Goal: Transaction & Acquisition: Purchase product/service

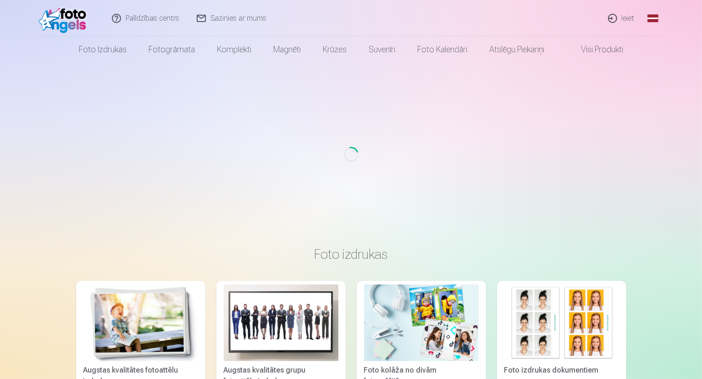
click at [654, 16] on link "Global" at bounding box center [652, 18] width 18 height 37
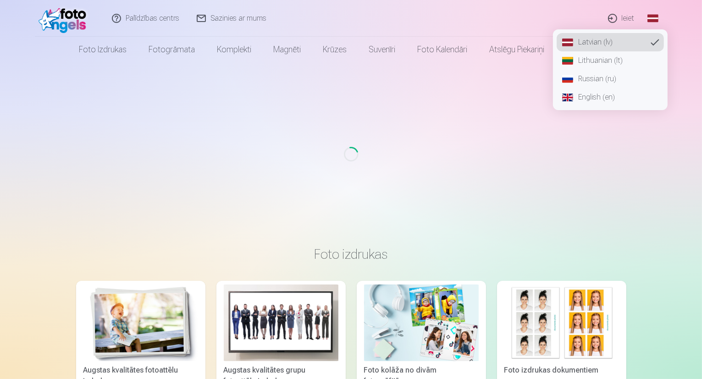
click at [611, 79] on link "Russian (ru)" at bounding box center [609, 79] width 107 height 18
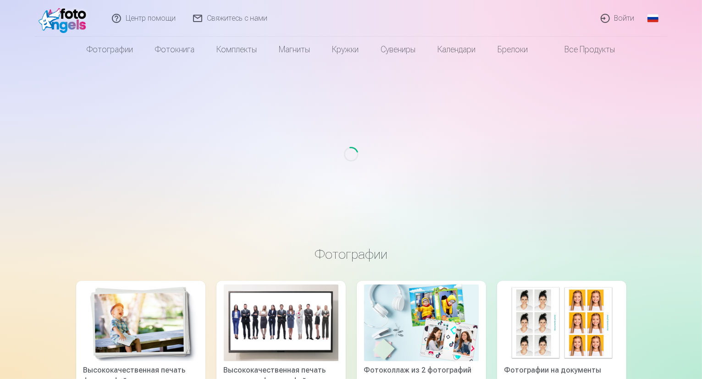
click at [620, 18] on link "Войти" at bounding box center [617, 18] width 51 height 37
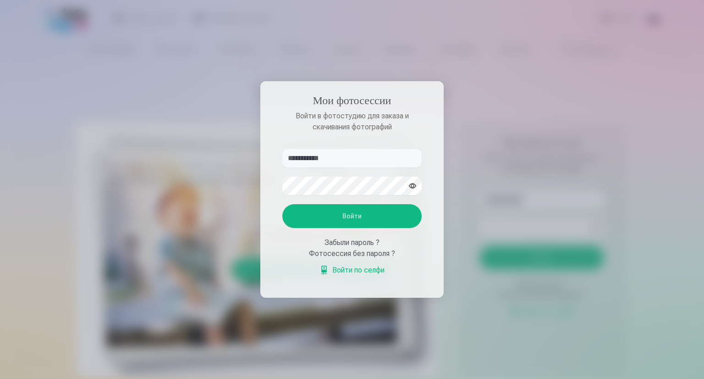
type input "**********"
click at [354, 218] on button "Войти" at bounding box center [351, 216] width 139 height 24
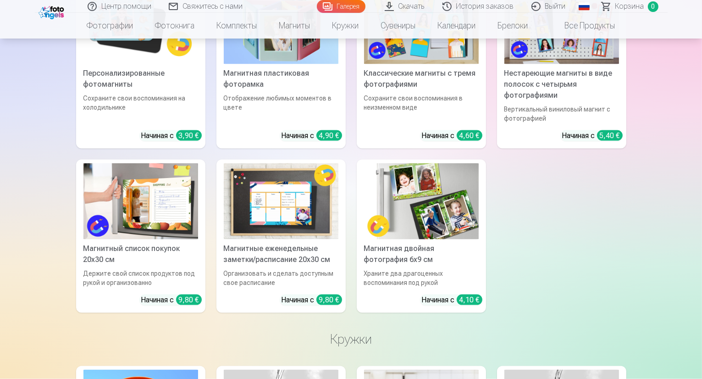
scroll to position [4904, 0]
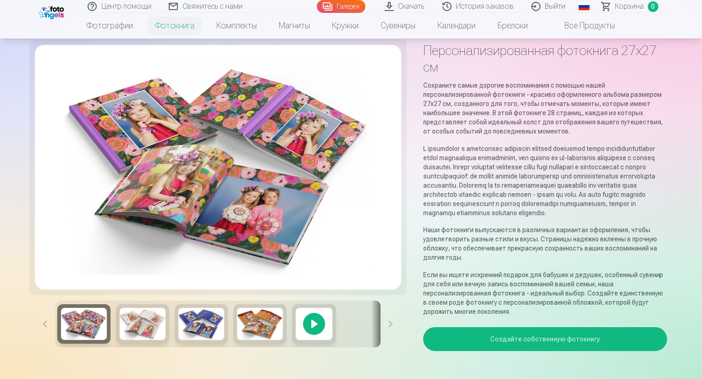
scroll to position [92, 0]
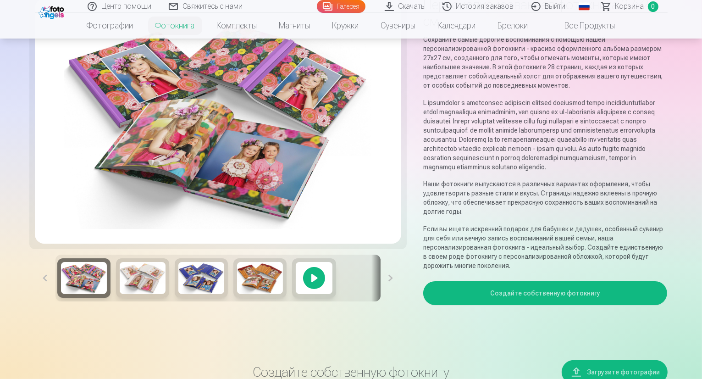
click at [548, 281] on button "Создайте собственную фотокнигу" at bounding box center [545, 293] width 244 height 24
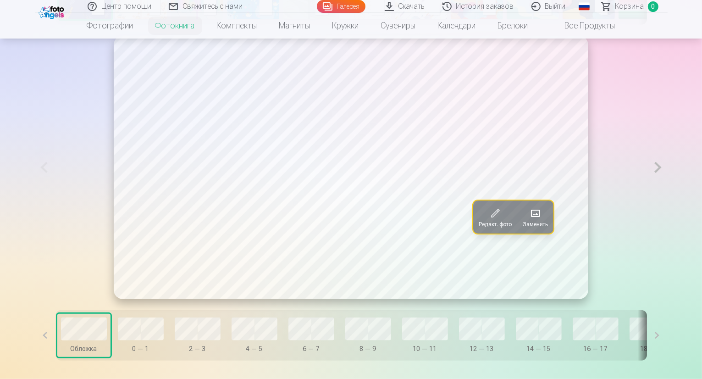
scroll to position [549, 0]
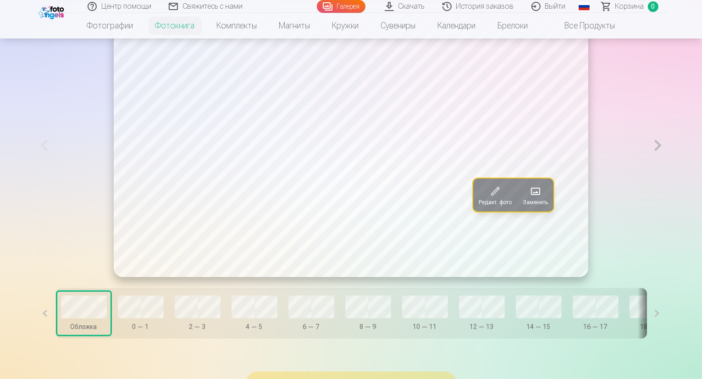
click at [667, 169] on button at bounding box center [657, 145] width 19 height 263
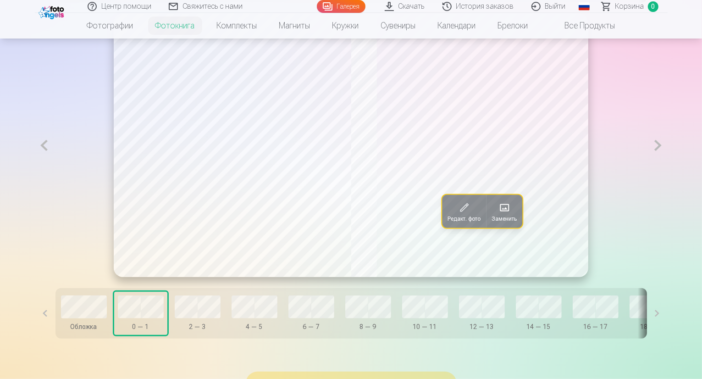
click at [667, 169] on button at bounding box center [657, 145] width 19 height 263
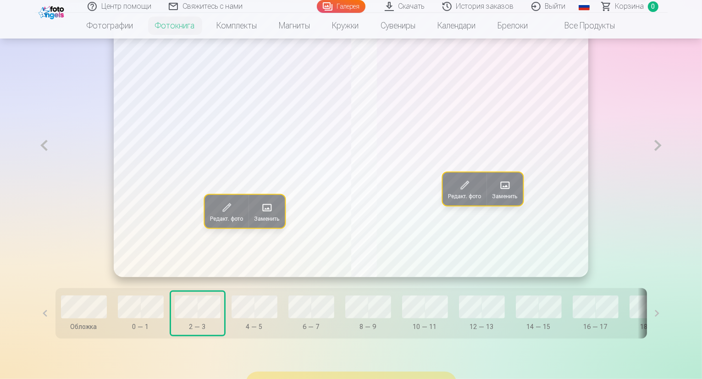
click at [667, 169] on button at bounding box center [657, 145] width 19 height 263
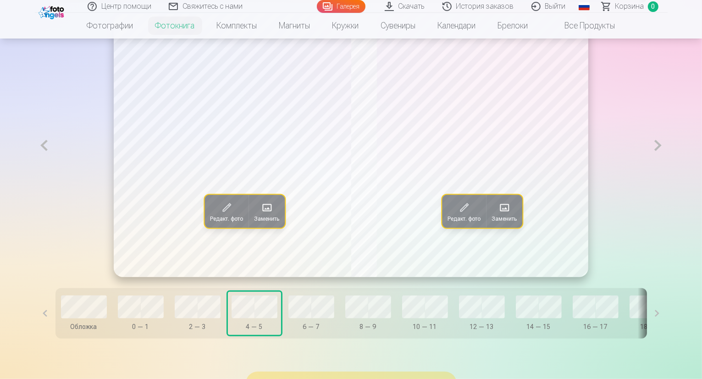
click at [667, 169] on button at bounding box center [657, 145] width 19 height 263
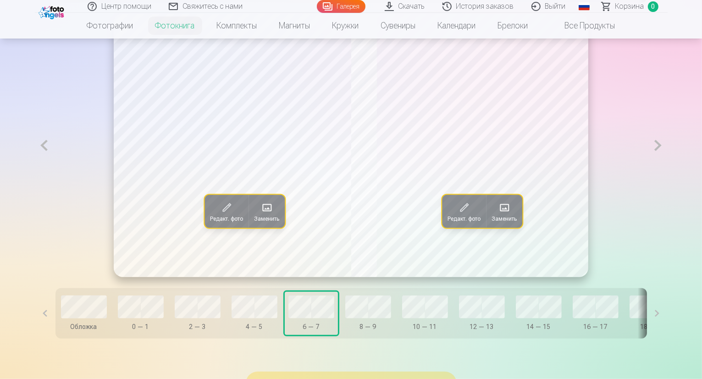
click at [667, 169] on button at bounding box center [657, 145] width 19 height 263
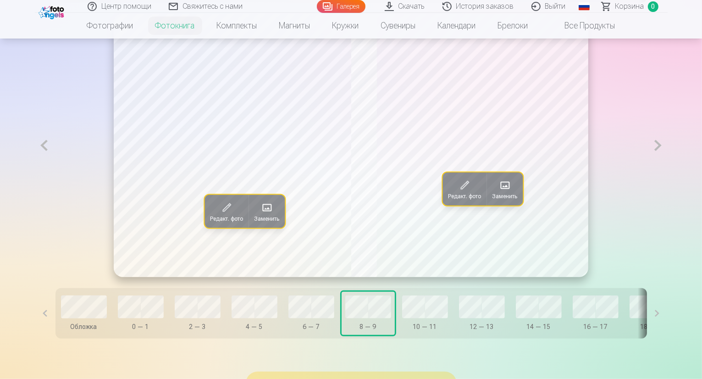
click at [667, 169] on button at bounding box center [657, 145] width 19 height 263
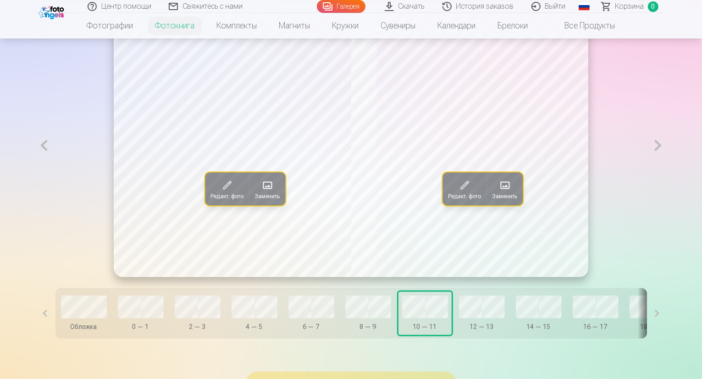
click at [667, 169] on button at bounding box center [657, 145] width 19 height 263
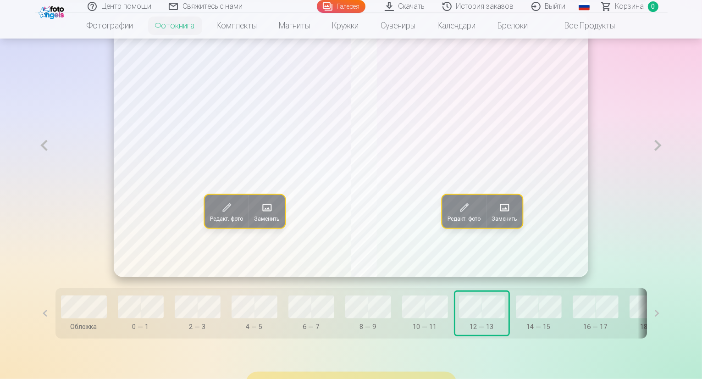
click at [667, 169] on button at bounding box center [657, 145] width 19 height 263
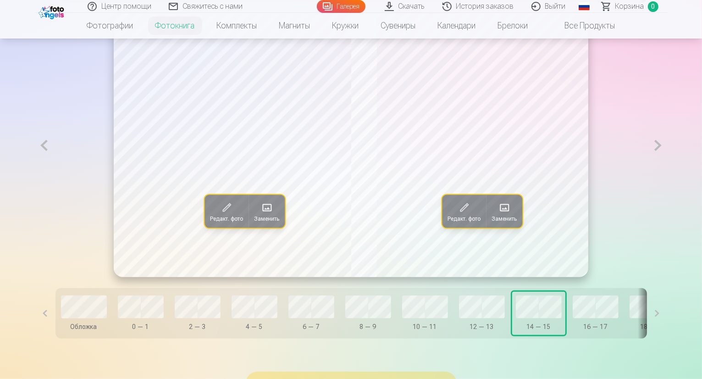
click at [667, 169] on button at bounding box center [657, 145] width 19 height 263
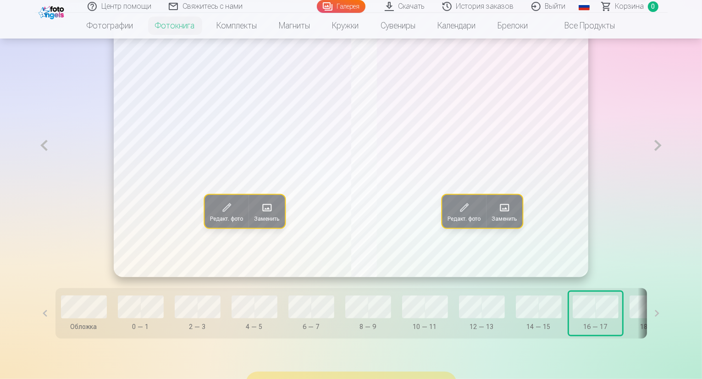
click at [667, 169] on button at bounding box center [657, 145] width 19 height 263
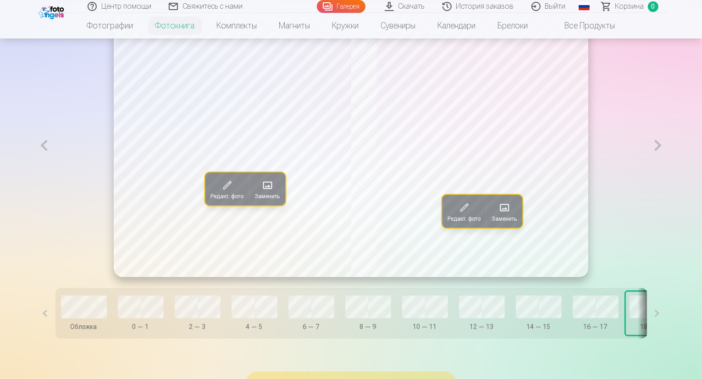
click at [667, 169] on button at bounding box center [657, 145] width 19 height 263
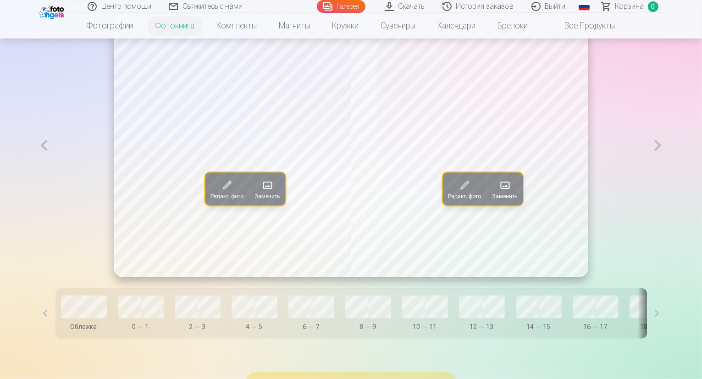
click at [667, 169] on button at bounding box center [657, 145] width 19 height 263
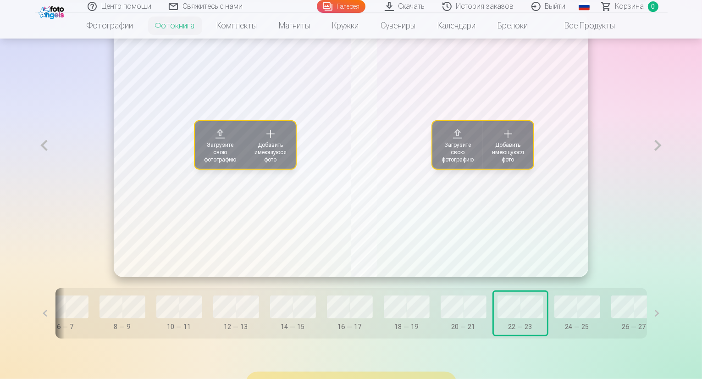
scroll to position [0, 248]
click at [251, 163] on span "Добавить имеющуюся фото" at bounding box center [270, 152] width 39 height 22
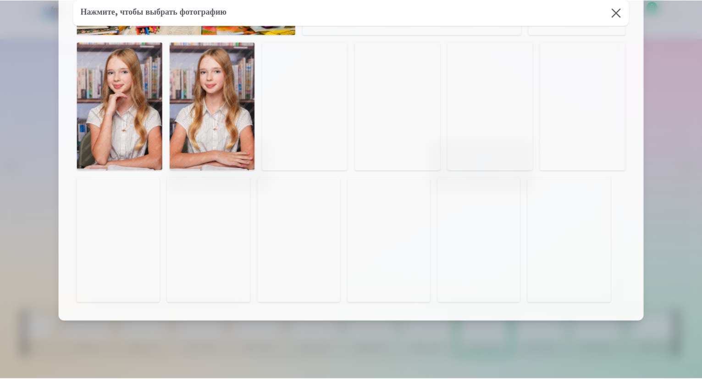
scroll to position [776, 0]
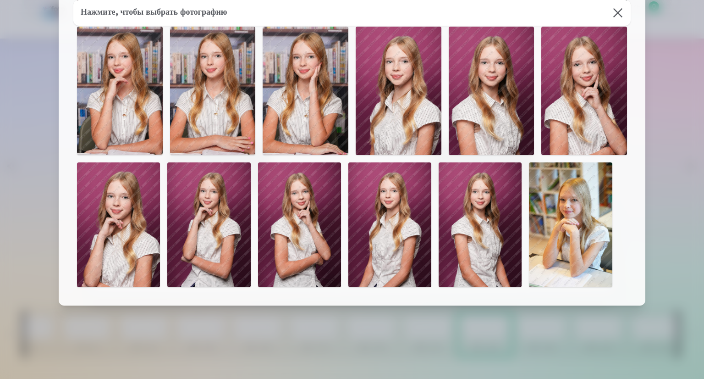
click at [617, 13] on button at bounding box center [618, 13] width 26 height 26
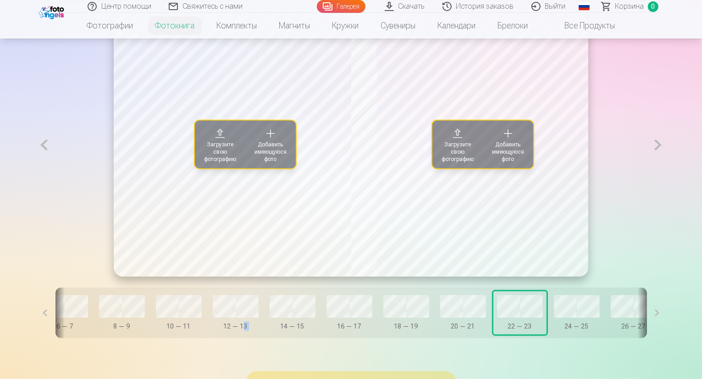
drag, startPoint x: 235, startPoint y: 361, endPoint x: 207, endPoint y: 359, distance: 27.6
click at [207, 338] on div "Обложка 0 — 1 2 — 3 4 — 5 6 — 7 8 — 9 10 — 11 12 — 13 14 — 15 16 — 17 18 — 19 2…" at bounding box center [350, 312] width 591 height 50
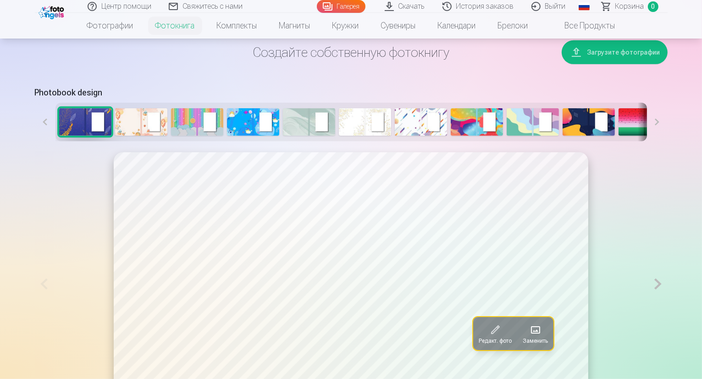
scroll to position [412, 0]
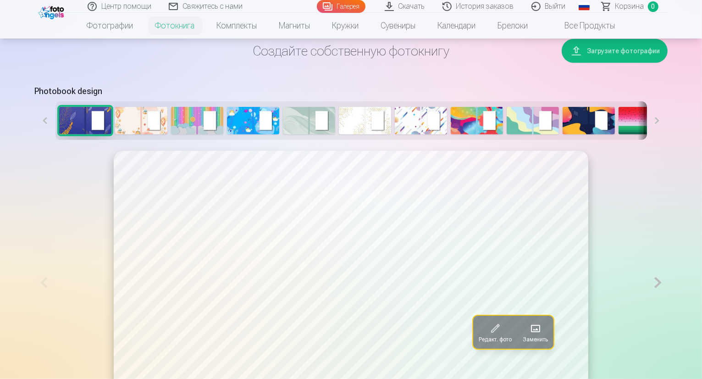
click at [115, 134] on img at bounding box center [141, 120] width 52 height 27
click at [171, 134] on img at bounding box center [197, 120] width 52 height 27
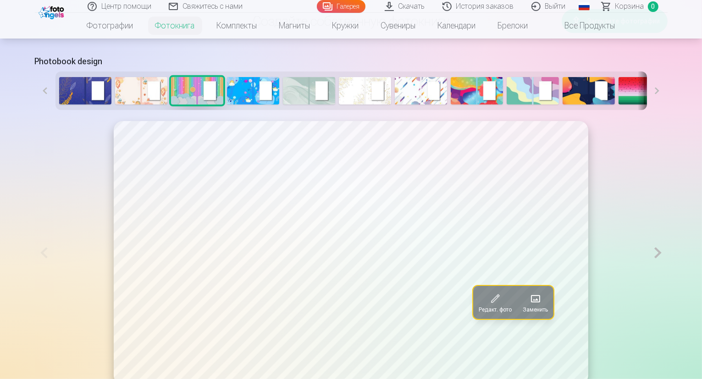
scroll to position [458, 0]
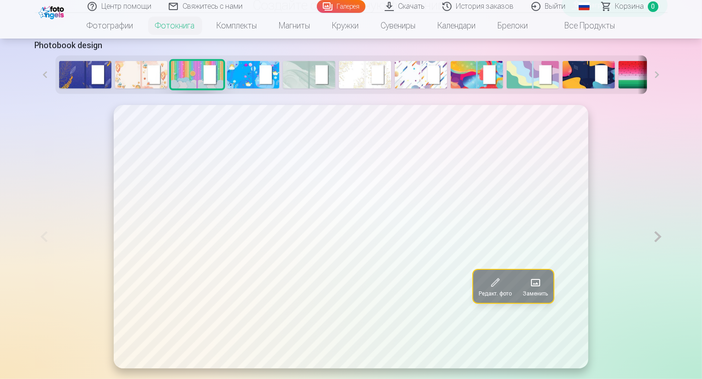
click at [227, 88] on img at bounding box center [253, 74] width 52 height 27
click at [283, 88] on img at bounding box center [309, 74] width 52 height 27
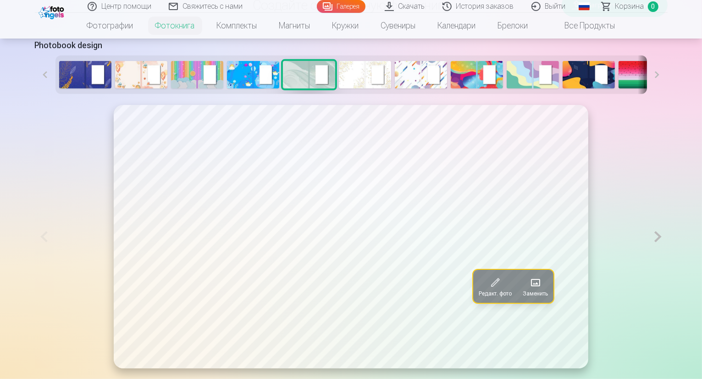
click at [339, 88] on img at bounding box center [365, 74] width 52 height 27
click at [395, 88] on img at bounding box center [421, 74] width 52 height 27
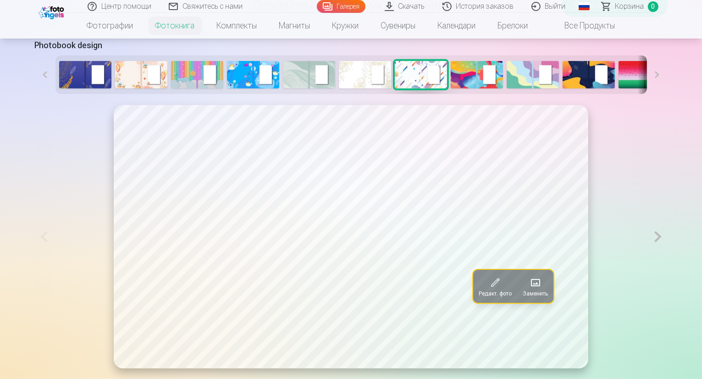
click at [414, 92] on div at bounding box center [350, 74] width 591 height 38
click at [450, 88] on img at bounding box center [476, 74] width 52 height 27
click at [506, 88] on img at bounding box center [532, 74] width 52 height 27
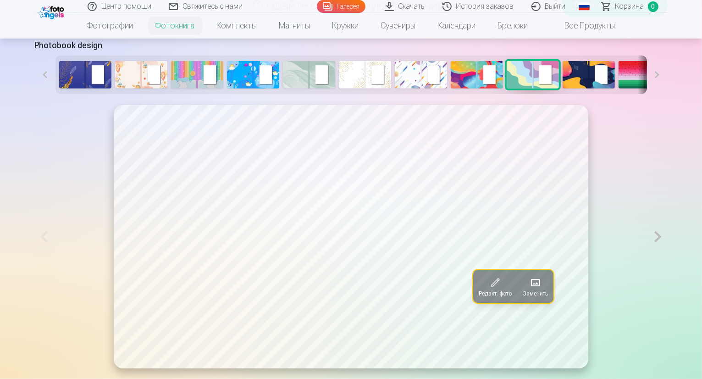
click at [562, 88] on img at bounding box center [588, 74] width 52 height 27
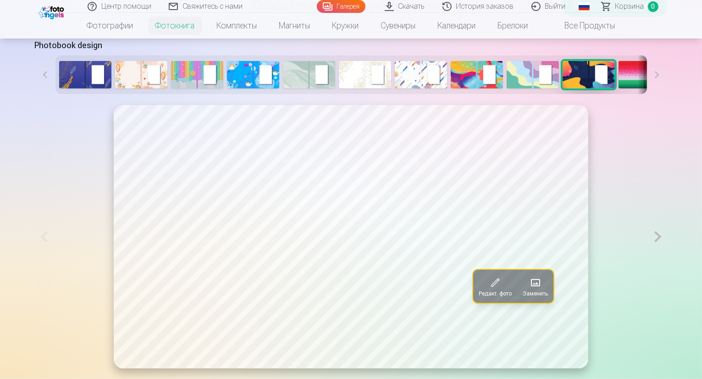
click at [618, 88] on img at bounding box center [644, 74] width 52 height 27
click at [674, 88] on img at bounding box center [700, 74] width 52 height 27
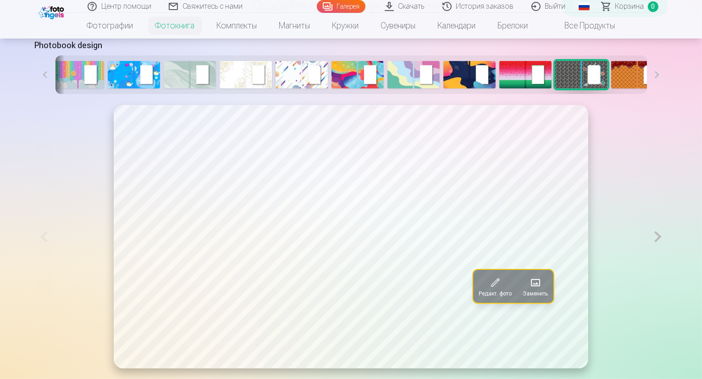
scroll to position [0, 126]
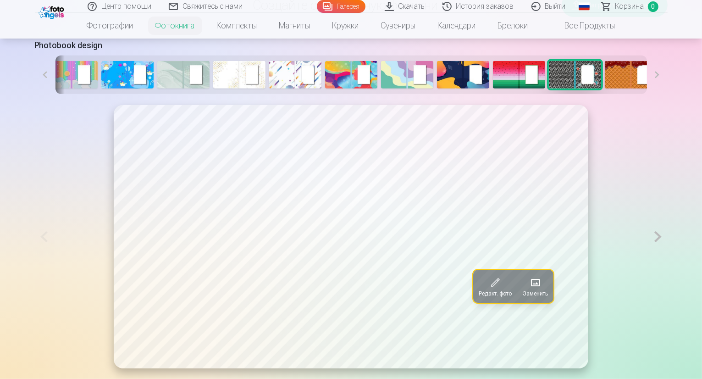
click at [604, 88] on img at bounding box center [630, 74] width 52 height 27
click at [660, 88] on img at bounding box center [686, 74] width 52 height 27
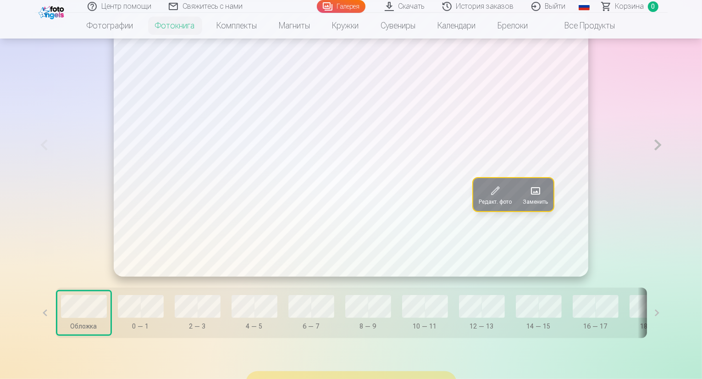
scroll to position [504, 0]
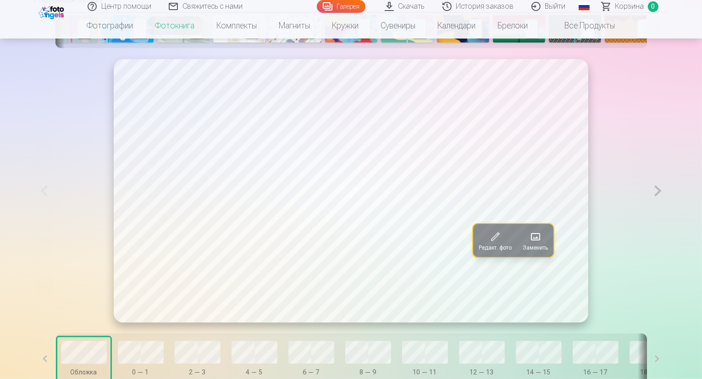
click at [157, 43] on img at bounding box center [183, 28] width 52 height 27
click at [667, 214] on button at bounding box center [657, 190] width 19 height 263
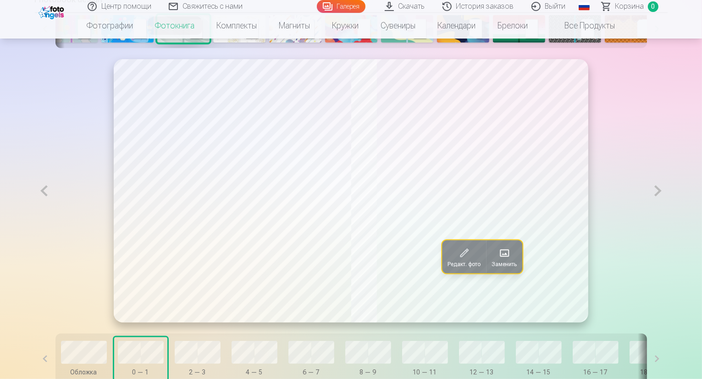
click at [667, 214] on button at bounding box center [657, 190] width 19 height 263
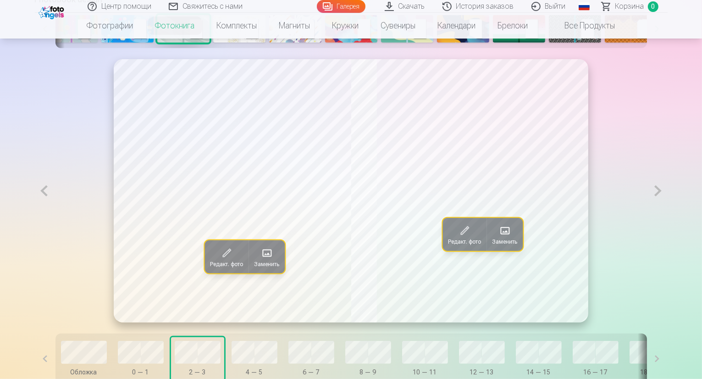
click at [667, 214] on button at bounding box center [657, 190] width 19 height 263
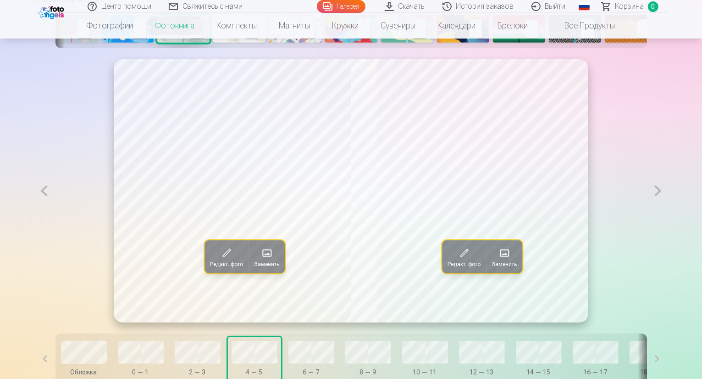
click at [667, 214] on button at bounding box center [657, 190] width 19 height 263
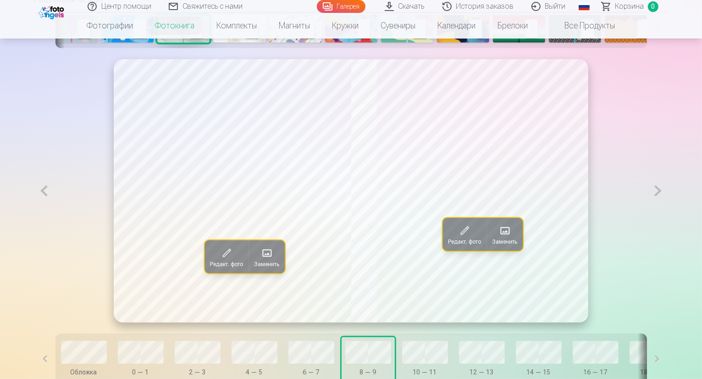
click at [667, 214] on button at bounding box center [657, 190] width 19 height 263
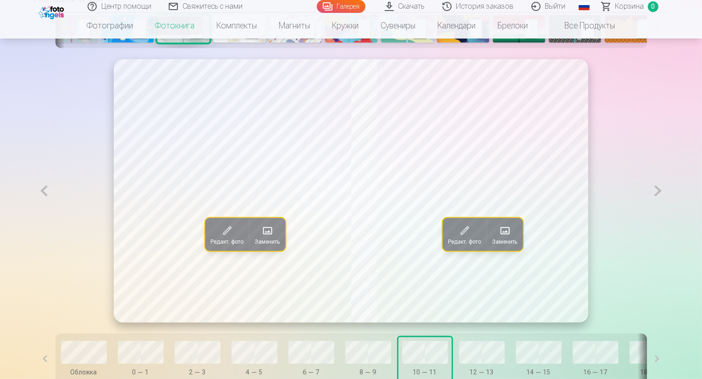
click at [667, 214] on button at bounding box center [657, 190] width 19 height 263
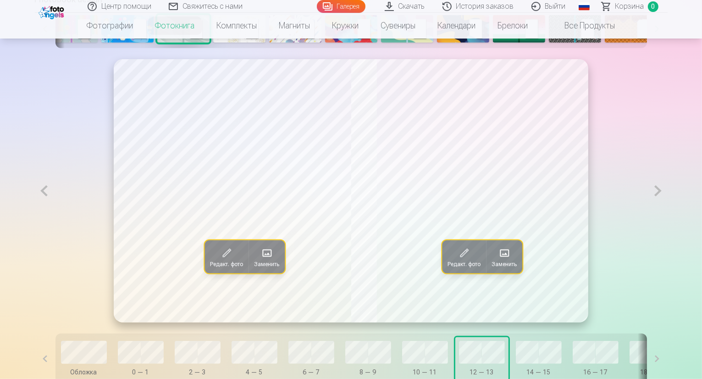
click at [667, 214] on button at bounding box center [657, 190] width 19 height 263
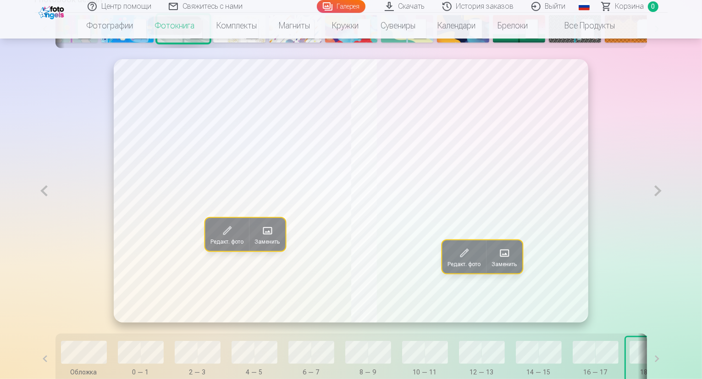
click at [667, 214] on button at bounding box center [657, 190] width 19 height 263
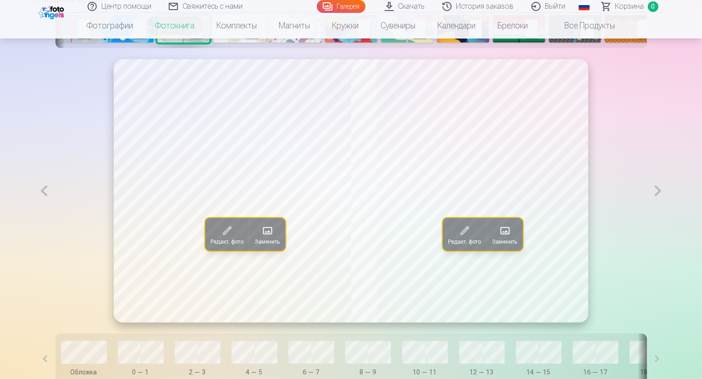
click at [667, 214] on button at bounding box center [657, 190] width 19 height 263
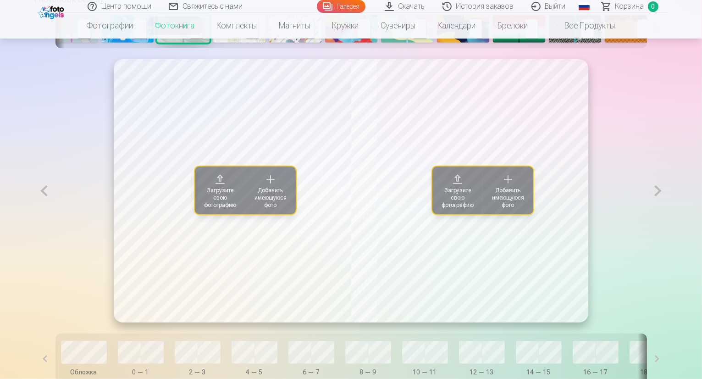
click at [667, 214] on button at bounding box center [657, 190] width 19 height 263
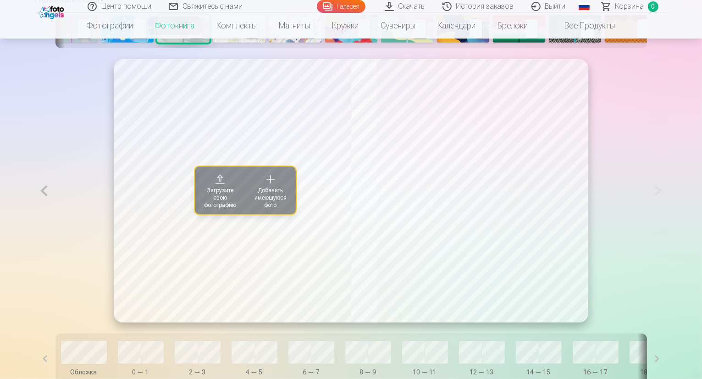
click at [35, 213] on button at bounding box center [44, 190] width 19 height 263
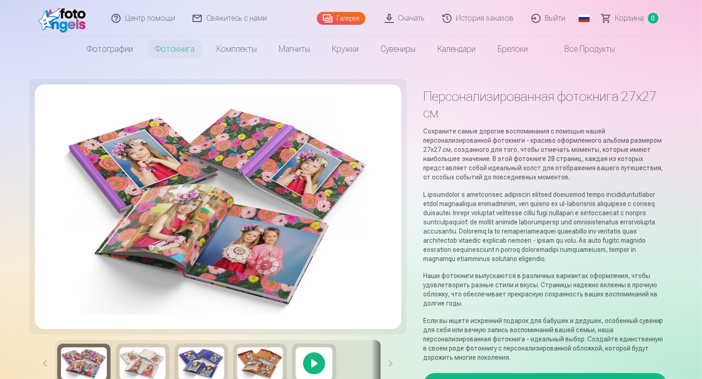
scroll to position [0, 0]
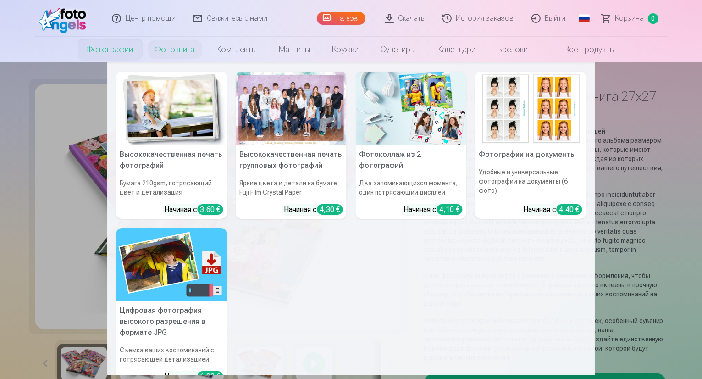
click at [123, 50] on link "Фотографии" at bounding box center [110, 50] width 68 height 26
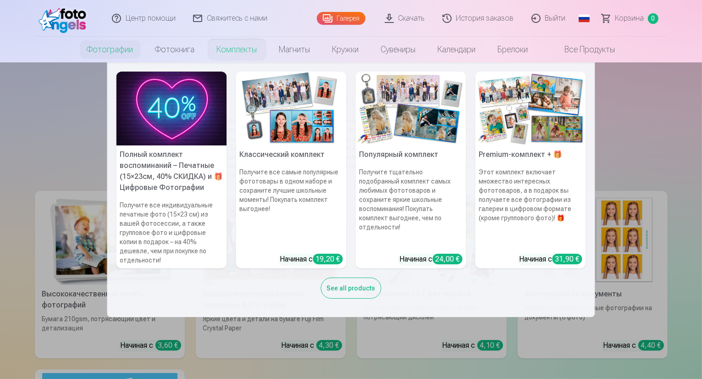
click at [237, 52] on link "Комплекты" at bounding box center [237, 50] width 62 height 26
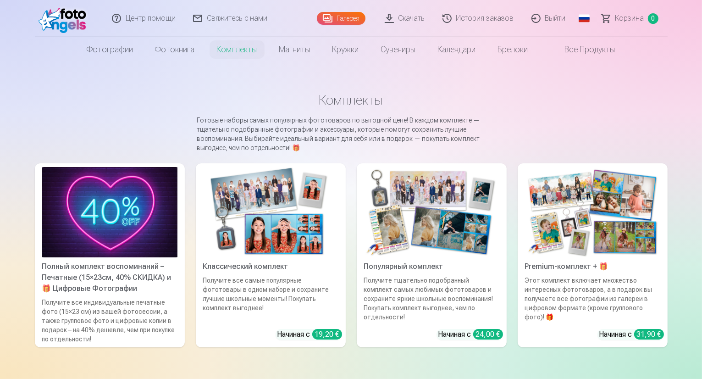
click at [616, 226] on img at bounding box center [592, 212] width 135 height 90
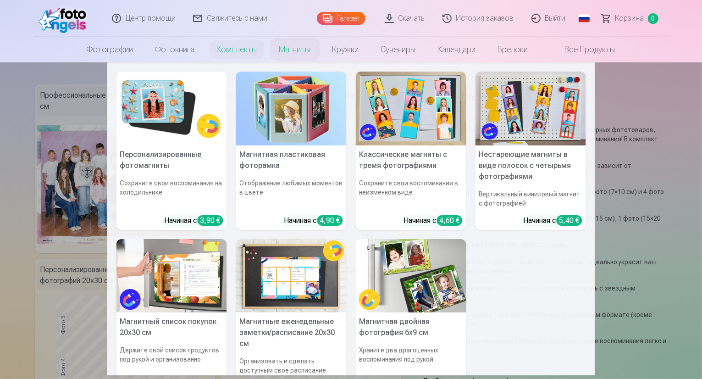
click at [284, 114] on img at bounding box center [291, 108] width 110 height 74
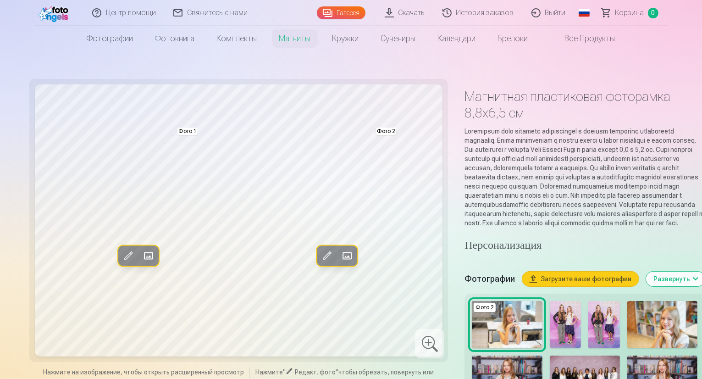
scroll to position [92, 0]
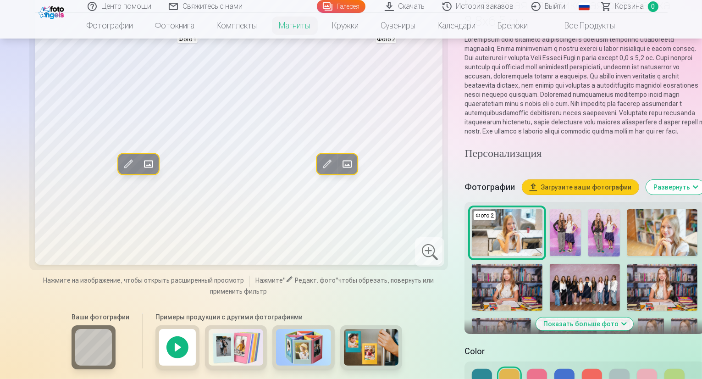
click at [544, 317] on button "Показать больше фото" at bounding box center [584, 323] width 97 height 13
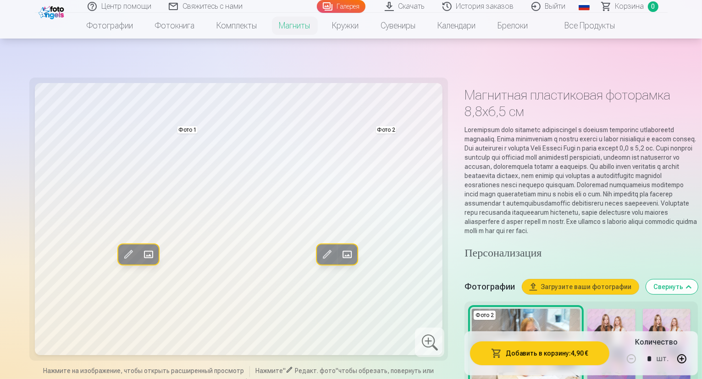
scroll to position [0, 0]
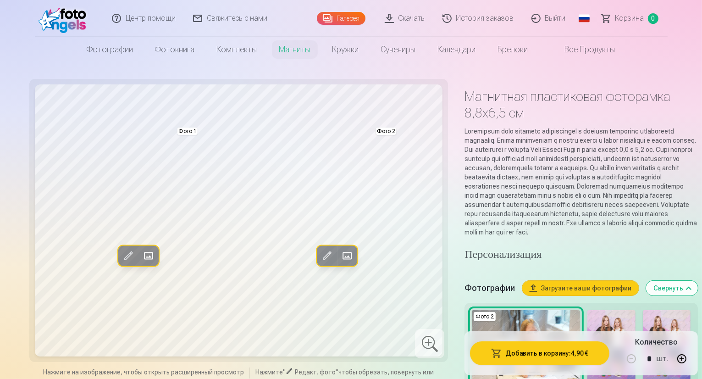
click at [574, 49] on link "Все продукты" at bounding box center [582, 50] width 87 height 26
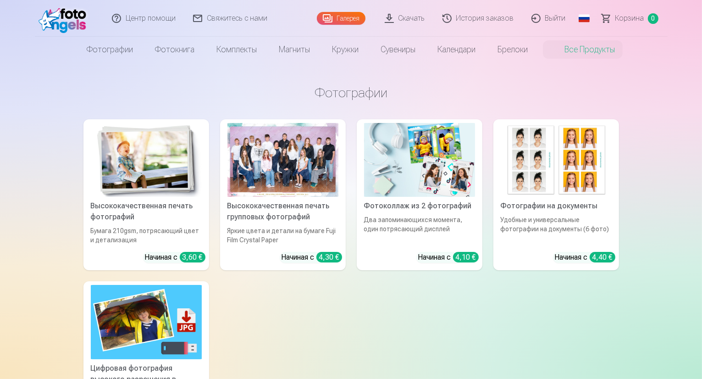
click at [334, 16] on link "Галерея" at bounding box center [341, 18] width 49 height 13
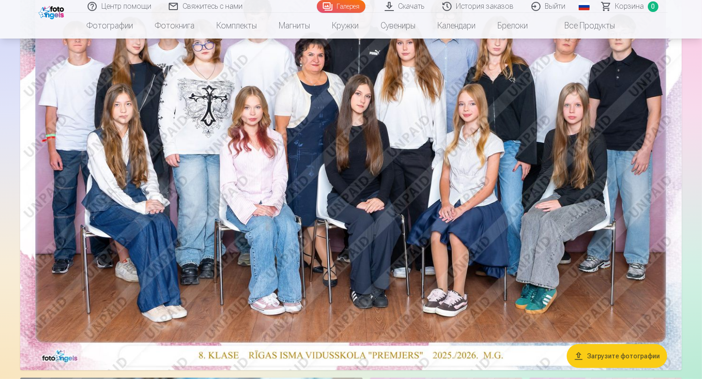
scroll to position [183, 0]
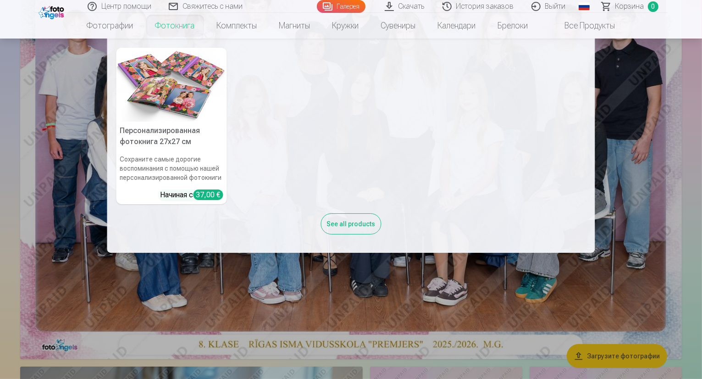
click at [176, 88] on img at bounding box center [171, 85] width 110 height 74
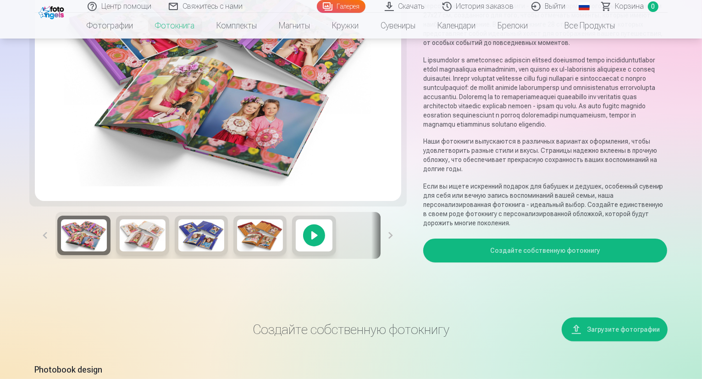
scroll to position [137, 0]
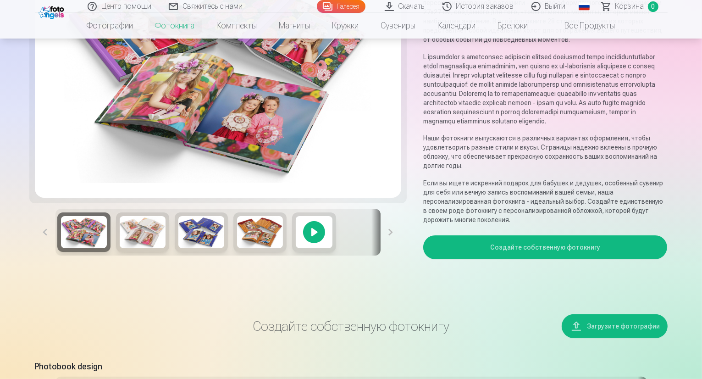
click at [292, 252] on div at bounding box center [314, 231] width 44 height 39
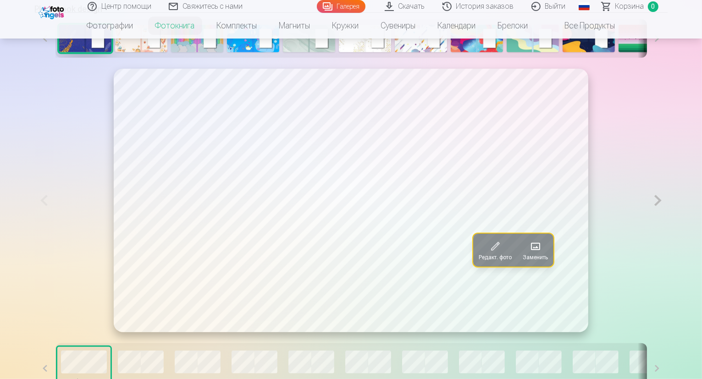
scroll to position [550, 0]
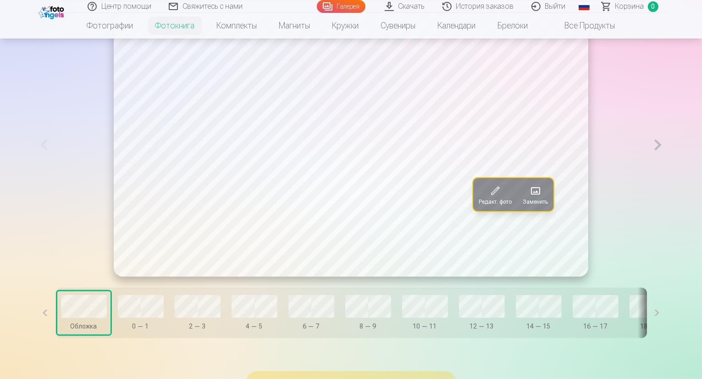
click at [667, 167] on button at bounding box center [657, 144] width 19 height 263
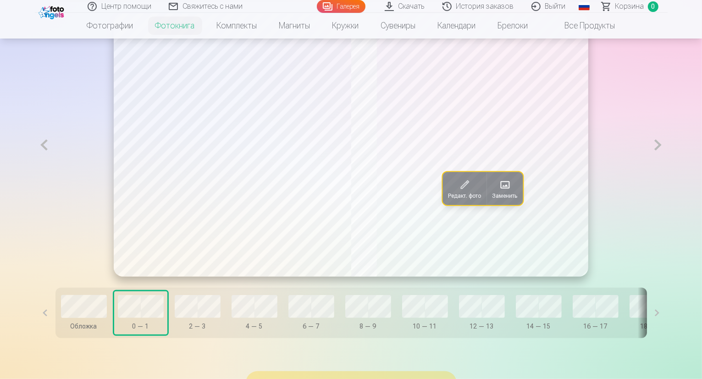
scroll to position [504, 0]
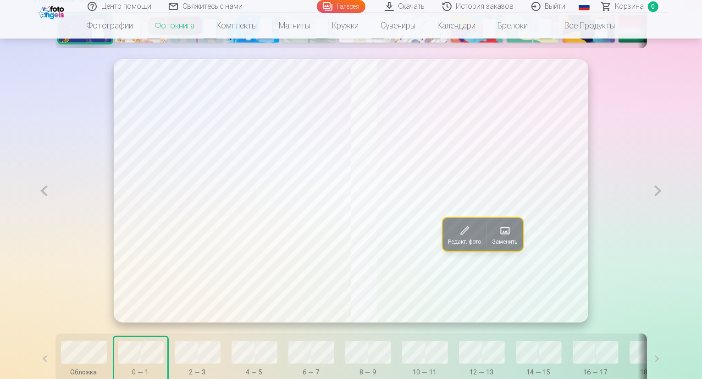
click at [667, 213] on button at bounding box center [657, 190] width 19 height 263
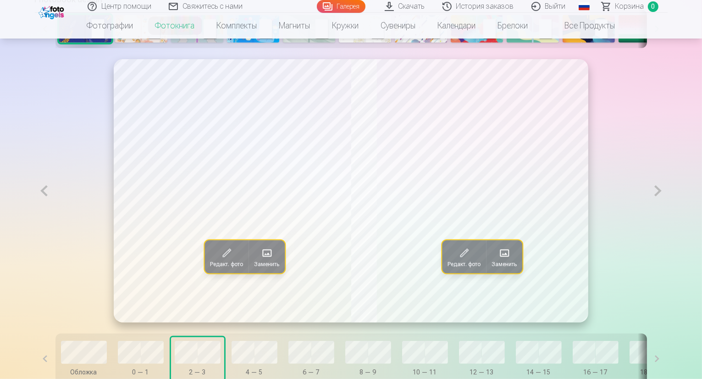
click at [667, 213] on button at bounding box center [657, 190] width 19 height 263
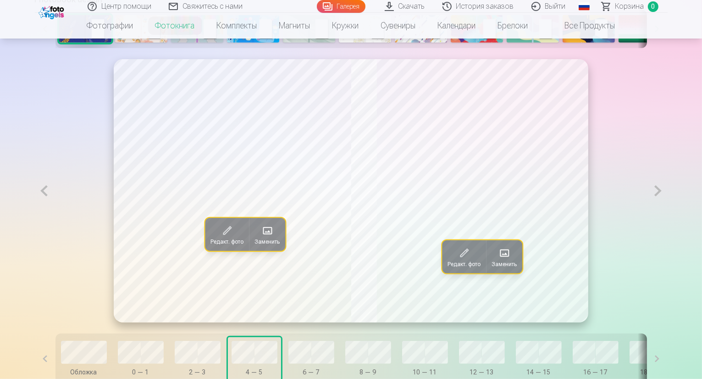
click at [667, 213] on button at bounding box center [657, 190] width 19 height 263
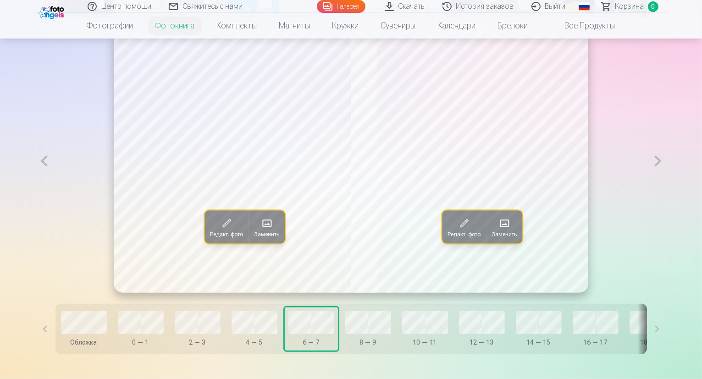
scroll to position [550, 0]
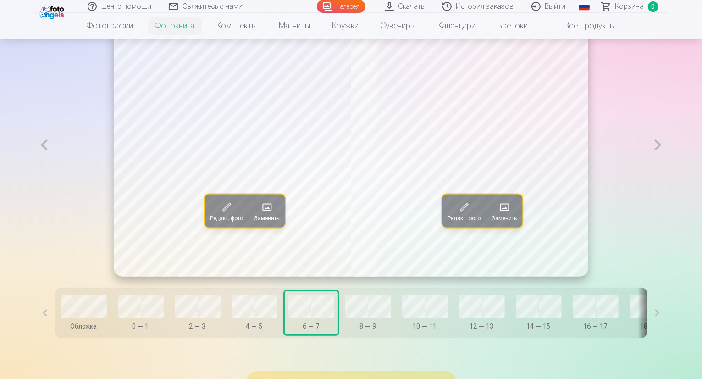
click at [667, 169] on button at bounding box center [657, 144] width 19 height 263
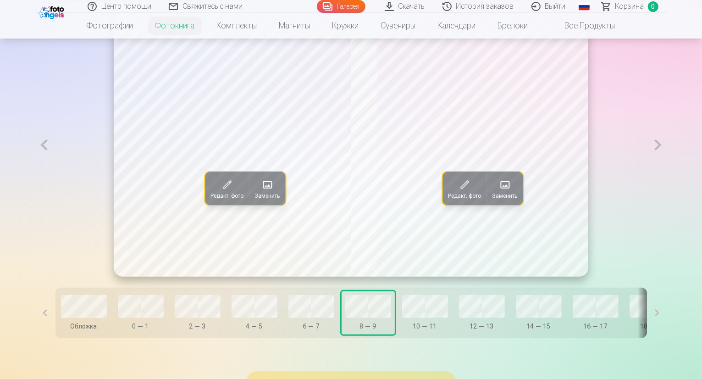
click at [667, 169] on button at bounding box center [657, 144] width 19 height 263
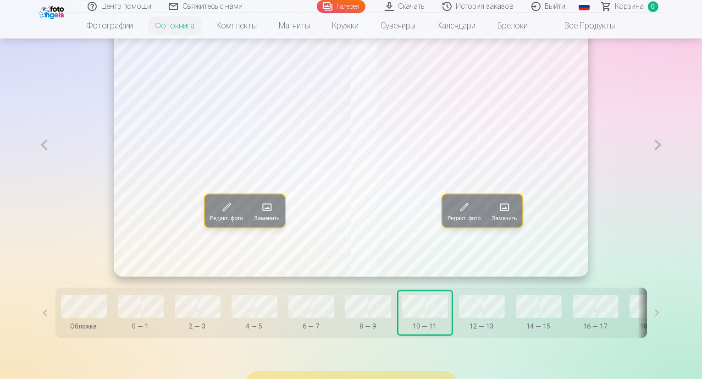
click at [667, 169] on button at bounding box center [657, 144] width 19 height 263
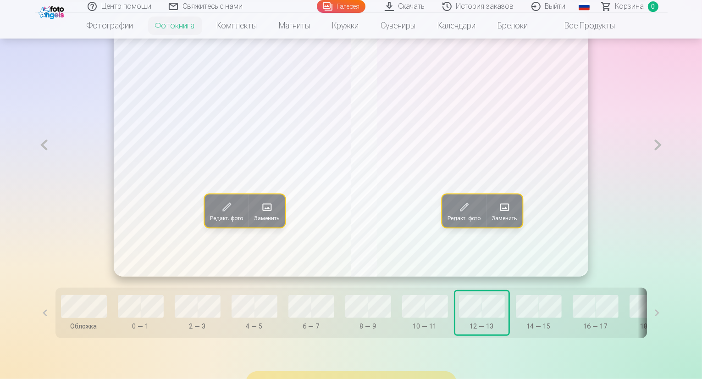
click at [667, 169] on button at bounding box center [657, 144] width 19 height 263
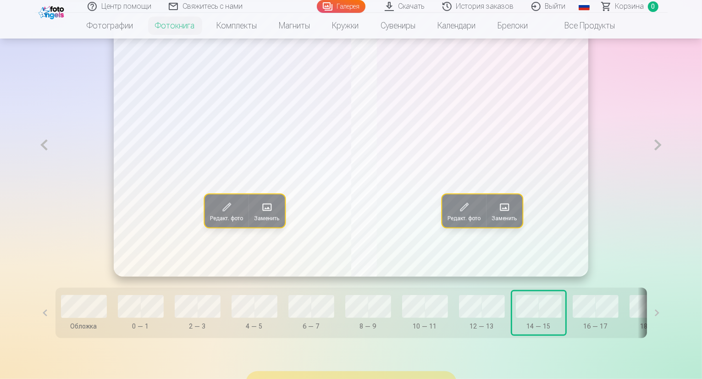
click at [667, 169] on button at bounding box center [657, 144] width 19 height 263
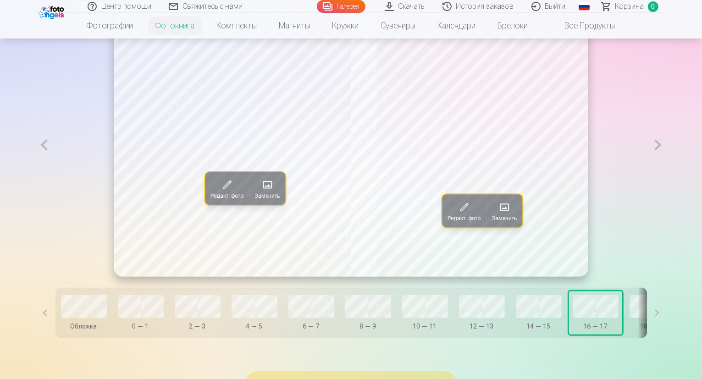
click at [667, 169] on button at bounding box center [657, 144] width 19 height 263
click at [667, 171] on button at bounding box center [657, 144] width 19 height 263
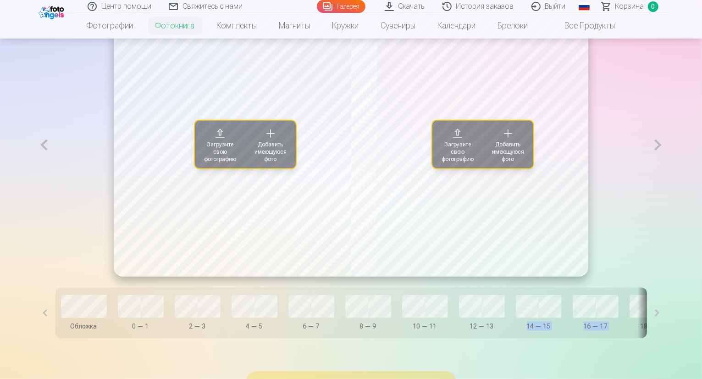
drag, startPoint x: 476, startPoint y: 361, endPoint x: 590, endPoint y: 360, distance: 113.7
click at [593, 338] on div "Обложка 0 — 1 2 — 3 4 — 5 6 — 7 8 — 9 10 — 11 12 — 13 14 — 15 16 — 17 18 — 19 2…" at bounding box center [350, 312] width 591 height 50
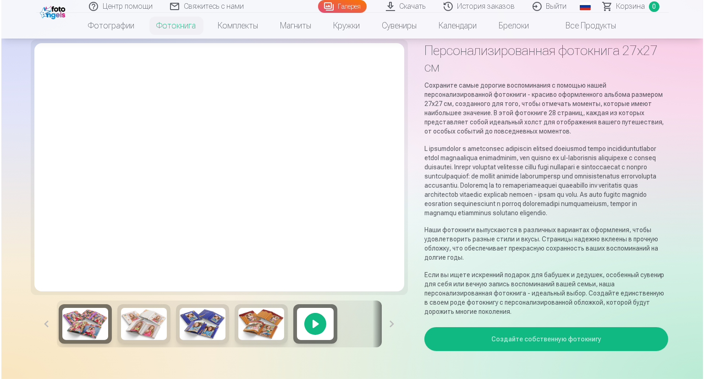
scroll to position [0, 0]
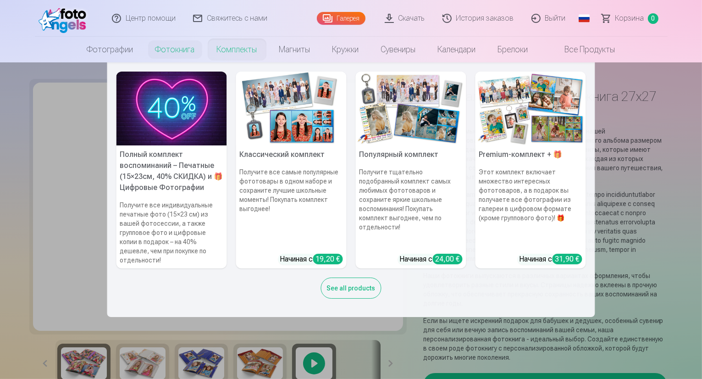
click at [232, 55] on link "Комплекты" at bounding box center [237, 50] width 62 height 26
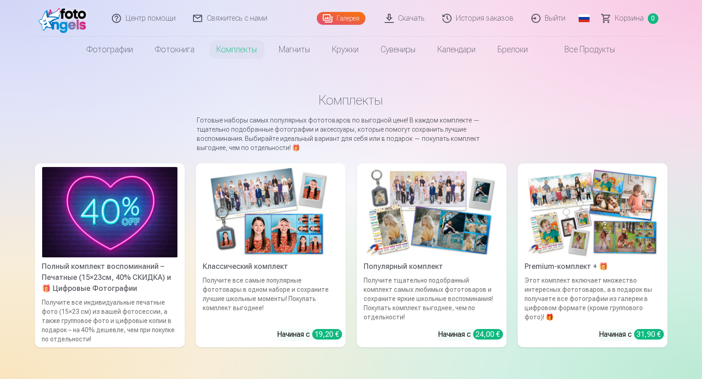
click at [257, 209] on img at bounding box center [270, 212] width 135 height 90
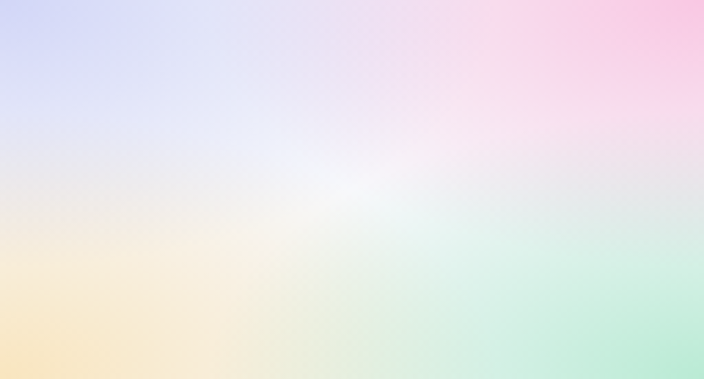
click at [242, 81] on div at bounding box center [352, 189] width 704 height 379
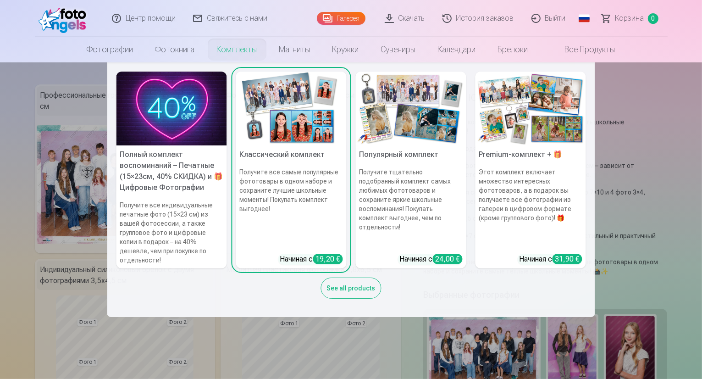
click at [301, 139] on img at bounding box center [291, 108] width 110 height 74
click at [404, 153] on h5 "Популярный комплект" at bounding box center [411, 154] width 110 height 18
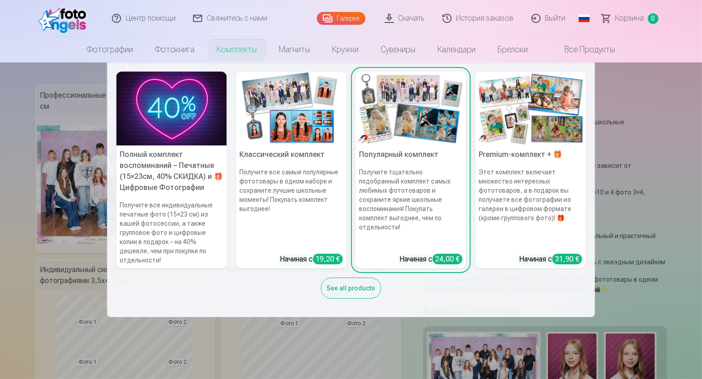
click at [509, 152] on h5 "Premium-комплект + 🎁" at bounding box center [530, 154] width 110 height 18
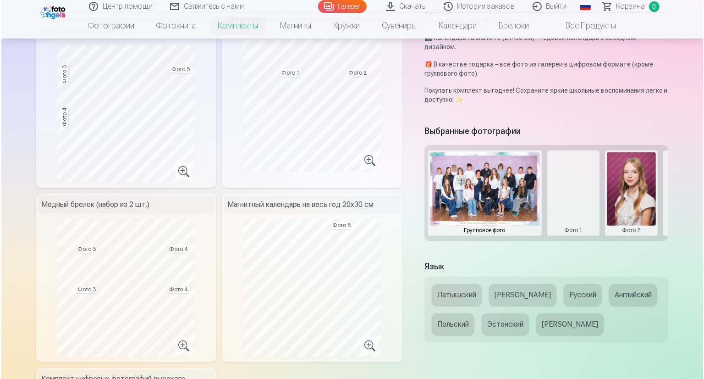
scroll to position [229, 0]
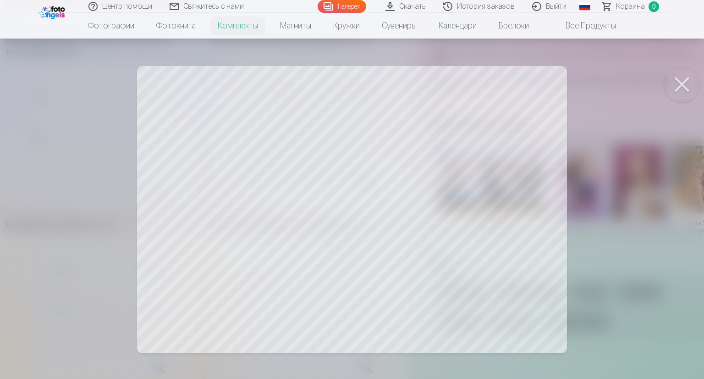
click at [681, 79] on button at bounding box center [682, 84] width 37 height 37
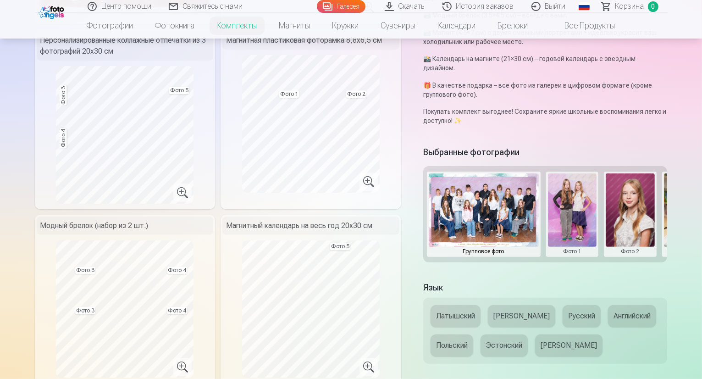
click at [587, 188] on button at bounding box center [572, 214] width 49 height 82
click at [568, 186] on button "Заменить фото" at bounding box center [578, 188] width 79 height 26
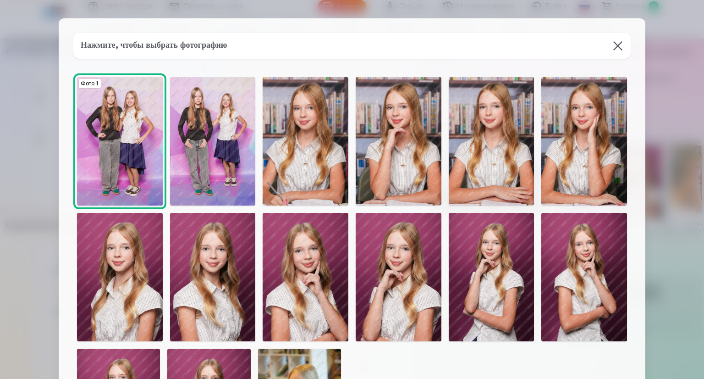
click at [313, 134] on img at bounding box center [306, 141] width 86 height 128
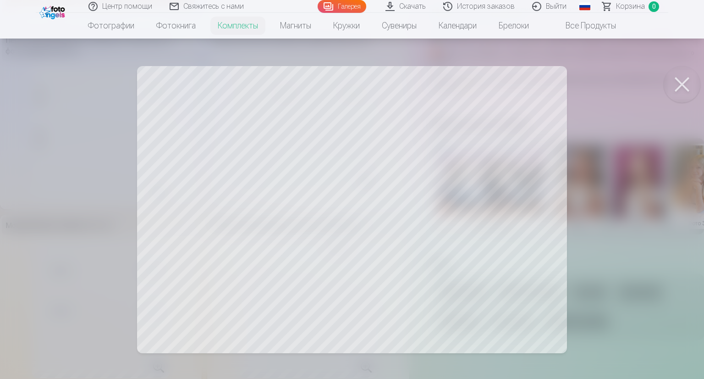
click at [679, 83] on button at bounding box center [682, 84] width 37 height 37
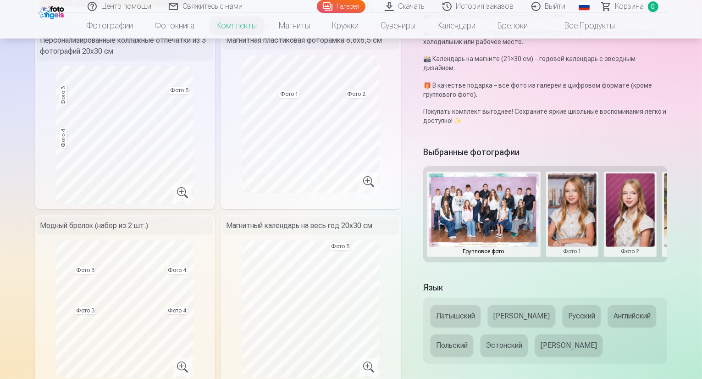
click at [633, 187] on button at bounding box center [629, 214] width 49 height 82
click at [631, 187] on button "Заменить фото" at bounding box center [637, 188] width 79 height 26
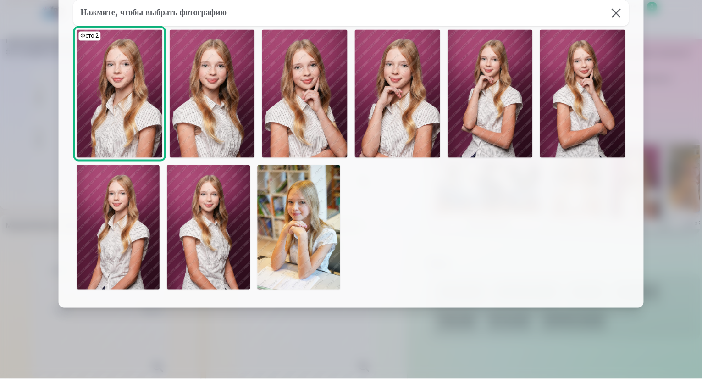
scroll to position [137, 0]
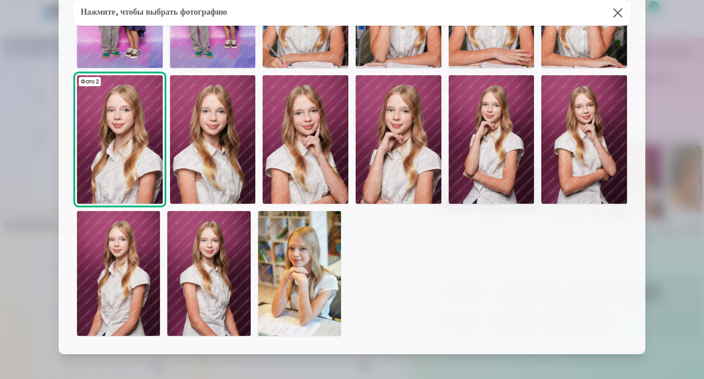
click at [307, 261] on img at bounding box center [299, 273] width 83 height 125
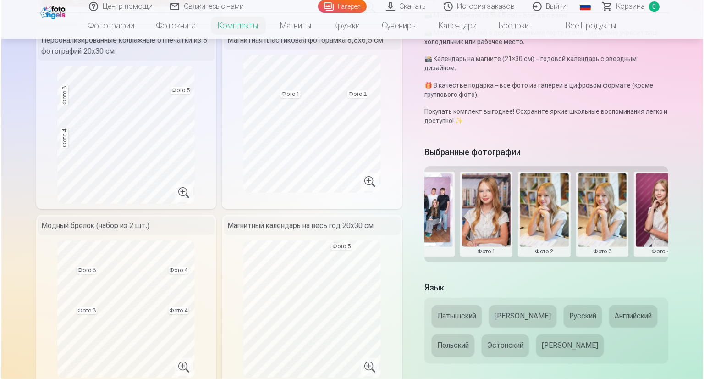
scroll to position [0, 90]
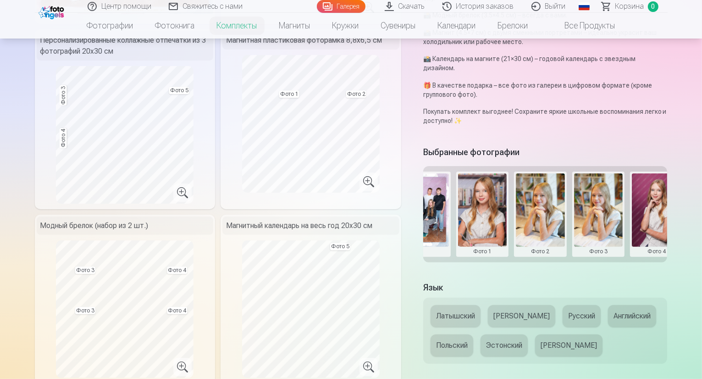
click at [614, 181] on button at bounding box center [598, 214] width 49 height 82
click at [612, 187] on button "Заменить фото" at bounding box center [605, 188] width 79 height 26
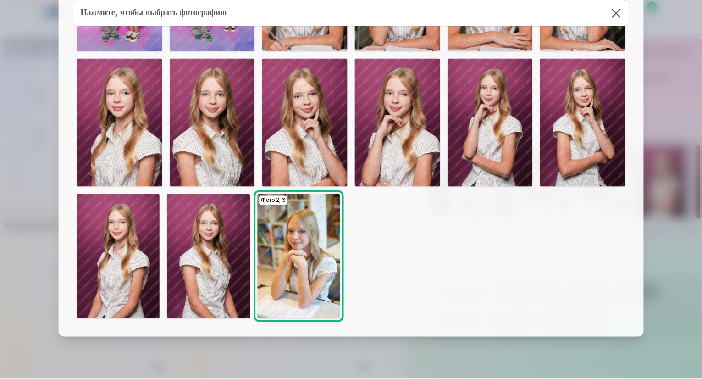
scroll to position [183, 0]
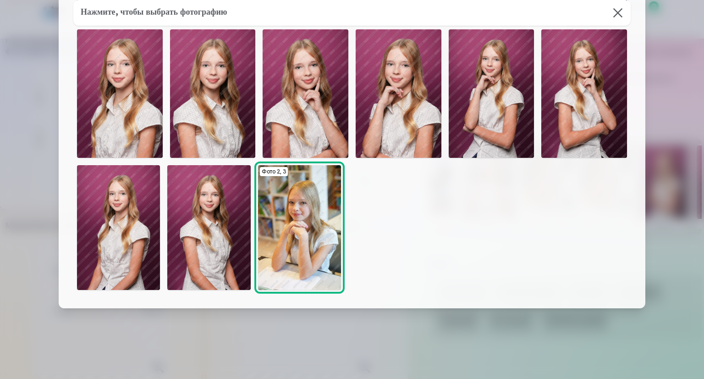
click at [582, 85] on img at bounding box center [584, 93] width 86 height 128
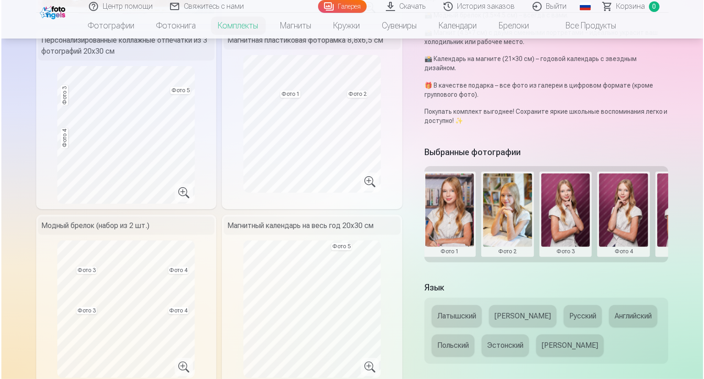
scroll to position [0, 139]
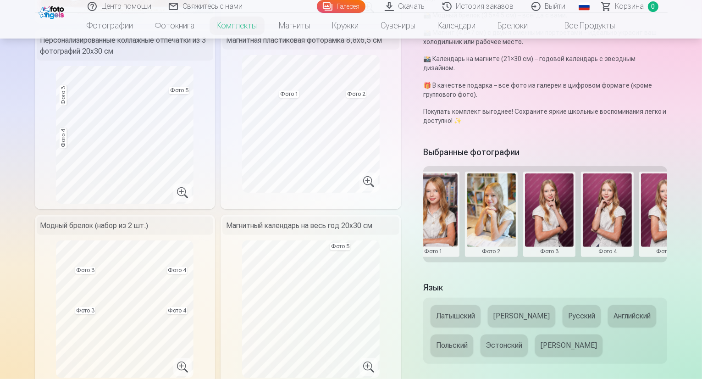
click at [618, 179] on button at bounding box center [606, 214] width 49 height 82
click at [618, 187] on button "Заменить фото" at bounding box center [614, 188] width 79 height 26
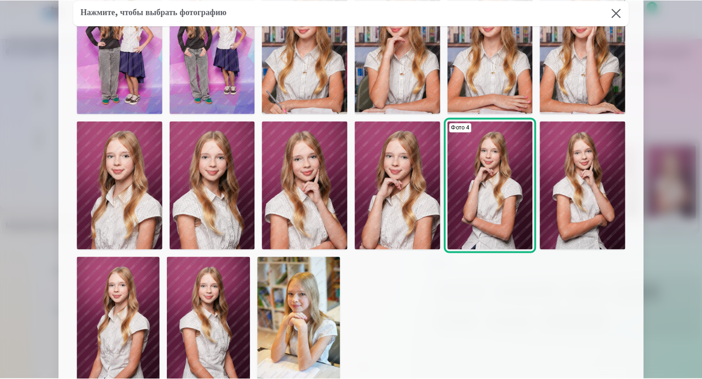
scroll to position [137, 0]
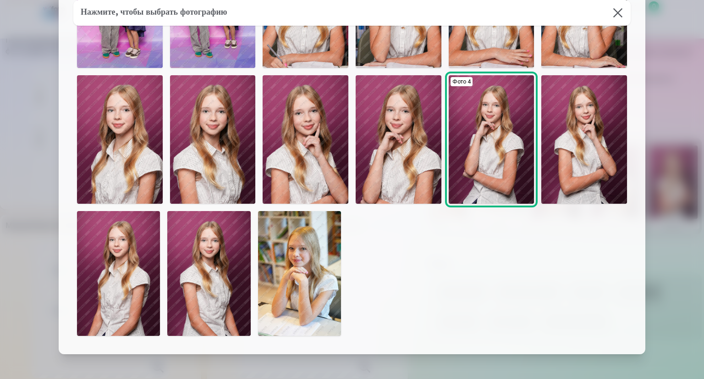
click at [128, 139] on img at bounding box center [120, 139] width 86 height 128
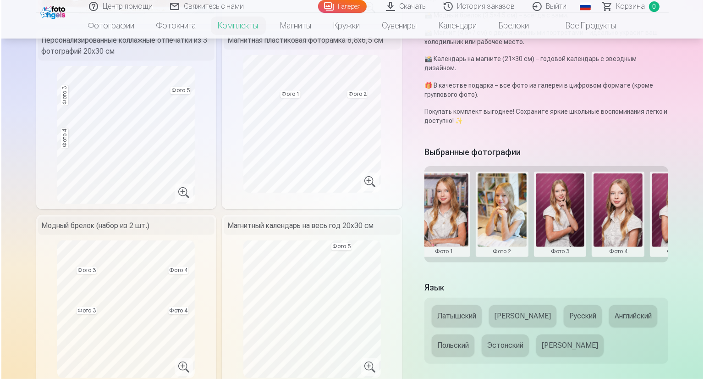
scroll to position [0, 139]
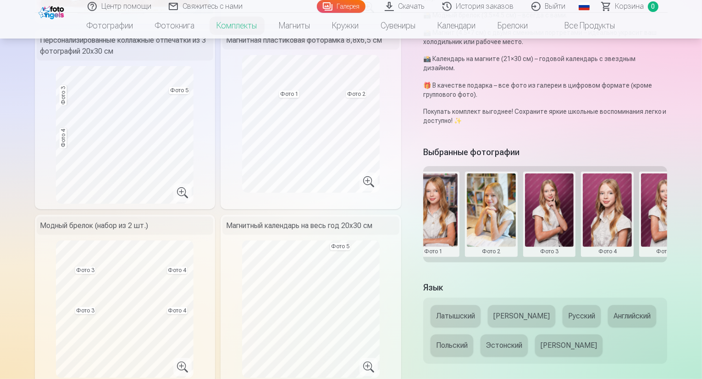
click at [672, 189] on button at bounding box center [665, 214] width 49 height 82
click at [668, 189] on button "Заменить фото" at bounding box center [661, 188] width 79 height 26
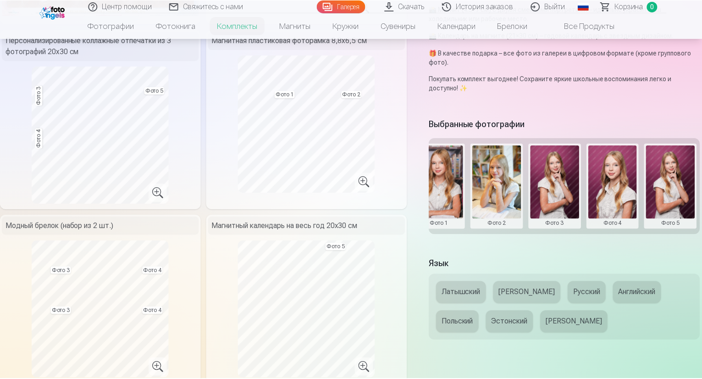
scroll to position [0, 138]
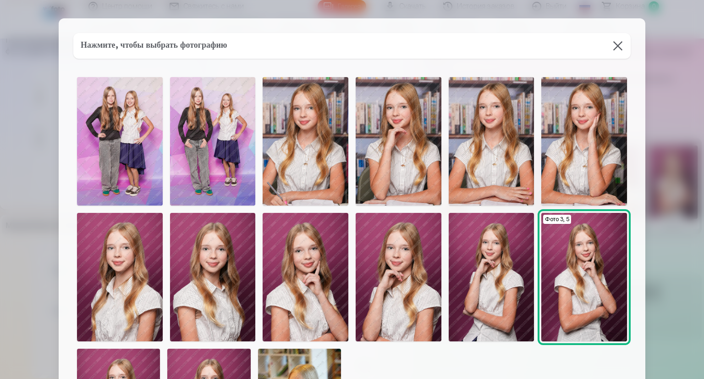
click at [121, 121] on img at bounding box center [120, 141] width 86 height 128
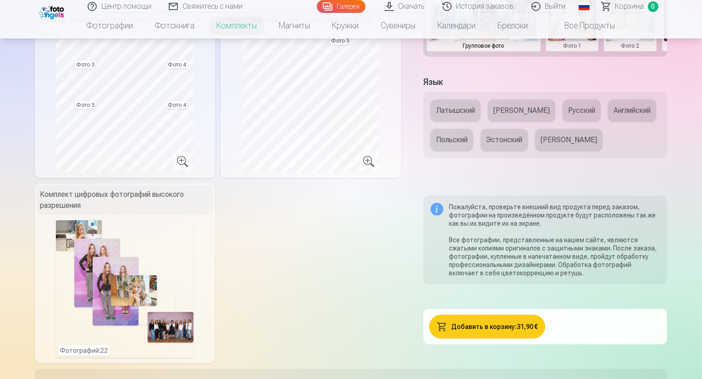
scroll to position [458, 0]
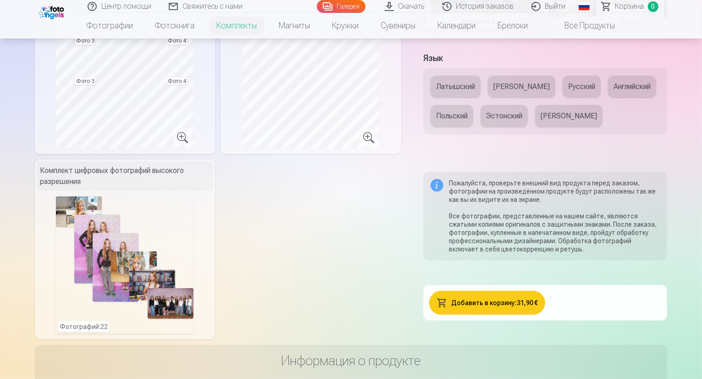
click at [498, 291] on button "Добавить в корзину : 31,90 €" at bounding box center [487, 303] width 116 height 24
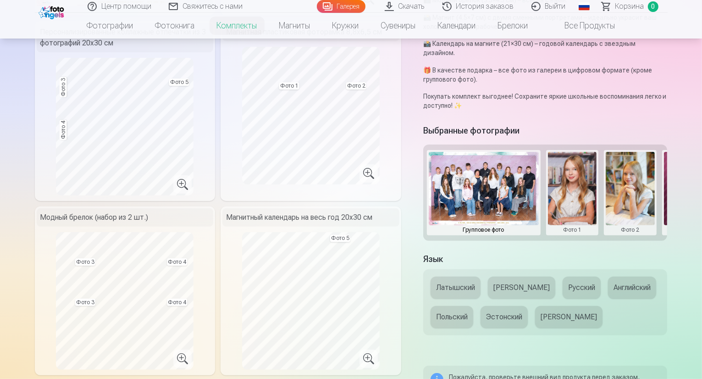
scroll to position [215, 0]
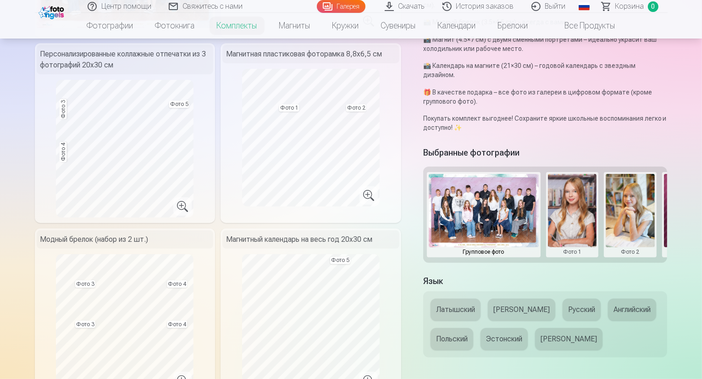
click at [465, 298] on button "Латышский" at bounding box center [455, 309] width 50 height 22
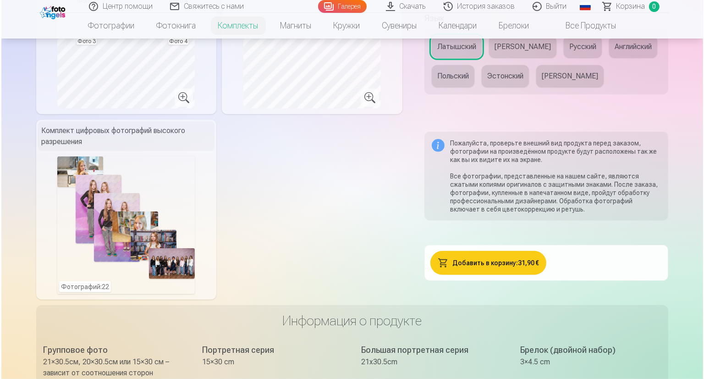
scroll to position [543, 0]
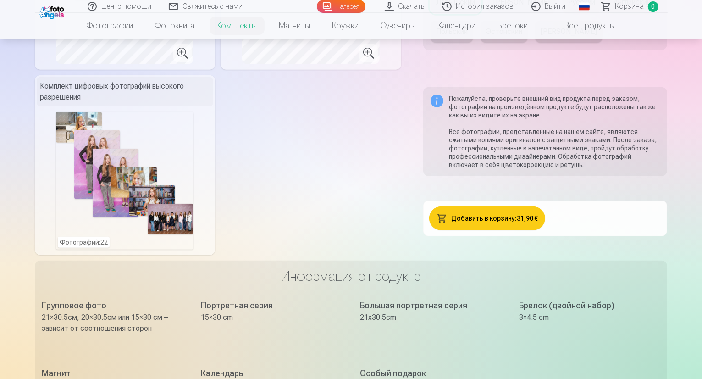
click at [486, 206] on button "Добавить в корзину : 31,90 €" at bounding box center [487, 218] width 116 height 24
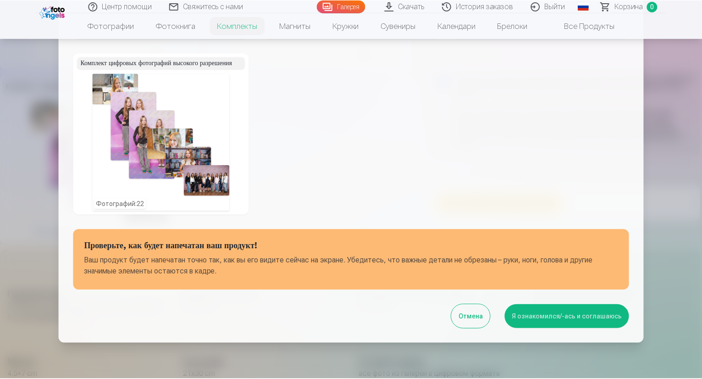
scroll to position [287, 0]
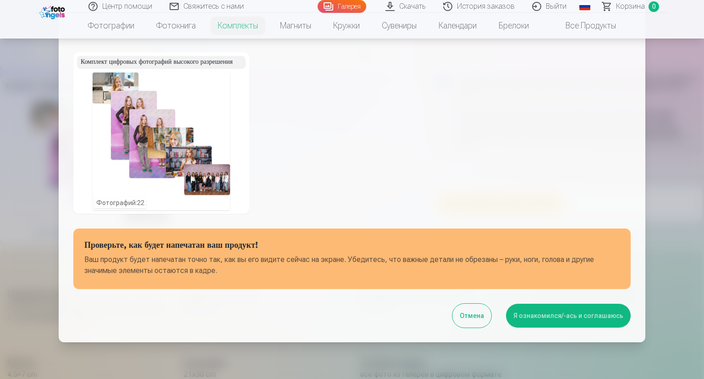
click at [558, 322] on button "Я ознакомился/-ась и соглашаюсь" at bounding box center [568, 315] width 125 height 24
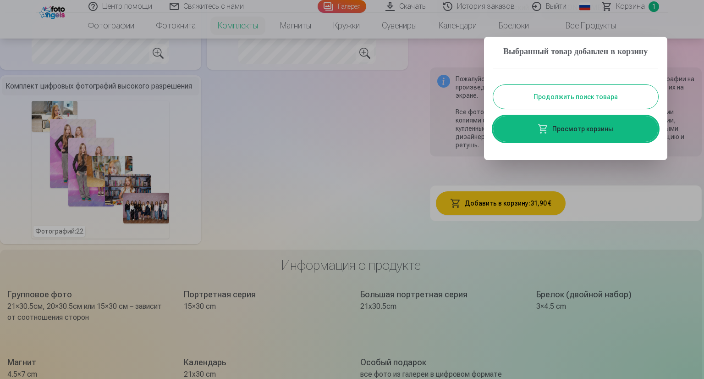
click at [275, 141] on div at bounding box center [352, 189] width 704 height 379
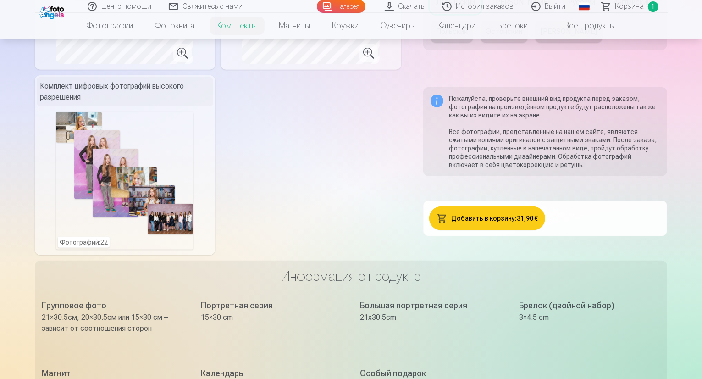
click at [627, 4] on span "Корзина" at bounding box center [629, 6] width 29 height 11
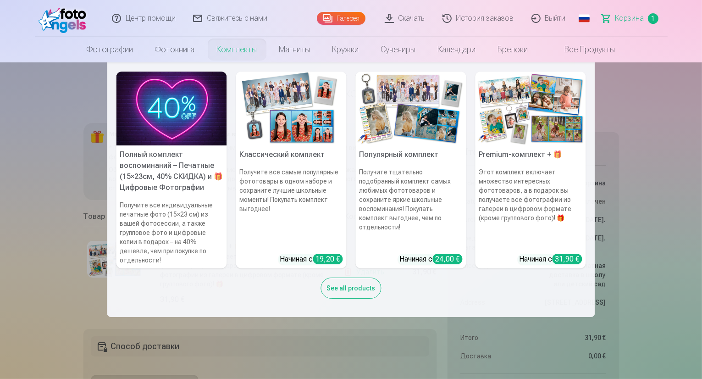
click at [60, 110] on nav "Полный комплект воспоминаний – Печатные (15×23см, 40% СКИДКА) и 🎁 Цифровые Фото…" at bounding box center [351, 189] width 702 height 254
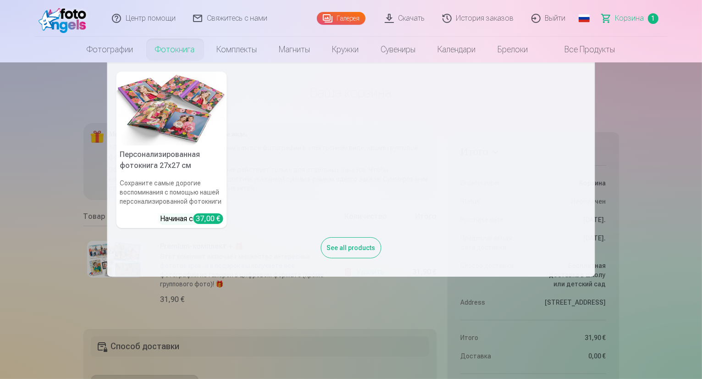
click at [174, 120] on img at bounding box center [171, 108] width 110 height 74
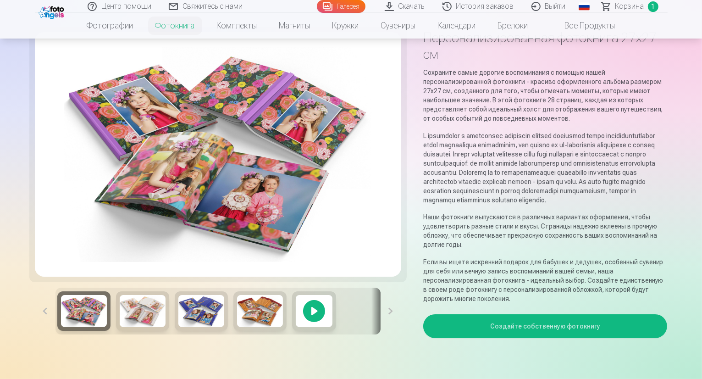
scroll to position [92, 0]
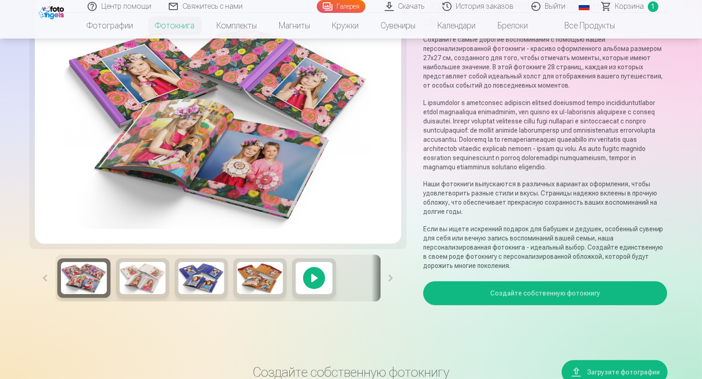
click at [497, 281] on button "Создайте собственную фотокнигу" at bounding box center [545, 293] width 244 height 24
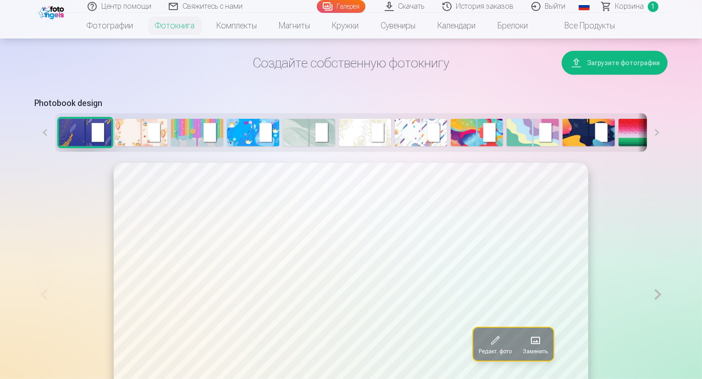
scroll to position [412, 0]
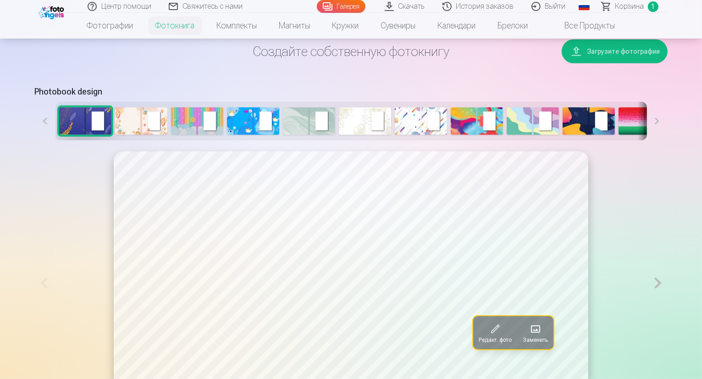
click at [283, 135] on img at bounding box center [309, 120] width 52 height 27
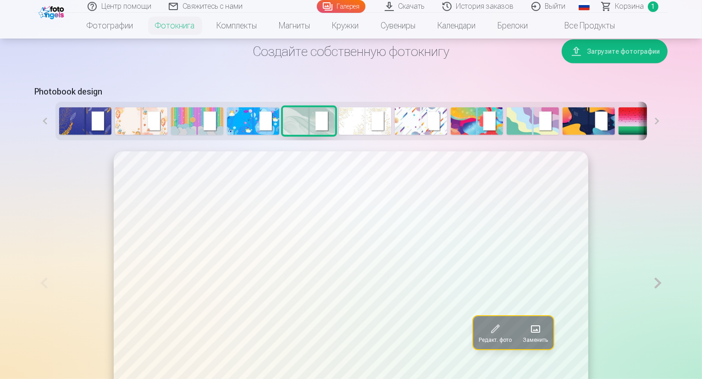
click at [339, 135] on img at bounding box center [365, 120] width 52 height 27
click at [283, 135] on img at bounding box center [309, 120] width 52 height 27
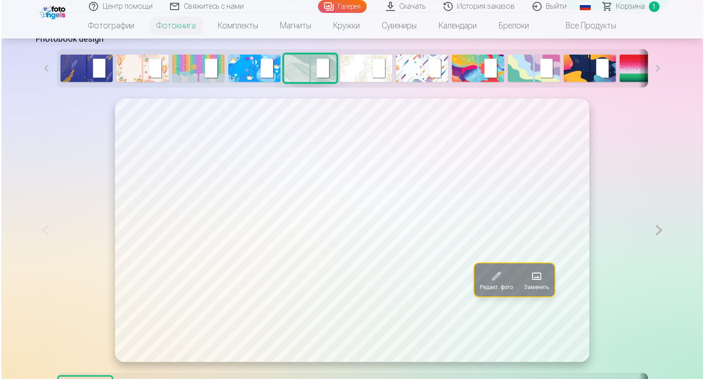
scroll to position [549, 0]
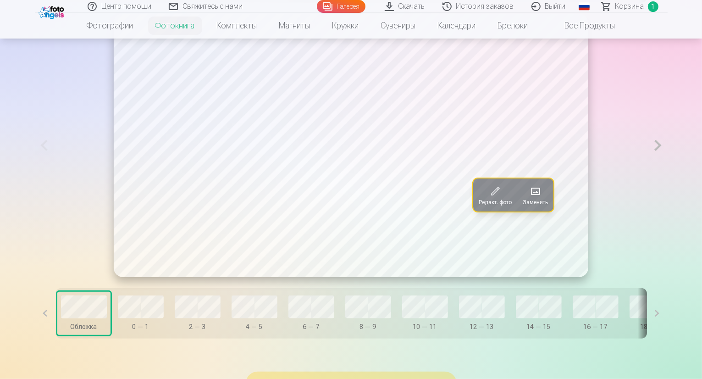
click at [527, 198] on span at bounding box center [534, 191] width 15 height 15
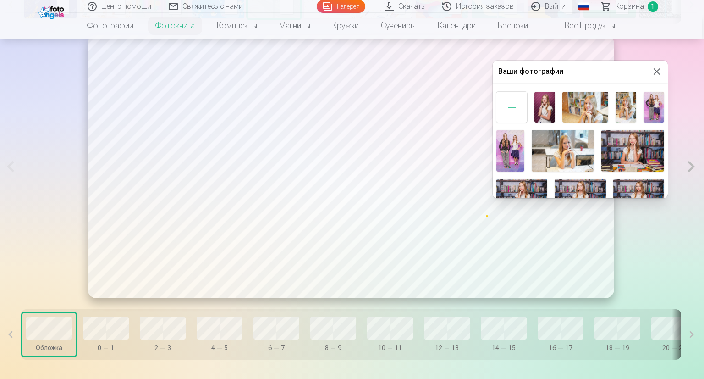
click at [523, 71] on h5 "Ваши фотографии" at bounding box center [574, 71] width 153 height 11
click at [510, 107] on div at bounding box center [511, 107] width 31 height 31
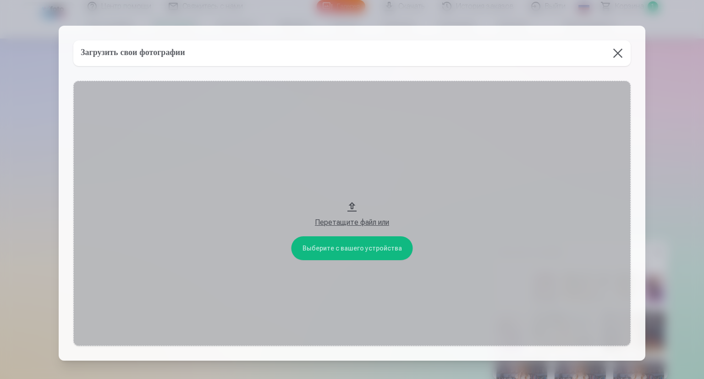
click at [342, 247] on button "Перетащите файл или" at bounding box center [351, 213] width 557 height 265
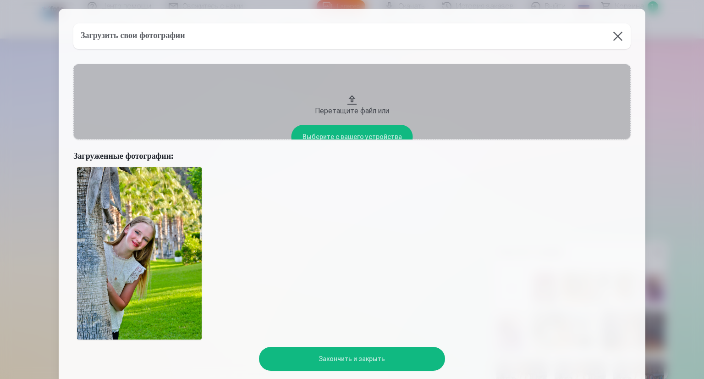
scroll to position [0, 0]
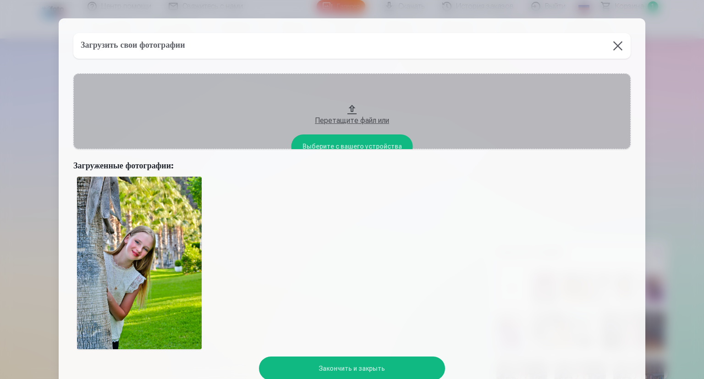
click at [341, 141] on button "Перетащите файл или" at bounding box center [351, 111] width 557 height 76
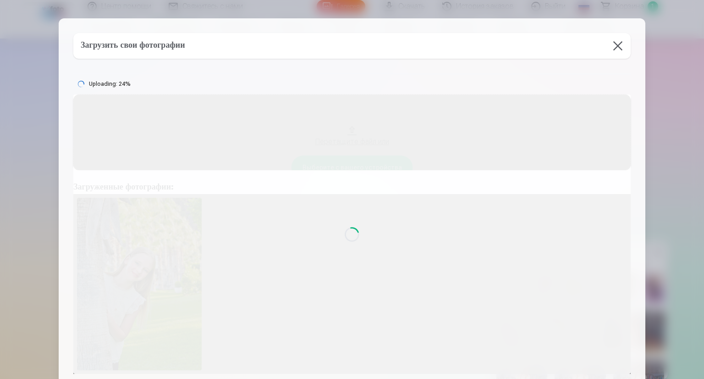
click at [410, 263] on div "Loading..." at bounding box center [351, 233] width 557 height 279
click at [348, 200] on div "Loading..." at bounding box center [351, 233] width 557 height 279
click at [234, 142] on div "Loading..." at bounding box center [351, 233] width 557 height 279
click at [618, 44] on button at bounding box center [618, 46] width 26 height 26
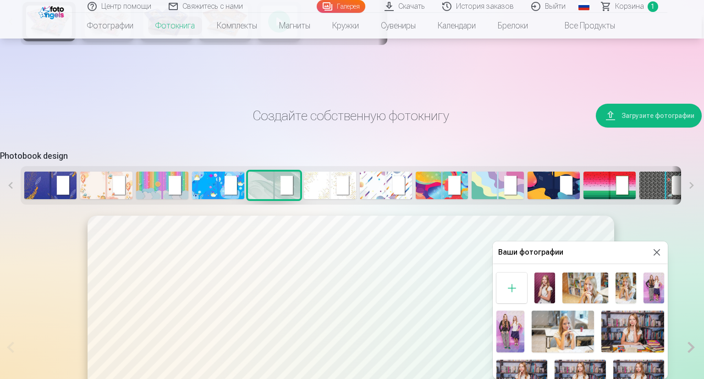
click at [510, 287] on div at bounding box center [511, 287] width 31 height 31
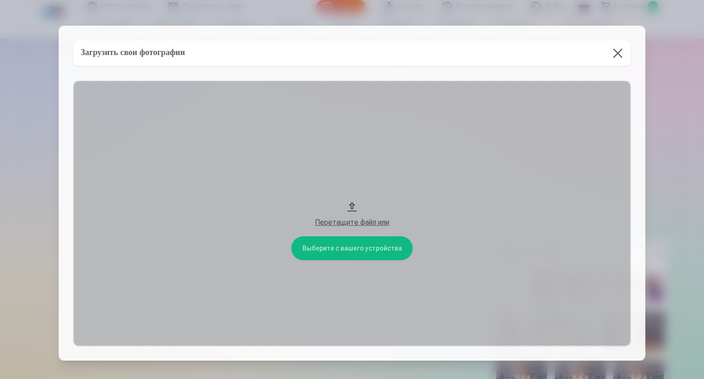
click at [350, 222] on div "Перетащите файл или" at bounding box center [351, 222] width 539 height 11
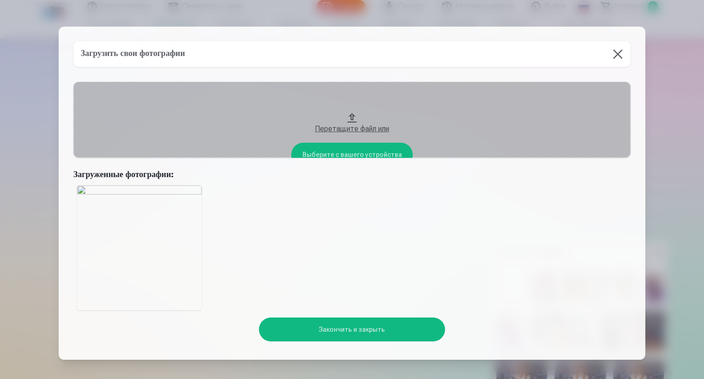
click at [152, 187] on img at bounding box center [139, 247] width 125 height 125
click at [175, 51] on h5 "Загрузить свои фотографии" at bounding box center [133, 54] width 104 height 13
click at [104, 188] on img at bounding box center [139, 247] width 125 height 125
click at [79, 189] on img at bounding box center [139, 247] width 125 height 125
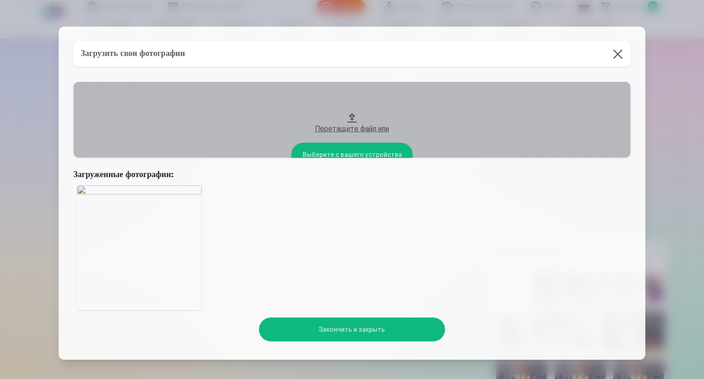
click at [265, 187] on div at bounding box center [351, 247] width 557 height 132
click at [341, 150] on button "Перетащите файл или" at bounding box center [351, 120] width 557 height 76
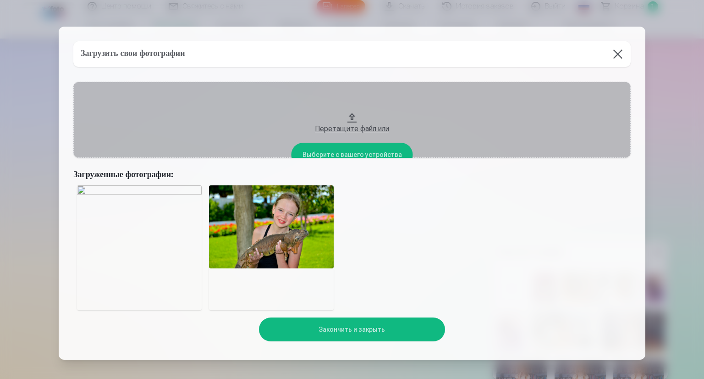
click at [136, 191] on img at bounding box center [139, 247] width 125 height 125
drag, startPoint x: 136, startPoint y: 191, endPoint x: 438, endPoint y: 228, distance: 304.2
click at [438, 228] on div at bounding box center [351, 247] width 557 height 132
click at [351, 151] on button "Перетащите файл или" at bounding box center [351, 120] width 557 height 76
click at [355, 150] on button "Перетащите файл или" at bounding box center [351, 120] width 557 height 76
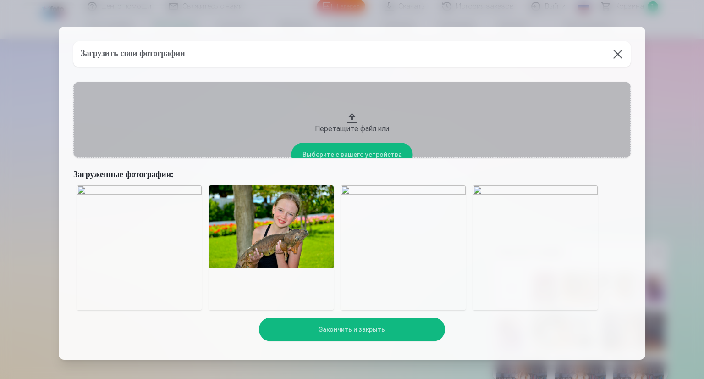
click at [366, 151] on button "Перетащите файл или" at bounding box center [351, 120] width 557 height 76
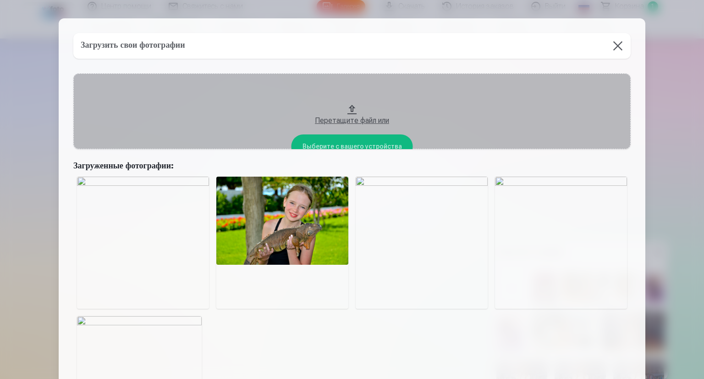
click at [118, 183] on img at bounding box center [143, 242] width 132 height 132
click at [83, 182] on img at bounding box center [143, 242] width 132 height 132
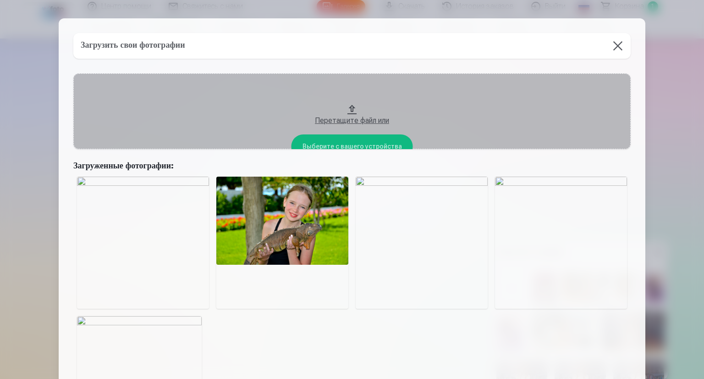
click at [363, 142] on button "Перетащите файл или" at bounding box center [351, 111] width 557 height 76
click at [370, 142] on button "Перетащите файл или" at bounding box center [351, 111] width 557 height 76
click at [376, 141] on button "Перетащите файл или" at bounding box center [351, 111] width 557 height 76
click at [375, 141] on button "Перетащите файл или" at bounding box center [351, 111] width 557 height 76
click at [355, 142] on button "Перетащите файл или" at bounding box center [351, 111] width 557 height 76
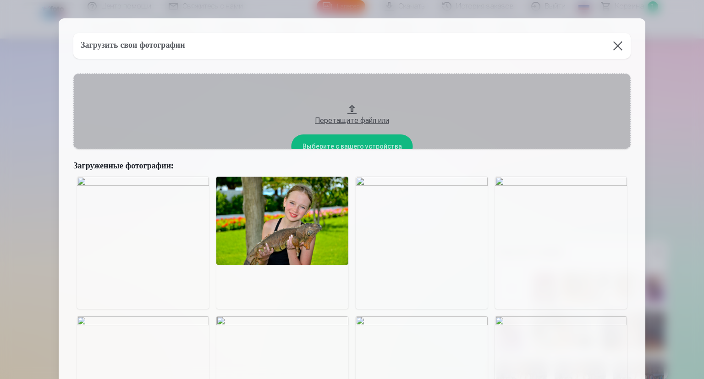
click at [362, 143] on button "Перетащите файл или" at bounding box center [351, 111] width 557 height 76
click at [371, 141] on button "Перетащите файл или" at bounding box center [351, 111] width 557 height 76
click at [356, 143] on button "Перетащите файл или" at bounding box center [351, 111] width 557 height 76
click at [356, 141] on button "Перетащите файл или" at bounding box center [351, 111] width 557 height 76
click at [361, 142] on button "Перетащите файл или" at bounding box center [351, 111] width 557 height 76
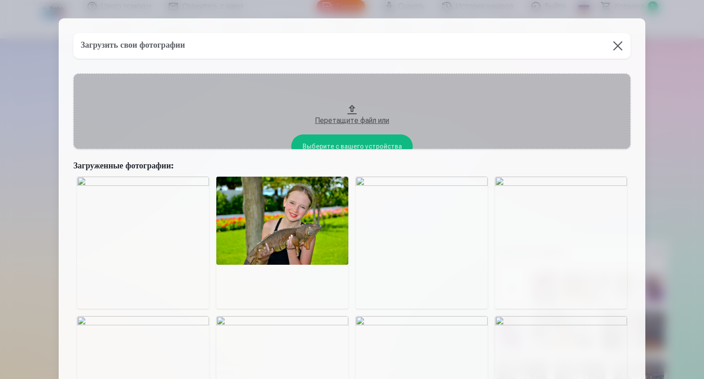
click at [366, 141] on button "Перетащите файл или" at bounding box center [351, 111] width 557 height 76
click at [361, 142] on button "Перетащите файл или" at bounding box center [351, 111] width 557 height 76
click at [371, 143] on button "Перетащите файл или" at bounding box center [351, 111] width 557 height 76
click at [357, 144] on button "Перетащите файл или" at bounding box center [351, 111] width 557 height 76
click at [371, 143] on button "Перетащите файл или" at bounding box center [351, 111] width 557 height 76
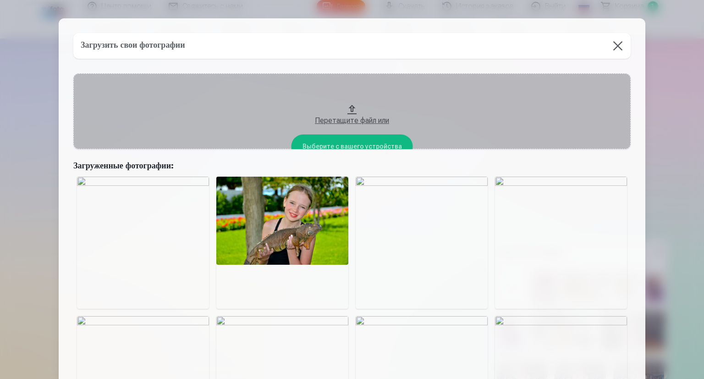
click at [353, 144] on button "Перетащите файл или" at bounding box center [351, 111] width 557 height 76
click at [367, 142] on button "Перетащите файл или" at bounding box center [351, 111] width 557 height 76
click at [373, 143] on button "Перетащите файл или" at bounding box center [351, 111] width 557 height 76
click at [379, 142] on button "Перетащите файл или" at bounding box center [351, 111] width 557 height 76
click at [364, 143] on button "Перетащите файл или" at bounding box center [351, 111] width 557 height 76
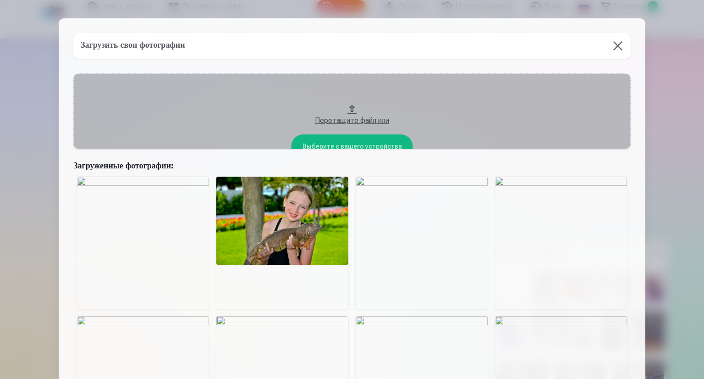
click at [359, 140] on button "Перетащите файл или" at bounding box center [351, 111] width 557 height 76
click at [369, 144] on button "Перетащите файл или" at bounding box center [351, 111] width 557 height 76
click at [348, 142] on button "Перетащите файл или" at bounding box center [351, 111] width 557 height 76
click at [359, 142] on button "Перетащите файл или" at bounding box center [351, 111] width 557 height 76
click at [324, 143] on button "Перетащите файл или" at bounding box center [351, 111] width 557 height 76
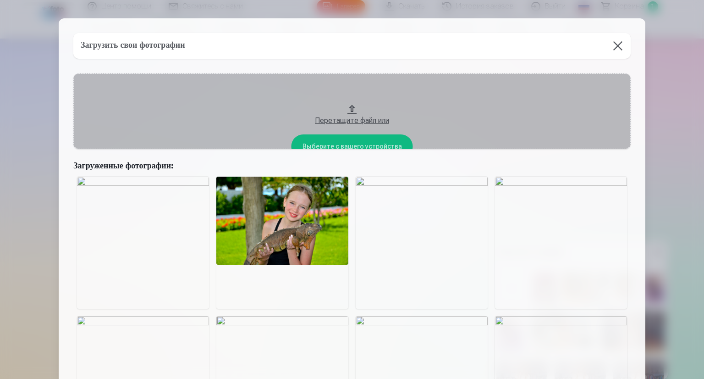
click at [249, 203] on img at bounding box center [282, 220] width 132 height 88
click at [265, 203] on img at bounding box center [282, 220] width 132 height 88
click at [165, 184] on img at bounding box center [143, 242] width 132 height 132
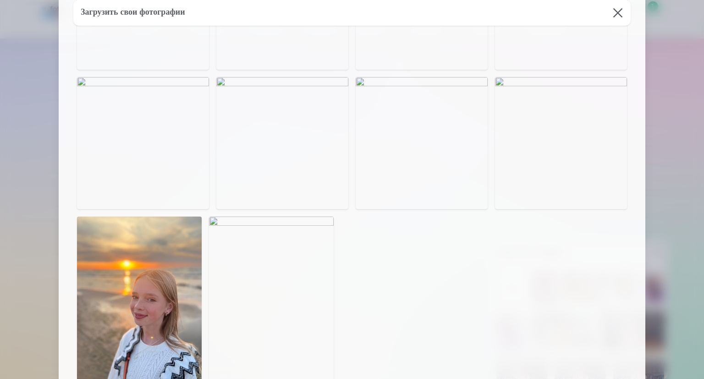
scroll to position [1157, 0]
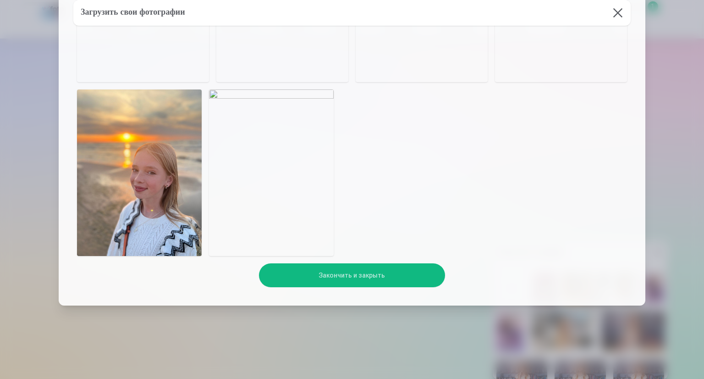
click at [347, 274] on button "Закончить и закрыть" at bounding box center [352, 275] width 186 height 24
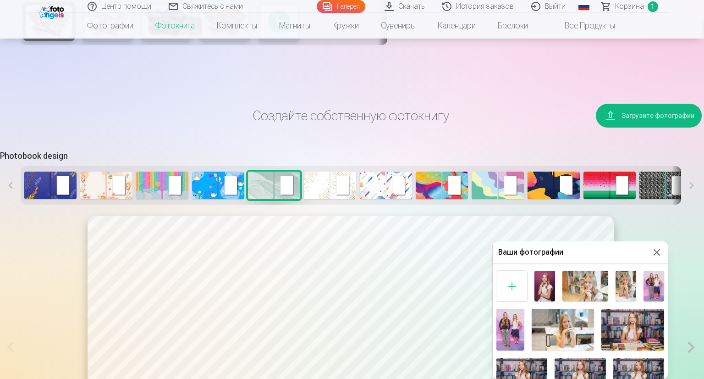
scroll to position [0, 0]
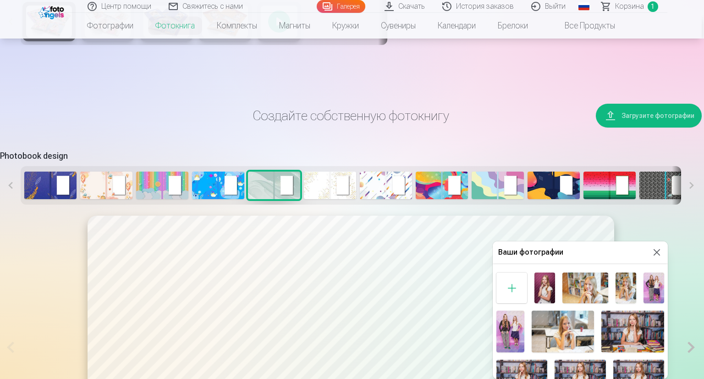
click at [511, 286] on div at bounding box center [511, 287] width 31 height 31
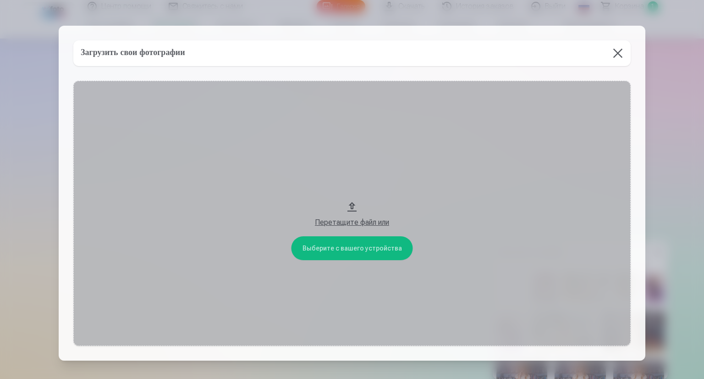
click at [344, 247] on button "Перетащите файл или" at bounding box center [351, 213] width 557 height 265
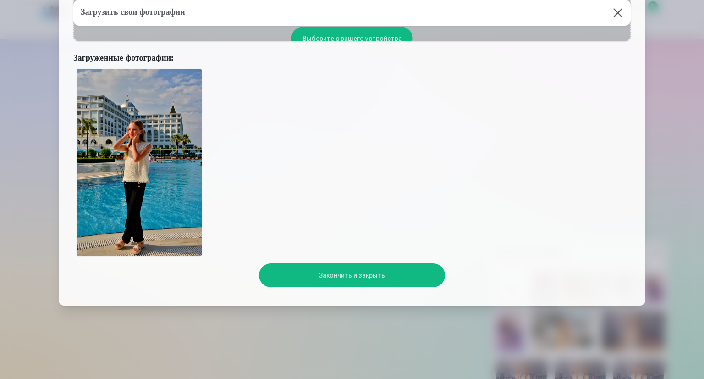
scroll to position [108, 0]
click at [340, 275] on button "Закончить и закрыть" at bounding box center [352, 275] width 186 height 24
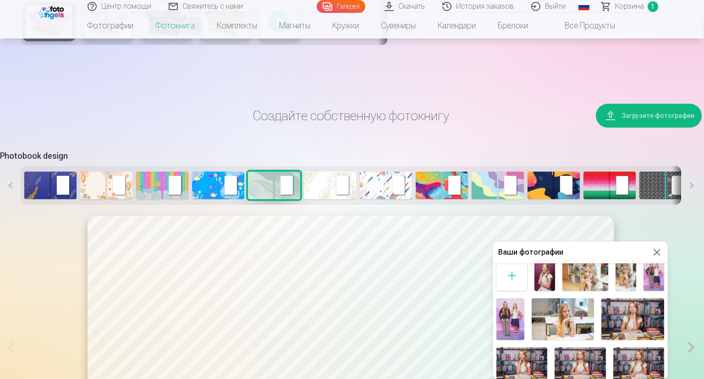
scroll to position [0, 0]
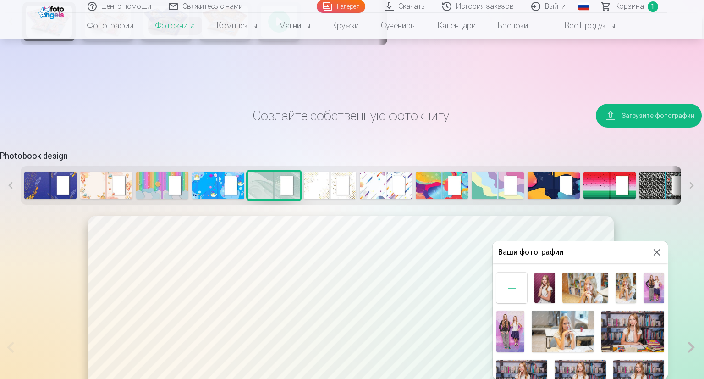
click at [511, 287] on div at bounding box center [511, 287] width 31 height 31
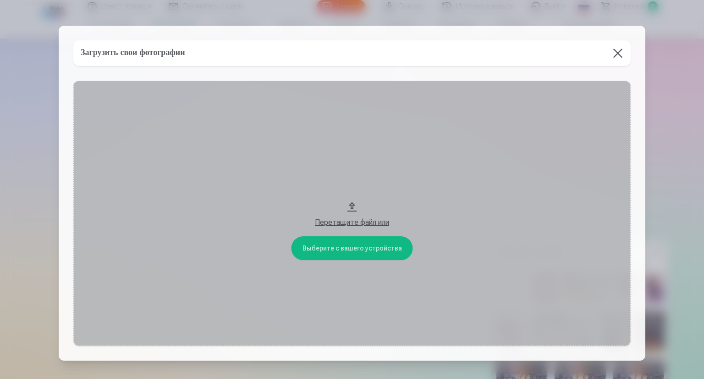
click at [339, 249] on button "Перетащите файл или" at bounding box center [351, 213] width 557 height 265
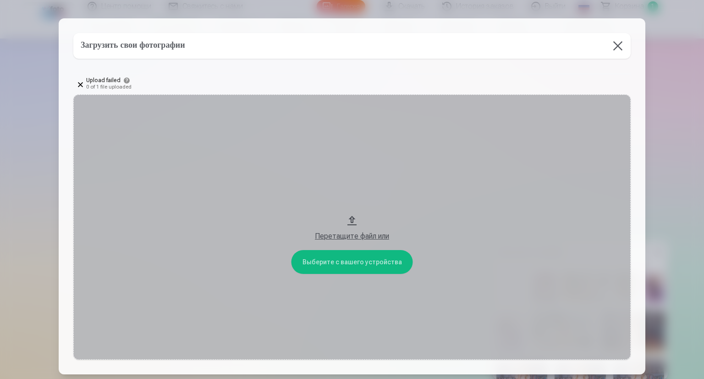
click at [329, 259] on button "Перетащите файл или" at bounding box center [351, 226] width 557 height 265
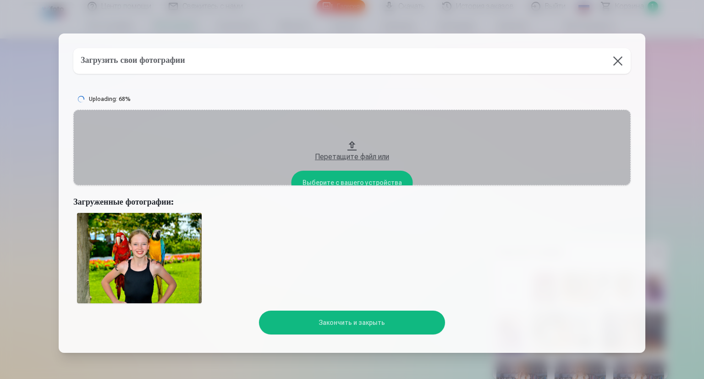
click at [349, 179] on button "Перетащите файл или" at bounding box center [351, 148] width 557 height 76
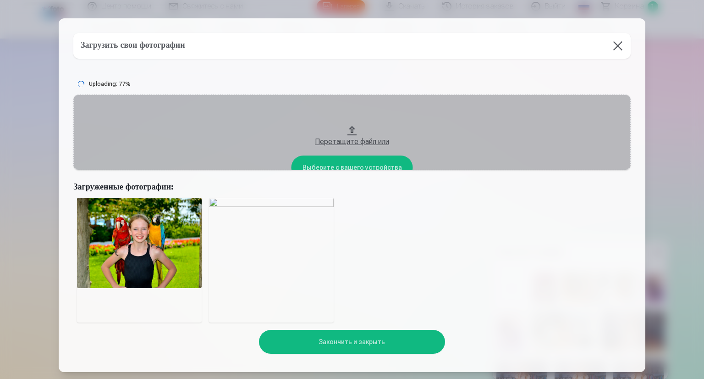
click at [356, 341] on button "Закончить и закрыть" at bounding box center [352, 341] width 186 height 24
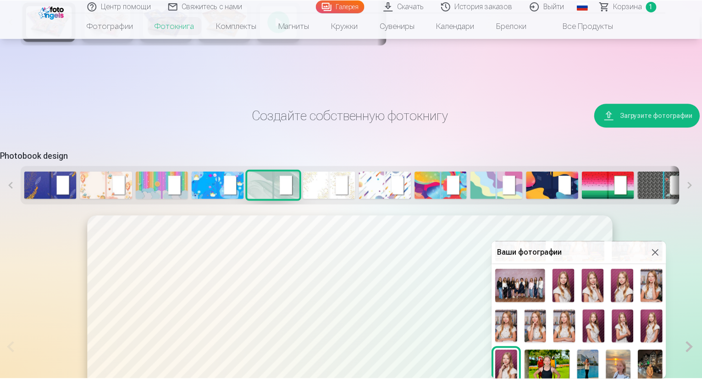
scroll to position [172, 0]
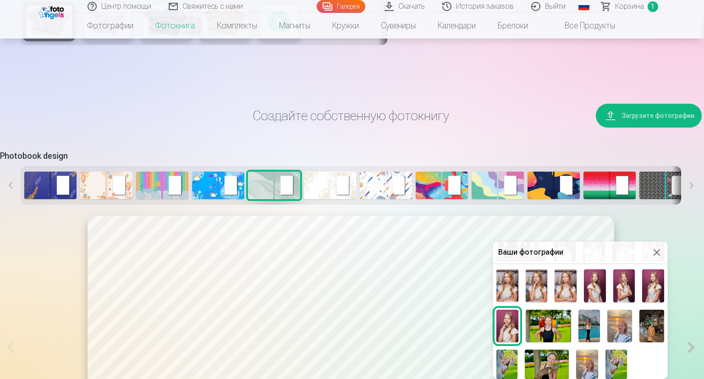
click at [513, 360] on img at bounding box center [506, 363] width 21 height 29
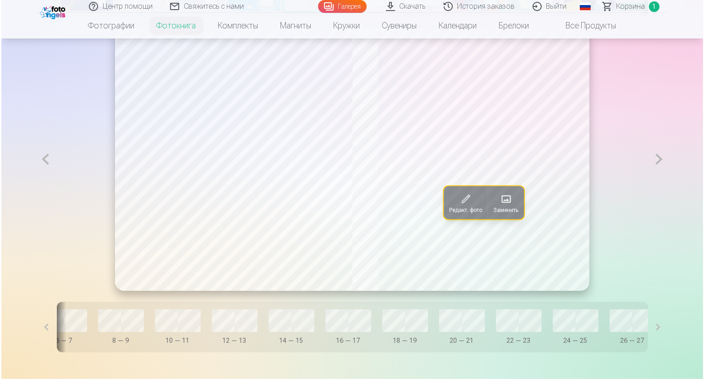
scroll to position [552, 0]
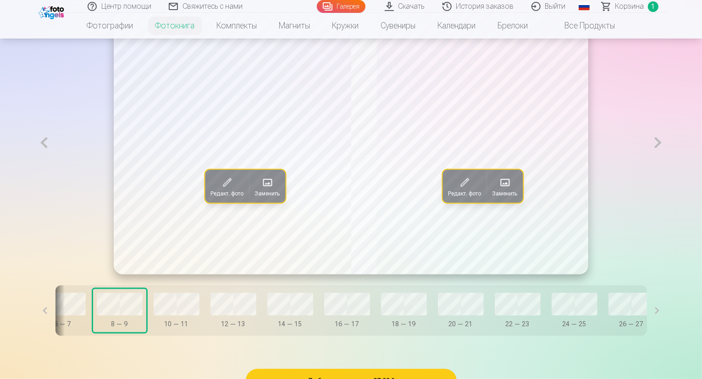
click at [260, 189] on span at bounding box center [267, 182] width 15 height 15
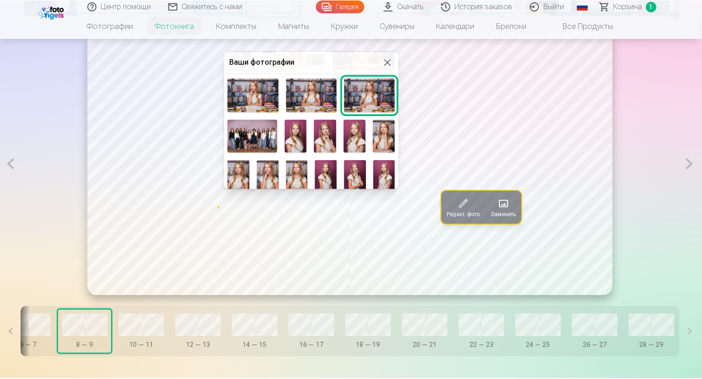
scroll to position [172, 0]
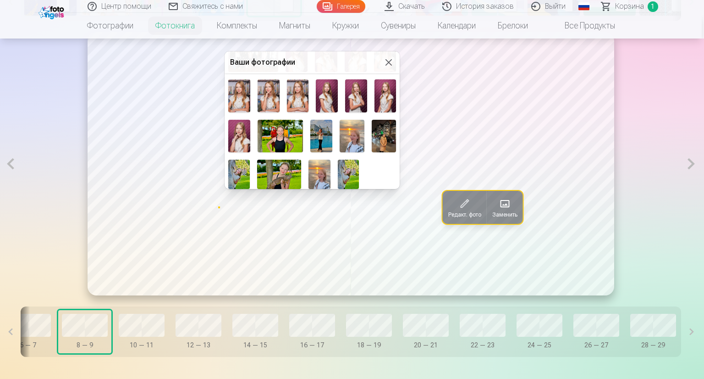
click at [283, 139] on img at bounding box center [280, 136] width 45 height 33
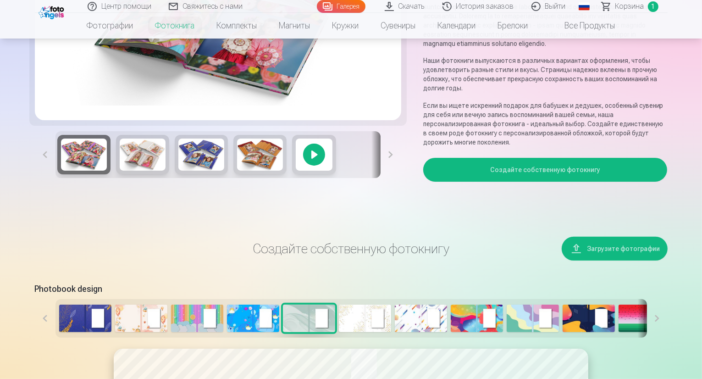
scroll to position [229, 0]
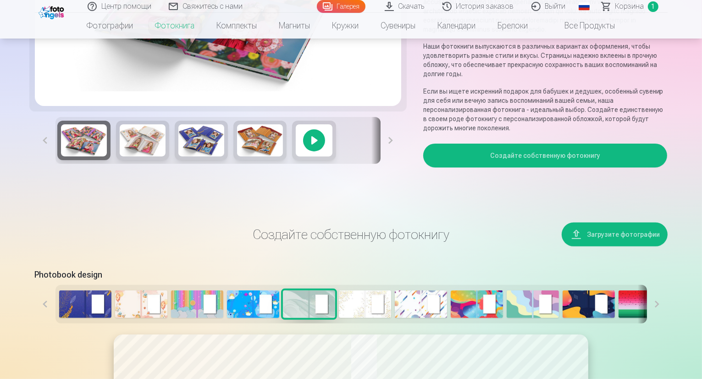
click at [631, 246] on button "Загрузите фотографии" at bounding box center [614, 234] width 106 height 24
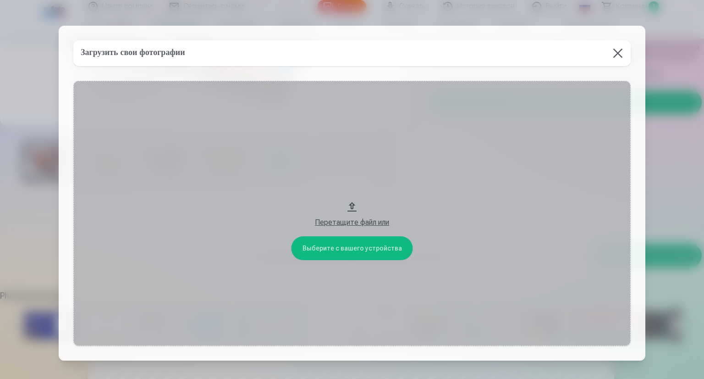
click at [358, 246] on button "Перетащите файл или" at bounding box center [351, 213] width 557 height 265
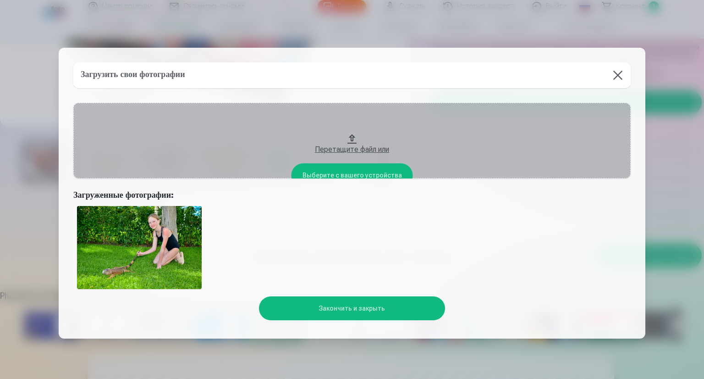
click at [363, 308] on button "Закончить и закрыть" at bounding box center [352, 308] width 186 height 24
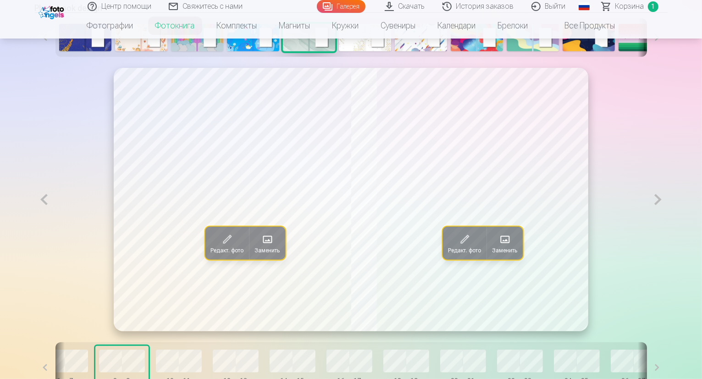
scroll to position [550, 0]
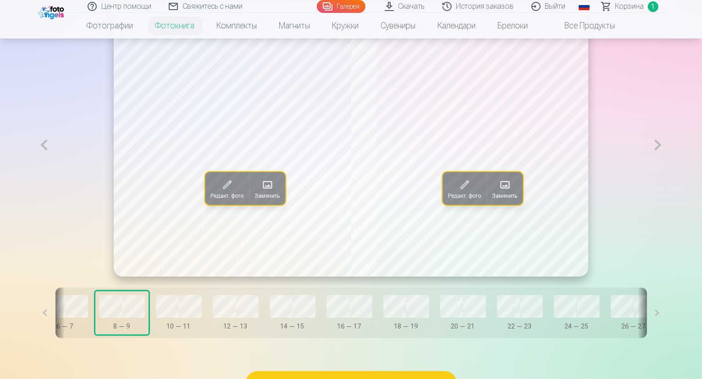
click at [667, 336] on button at bounding box center [657, 312] width 21 height 50
drag, startPoint x: 210, startPoint y: 360, endPoint x: 183, endPoint y: 360, distance: 27.0
click at [108, 338] on div "Обложка 0 — 1 2 — 3 4 — 5 6 — 7 8 — 9 10 — 11 12 — 13 14 — 15 16 — 17 18 — 19 2…" at bounding box center [350, 312] width 591 height 50
drag, startPoint x: 238, startPoint y: 360, endPoint x: 197, endPoint y: 358, distance: 41.3
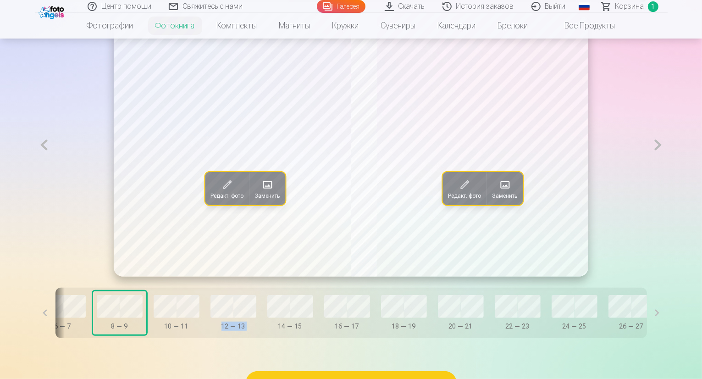
click at [187, 338] on div "Обложка 0 — 1 2 — 3 4 — 5 6 — 7 8 — 9 10 — 11 12 — 13 14 — 15 16 — 17 18 — 19 2…" at bounding box center [350, 312] width 591 height 50
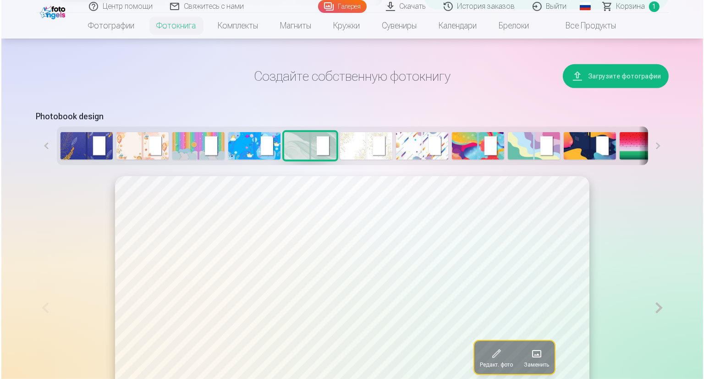
scroll to position [321, 0]
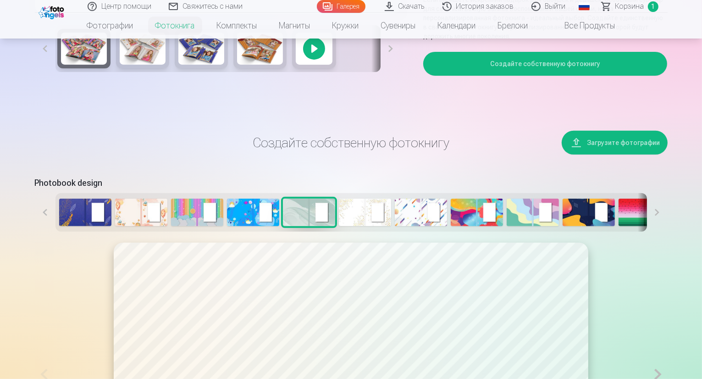
click at [637, 154] on button "Загрузите фотографии" at bounding box center [614, 143] width 106 height 24
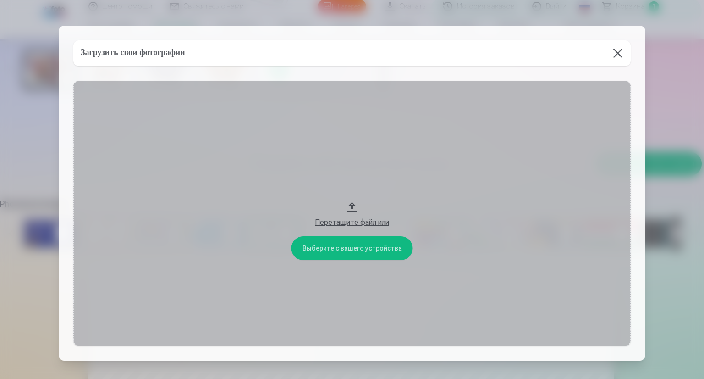
click at [359, 247] on button "Перетащите файл или" at bounding box center [351, 213] width 557 height 265
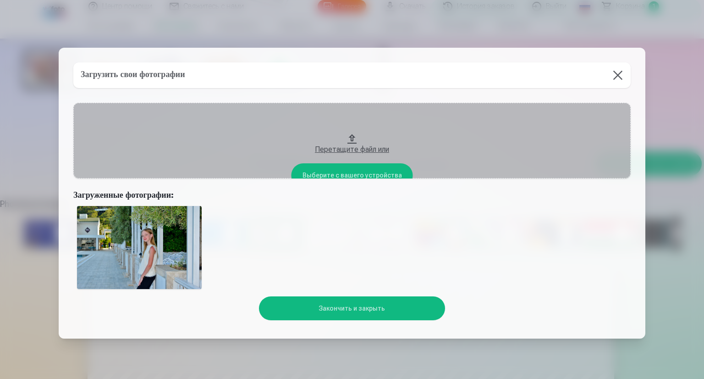
click at [338, 308] on button "Закончить и закрыть" at bounding box center [352, 308] width 186 height 24
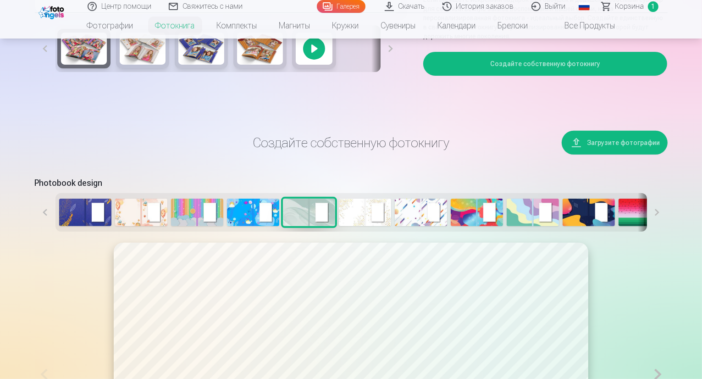
click at [627, 154] on button "Загрузите фотографии" at bounding box center [614, 143] width 106 height 24
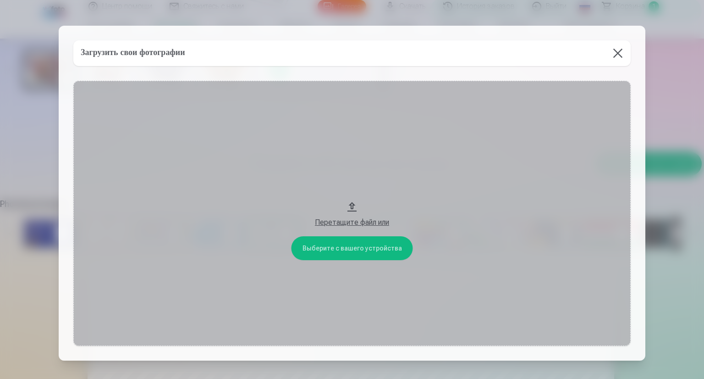
click at [343, 248] on button "Перетащите файл или" at bounding box center [351, 213] width 557 height 265
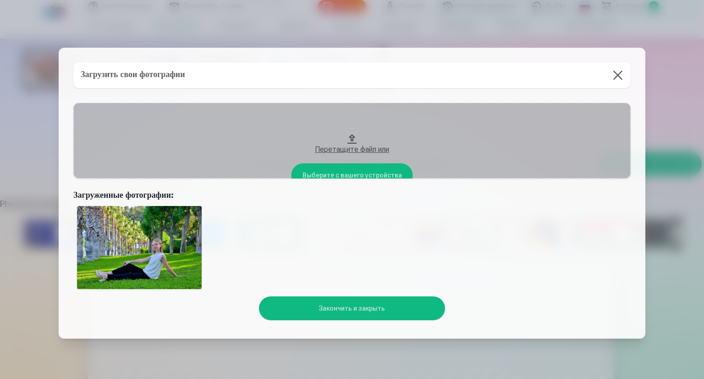
click at [354, 307] on button "Закончить и закрыть" at bounding box center [352, 308] width 186 height 24
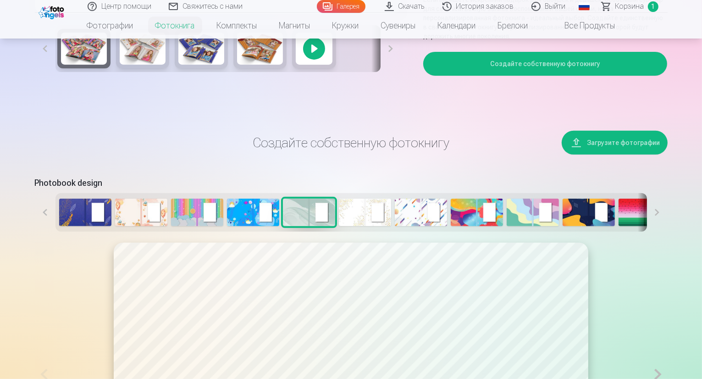
click at [635, 154] on button "Загрузите фотографии" at bounding box center [614, 143] width 106 height 24
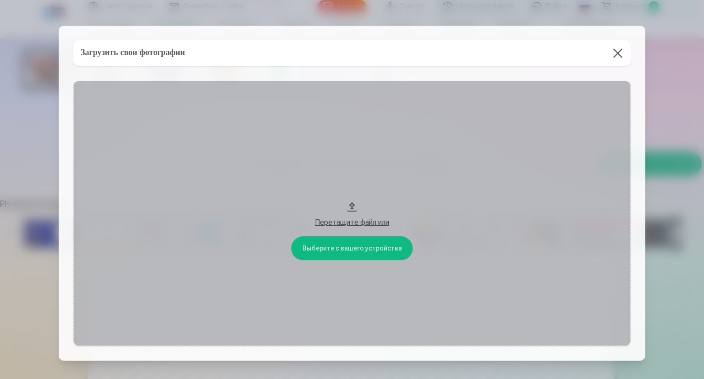
click at [332, 247] on button "Перетащите файл или" at bounding box center [351, 213] width 557 height 265
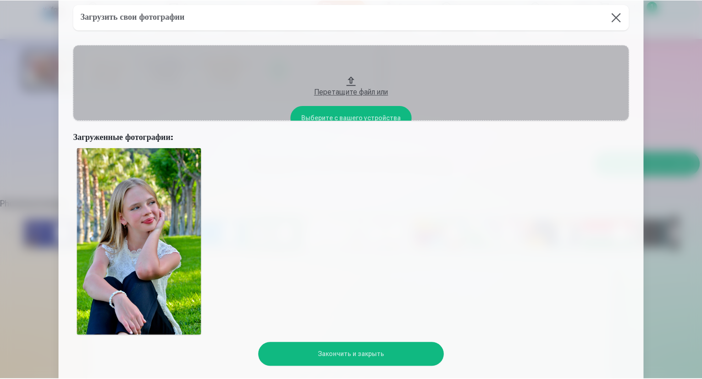
scroll to position [92, 0]
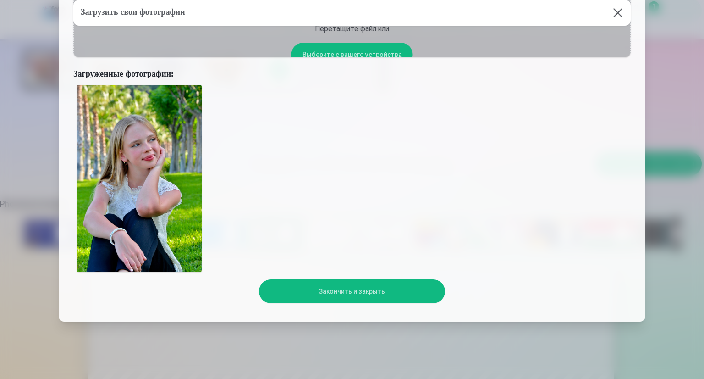
click at [356, 290] on button "Закончить и закрыть" at bounding box center [352, 291] width 186 height 24
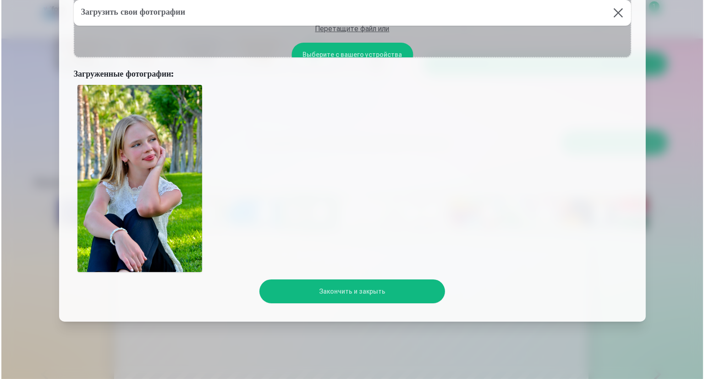
scroll to position [0, 0]
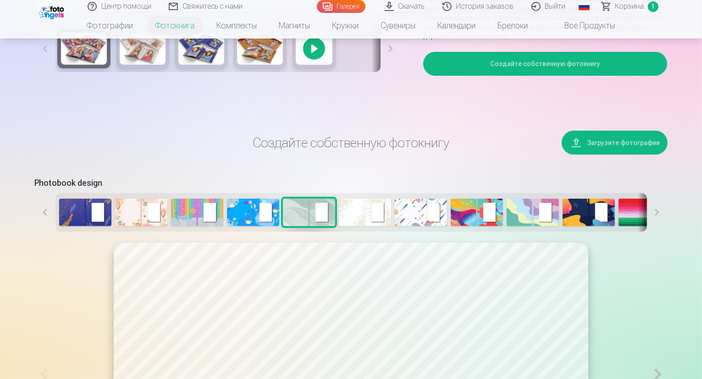
click at [647, 154] on button "Загрузите фотографии" at bounding box center [614, 143] width 106 height 24
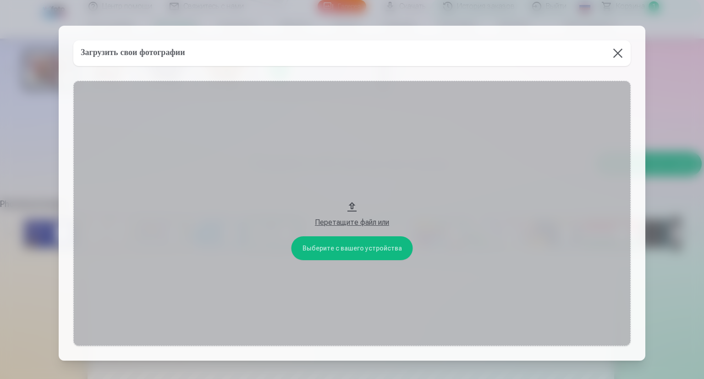
click at [347, 247] on button "Перетащите файл или" at bounding box center [351, 213] width 557 height 265
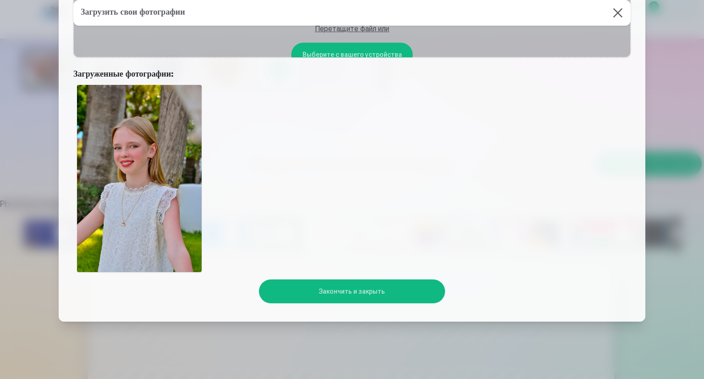
click at [347, 287] on button "Закончить и закрыть" at bounding box center [352, 291] width 186 height 24
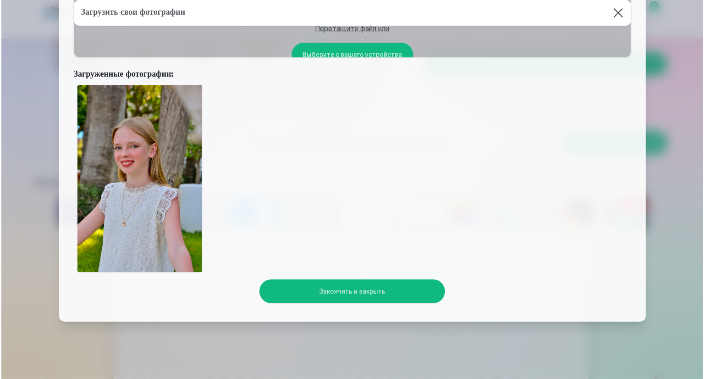
scroll to position [22, 0]
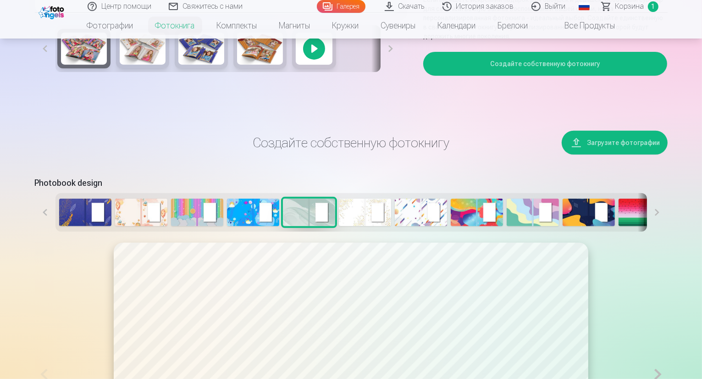
click at [631, 154] on button "Загрузите фотографии" at bounding box center [614, 143] width 106 height 24
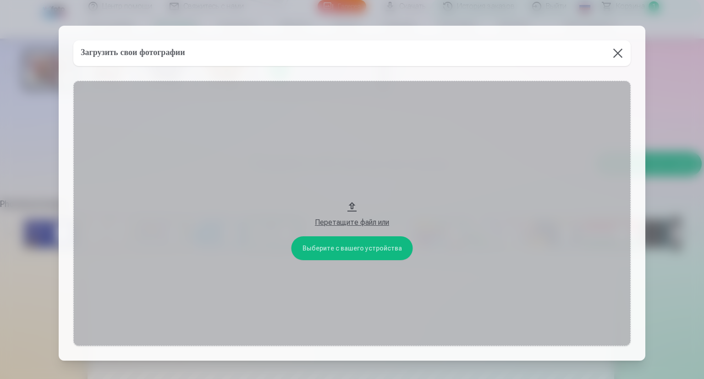
click at [352, 247] on button "Перетащите файл или" at bounding box center [351, 213] width 557 height 265
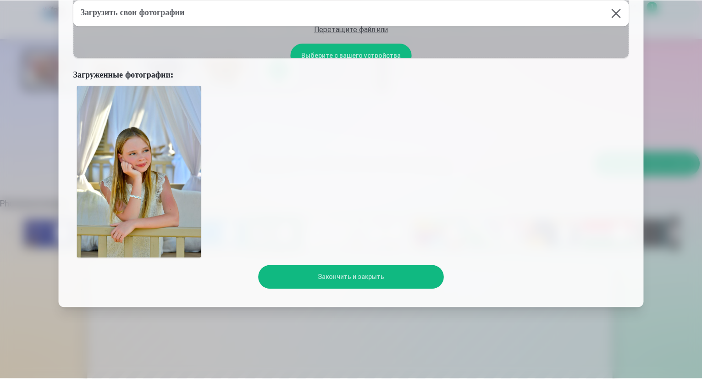
scroll to position [92, 0]
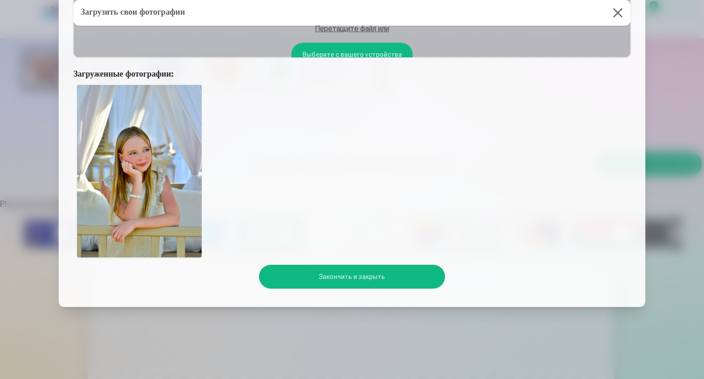
click at [370, 275] on button "Закончить и закрыть" at bounding box center [352, 276] width 186 height 24
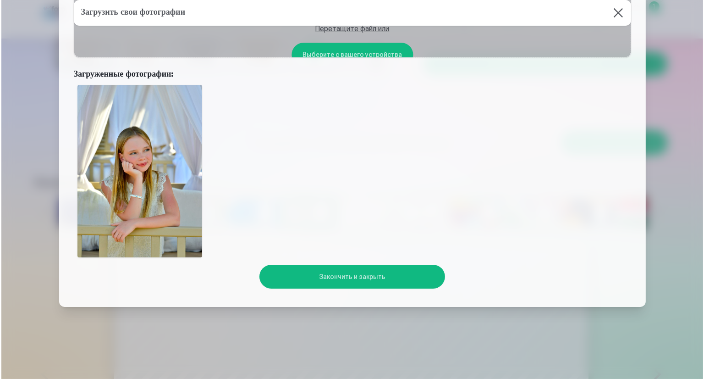
scroll to position [49, 0]
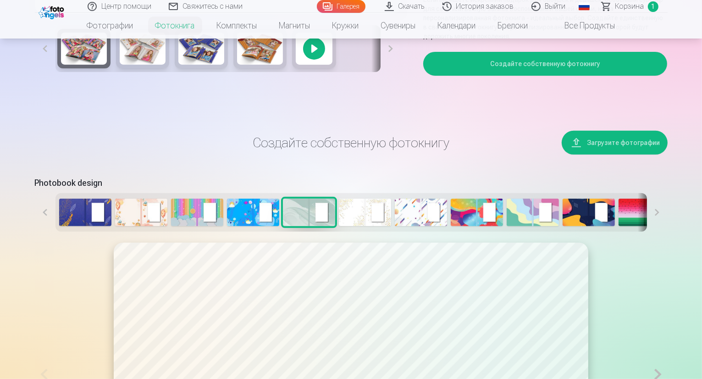
click at [612, 154] on button "Загрузите фотографии" at bounding box center [614, 143] width 106 height 24
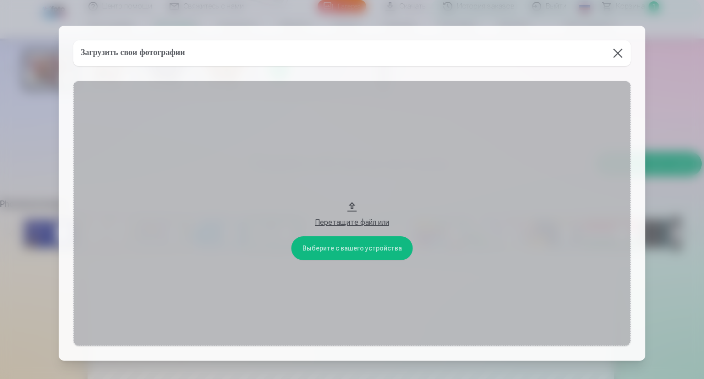
click at [365, 246] on button "Перетащите файл или" at bounding box center [351, 213] width 557 height 265
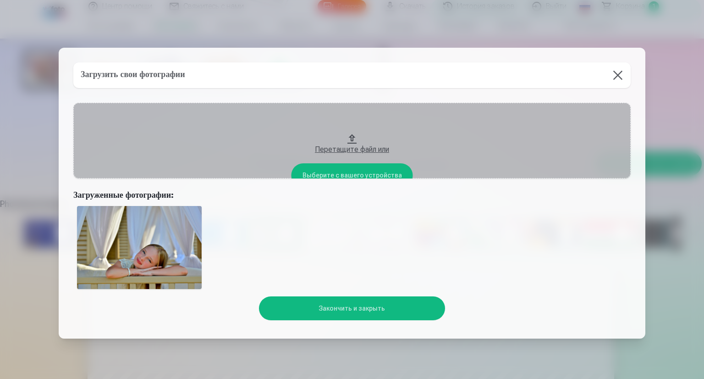
click at [363, 310] on button "Закончить и закрыть" at bounding box center [352, 308] width 186 height 24
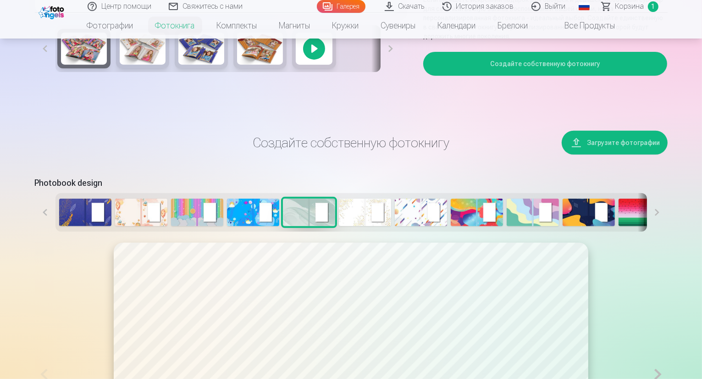
click at [627, 154] on button "Загрузите фотографии" at bounding box center [614, 143] width 106 height 24
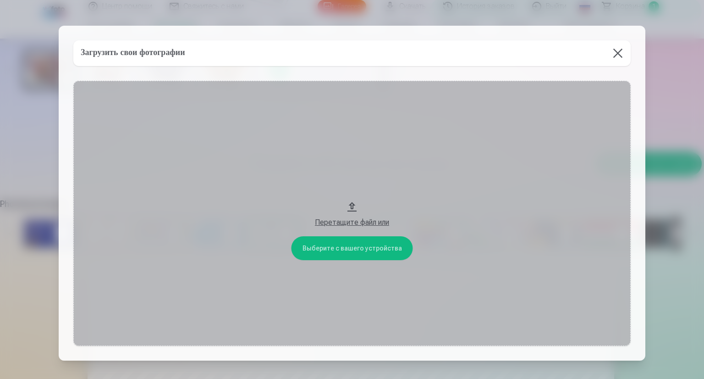
click at [367, 244] on button "Перетащите файл или" at bounding box center [351, 213] width 557 height 265
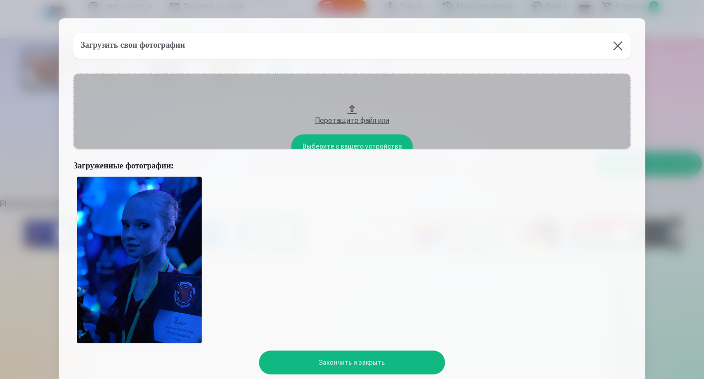
click at [356, 360] on button "Закончить и закрыть" at bounding box center [352, 362] width 186 height 24
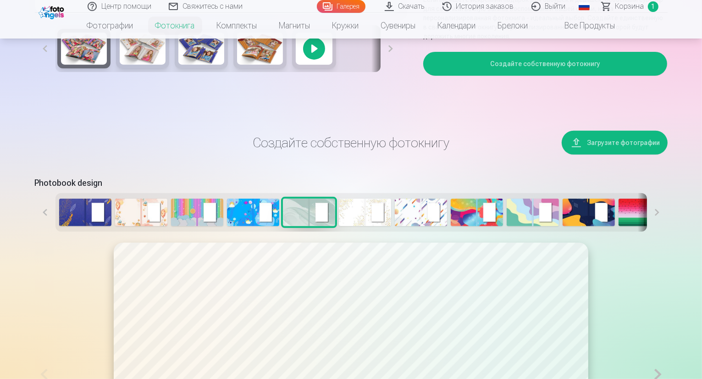
click at [631, 154] on button "Загрузите фотографии" at bounding box center [614, 143] width 106 height 24
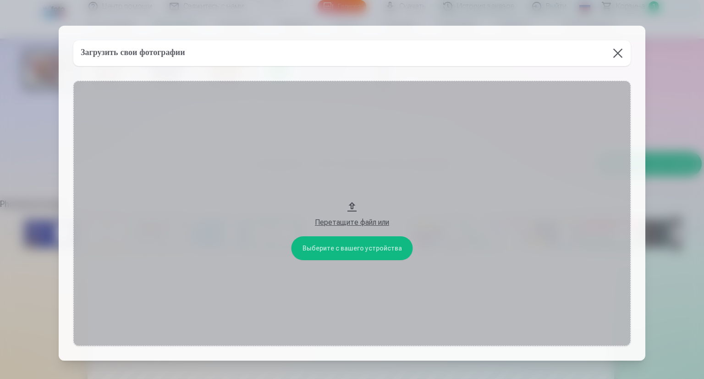
click at [365, 249] on button "Перетащите файл или" at bounding box center [351, 213] width 557 height 265
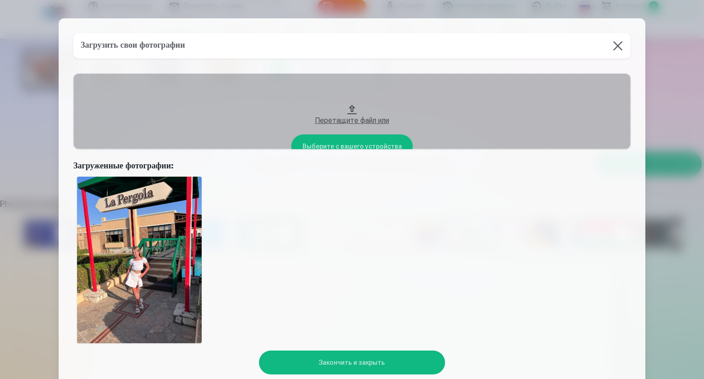
click at [344, 362] on button "Закончить и закрыть" at bounding box center [352, 362] width 186 height 24
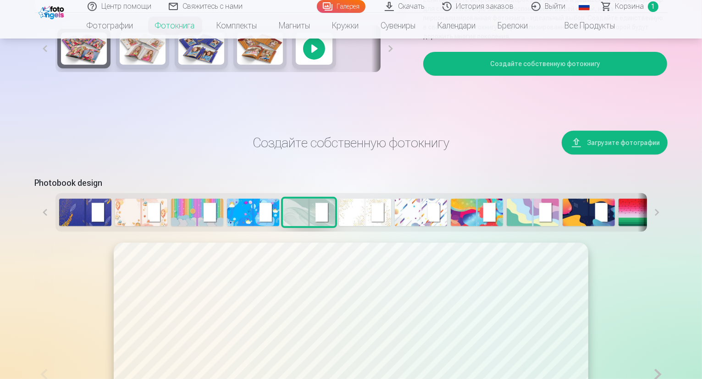
click at [642, 154] on button "Загрузите фотографии" at bounding box center [614, 143] width 106 height 24
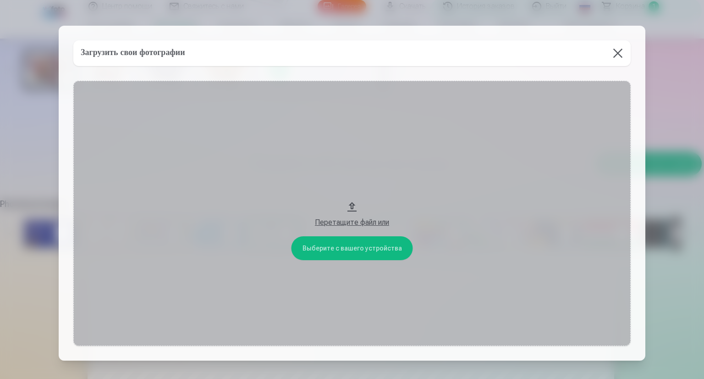
click at [356, 244] on button "Перетащите файл или" at bounding box center [351, 213] width 557 height 265
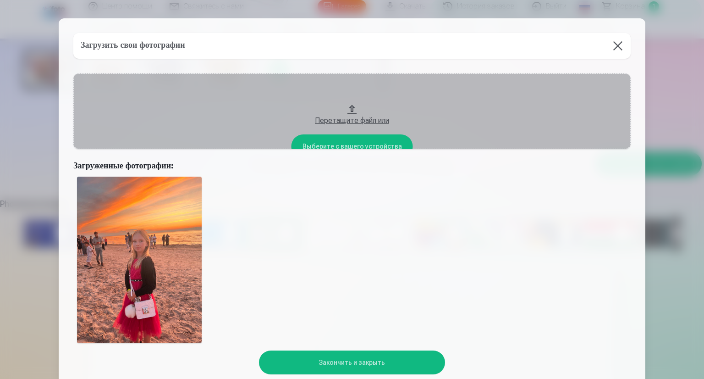
click at [351, 361] on button "Закончить и закрыть" at bounding box center [352, 362] width 186 height 24
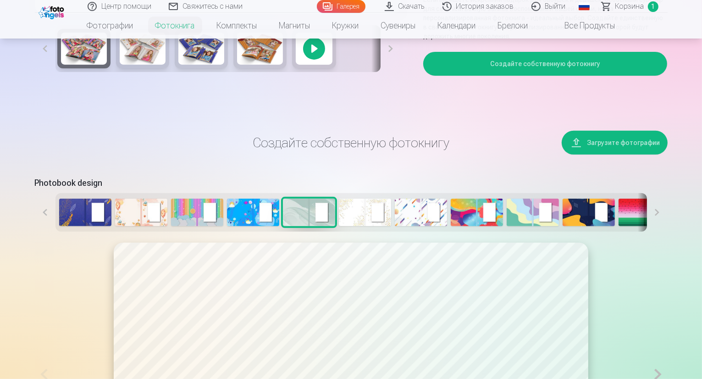
click at [637, 154] on button "Загрузите фотографии" at bounding box center [614, 143] width 106 height 24
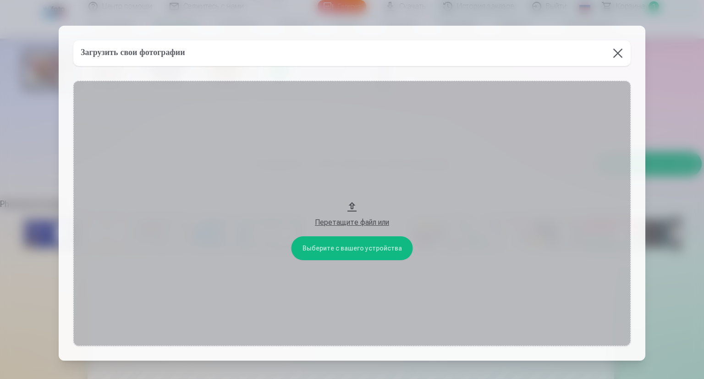
click at [361, 248] on button "Перетащите файл или" at bounding box center [351, 213] width 557 height 265
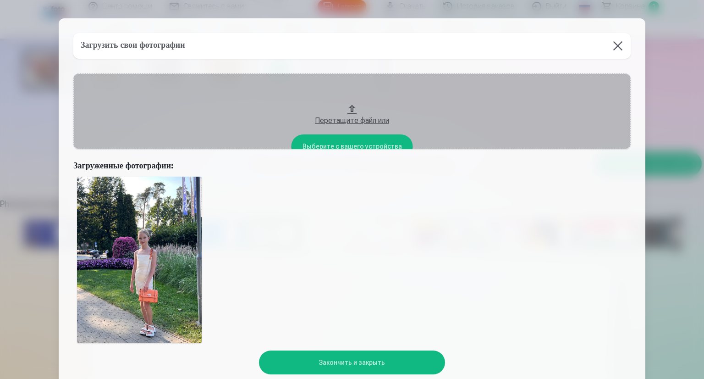
click at [340, 360] on button "Закончить и закрыть" at bounding box center [352, 362] width 186 height 24
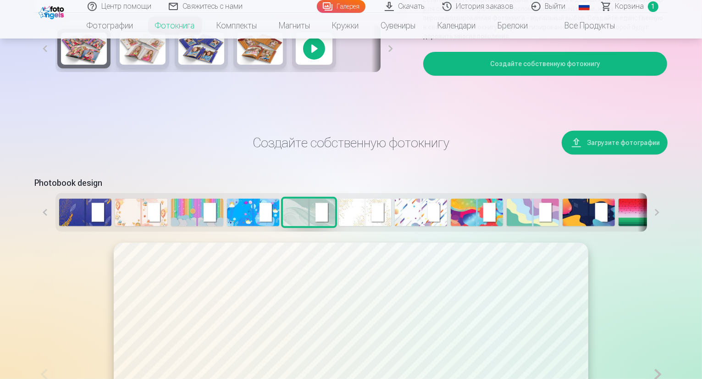
click at [649, 154] on button "Загрузите фотографии" at bounding box center [614, 143] width 106 height 24
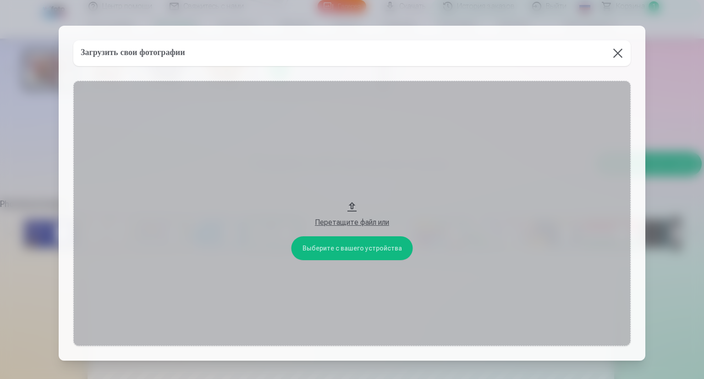
click at [361, 250] on button "Перетащите файл или" at bounding box center [351, 213] width 557 height 265
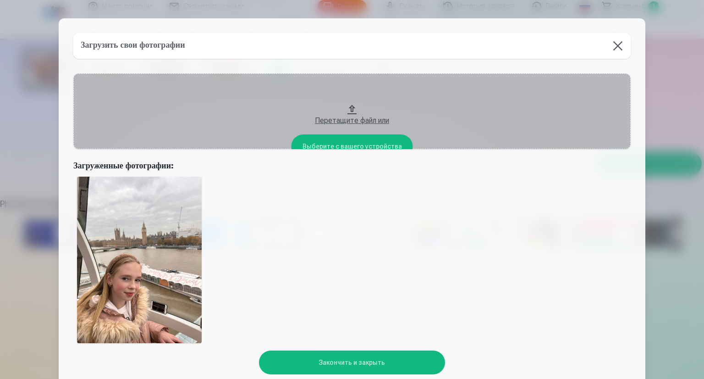
click at [363, 358] on button "Закончить и закрыть" at bounding box center [352, 362] width 186 height 24
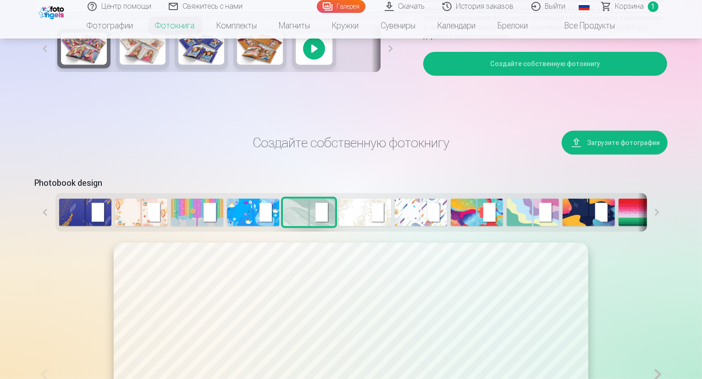
click at [630, 154] on button "Загрузите фотографии" at bounding box center [614, 143] width 106 height 24
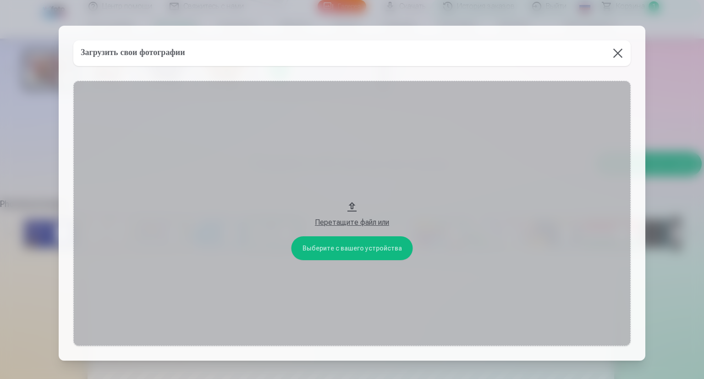
click at [372, 247] on button "Перетащите файл или" at bounding box center [351, 213] width 557 height 265
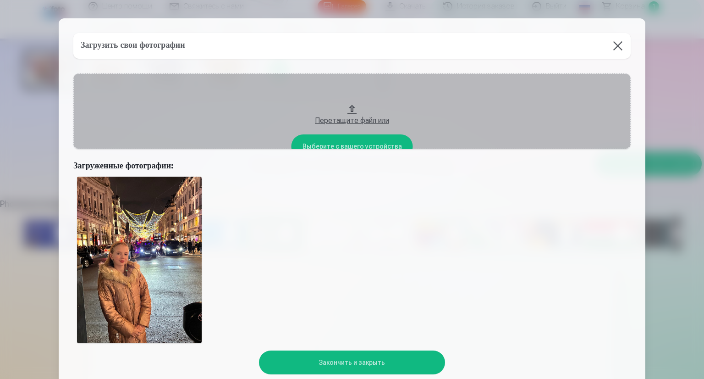
click at [352, 360] on button "Закончить и закрыть" at bounding box center [352, 362] width 186 height 24
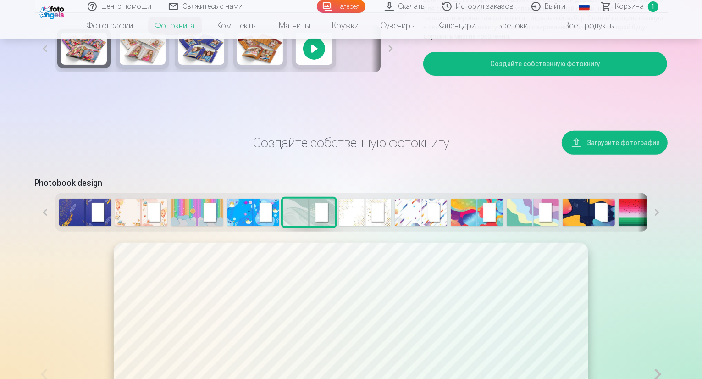
click at [629, 154] on button "Загрузите фотографии" at bounding box center [614, 143] width 106 height 24
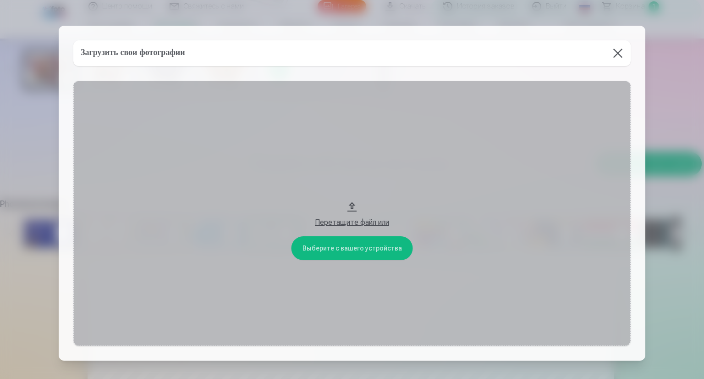
click at [361, 246] on button "Перетащите файл или" at bounding box center [351, 213] width 557 height 265
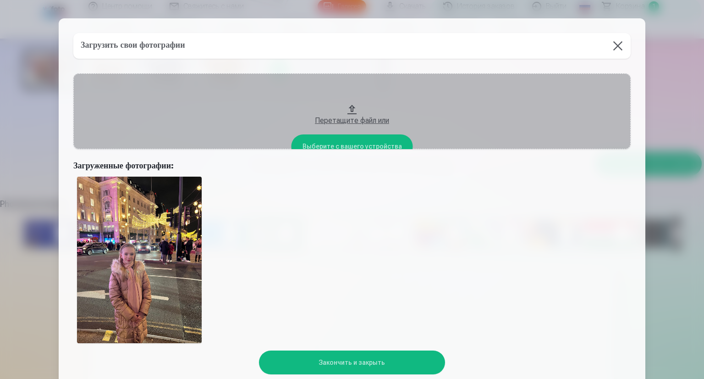
click at [357, 362] on button "Закончить и закрыть" at bounding box center [352, 362] width 186 height 24
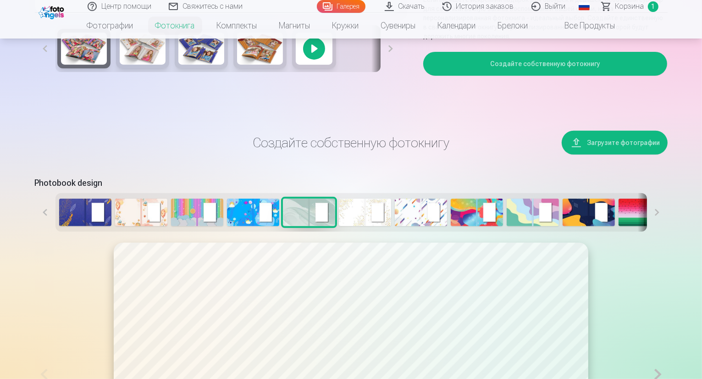
click at [654, 154] on button "Загрузите фотографии" at bounding box center [614, 143] width 106 height 24
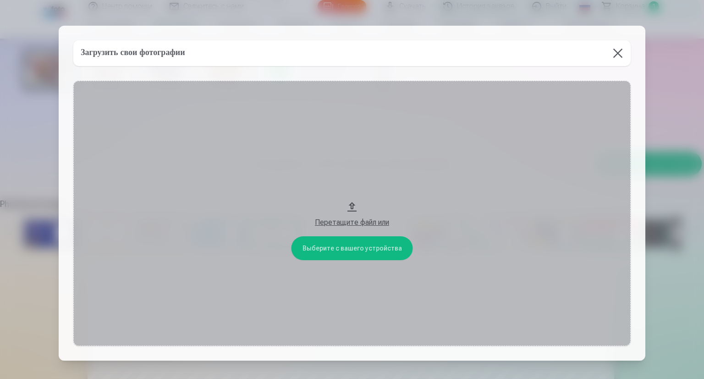
click at [365, 246] on button "Перетащите файл или" at bounding box center [351, 213] width 557 height 265
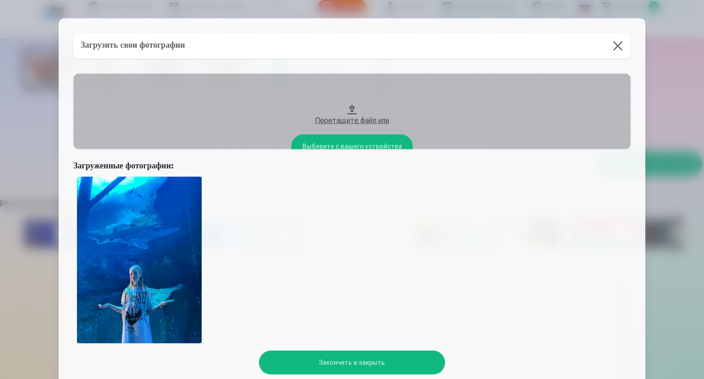
click at [351, 362] on button "Закончить и закрыть" at bounding box center [352, 362] width 186 height 24
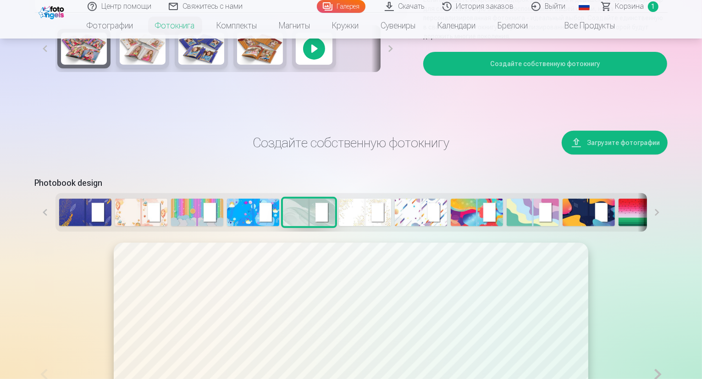
click at [619, 154] on button "Загрузите фотографии" at bounding box center [614, 143] width 106 height 24
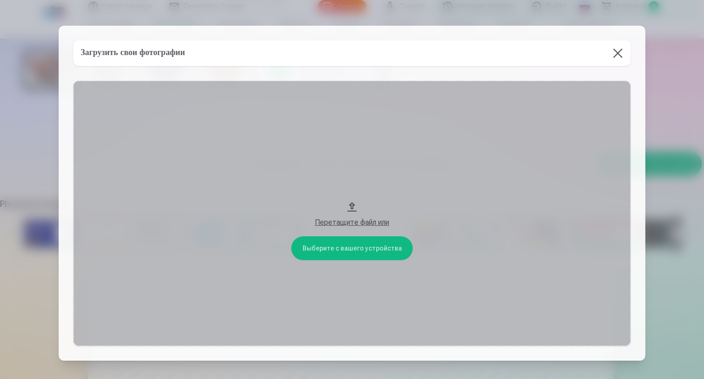
click at [359, 246] on button "Перетащите файл или" at bounding box center [351, 213] width 557 height 265
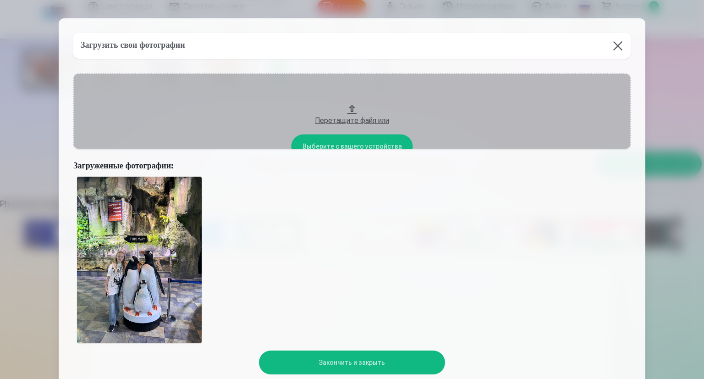
click at [352, 361] on button "Закончить и закрыть" at bounding box center [352, 362] width 186 height 24
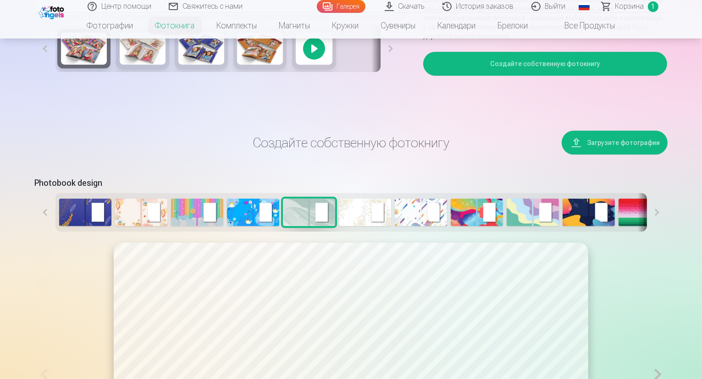
click at [615, 154] on button "Загрузите фотографии" at bounding box center [614, 143] width 106 height 24
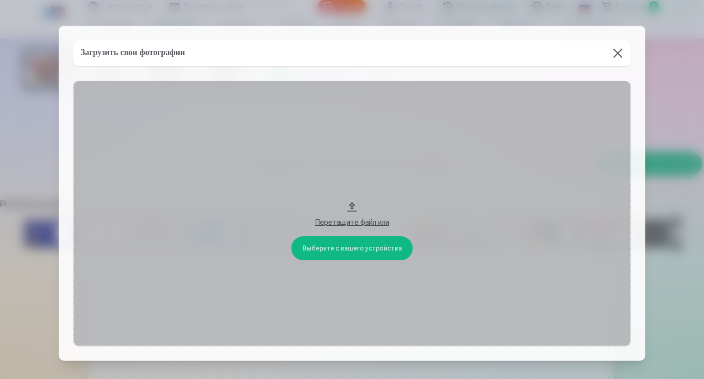
click at [355, 247] on button "Перетащите файл или" at bounding box center [351, 213] width 557 height 265
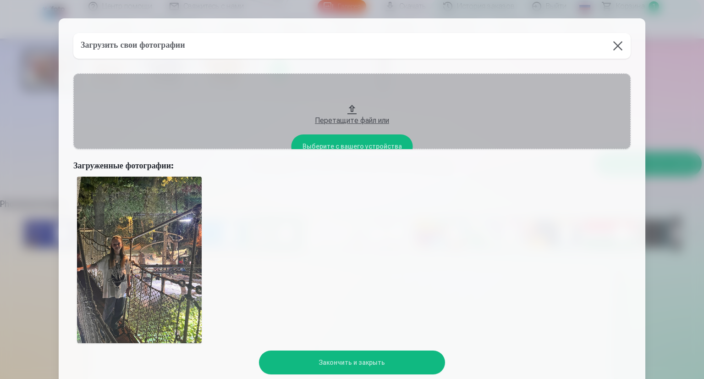
click at [349, 362] on button "Закончить и закрыть" at bounding box center [352, 362] width 186 height 24
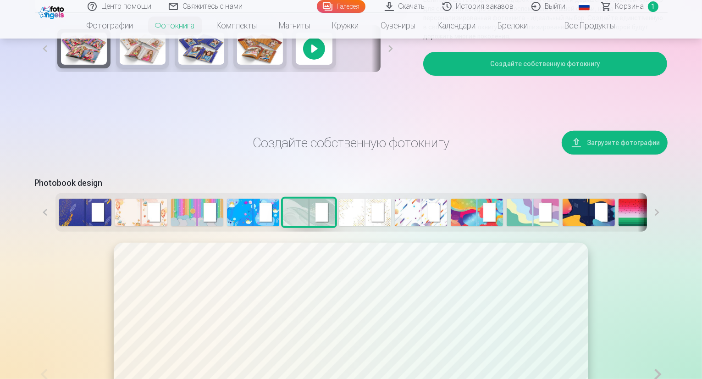
click at [645, 154] on button "Загрузите фотографии" at bounding box center [614, 143] width 106 height 24
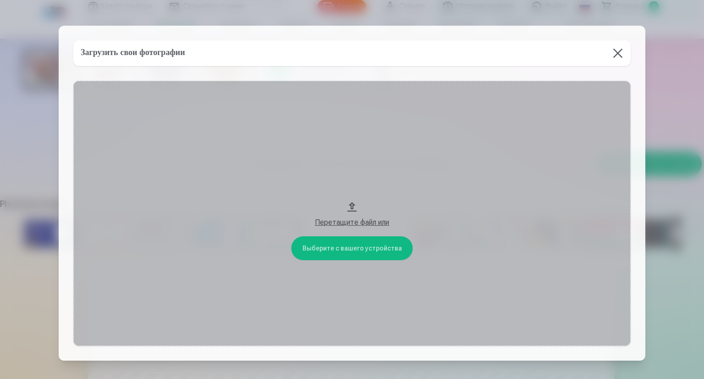
click at [367, 239] on button "Перетащите файл или" at bounding box center [351, 213] width 557 height 265
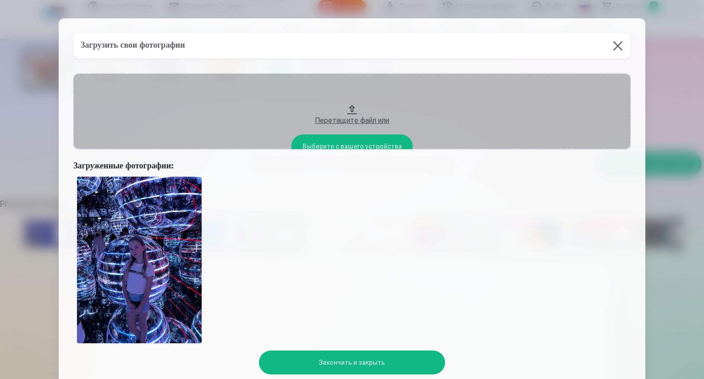
click at [357, 360] on button "Закончить и закрыть" at bounding box center [352, 362] width 186 height 24
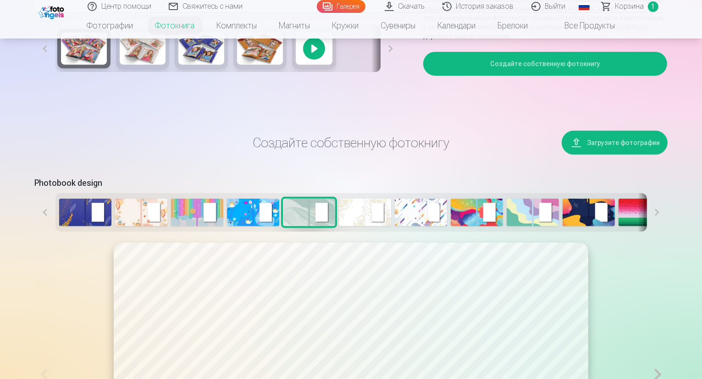
click at [634, 154] on button "Загрузите фотографии" at bounding box center [614, 143] width 106 height 24
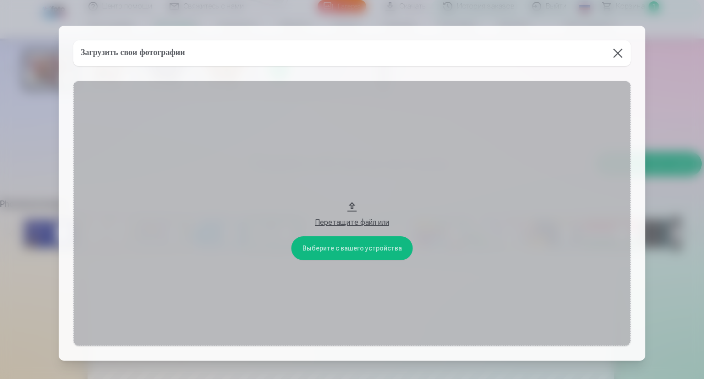
click at [353, 248] on button "Перетащите файл или" at bounding box center [351, 213] width 557 height 265
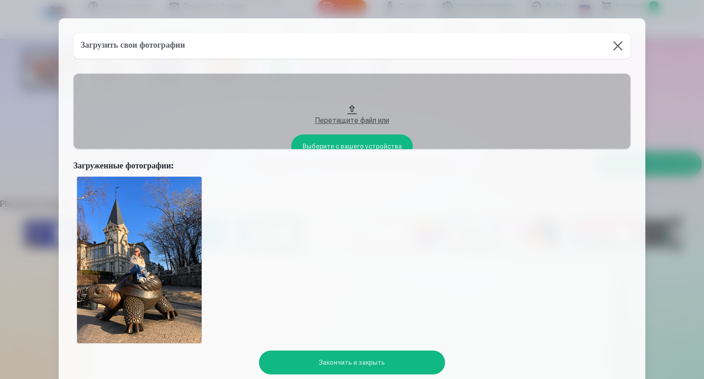
click at [369, 360] on button "Закончить и закрыть" at bounding box center [352, 362] width 186 height 24
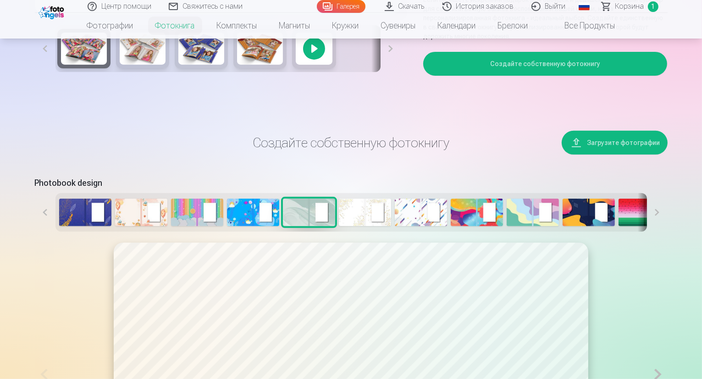
click at [621, 154] on button "Загрузите фотографии" at bounding box center [614, 143] width 106 height 24
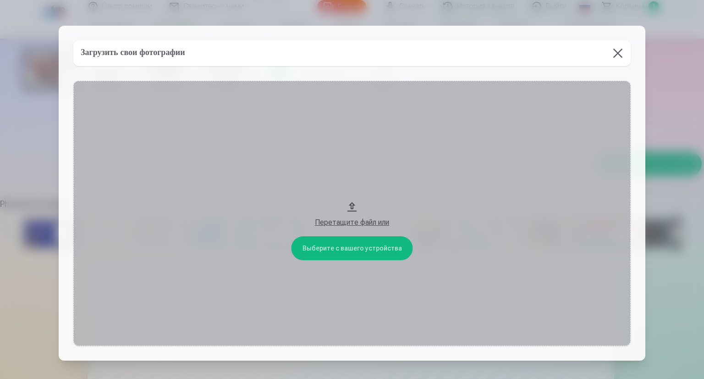
click at [373, 247] on button "Перетащите файл или" at bounding box center [351, 213] width 557 height 265
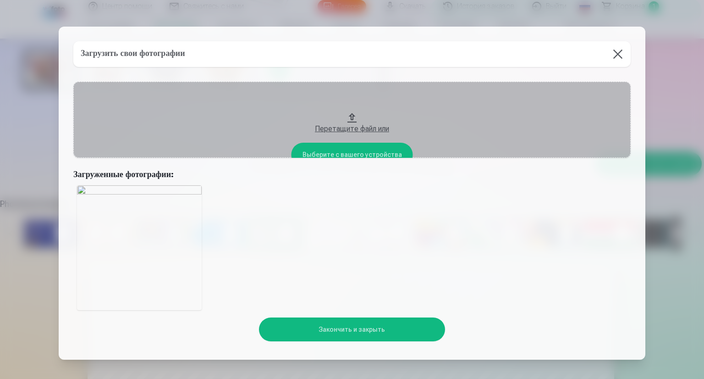
click at [332, 150] on button "Перетащите файл или" at bounding box center [351, 120] width 557 height 76
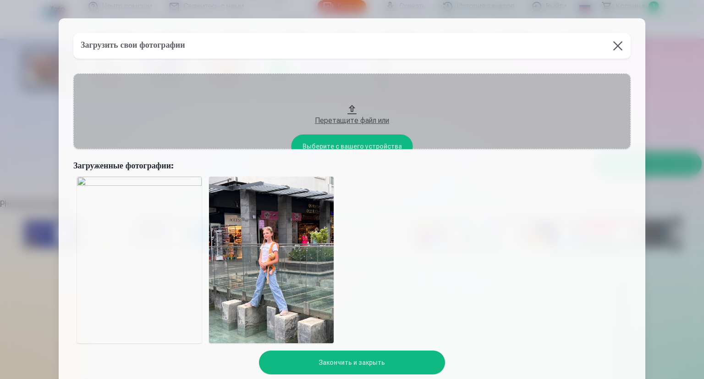
click at [356, 362] on button "Закончить и закрыть" at bounding box center [352, 362] width 186 height 24
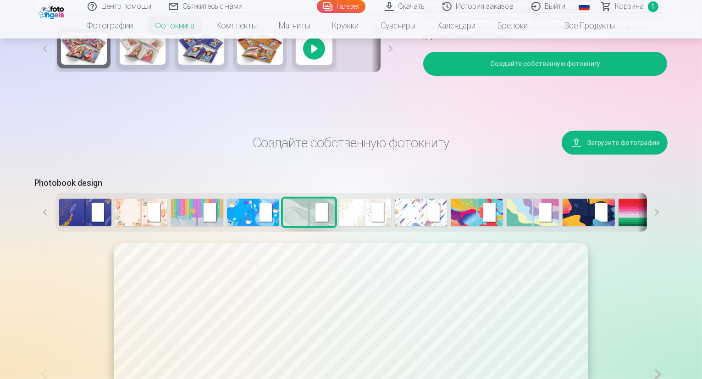
click at [625, 154] on button "Загрузите фотографии" at bounding box center [614, 143] width 106 height 24
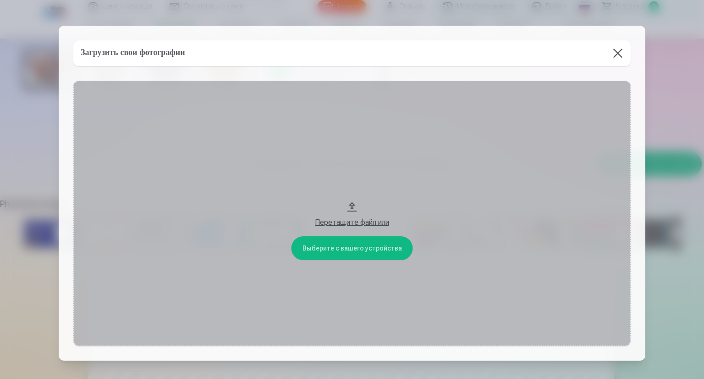
click at [341, 248] on button "Перетащите файл или" at bounding box center [351, 213] width 557 height 265
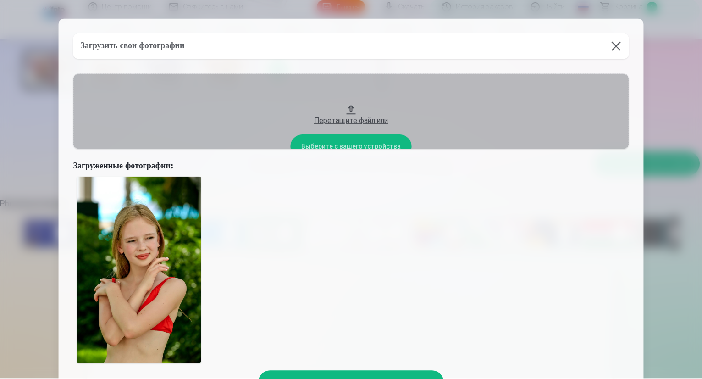
scroll to position [46, 0]
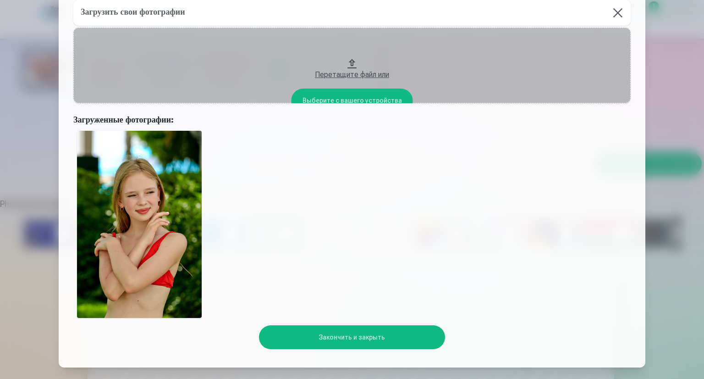
click at [355, 340] on button "Закончить и закрыть" at bounding box center [352, 337] width 186 height 24
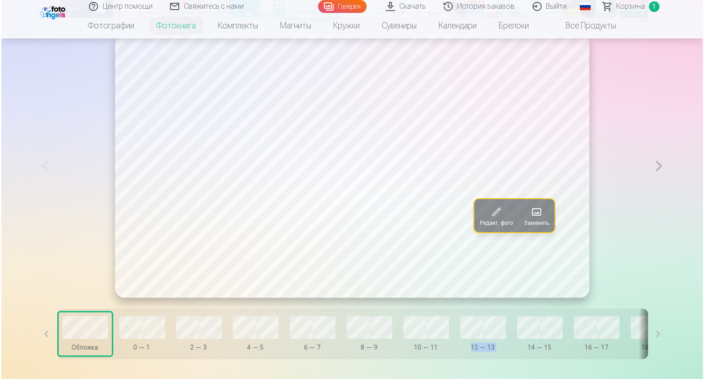
scroll to position [550, 0]
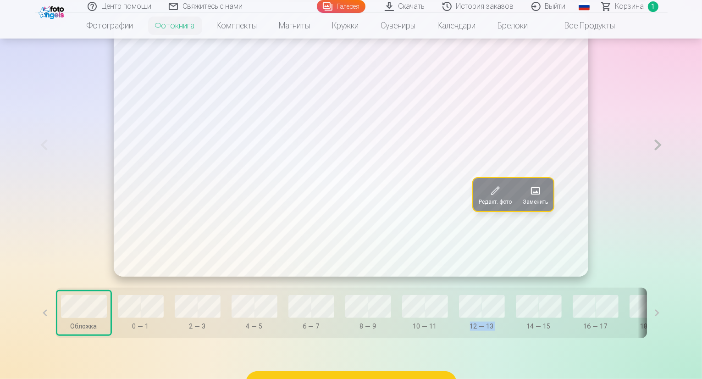
click at [667, 166] on button at bounding box center [657, 144] width 19 height 263
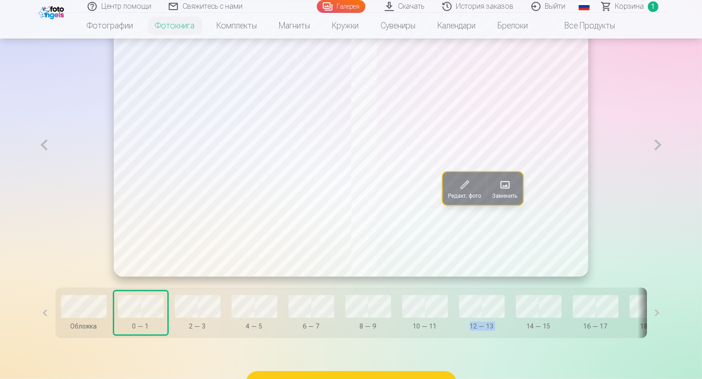
click at [506, 192] on span at bounding box center [504, 184] width 15 height 15
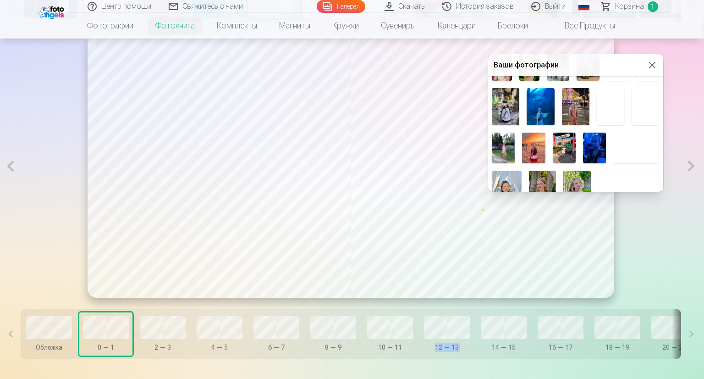
scroll to position [246, 0]
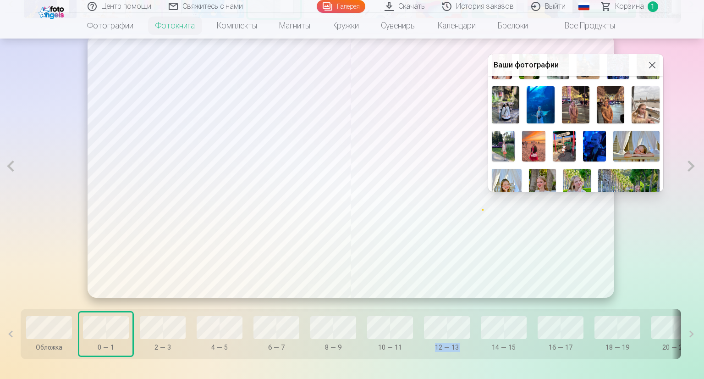
click at [636, 143] on img at bounding box center [636, 146] width 46 height 31
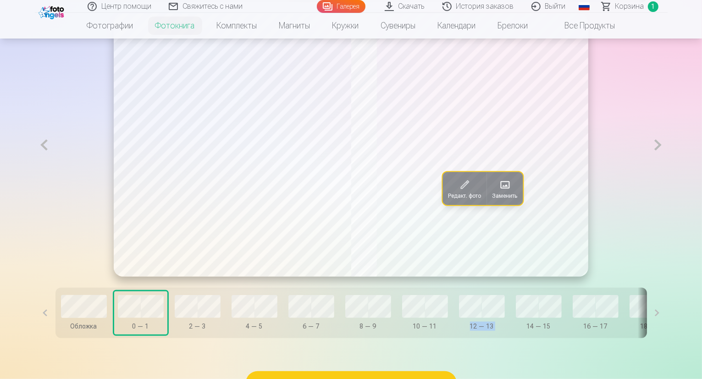
click at [667, 169] on button at bounding box center [657, 144] width 19 height 263
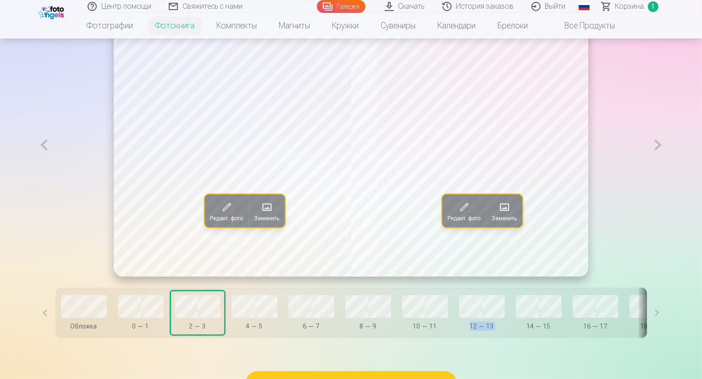
click at [259, 214] on span at bounding box center [266, 206] width 15 height 15
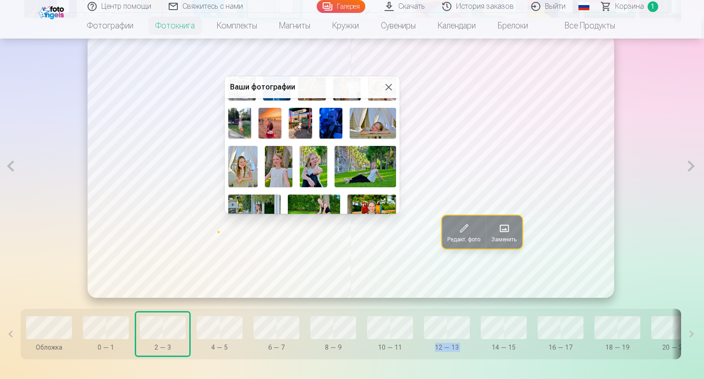
scroll to position [292, 0]
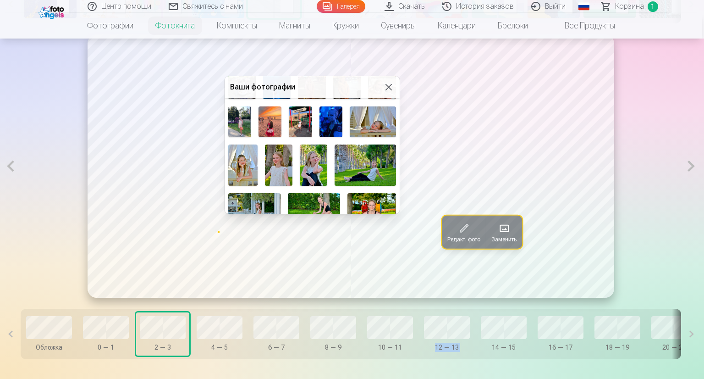
click at [247, 158] on img at bounding box center [243, 164] width 30 height 41
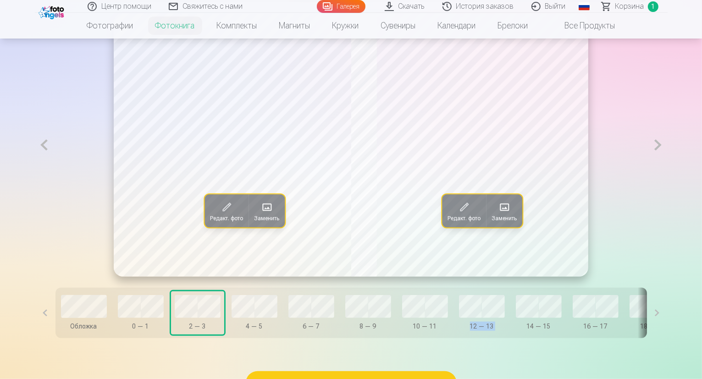
click at [506, 214] on span at bounding box center [504, 206] width 15 height 15
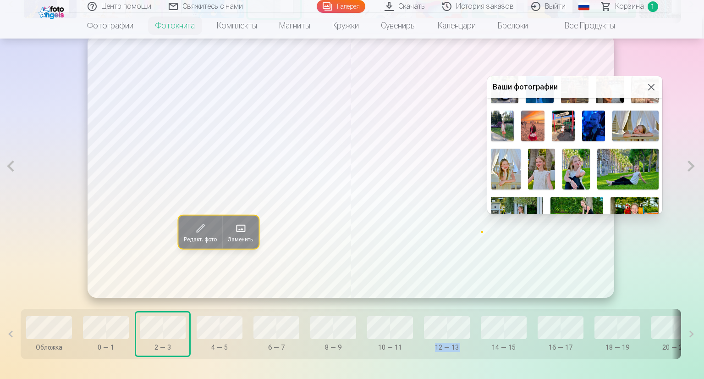
scroll to position [293, 0]
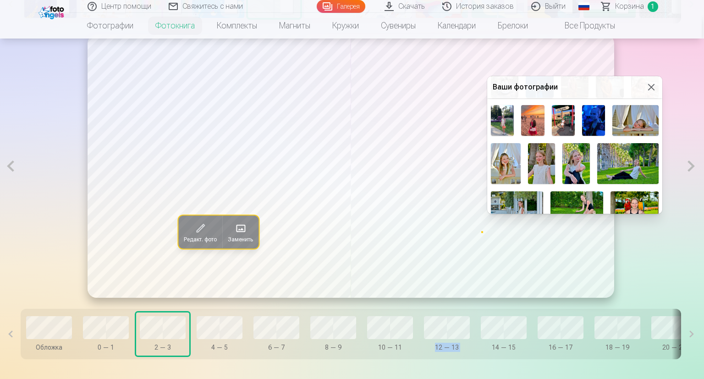
click at [579, 158] on img at bounding box center [575, 163] width 27 height 41
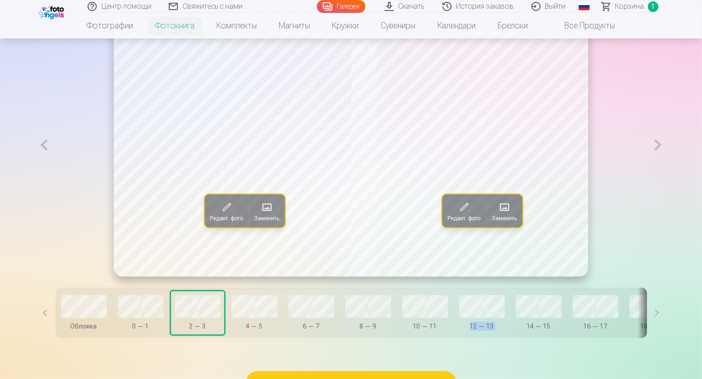
click at [667, 168] on button at bounding box center [657, 144] width 19 height 263
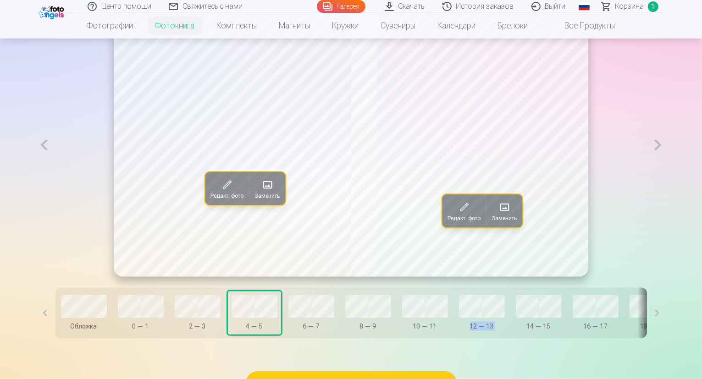
click at [260, 192] on span at bounding box center [267, 184] width 15 height 15
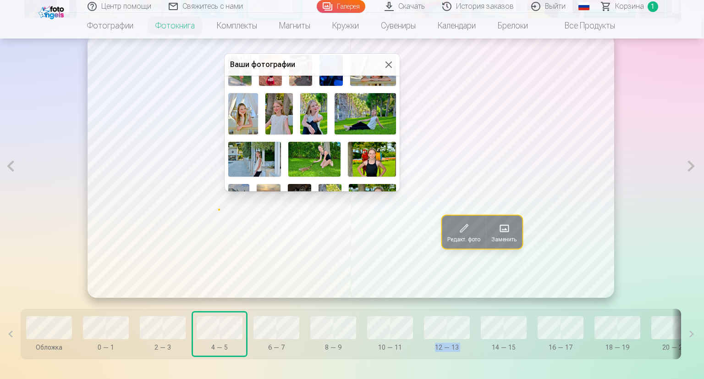
scroll to position [323, 0]
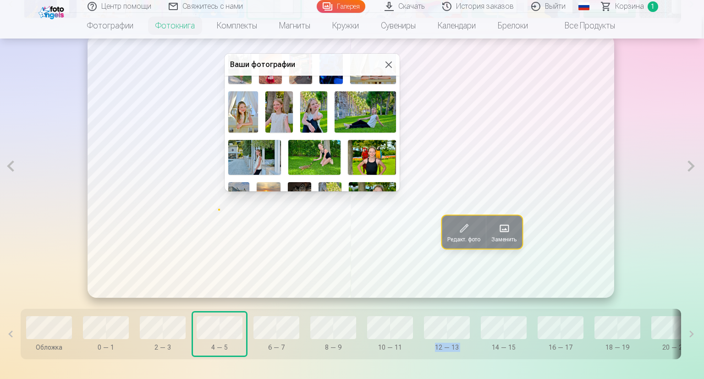
click at [320, 147] on img at bounding box center [314, 157] width 52 height 35
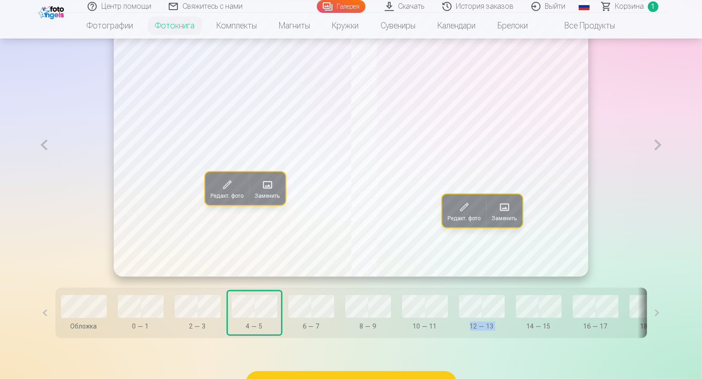
click at [508, 214] on span at bounding box center [504, 206] width 15 height 15
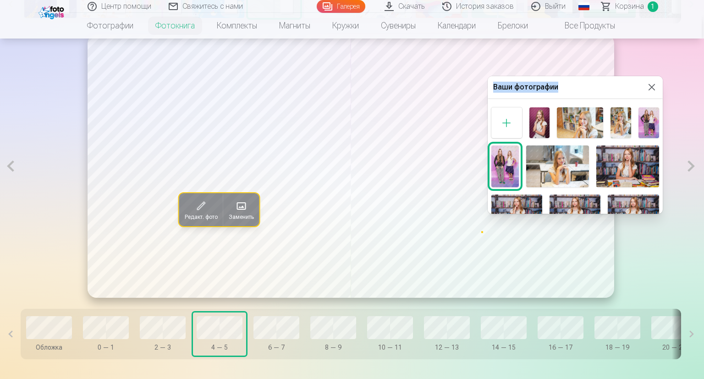
drag, startPoint x: 660, startPoint y: 92, endPoint x: 662, endPoint y: 119, distance: 27.1
drag, startPoint x: 659, startPoint y: 103, endPoint x: 661, endPoint y: 109, distance: 5.8
click at [661, 112] on div "Ваши фотографии" at bounding box center [575, 144] width 175 height 137
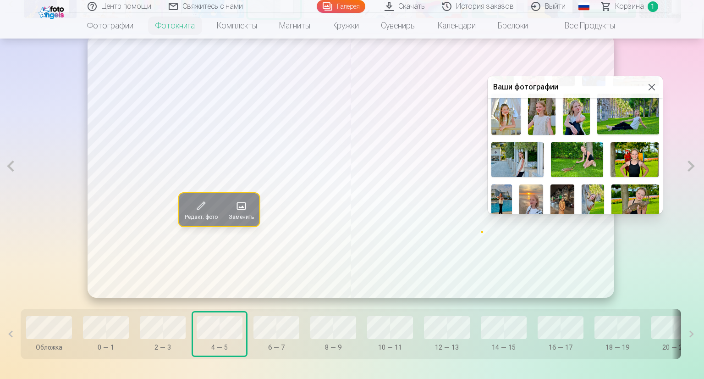
scroll to position [349, 0]
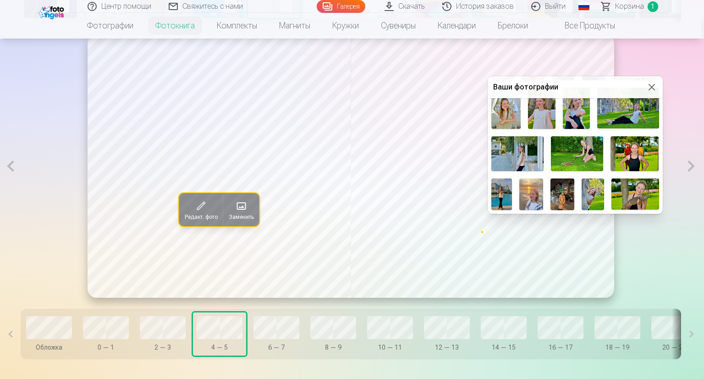
click at [635, 151] on img at bounding box center [634, 153] width 48 height 35
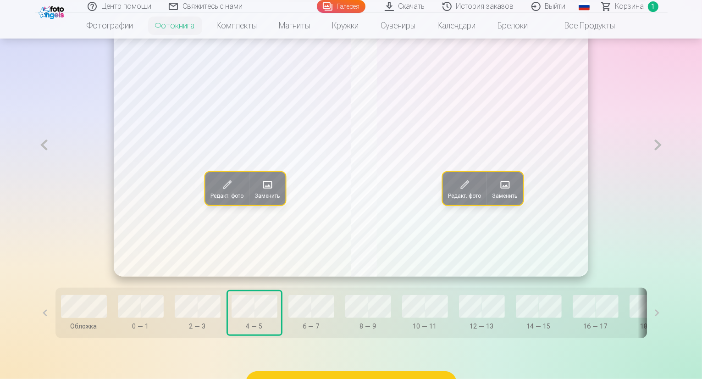
click at [667, 166] on button at bounding box center [657, 144] width 19 height 263
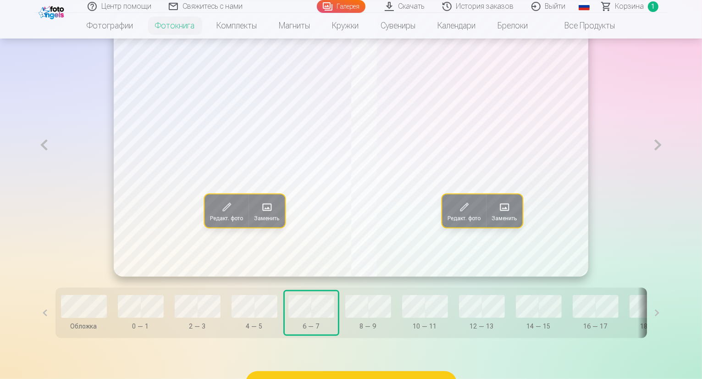
click at [259, 214] on span at bounding box center [266, 206] width 15 height 15
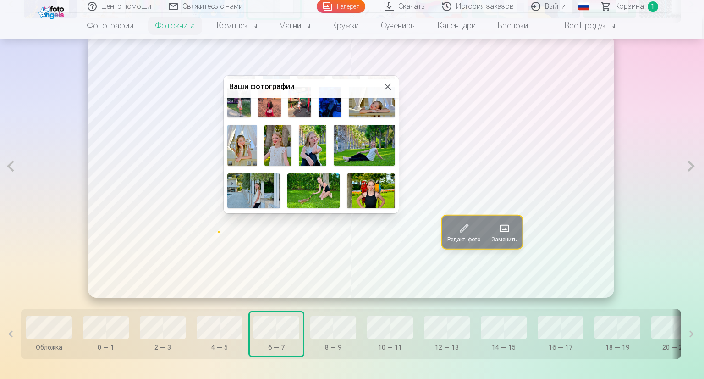
scroll to position [309, 0]
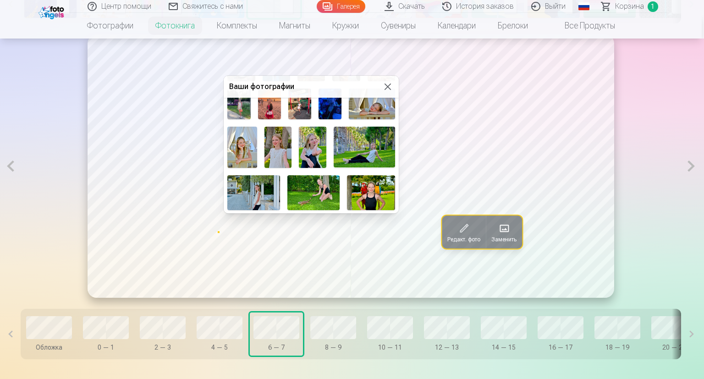
click at [253, 185] on img at bounding box center [253, 192] width 52 height 35
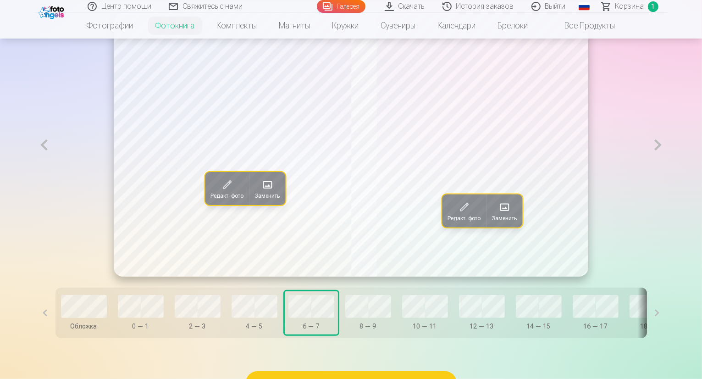
click at [506, 214] on span at bounding box center [504, 206] width 15 height 15
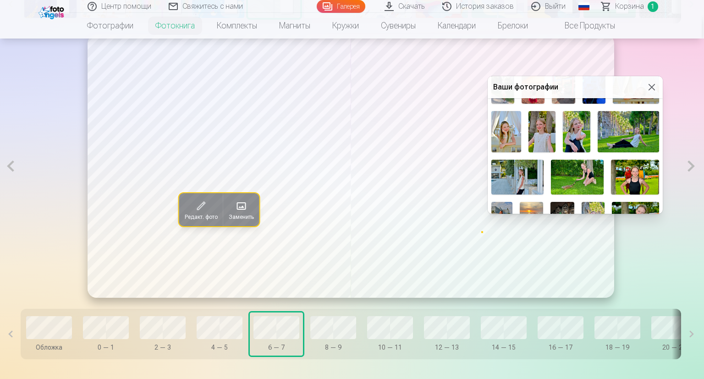
scroll to position [327, 0]
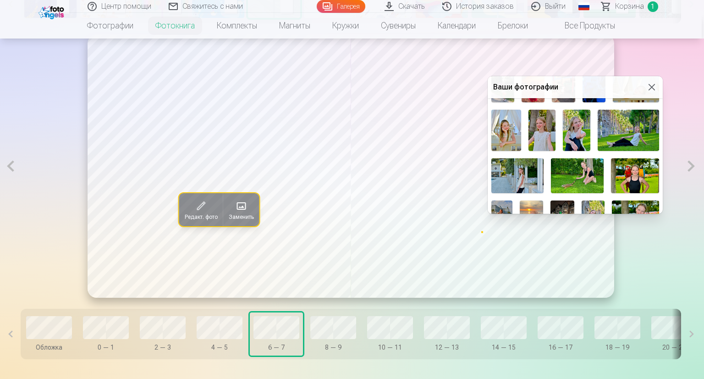
click at [537, 124] on img at bounding box center [541, 130] width 27 height 41
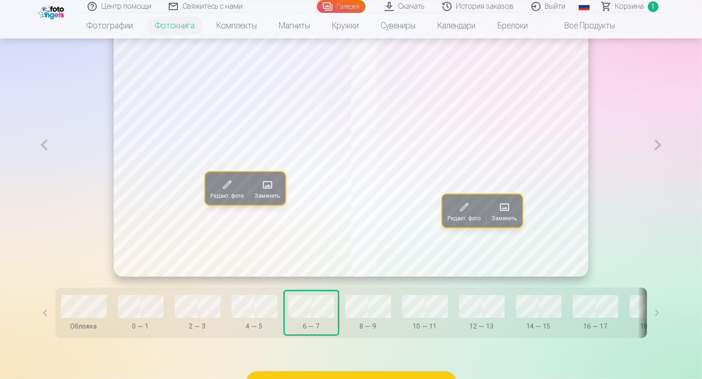
click at [667, 169] on button at bounding box center [657, 144] width 19 height 263
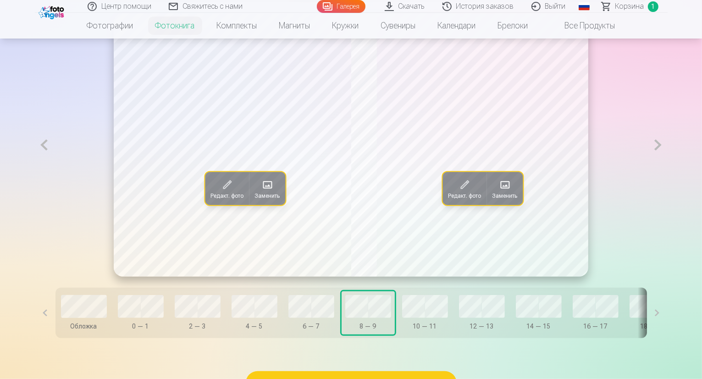
click at [260, 192] on span at bounding box center [267, 184] width 15 height 15
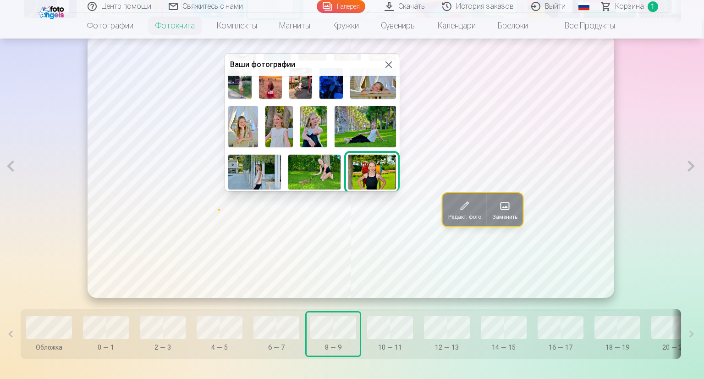
scroll to position [312, 0]
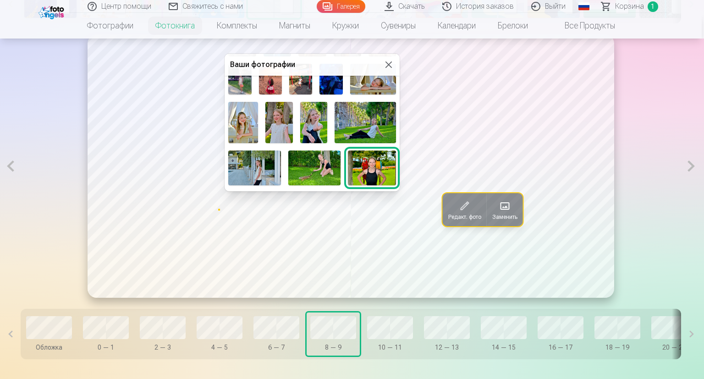
click at [371, 120] on img at bounding box center [365, 122] width 61 height 41
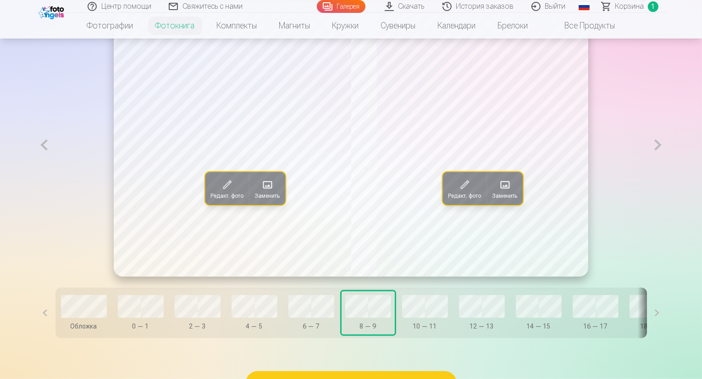
click at [508, 192] on span at bounding box center [504, 184] width 15 height 15
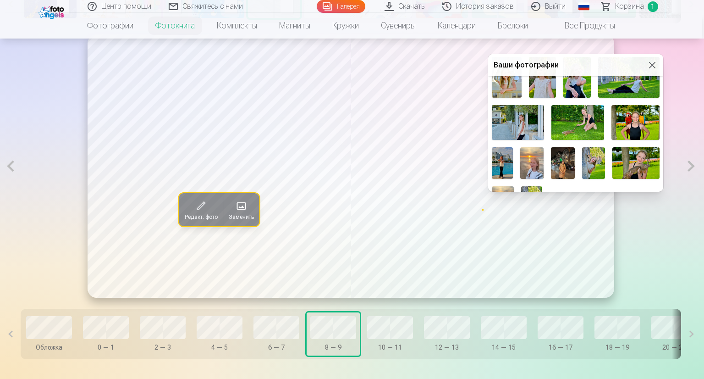
scroll to position [359, 0]
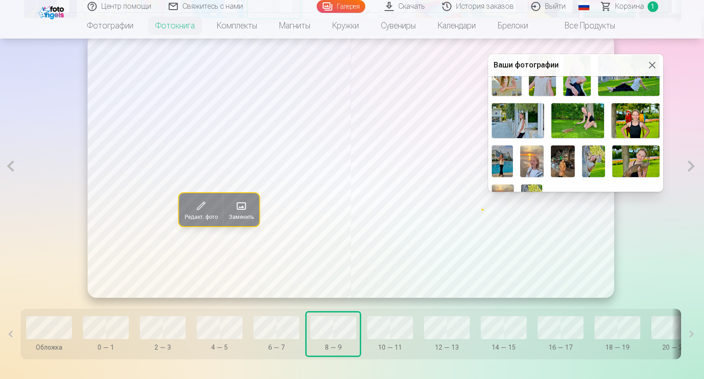
click at [634, 159] on img at bounding box center [635, 161] width 47 height 32
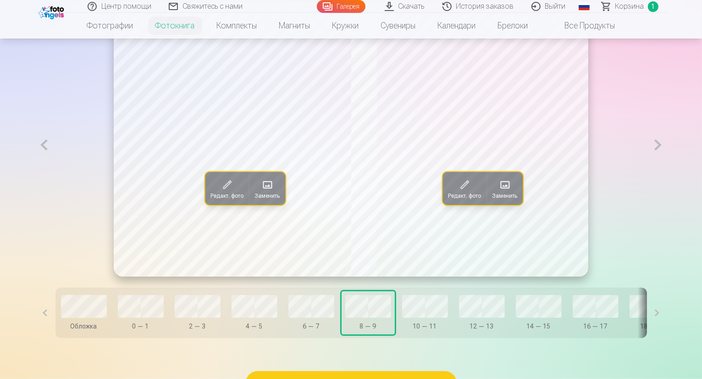
click at [667, 168] on button at bounding box center [657, 144] width 19 height 263
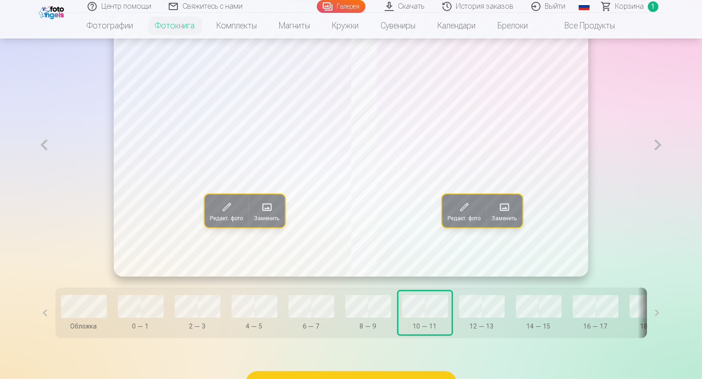
click at [259, 214] on span at bounding box center [266, 206] width 15 height 15
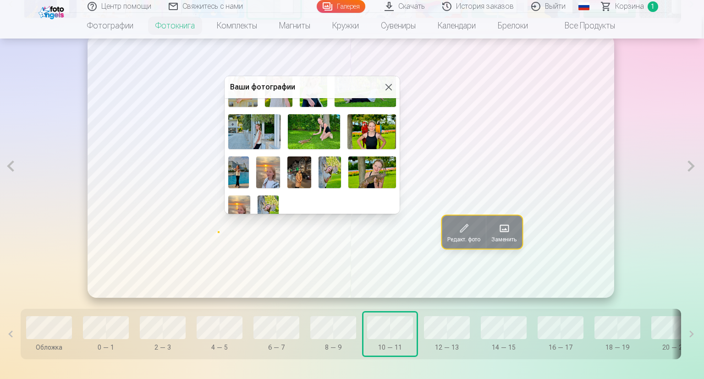
scroll to position [379, 0]
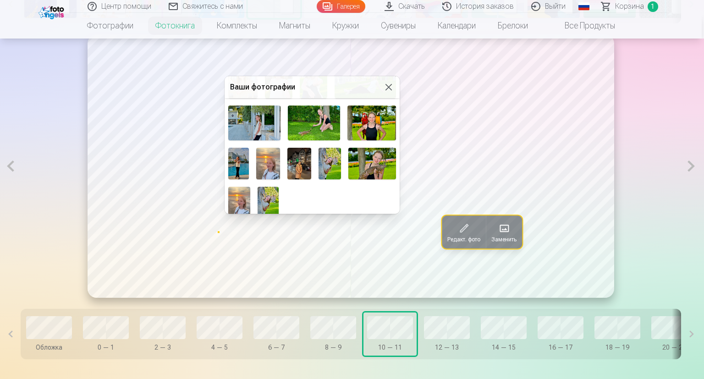
click at [301, 162] on img at bounding box center [299, 164] width 24 height 32
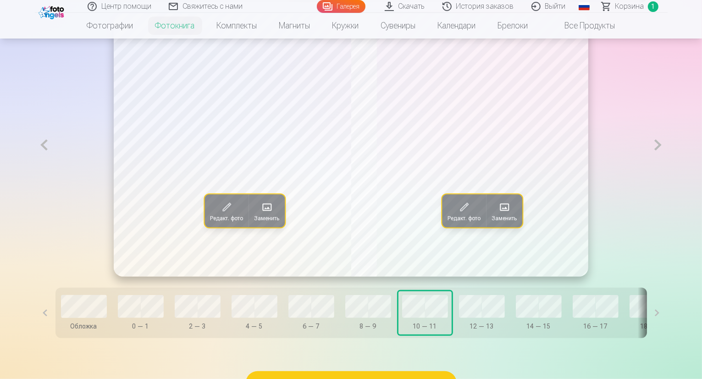
click at [506, 214] on span at bounding box center [504, 206] width 15 height 15
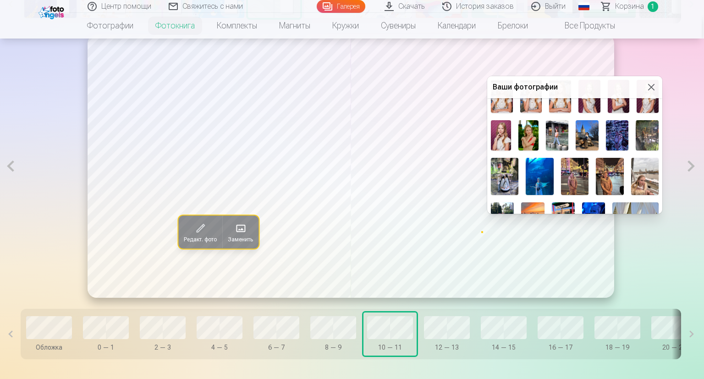
scroll to position [203, 0]
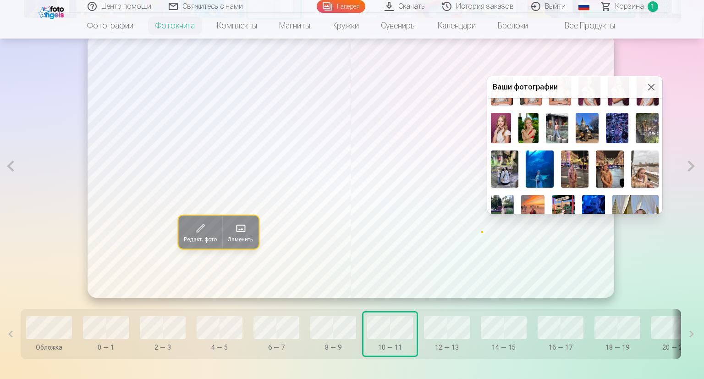
click at [639, 161] on img at bounding box center [644, 168] width 27 height 37
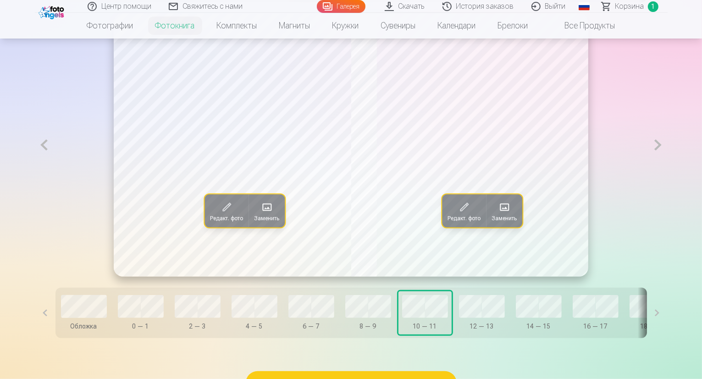
click at [667, 167] on button at bounding box center [657, 144] width 19 height 263
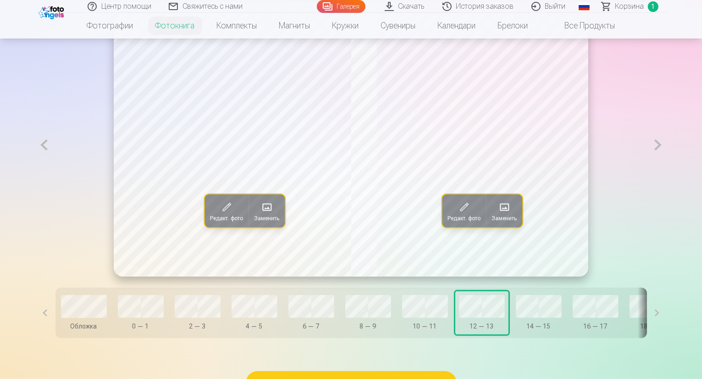
click at [259, 214] on span at bounding box center [266, 206] width 15 height 15
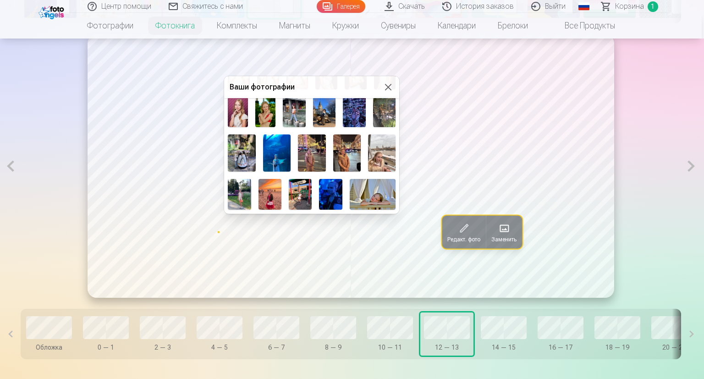
scroll to position [221, 0]
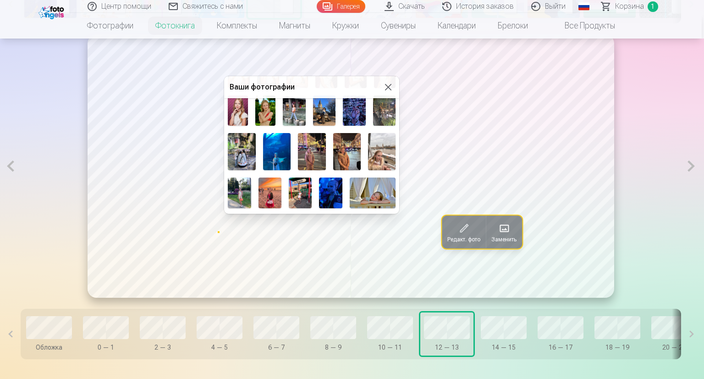
click at [315, 146] on img at bounding box center [311, 151] width 27 height 37
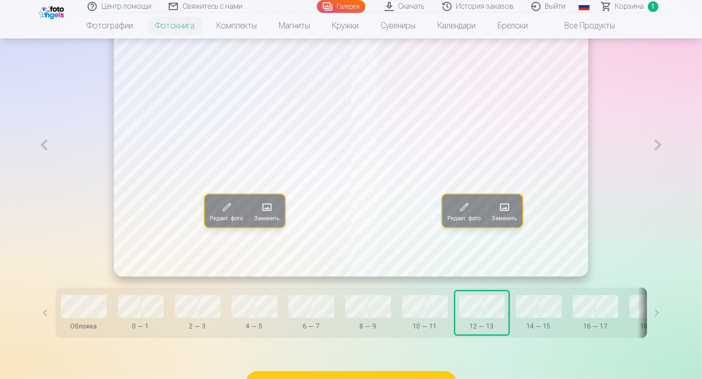
click at [506, 214] on span at bounding box center [504, 206] width 15 height 15
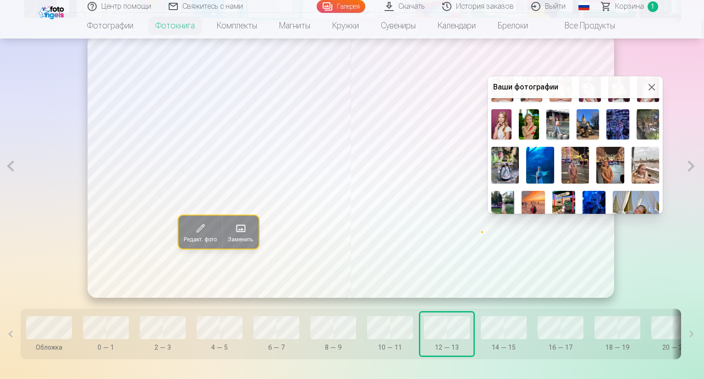
scroll to position [209, 0]
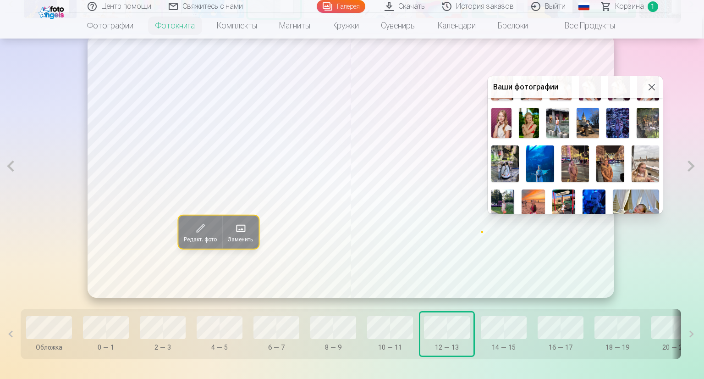
click at [610, 158] on img at bounding box center [609, 163] width 27 height 37
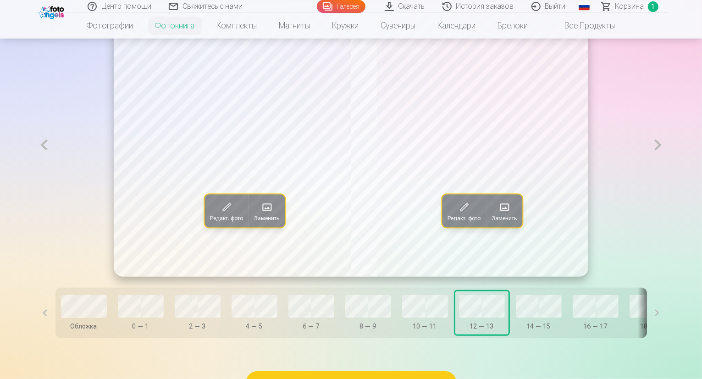
click at [667, 168] on button at bounding box center [657, 144] width 19 height 263
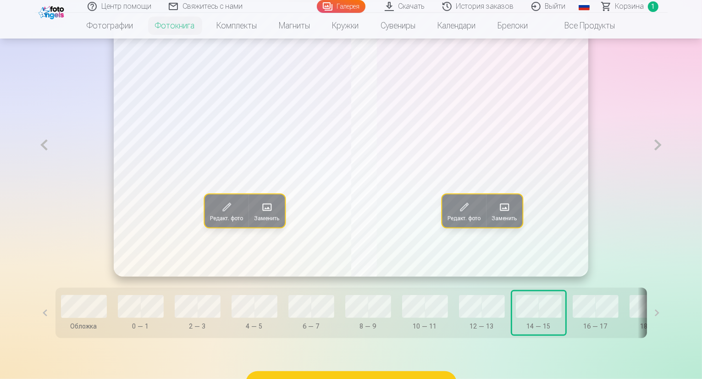
click at [259, 214] on span at bounding box center [266, 206] width 15 height 15
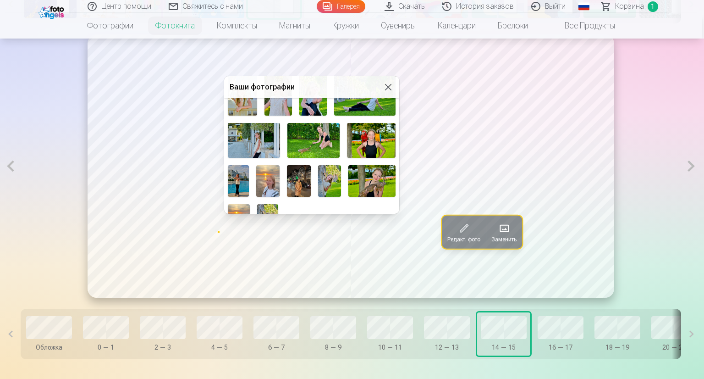
scroll to position [379, 0]
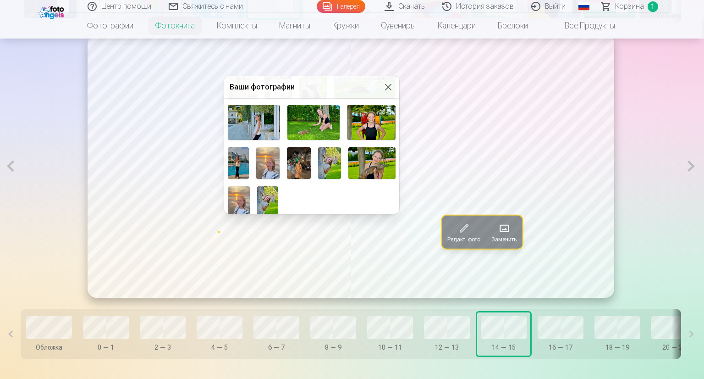
click at [240, 156] on img at bounding box center [238, 163] width 21 height 32
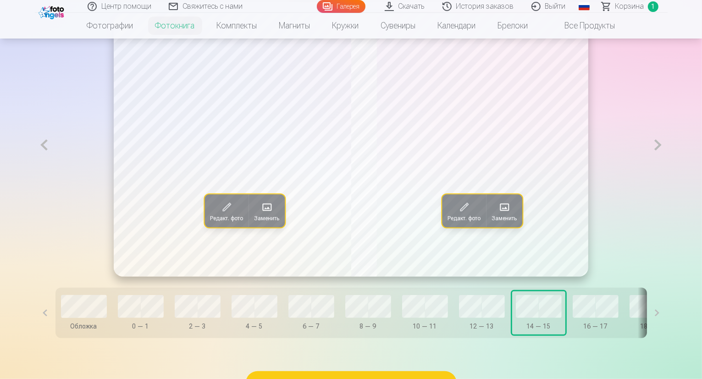
click at [506, 214] on span at bounding box center [504, 206] width 15 height 15
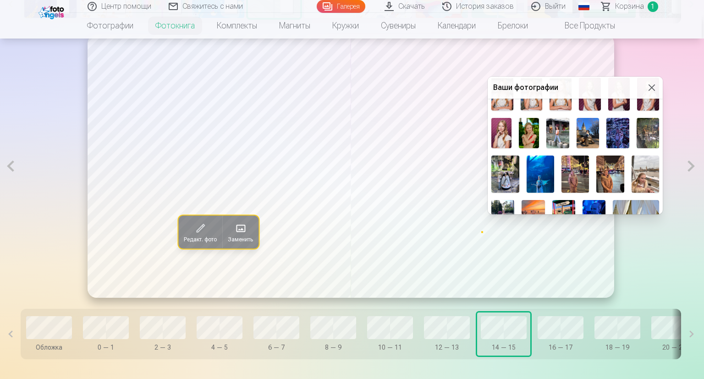
scroll to position [194, 0]
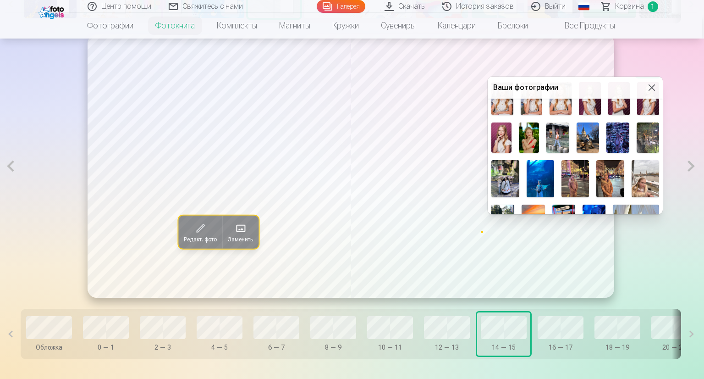
click at [531, 132] on img at bounding box center [529, 137] width 20 height 30
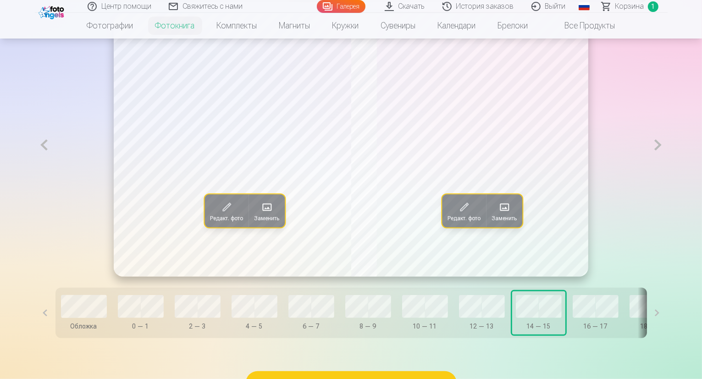
click at [667, 166] on button at bounding box center [657, 144] width 19 height 263
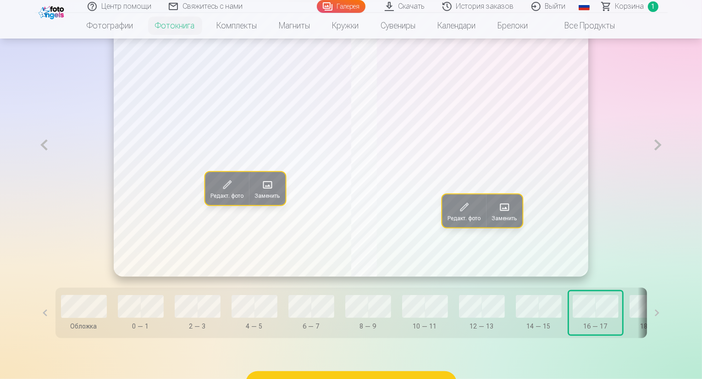
click at [260, 192] on span at bounding box center [267, 184] width 15 height 15
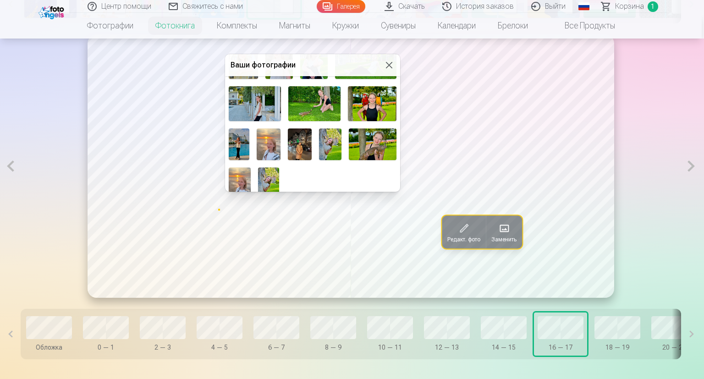
scroll to position [379, 0]
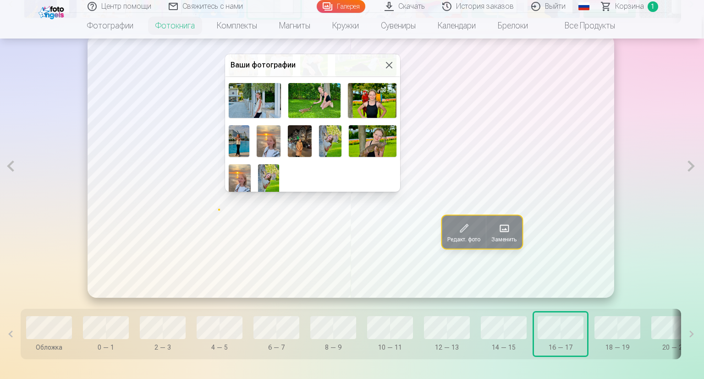
click at [243, 173] on img at bounding box center [240, 178] width 22 height 29
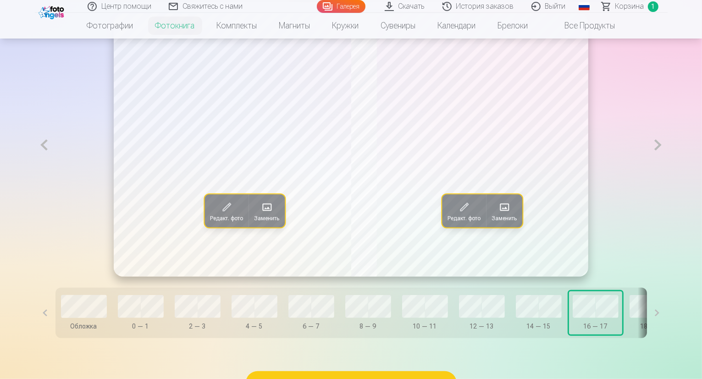
click at [508, 214] on span at bounding box center [504, 206] width 15 height 15
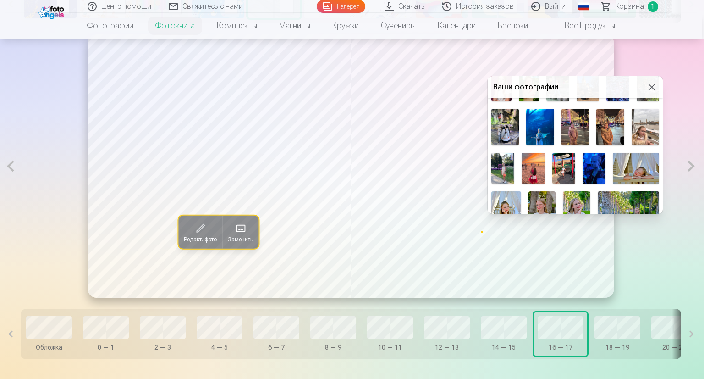
scroll to position [247, 0]
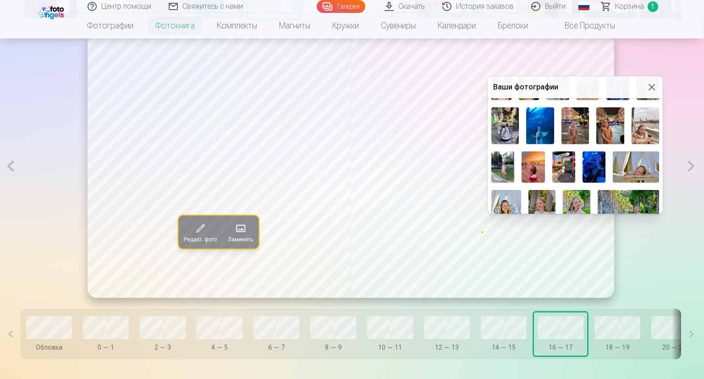
click at [533, 164] on img at bounding box center [533, 166] width 23 height 31
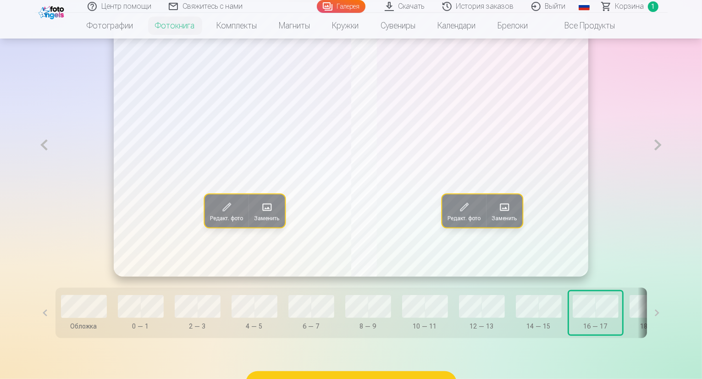
click at [667, 167] on button at bounding box center [657, 144] width 19 height 263
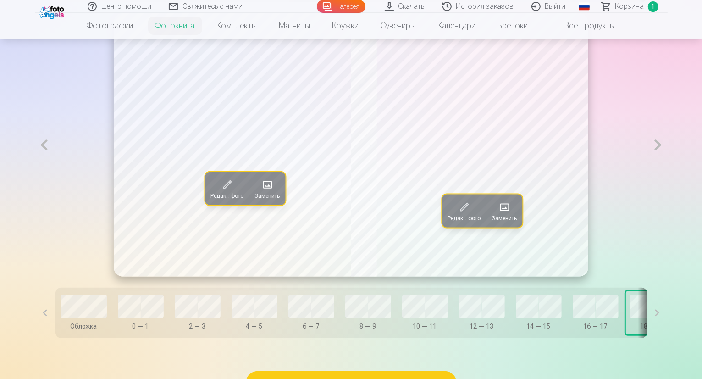
click at [260, 192] on span at bounding box center [267, 184] width 15 height 15
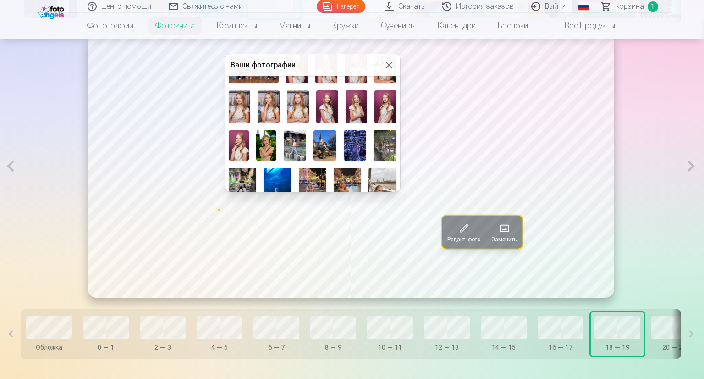
scroll to position [177, 0]
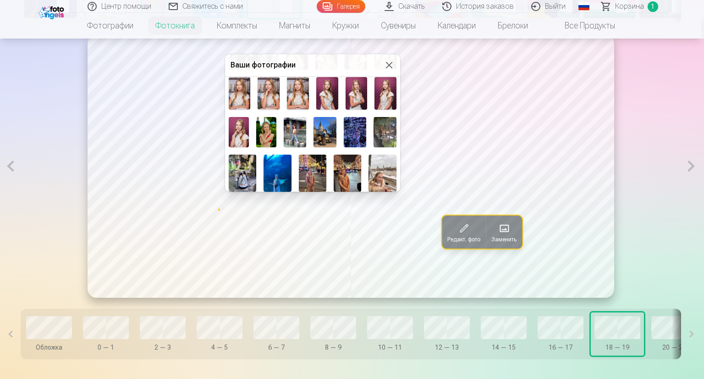
click at [360, 128] on img at bounding box center [355, 132] width 23 height 30
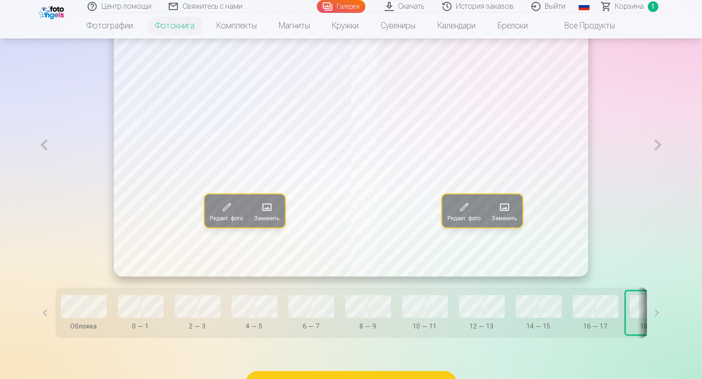
click at [508, 214] on span at bounding box center [504, 206] width 15 height 15
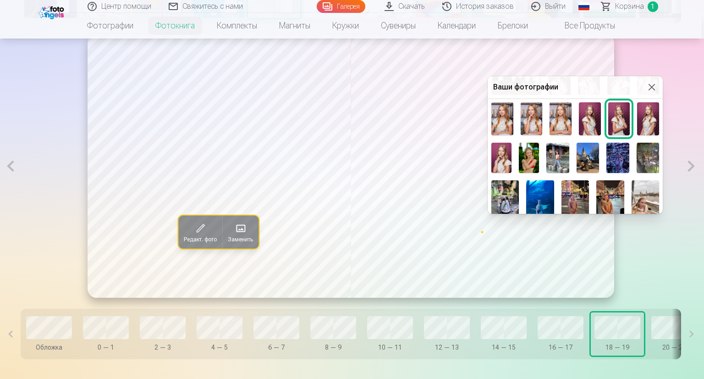
scroll to position [180, 0]
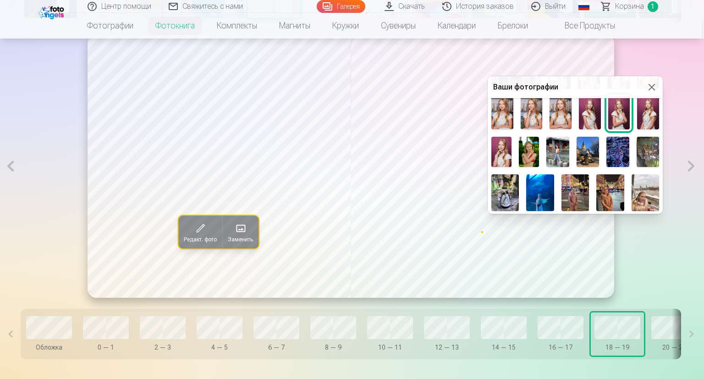
click at [647, 140] on img at bounding box center [648, 152] width 23 height 30
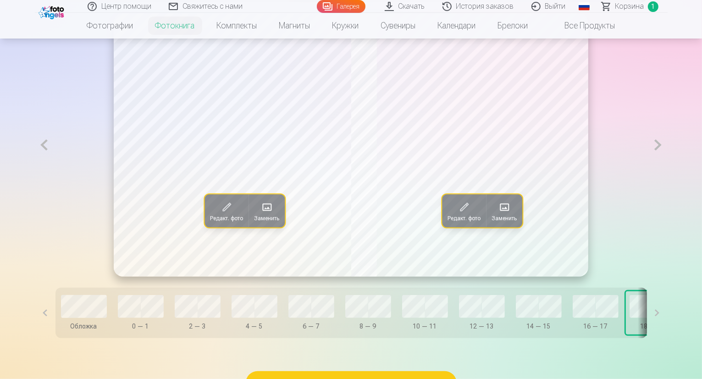
click at [667, 165] on button at bounding box center [657, 144] width 19 height 263
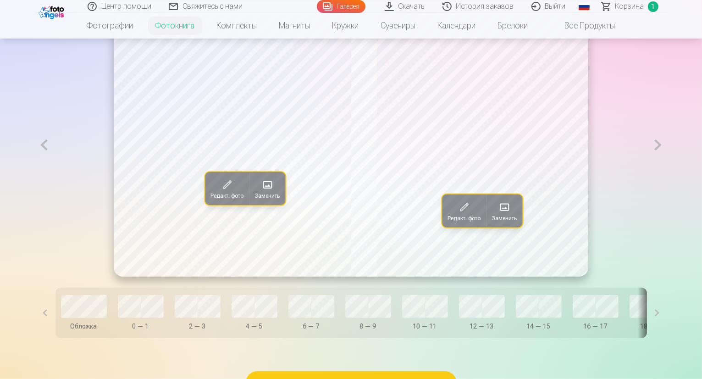
click at [260, 192] on span at bounding box center [267, 184] width 15 height 15
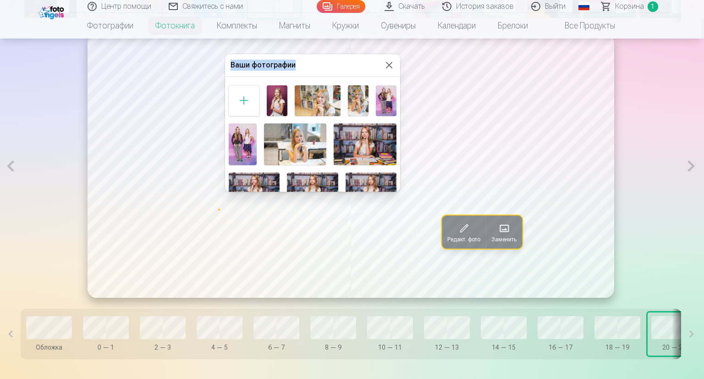
drag, startPoint x: 400, startPoint y: 76, endPoint x: 398, endPoint y: 86, distance: 10.2
click at [398, 92] on div "Ваши фотографии" at bounding box center [312, 122] width 175 height 137
click at [398, 76] on div "Ваши фотографии" at bounding box center [312, 122] width 175 height 137
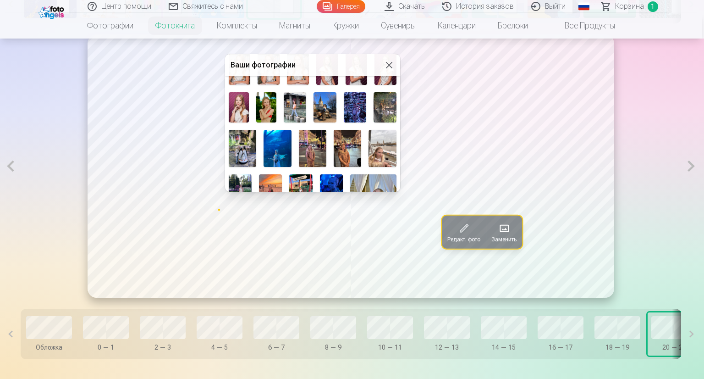
scroll to position [203, 0]
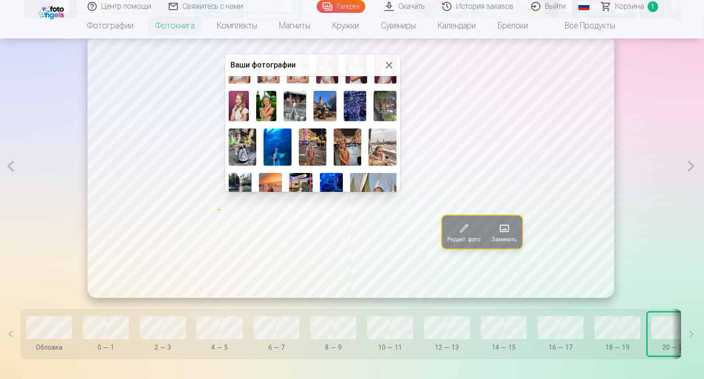
click at [240, 142] on img at bounding box center [242, 146] width 27 height 37
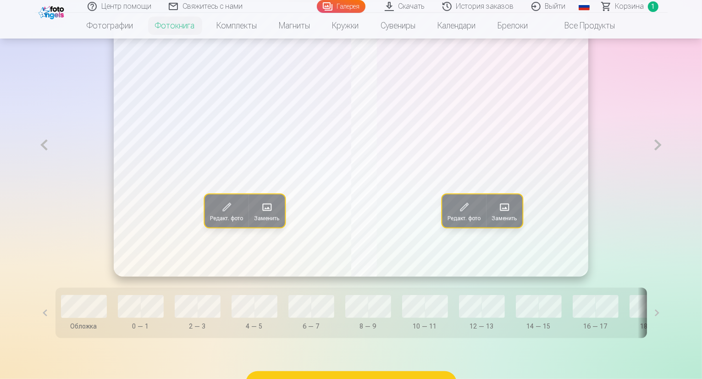
click at [509, 214] on span at bounding box center [504, 206] width 15 height 15
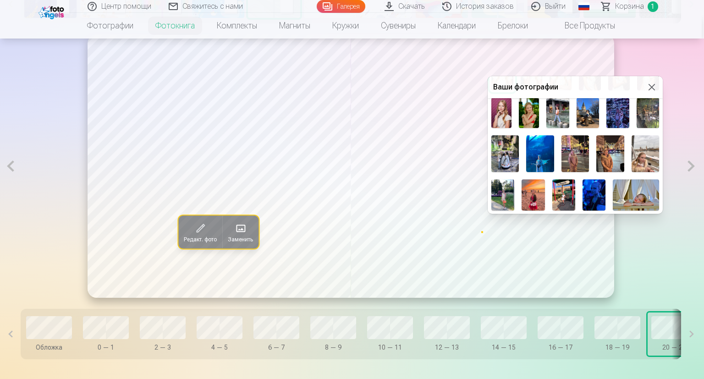
scroll to position [221, 0]
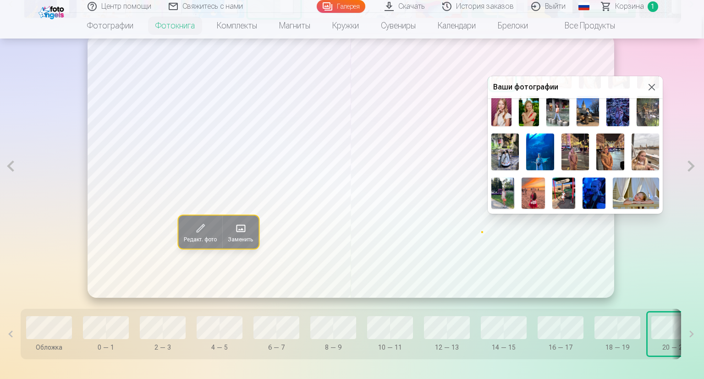
click at [543, 148] on img at bounding box center [539, 151] width 27 height 37
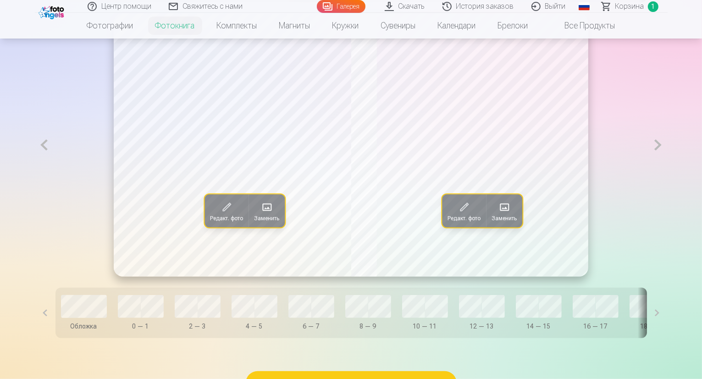
click at [667, 167] on button at bounding box center [657, 144] width 19 height 263
click at [259, 214] on span at bounding box center [266, 206] width 15 height 15
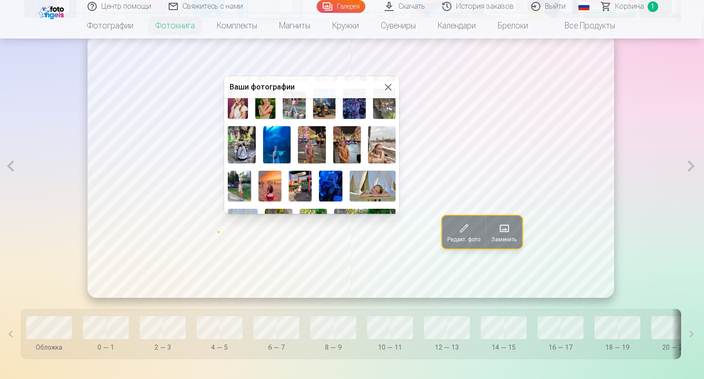
scroll to position [228, 0]
click at [241, 178] on img at bounding box center [239, 185] width 23 height 31
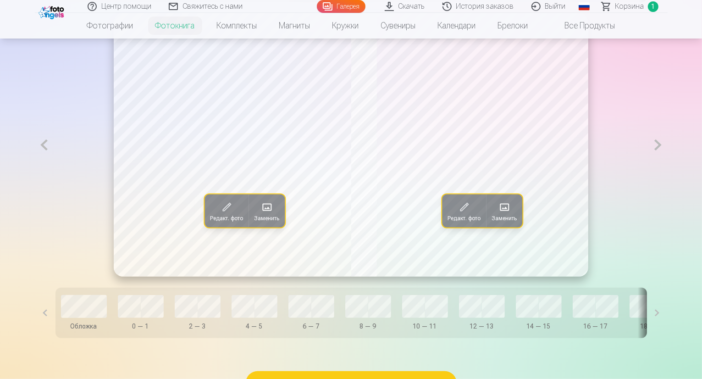
click at [508, 214] on span at bounding box center [504, 206] width 15 height 15
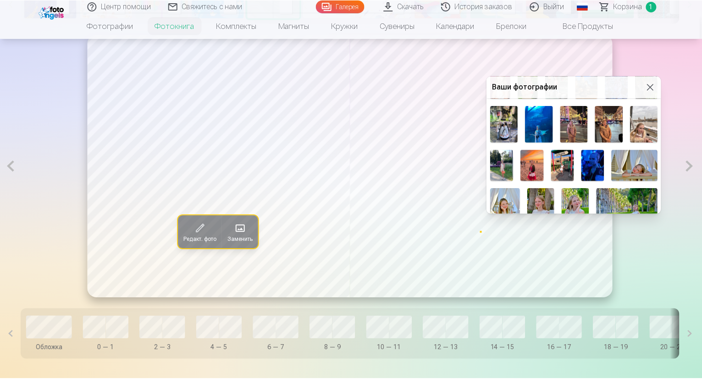
scroll to position [250, 0]
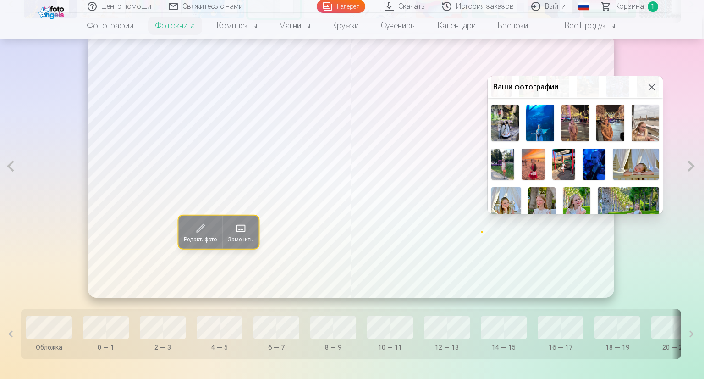
click at [565, 159] on img at bounding box center [563, 163] width 23 height 31
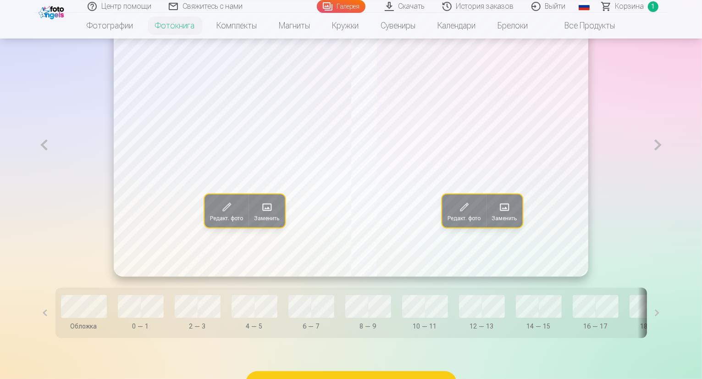
click at [667, 167] on button at bounding box center [657, 144] width 19 height 263
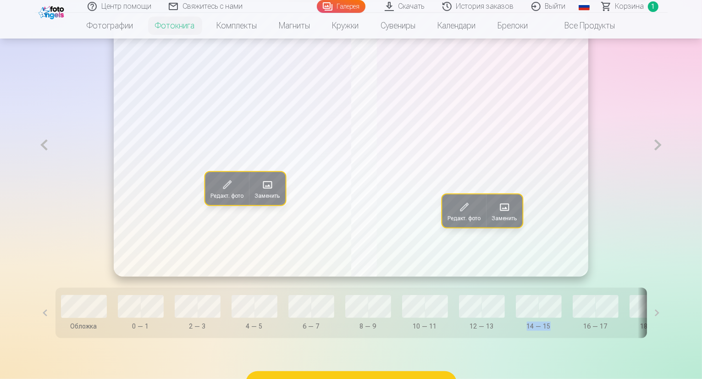
drag, startPoint x: 491, startPoint y: 359, endPoint x: 499, endPoint y: 366, distance: 10.1
click at [522, 338] on div "Обложка 0 — 1 2 — 3 4 — 5 6 — 7 8 — 9 10 — 11 12 — 13 14 — 15 16 — 17 18 — 19 2…" at bounding box center [350, 312] width 591 height 50
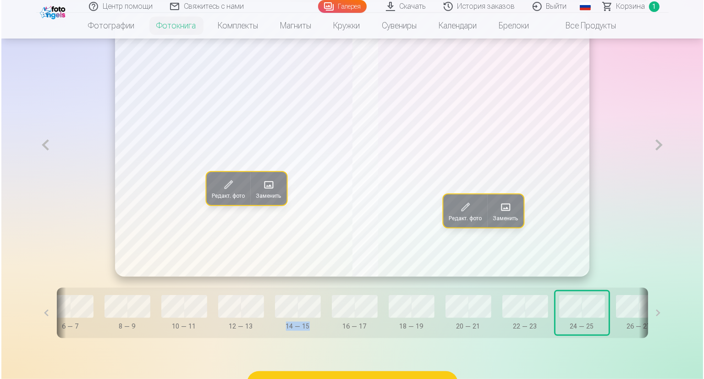
scroll to position [0, 248]
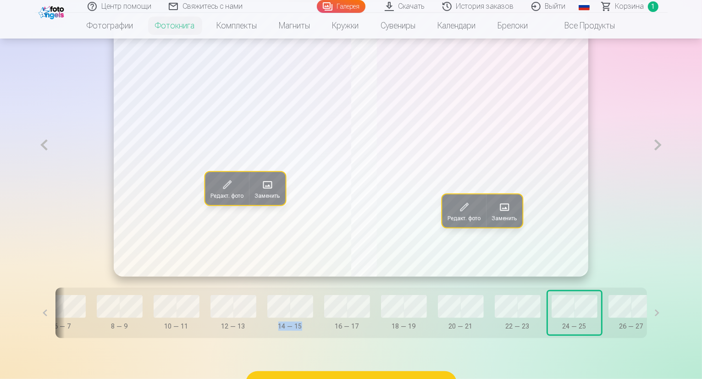
click at [260, 192] on span at bounding box center [267, 184] width 15 height 15
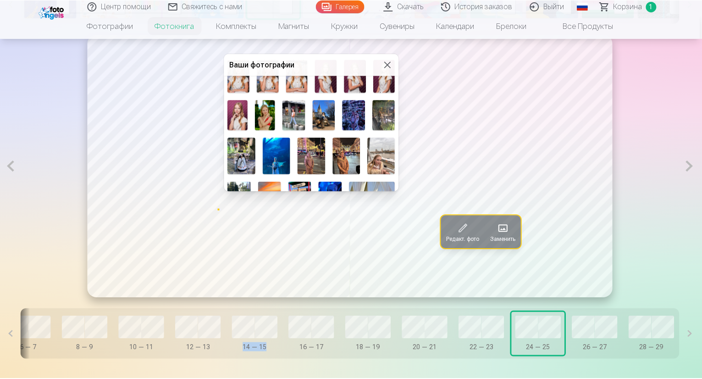
scroll to position [203, 0]
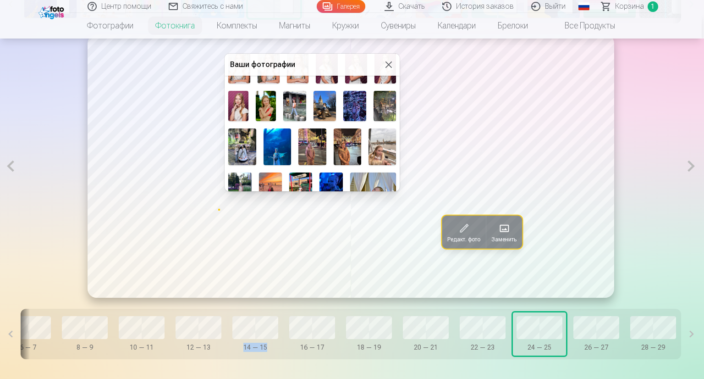
click at [295, 104] on img at bounding box center [294, 106] width 23 height 30
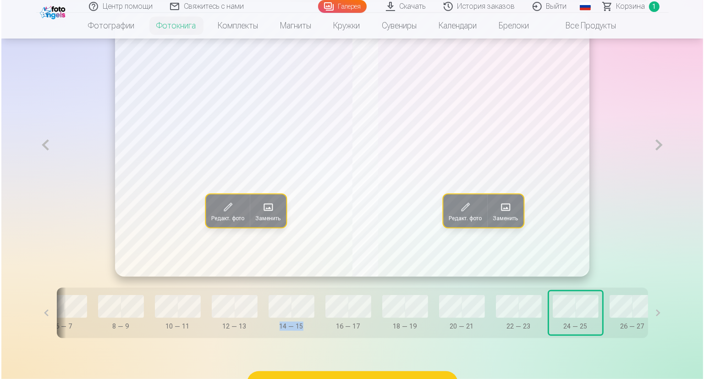
scroll to position [0, 246]
click at [502, 214] on span at bounding box center [504, 206] width 15 height 15
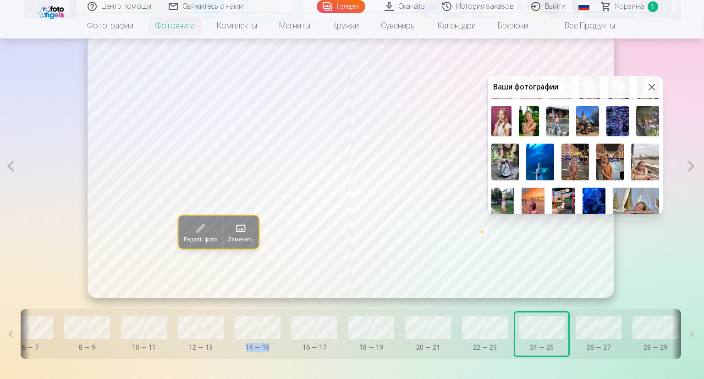
scroll to position [214, 0]
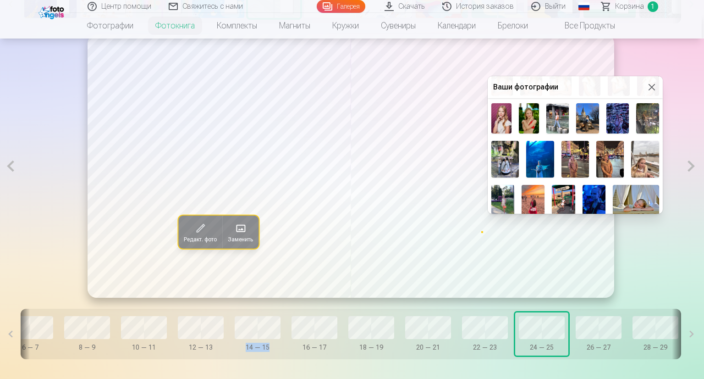
click at [585, 114] on img at bounding box center [587, 118] width 23 height 30
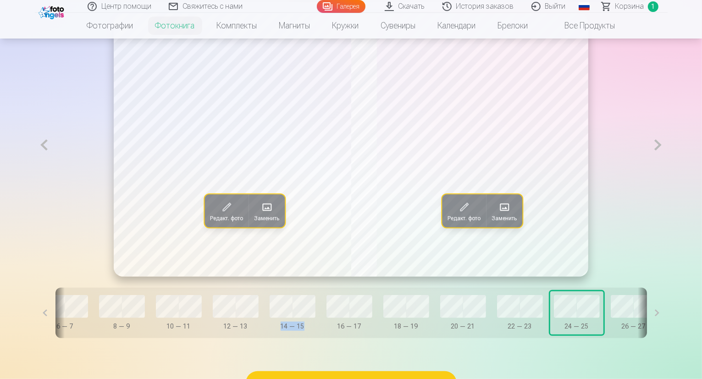
click at [667, 168] on button at bounding box center [657, 144] width 19 height 263
click at [259, 214] on span at bounding box center [266, 206] width 15 height 15
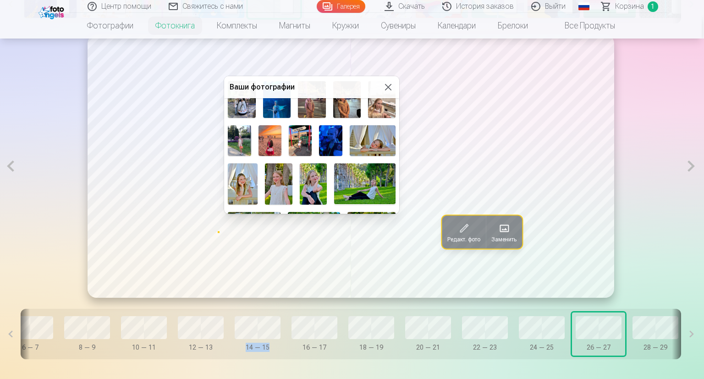
scroll to position [275, 0]
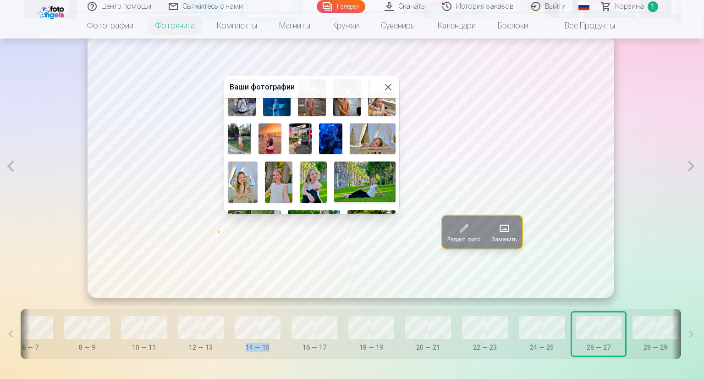
click at [331, 133] on img at bounding box center [330, 138] width 23 height 31
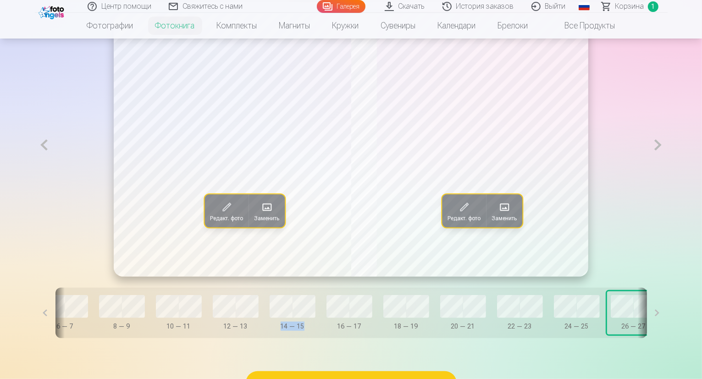
click at [510, 214] on span at bounding box center [504, 206] width 15 height 15
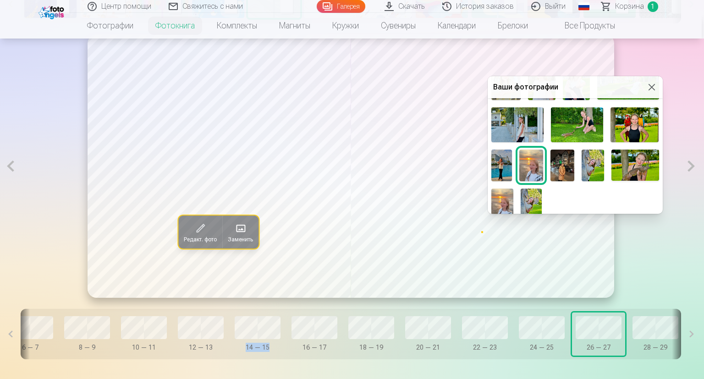
scroll to position [379, 0]
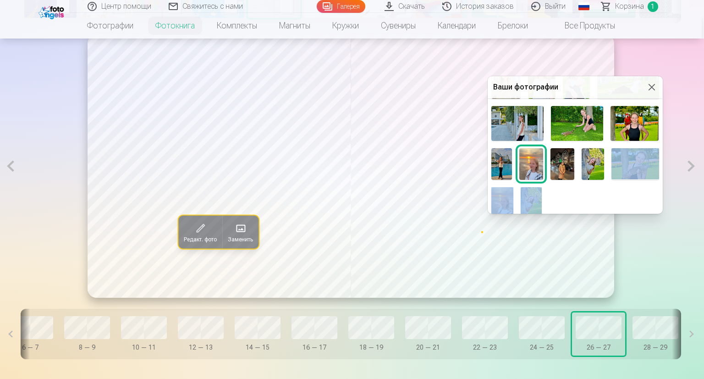
drag, startPoint x: 660, startPoint y: 182, endPoint x: 659, endPoint y: 168, distance: 13.8
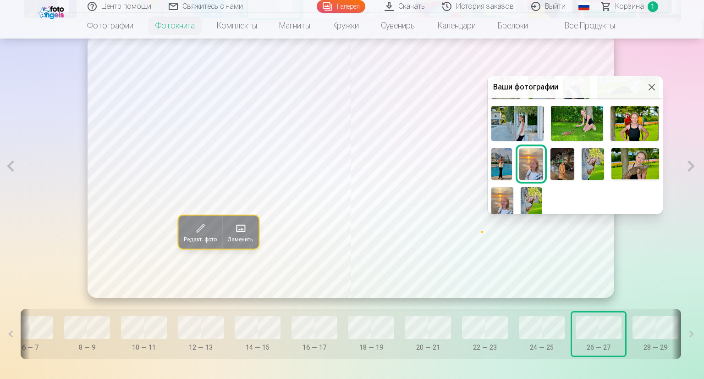
drag, startPoint x: 348, startPoint y: 362, endPoint x: 310, endPoint y: 341, distance: 43.1
click at [262, 355] on div at bounding box center [352, 189] width 704 height 379
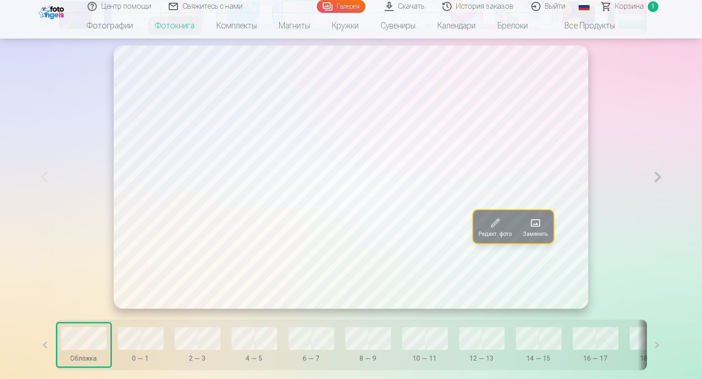
scroll to position [504, 0]
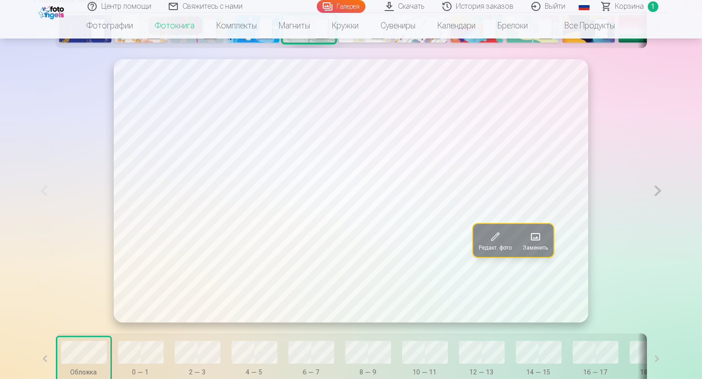
click at [667, 212] on button at bounding box center [657, 190] width 19 height 263
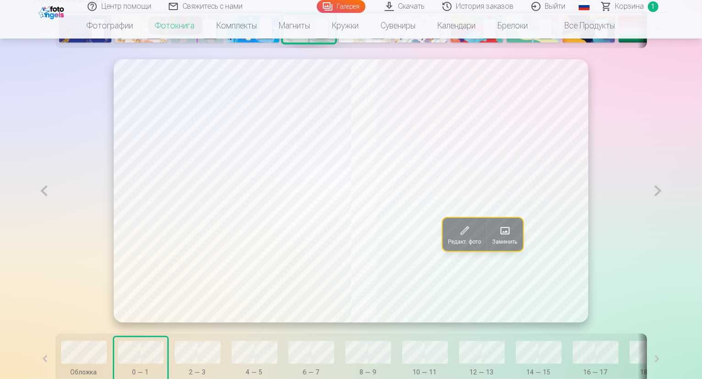
click at [667, 212] on button at bounding box center [657, 190] width 19 height 263
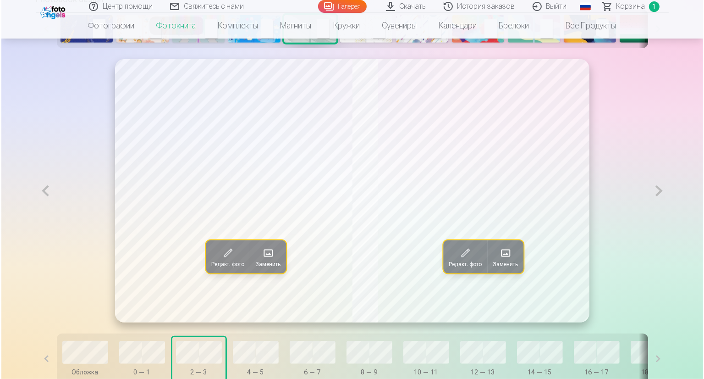
scroll to position [550, 0]
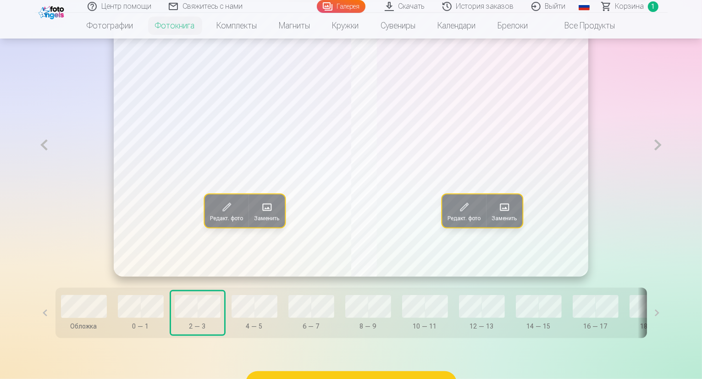
click at [510, 214] on span at bounding box center [504, 206] width 15 height 15
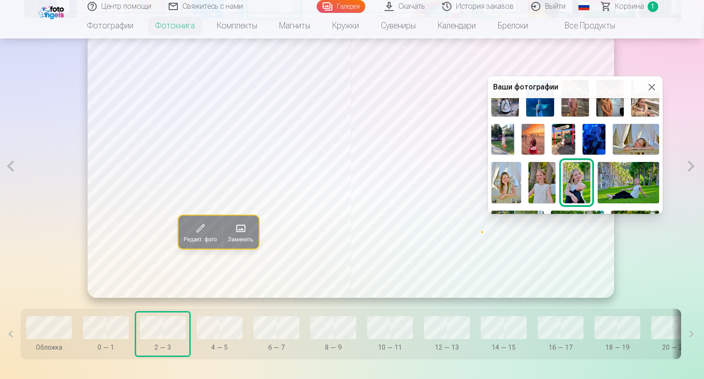
scroll to position [279, 0]
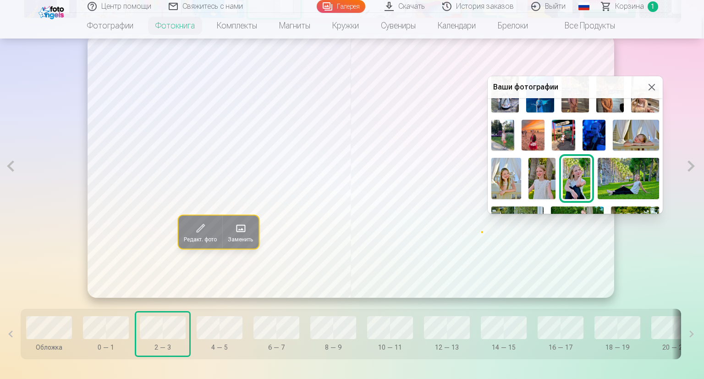
click at [540, 171] on img at bounding box center [541, 178] width 27 height 41
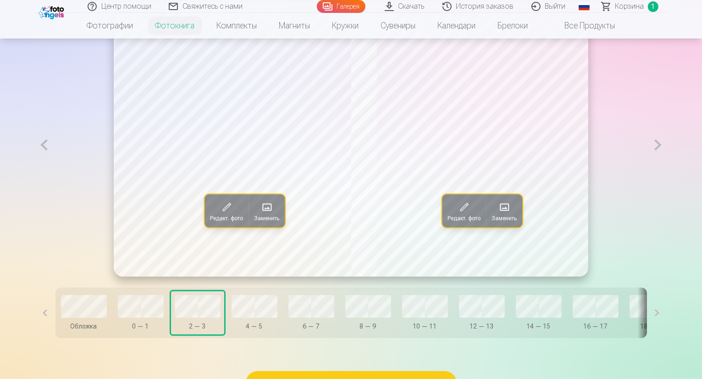
click at [667, 166] on button at bounding box center [657, 144] width 19 height 263
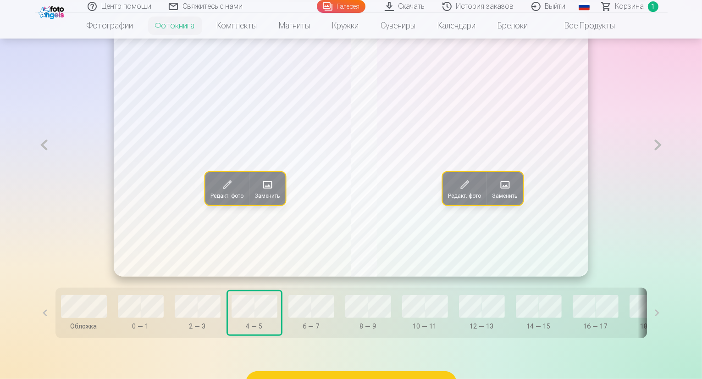
click at [667, 166] on button at bounding box center [657, 144] width 19 height 263
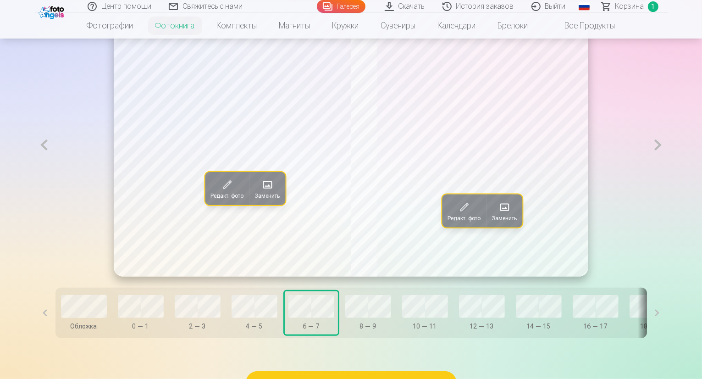
click at [510, 214] on span at bounding box center [504, 206] width 15 height 15
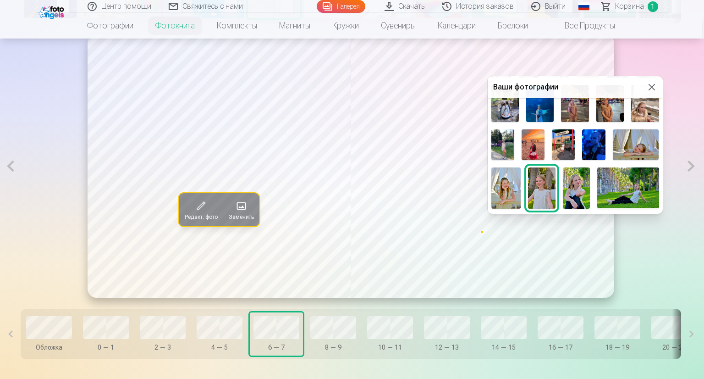
scroll to position [272, 0]
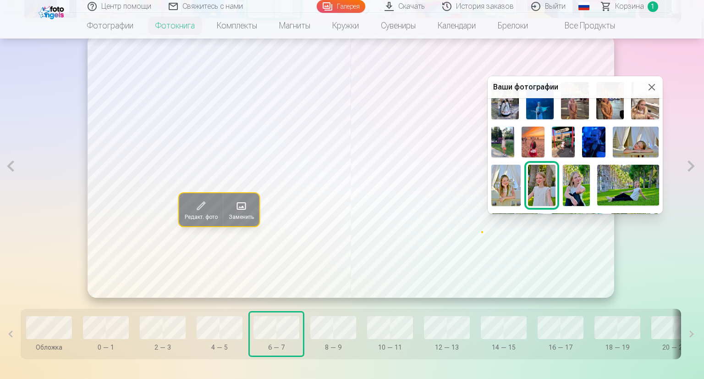
click at [578, 176] on img at bounding box center [576, 185] width 27 height 41
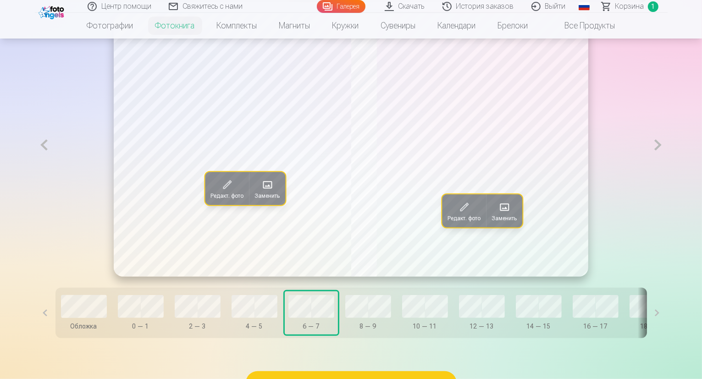
click at [667, 167] on button at bounding box center [657, 144] width 19 height 263
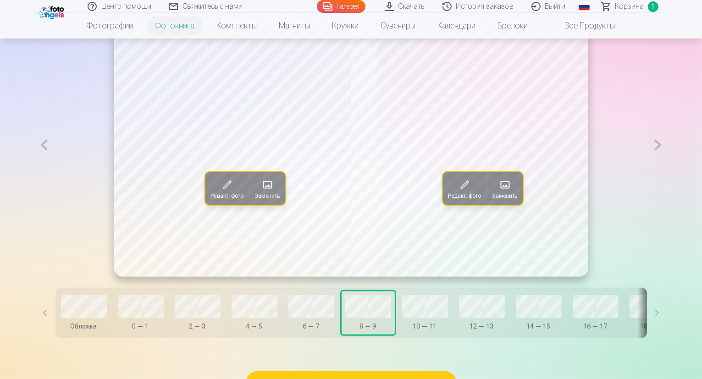
click at [667, 166] on button at bounding box center [657, 144] width 19 height 263
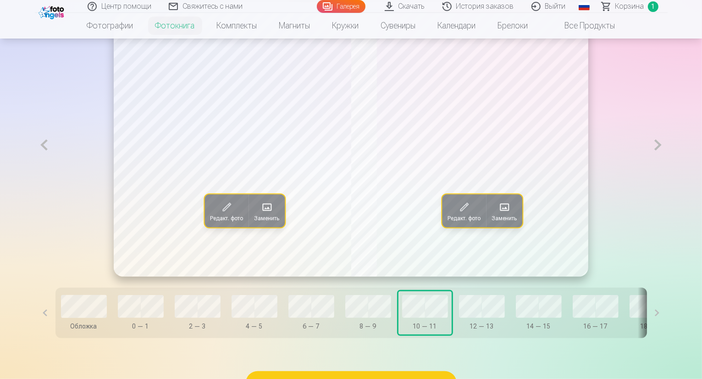
click at [238, 328] on div "Обложка 0 — 1 2 — 3 4 — 5 6 — 7 8 — 9 10 — 11 12 — 13 14 — 15 16 — 17 18 — 19 2…" at bounding box center [350, 312] width 591 height 50
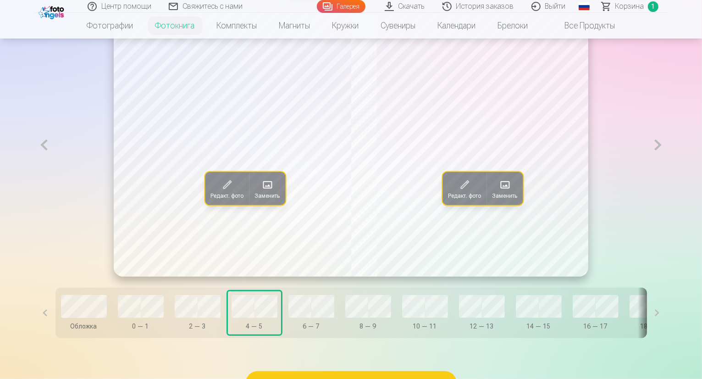
click at [260, 192] on span at bounding box center [267, 184] width 15 height 15
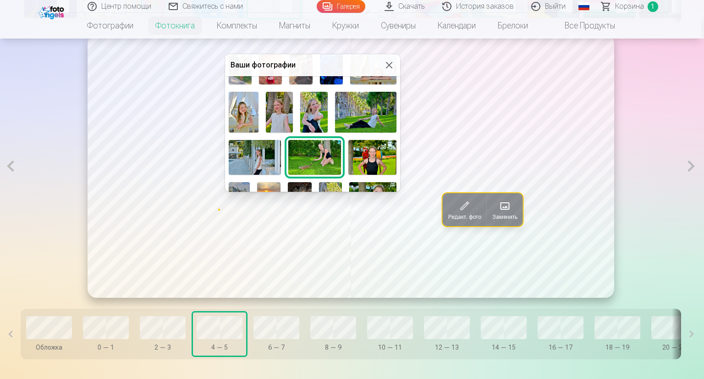
scroll to position [327, 0]
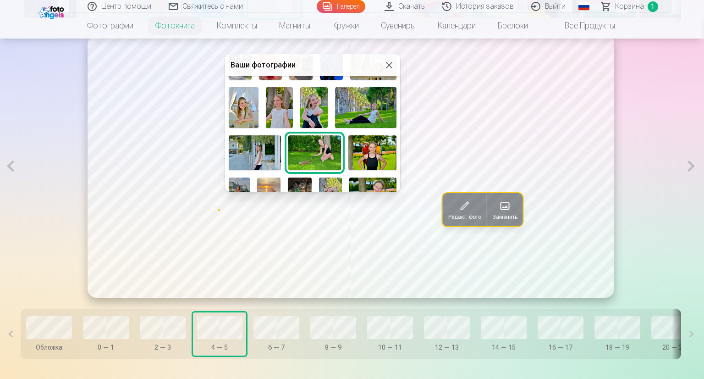
click at [260, 148] on img at bounding box center [255, 152] width 52 height 35
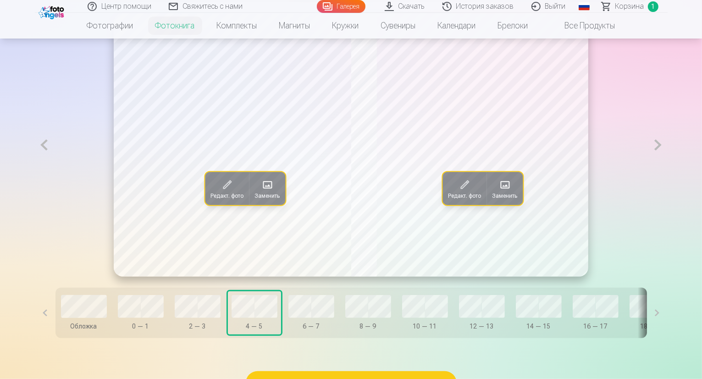
click at [508, 192] on span at bounding box center [504, 184] width 15 height 15
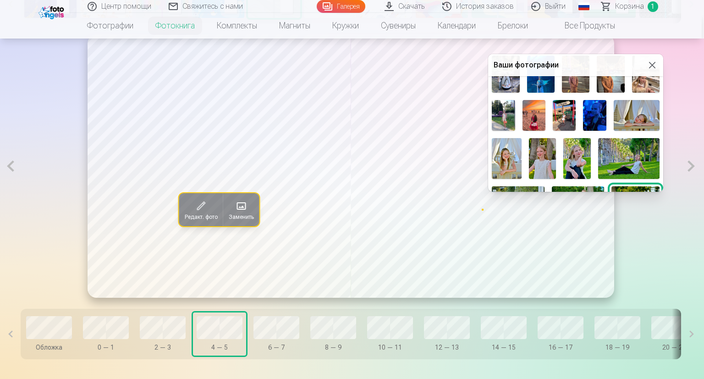
scroll to position [277, 0]
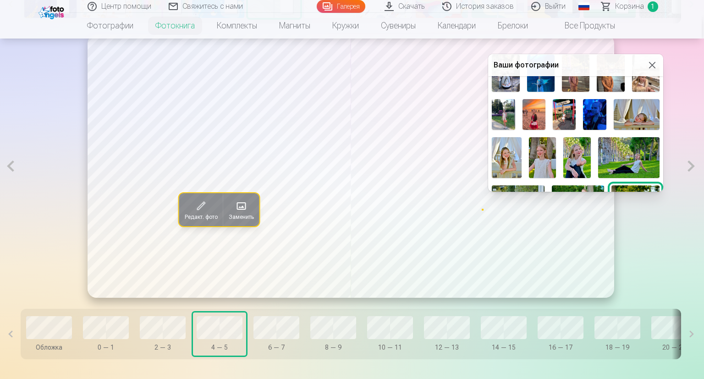
click at [578, 150] on img at bounding box center [576, 157] width 27 height 41
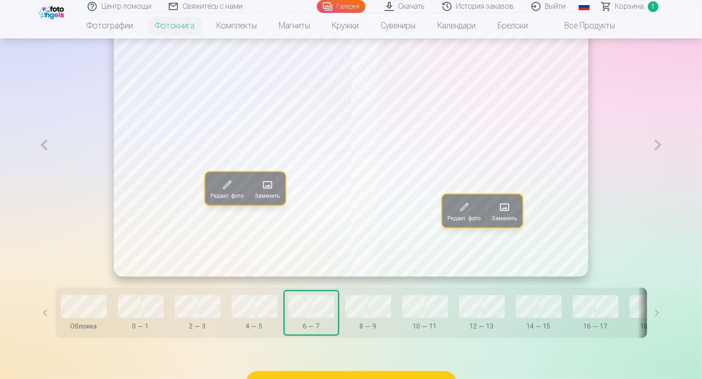
click at [667, 165] on button at bounding box center [657, 144] width 19 height 263
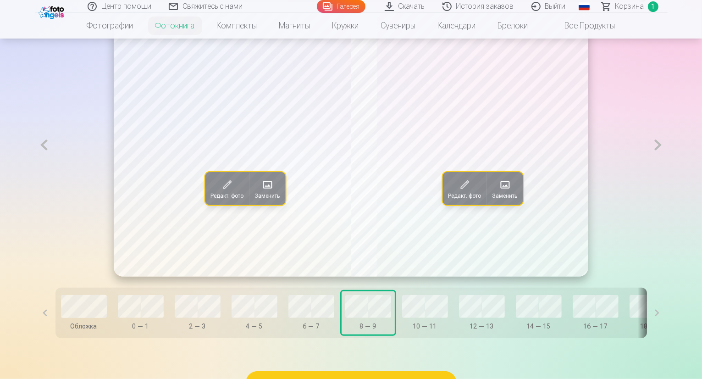
click at [35, 166] on button at bounding box center [44, 144] width 19 height 263
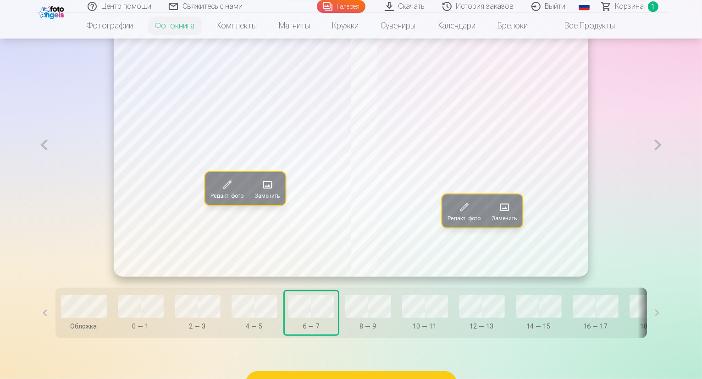
click at [260, 192] on span at bounding box center [267, 184] width 15 height 15
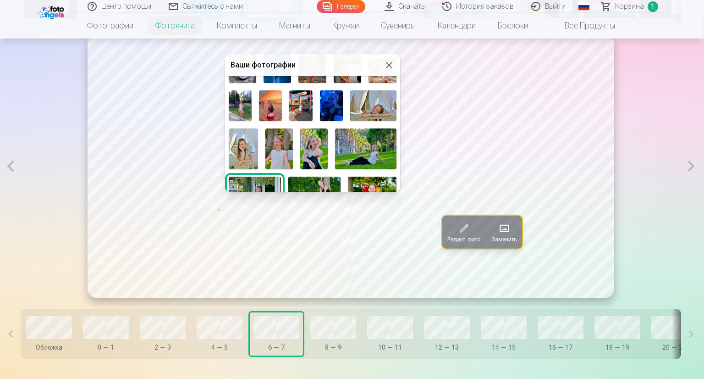
scroll to position [286, 0]
click at [374, 143] on img at bounding box center [365, 148] width 61 height 41
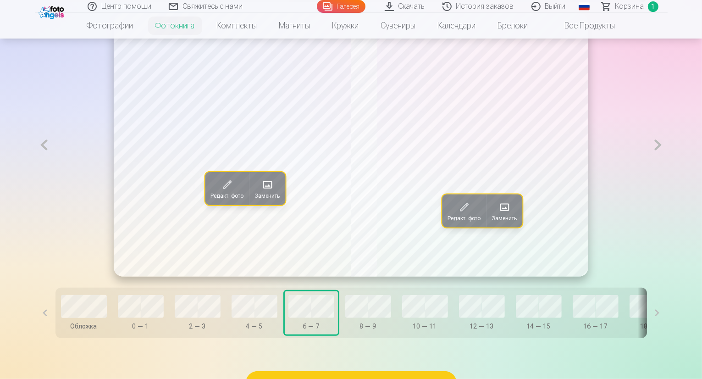
click at [508, 214] on span at bounding box center [504, 206] width 15 height 15
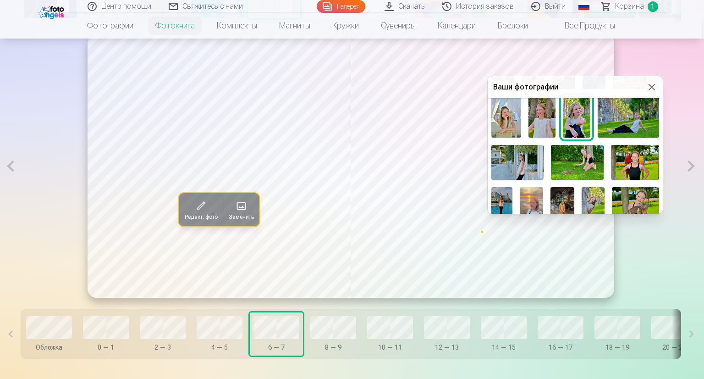
scroll to position [341, 0]
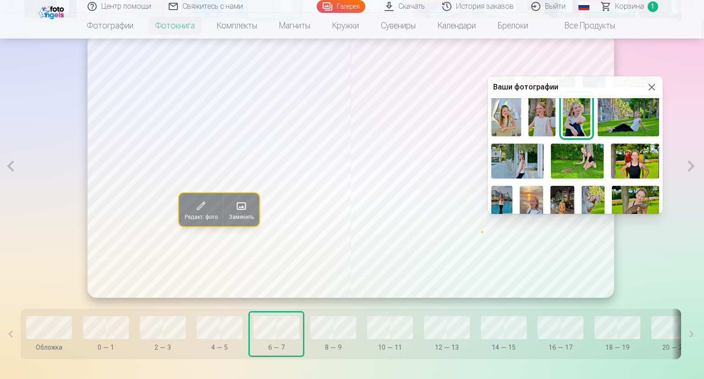
click at [635, 159] on img at bounding box center [635, 160] width 48 height 35
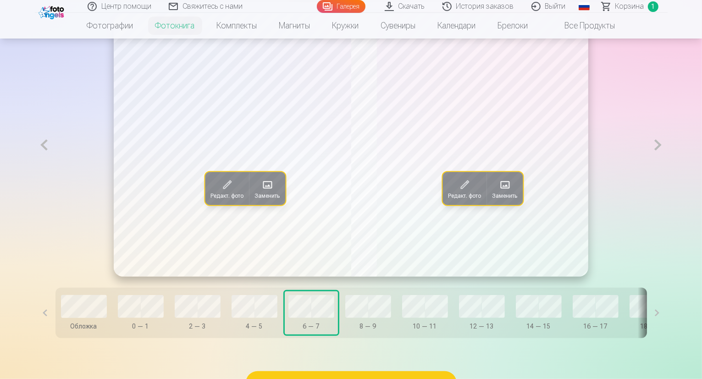
click at [667, 165] on button at bounding box center [657, 144] width 19 height 263
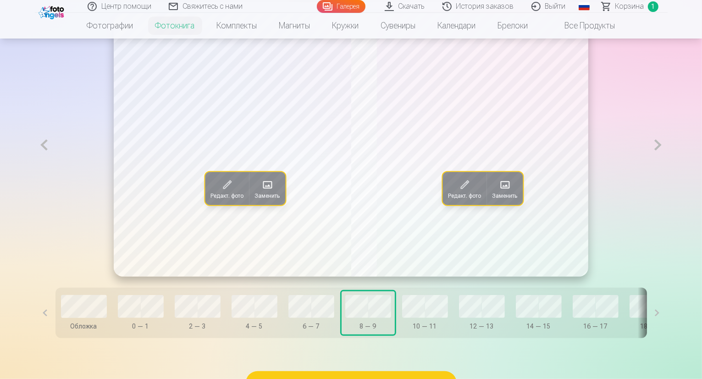
click at [260, 192] on span at bounding box center [267, 184] width 15 height 15
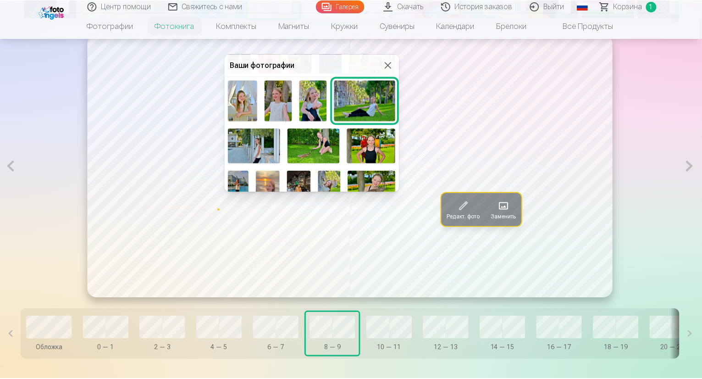
scroll to position [340, 0]
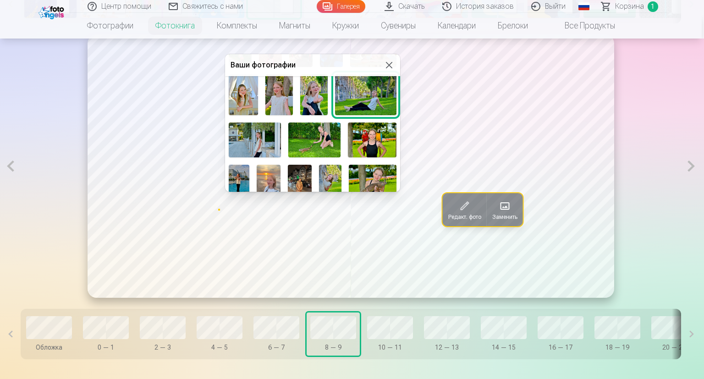
click at [319, 134] on img at bounding box center [314, 139] width 52 height 35
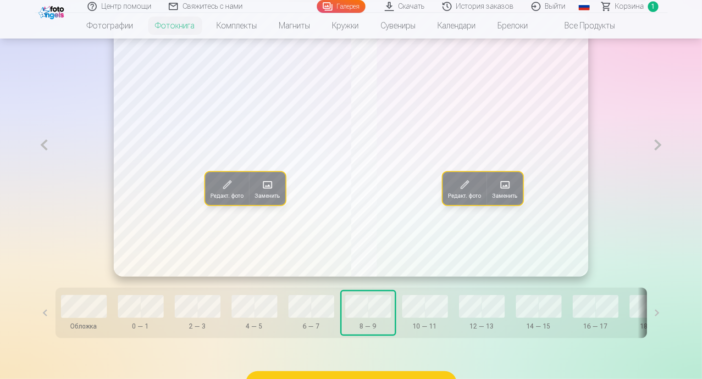
click at [667, 171] on button at bounding box center [657, 144] width 19 height 263
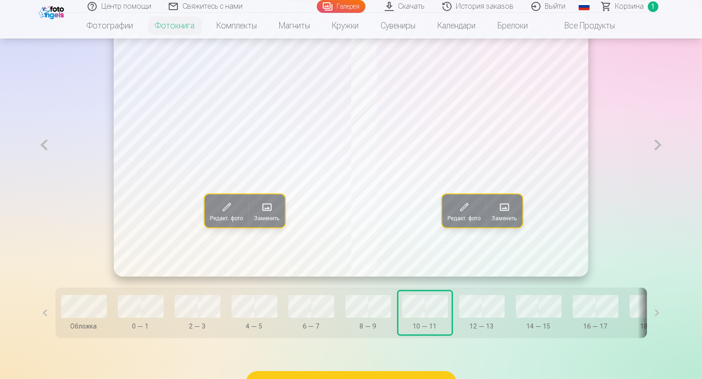
click at [667, 166] on button at bounding box center [657, 144] width 19 height 263
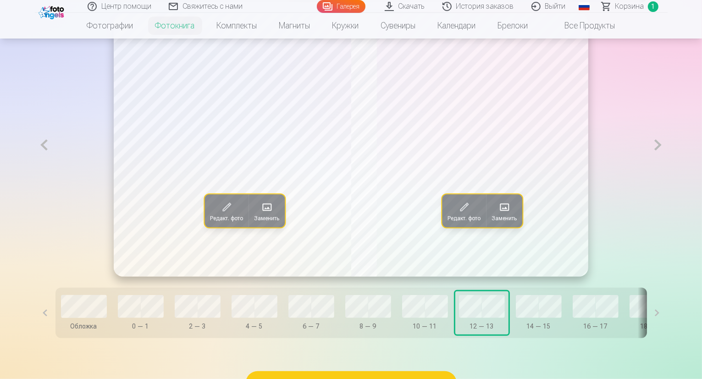
click at [667, 166] on button at bounding box center [657, 144] width 19 height 263
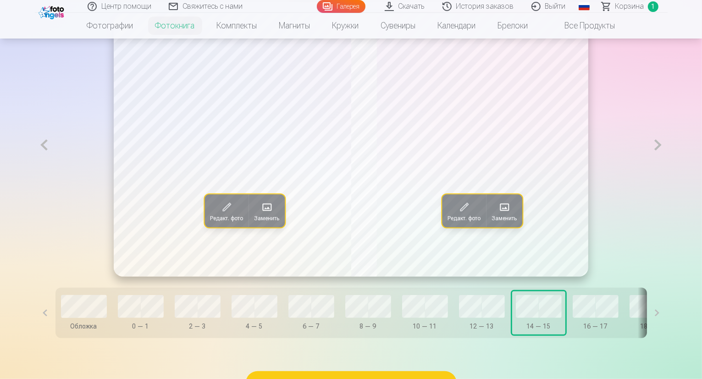
click at [667, 165] on button at bounding box center [657, 144] width 19 height 263
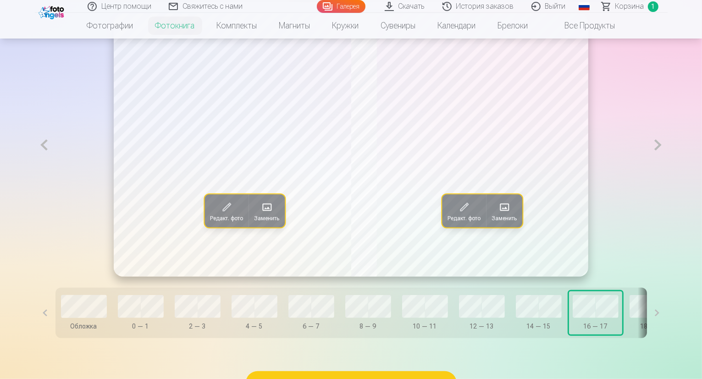
click at [667, 165] on button at bounding box center [657, 144] width 19 height 263
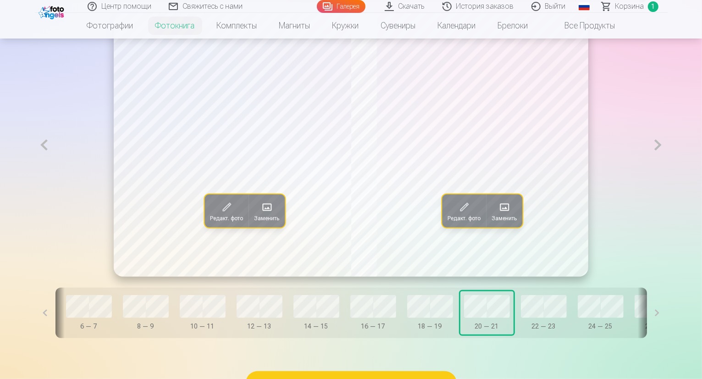
scroll to position [0, 224]
click at [667, 165] on button at bounding box center [657, 144] width 19 height 263
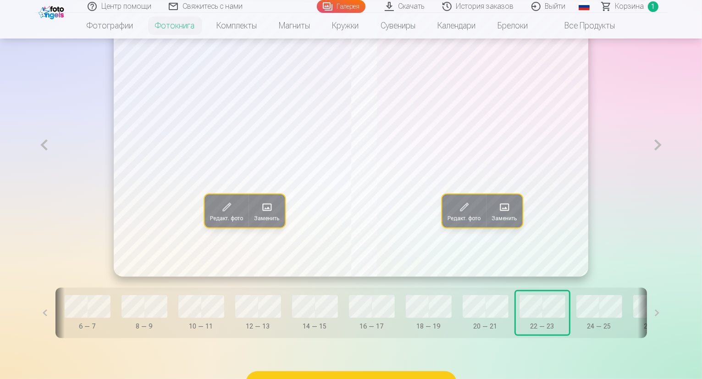
click at [667, 166] on button at bounding box center [657, 144] width 19 height 263
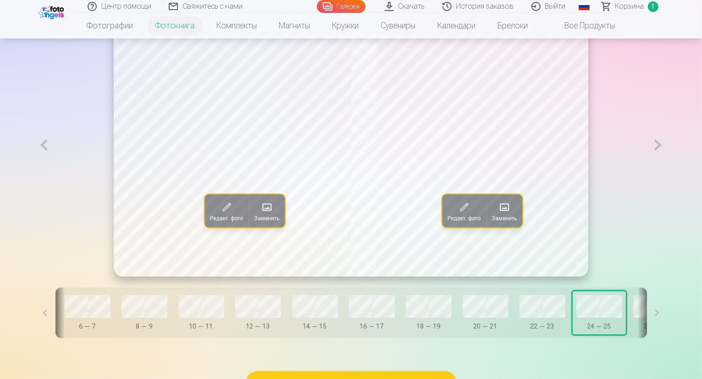
click at [667, 166] on button at bounding box center [657, 144] width 19 height 263
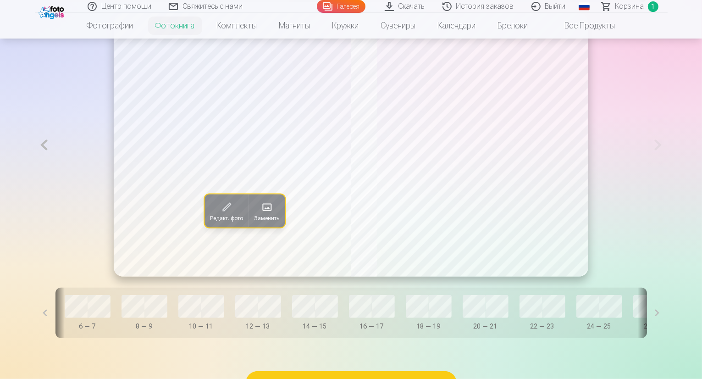
click at [511, 338] on div "Обложка 0 — 1 2 — 3 4 — 5 6 — 7 8 — 9 10 — 11 12 — 13 14 — 15 16 — 17 18 — 19 2…" at bounding box center [350, 312] width 591 height 50
drag, startPoint x: 517, startPoint y: 361, endPoint x: 456, endPoint y: 362, distance: 61.0
click at [456, 338] on div "Обложка 0 — 1 2 — 3 4 — 5 6 — 7 8 — 9 10 — 11 12 — 13 14 — 15 16 — 17 18 — 19 2…" at bounding box center [350, 312] width 591 height 50
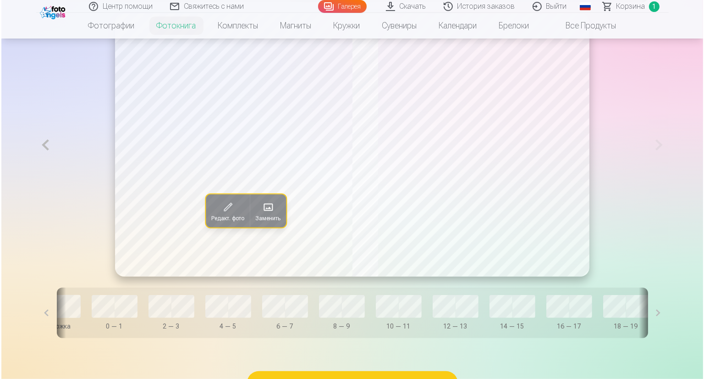
scroll to position [0, 28]
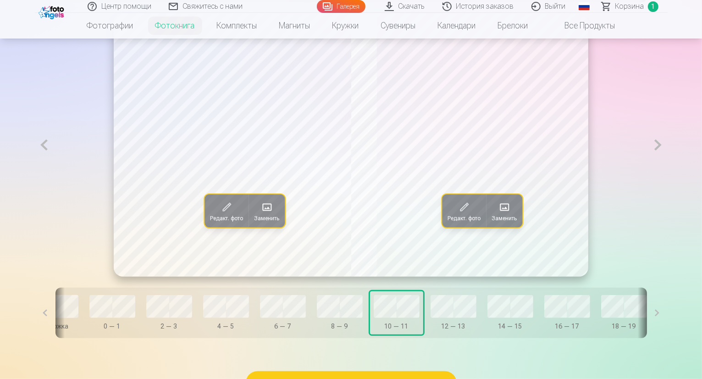
click at [259, 214] on span at bounding box center [266, 206] width 15 height 15
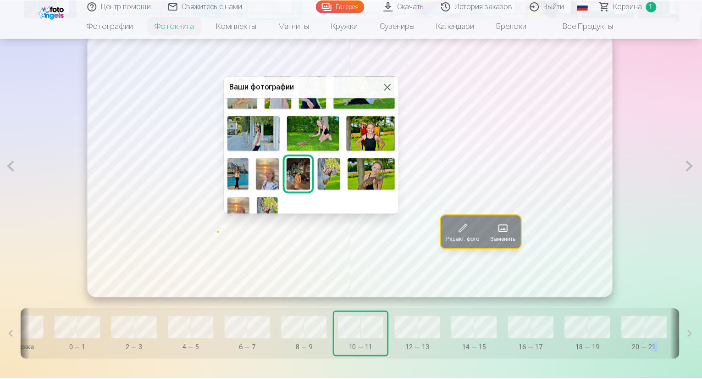
scroll to position [379, 0]
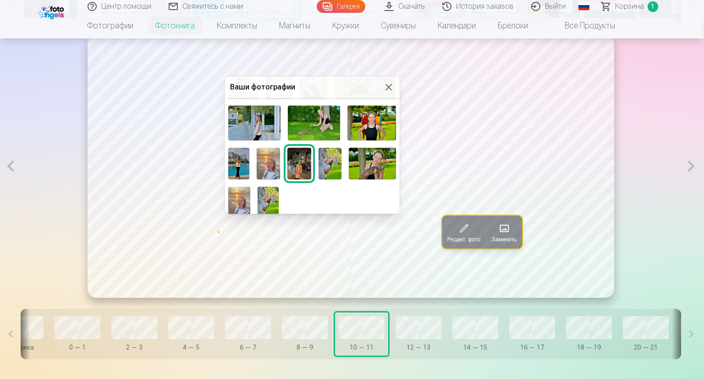
click at [628, 150] on div at bounding box center [352, 189] width 704 height 379
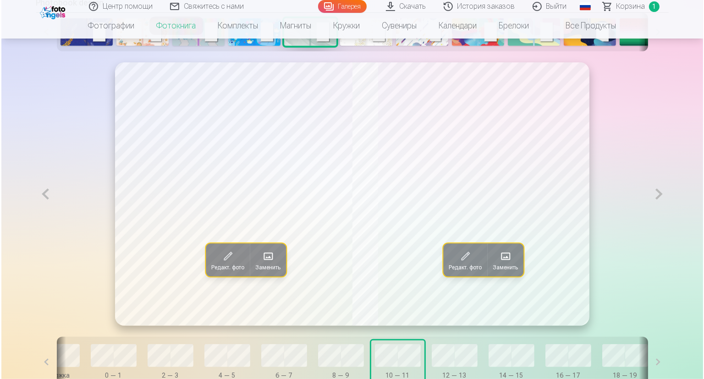
scroll to position [412, 0]
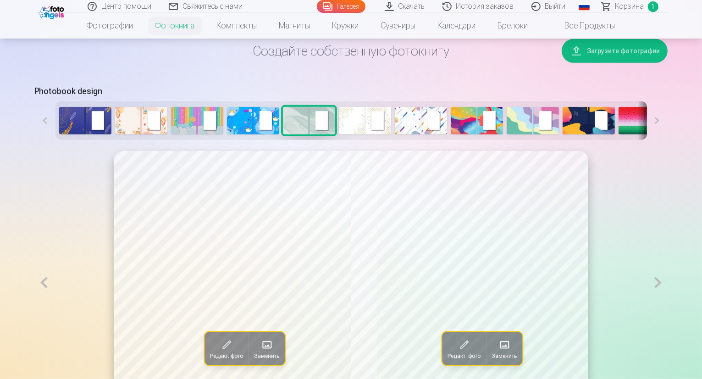
click at [627, 63] on button "Загрузите фотографии" at bounding box center [614, 51] width 106 height 24
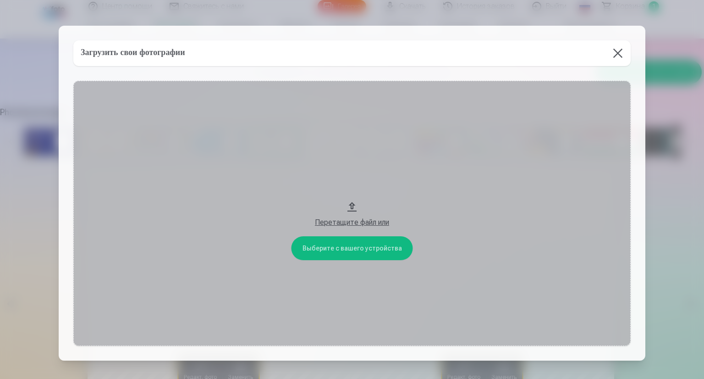
click at [337, 248] on button "Перетащите файл или" at bounding box center [351, 213] width 557 height 265
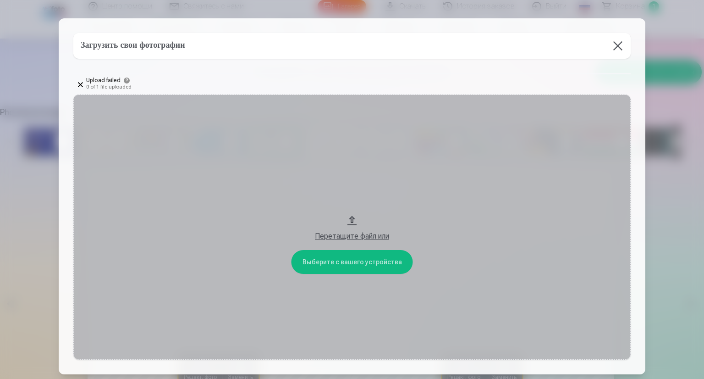
click at [352, 259] on button "Перетащите файл или" at bounding box center [351, 226] width 557 height 265
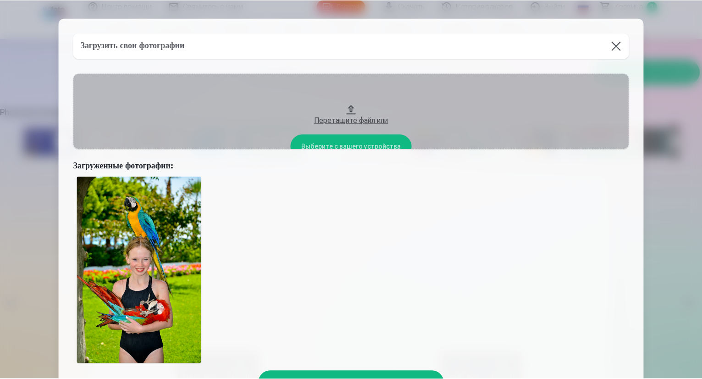
scroll to position [46, 0]
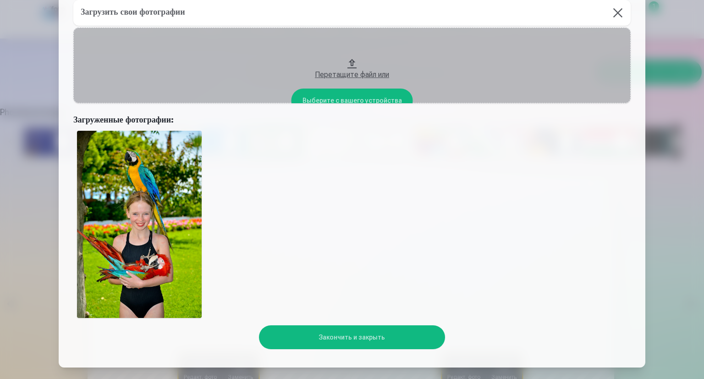
click at [350, 337] on button "Закончить и закрыть" at bounding box center [352, 337] width 186 height 24
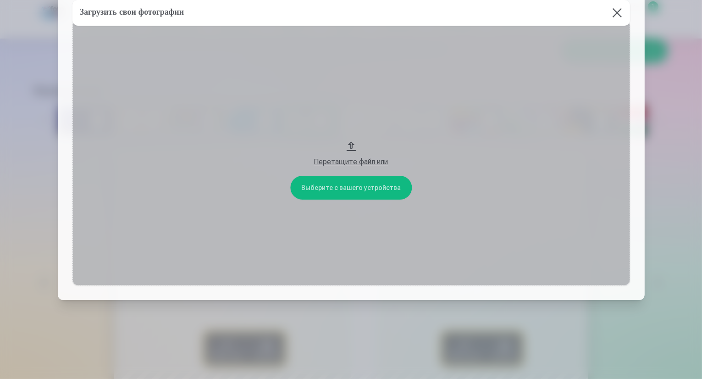
scroll to position [60, 0]
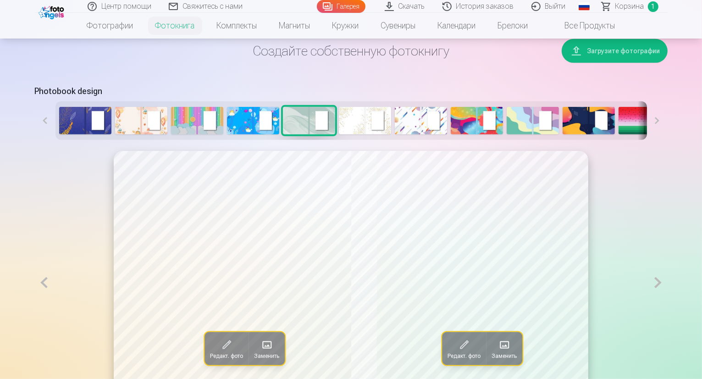
click at [650, 63] on button "Загрузите фотографии" at bounding box center [614, 51] width 106 height 24
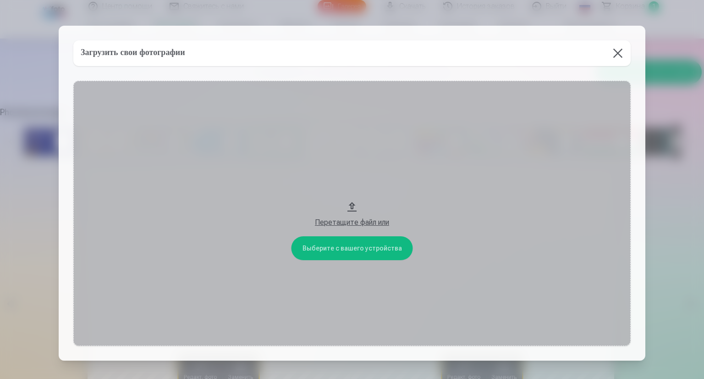
click at [351, 247] on button "Перетащите файл или" at bounding box center [351, 213] width 557 height 265
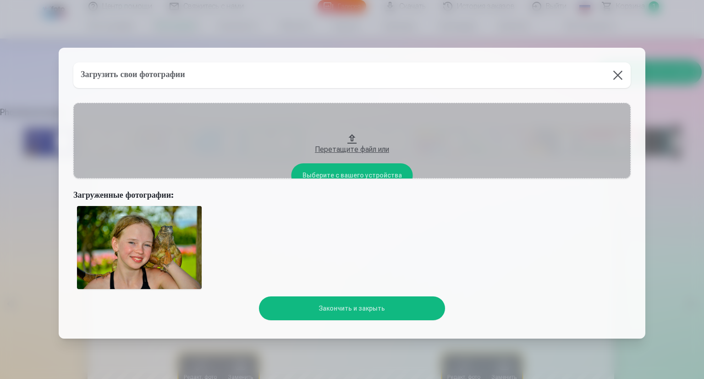
click at [362, 307] on button "Закончить и закрыть" at bounding box center [352, 308] width 186 height 24
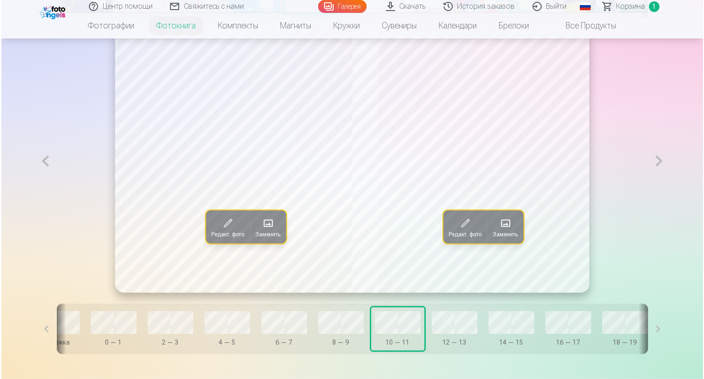
scroll to position [550, 0]
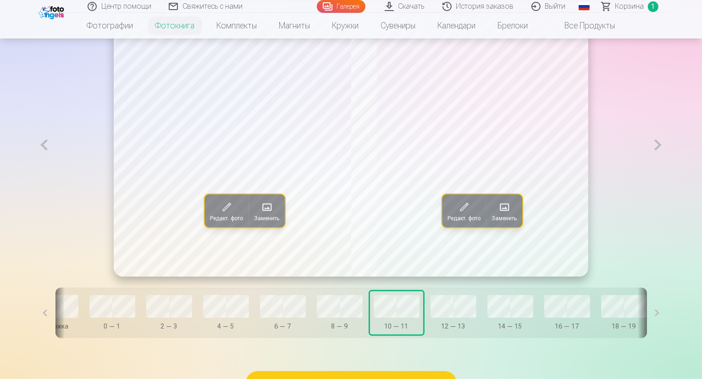
click at [259, 214] on span at bounding box center [266, 206] width 15 height 15
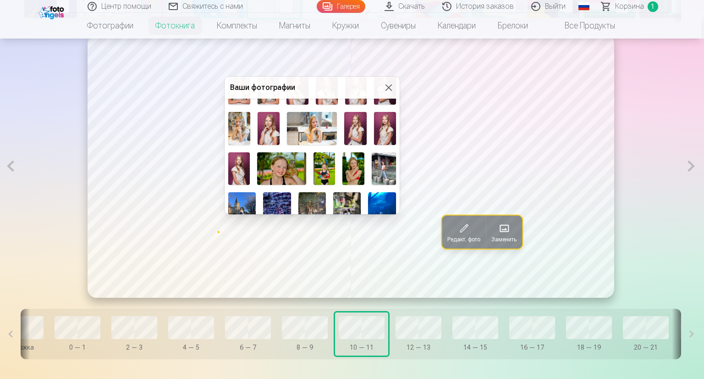
scroll to position [165, 0]
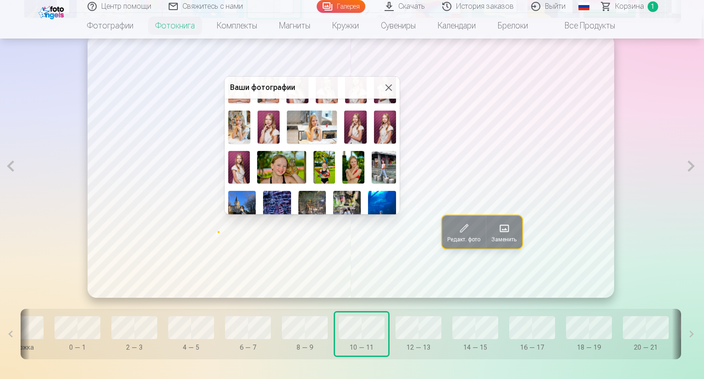
click at [280, 161] on img at bounding box center [281, 167] width 49 height 33
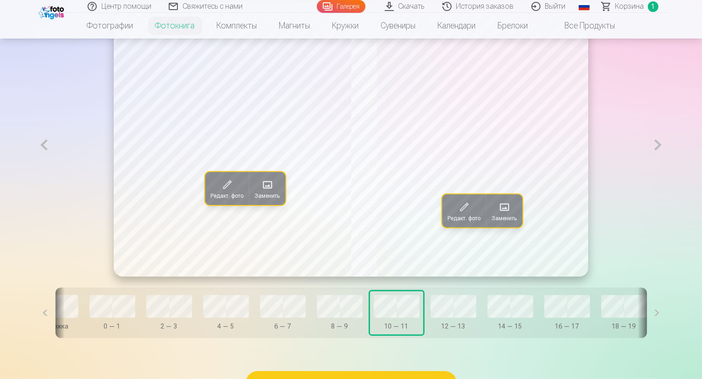
click at [506, 214] on span at bounding box center [504, 206] width 15 height 15
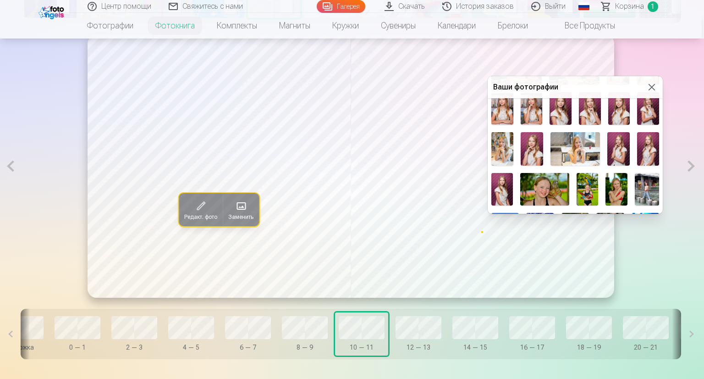
scroll to position [158, 0]
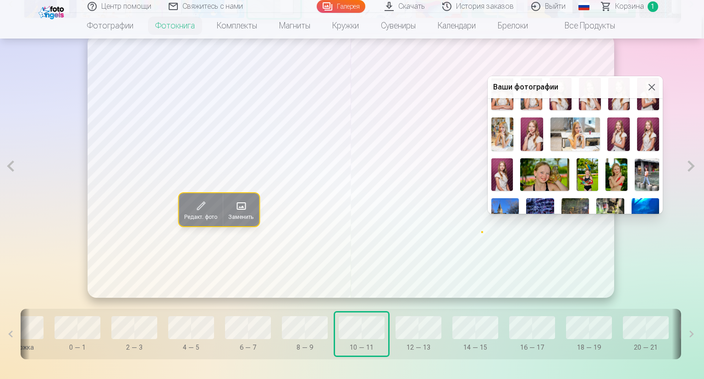
click at [587, 167] on img at bounding box center [588, 174] width 22 height 33
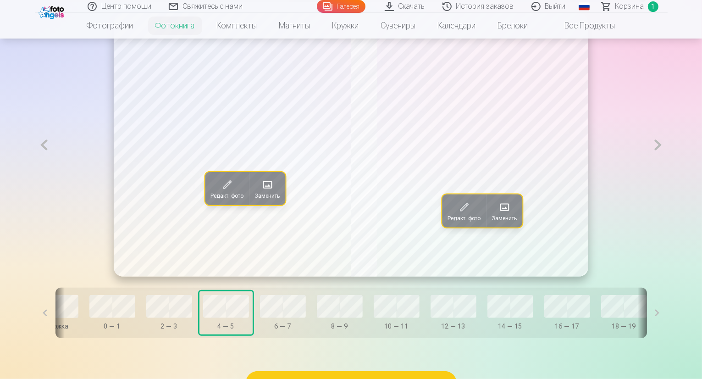
click at [260, 192] on span at bounding box center [267, 184] width 15 height 15
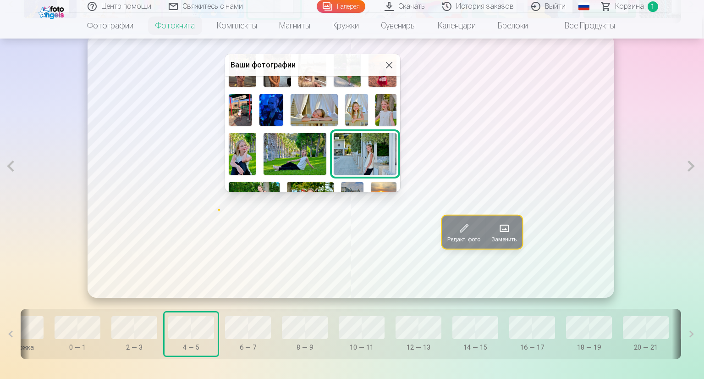
scroll to position [336, 0]
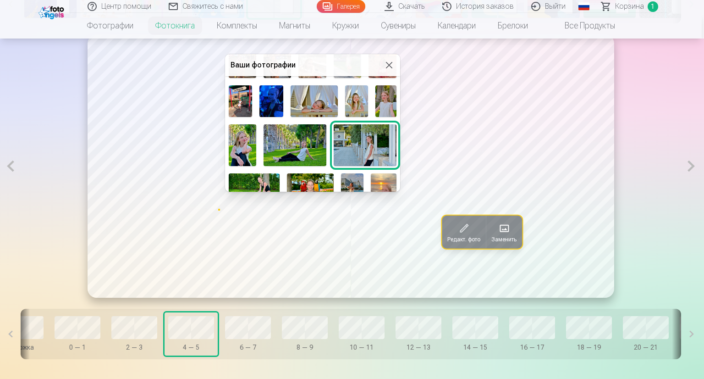
click at [240, 140] on img at bounding box center [243, 145] width 28 height 42
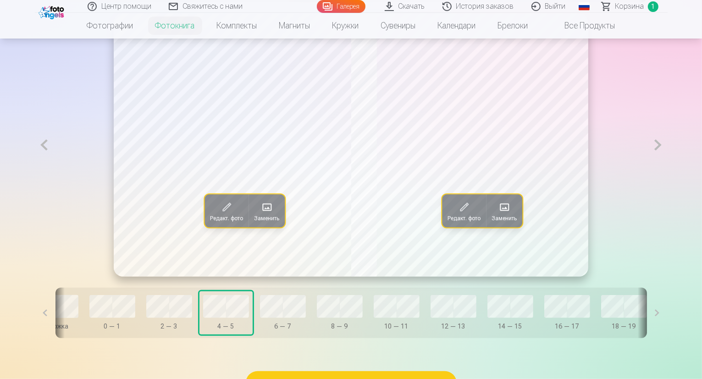
click at [506, 214] on span at bounding box center [504, 206] width 15 height 15
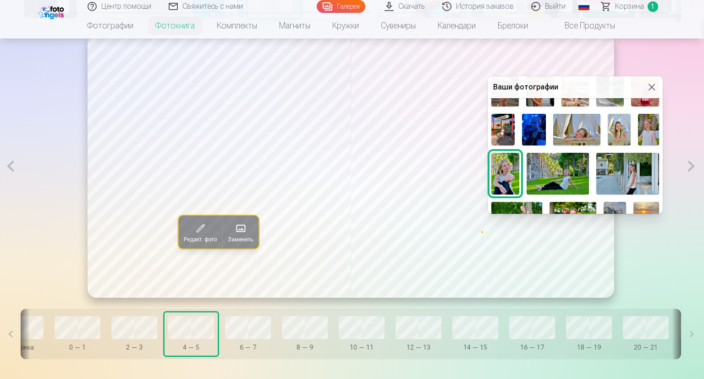
scroll to position [334, 0]
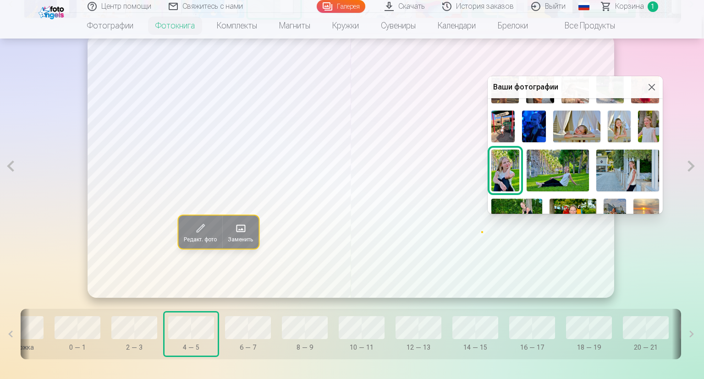
click at [626, 168] on img at bounding box center [627, 170] width 63 height 42
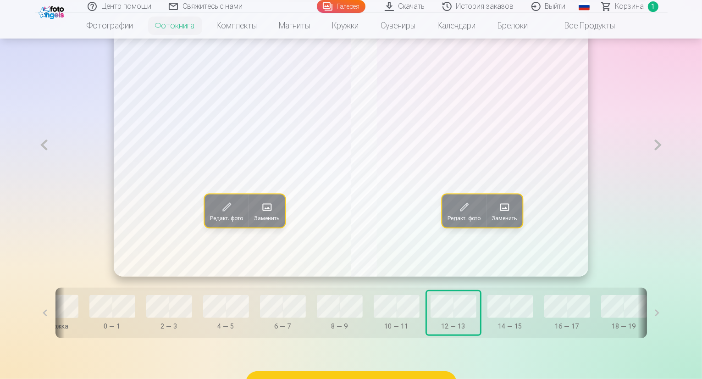
click at [259, 214] on span at bounding box center [266, 206] width 15 height 15
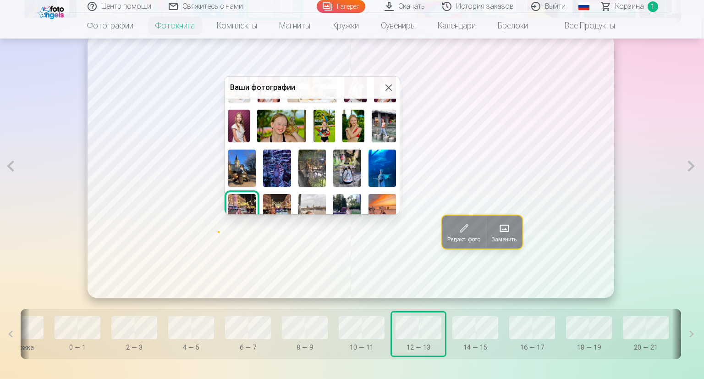
scroll to position [213, 0]
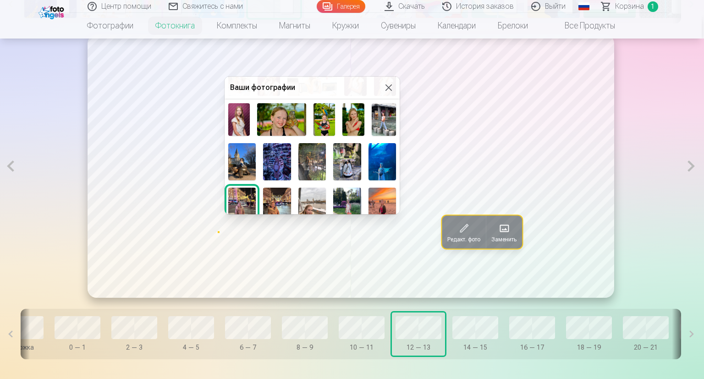
click at [352, 118] on img at bounding box center [353, 119] width 22 height 33
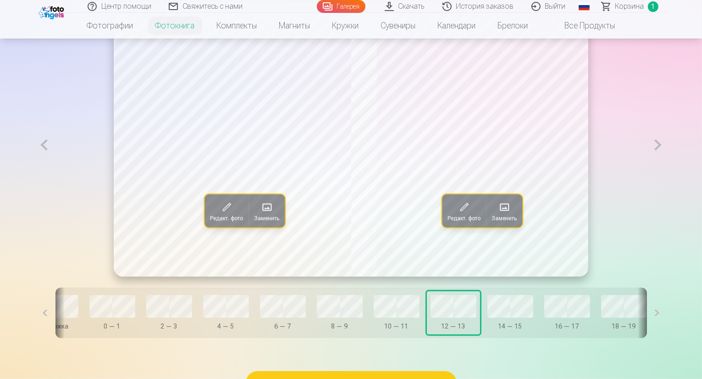
click at [508, 214] on span at bounding box center [504, 206] width 15 height 15
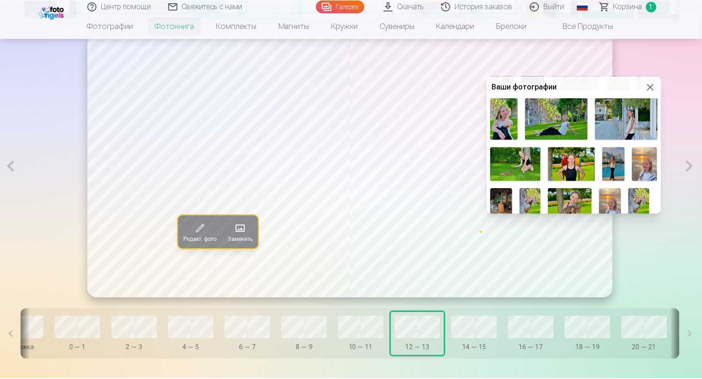
scroll to position [386, 0]
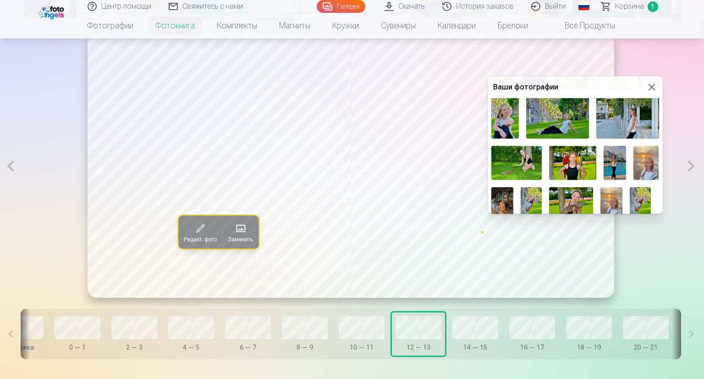
click at [613, 160] on img at bounding box center [615, 163] width 22 height 34
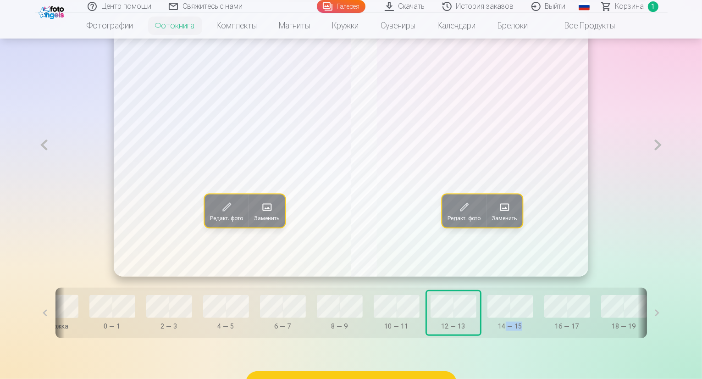
drag, startPoint x: 470, startPoint y: 361, endPoint x: 489, endPoint y: 361, distance: 19.7
click at [489, 338] on div "Обложка 0 — 1 2 — 3 4 — 5 6 — 7 8 — 9 10 — 11 12 — 13 14 — 15 16 — 17 18 — 19 2…" at bounding box center [350, 312] width 591 height 50
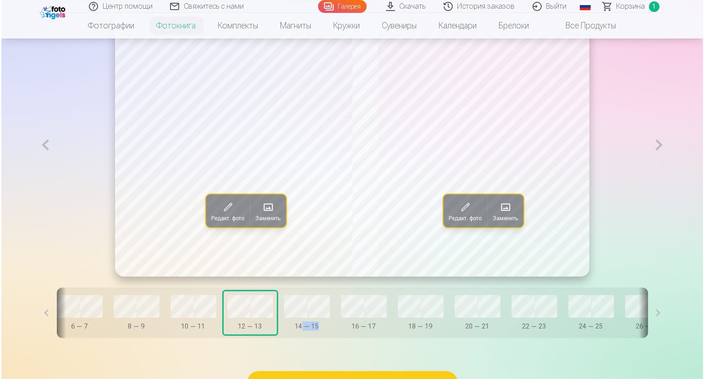
scroll to position [0, 231]
click at [667, 167] on button at bounding box center [657, 144] width 19 height 263
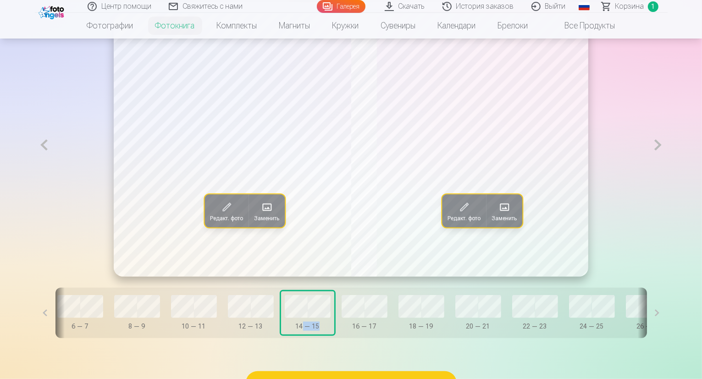
click at [667, 166] on button at bounding box center [657, 144] width 19 height 263
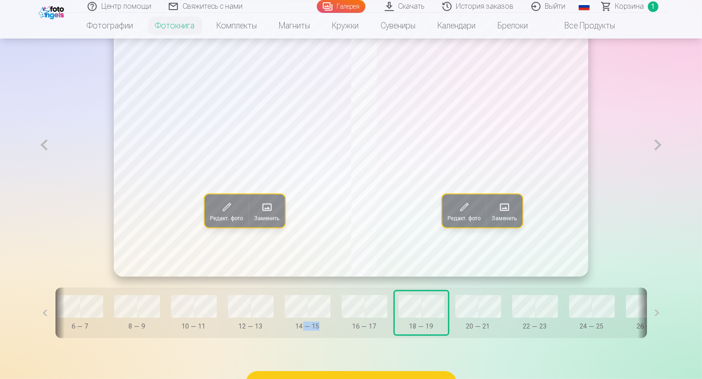
click at [338, 327] on button "16 — 17" at bounding box center [364, 312] width 53 height 43
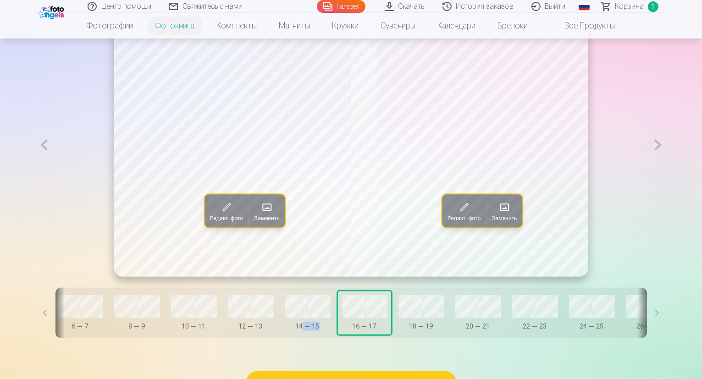
click at [259, 214] on span at bounding box center [266, 206] width 15 height 15
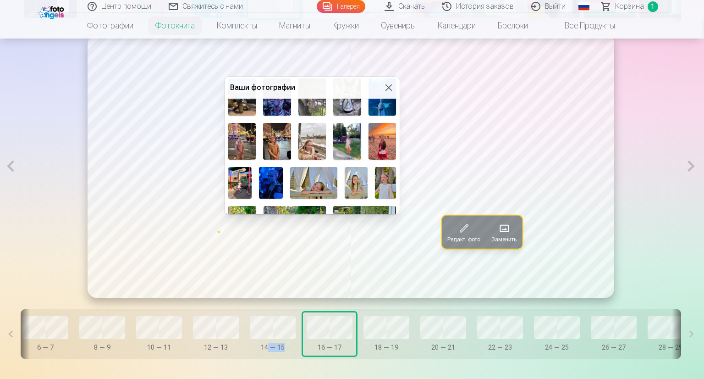
scroll to position [271, 0]
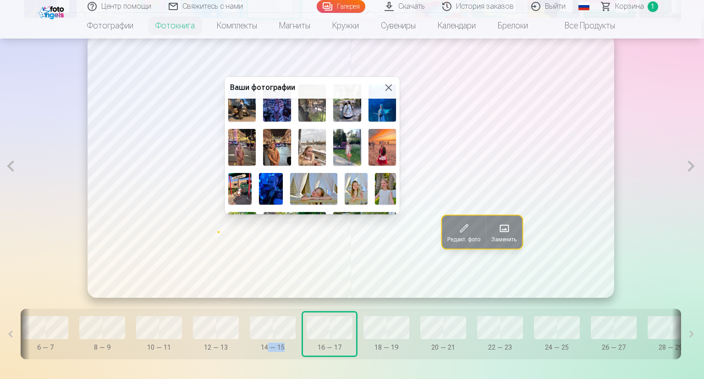
click at [347, 142] on img at bounding box center [346, 147] width 27 height 37
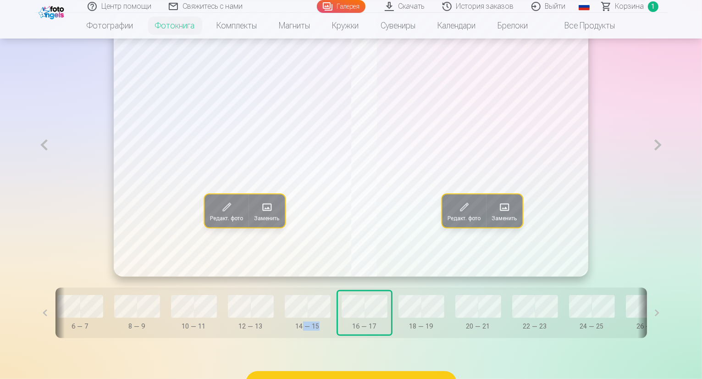
click at [504, 214] on span at bounding box center [504, 206] width 15 height 15
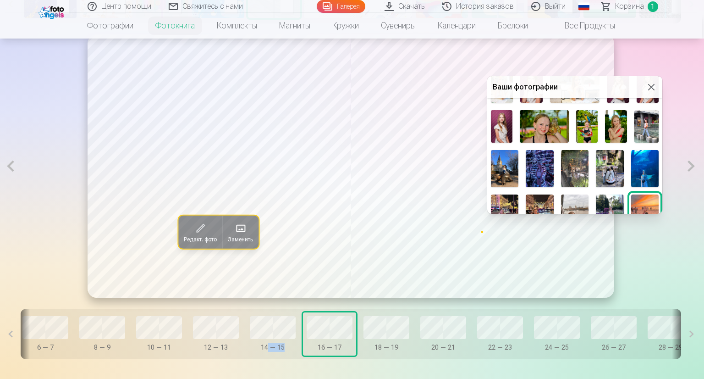
scroll to position [203, 0]
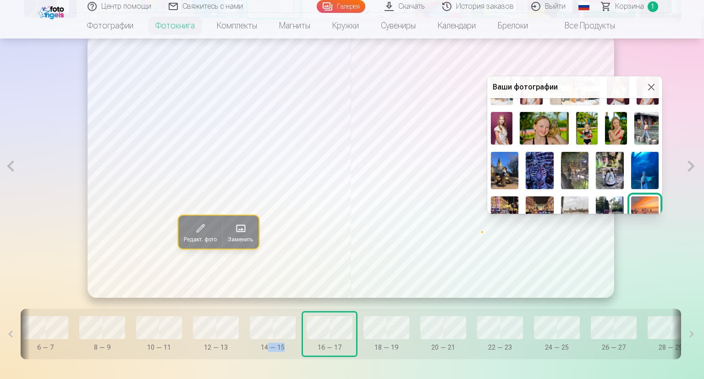
click at [643, 123] on img at bounding box center [646, 128] width 24 height 33
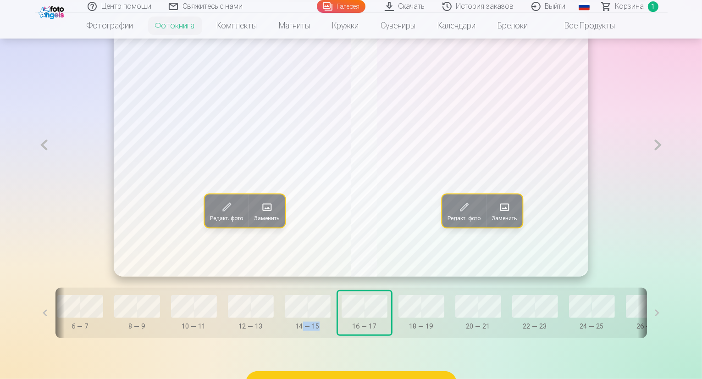
click at [667, 166] on button at bounding box center [657, 144] width 19 height 263
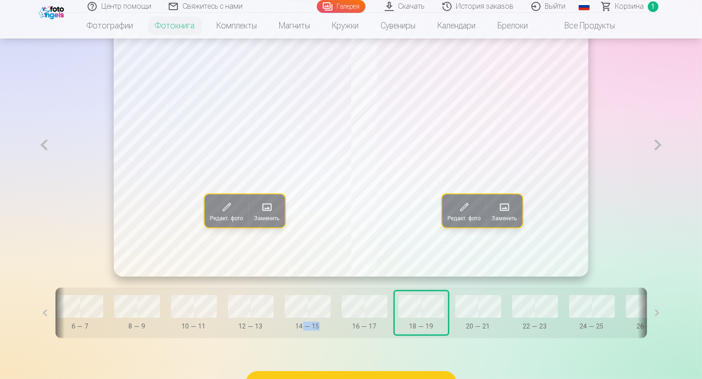
click at [667, 166] on button at bounding box center [657, 144] width 19 height 263
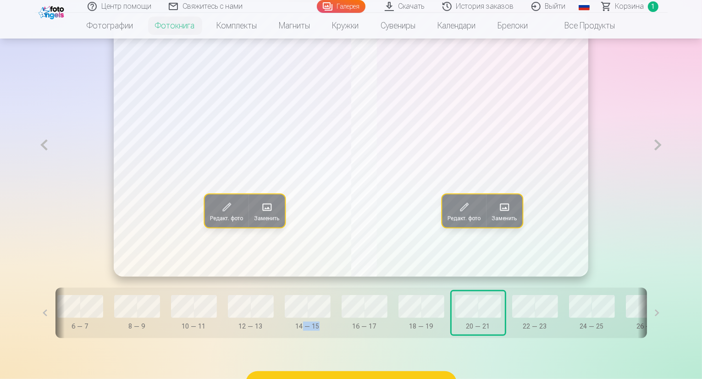
click at [667, 166] on button at bounding box center [657, 144] width 19 height 263
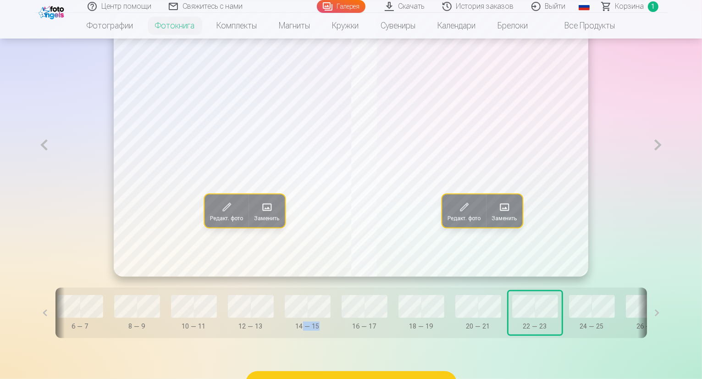
click at [259, 214] on span at bounding box center [266, 206] width 15 height 15
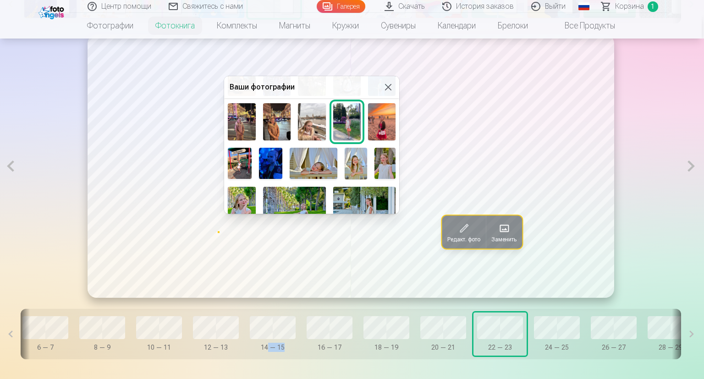
scroll to position [289, 0]
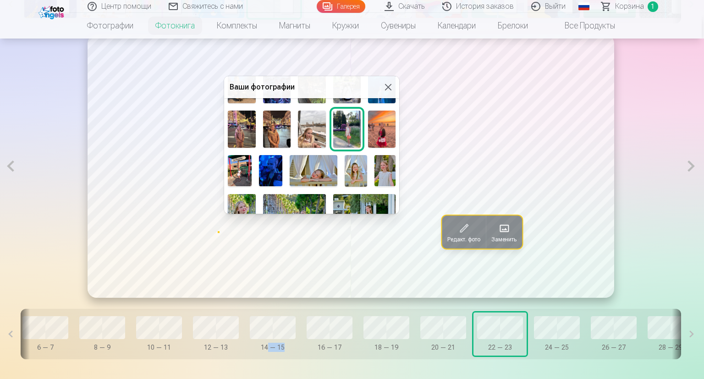
click at [308, 127] on img at bounding box center [311, 128] width 27 height 37
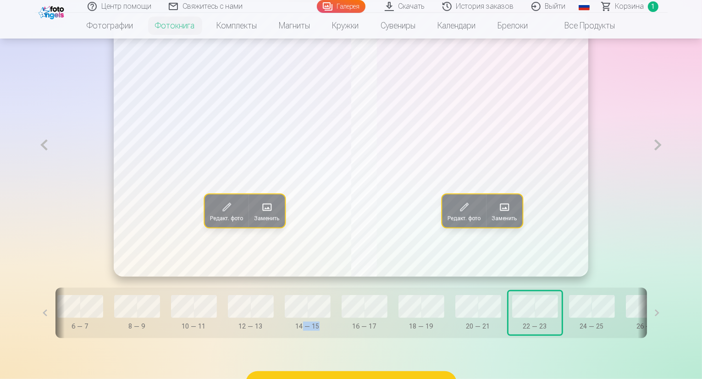
click at [508, 214] on span at bounding box center [504, 206] width 15 height 15
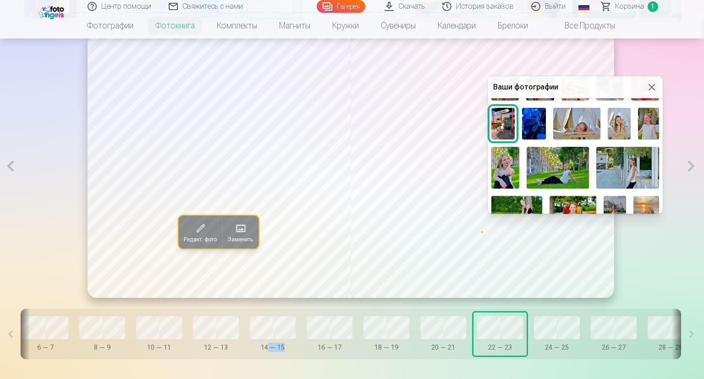
scroll to position [386, 0]
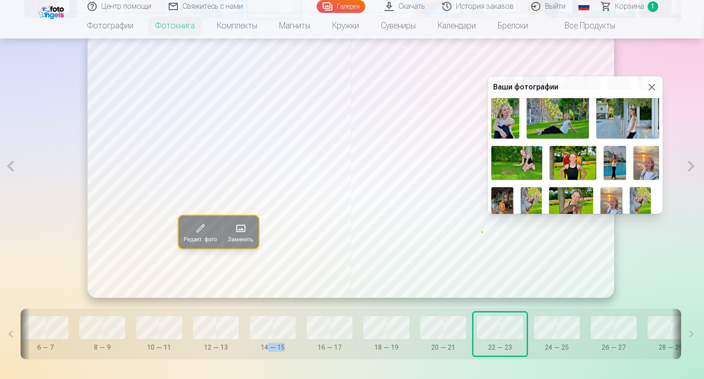
click at [502, 195] on img at bounding box center [502, 201] width 22 height 29
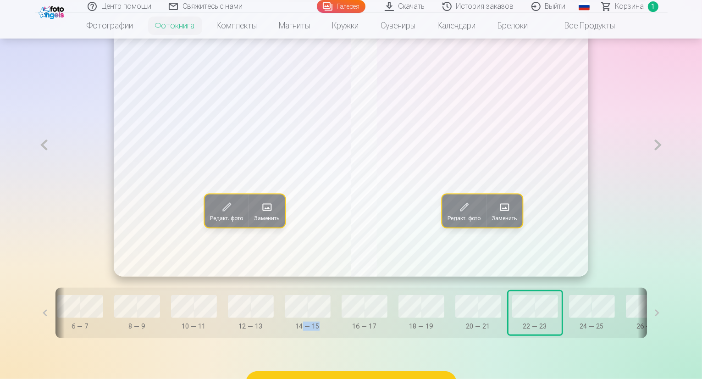
click at [35, 167] on button at bounding box center [44, 144] width 19 height 263
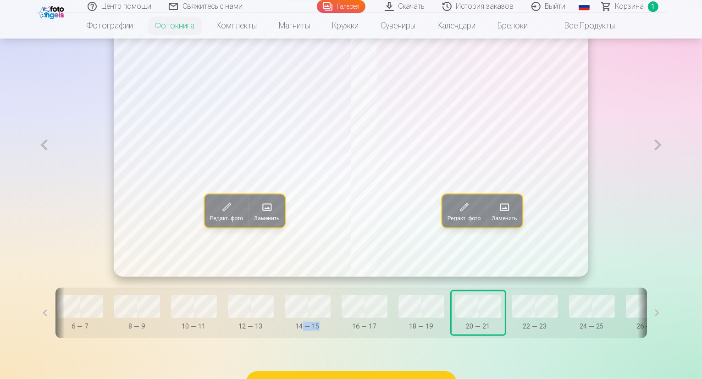
click at [667, 166] on button at bounding box center [657, 144] width 19 height 263
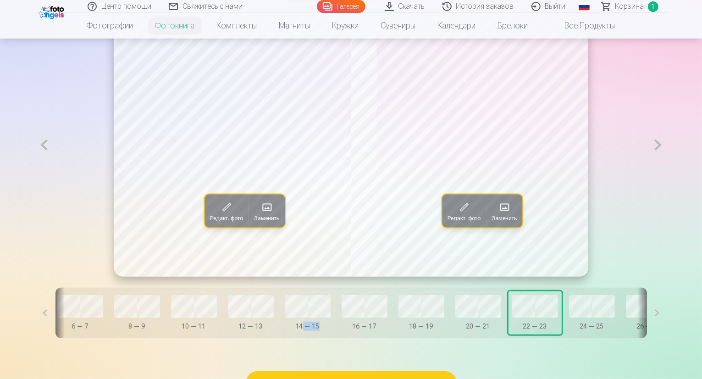
click at [667, 166] on button at bounding box center [657, 144] width 19 height 263
click at [259, 214] on span at bounding box center [266, 206] width 15 height 15
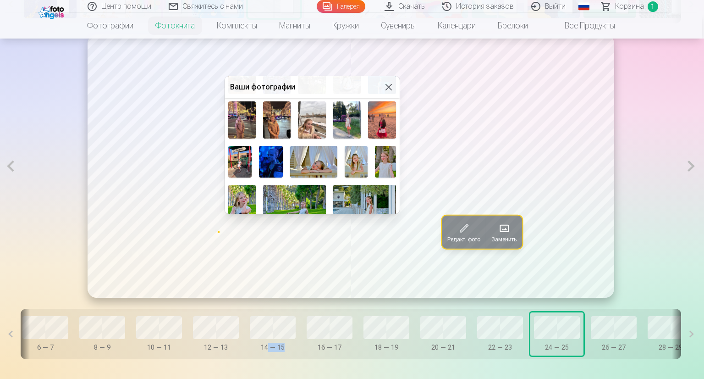
scroll to position [297, 0]
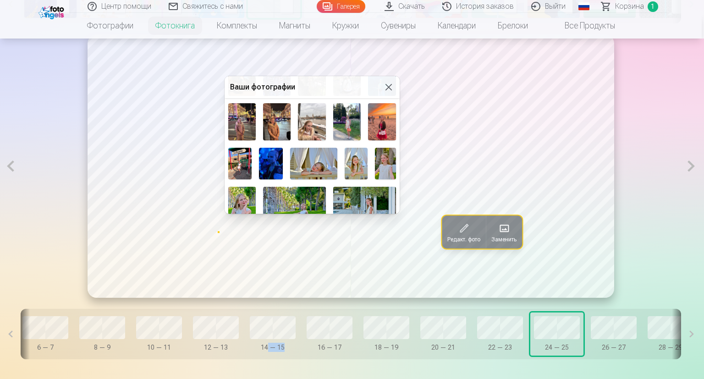
click at [246, 119] on img at bounding box center [241, 121] width 27 height 37
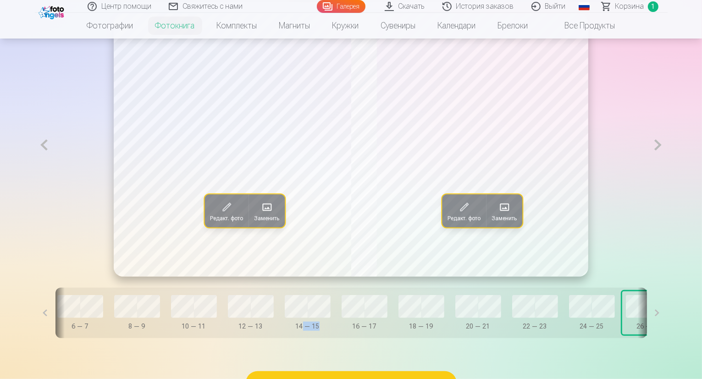
click at [259, 214] on span at bounding box center [266, 206] width 15 height 15
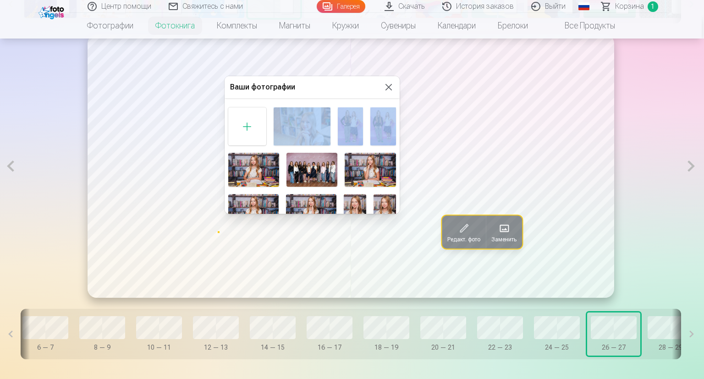
drag, startPoint x: 397, startPoint y: 99, endPoint x: 396, endPoint y: 116, distance: 16.5
click at [396, 116] on div "Ваши фотографии" at bounding box center [312, 144] width 175 height 137
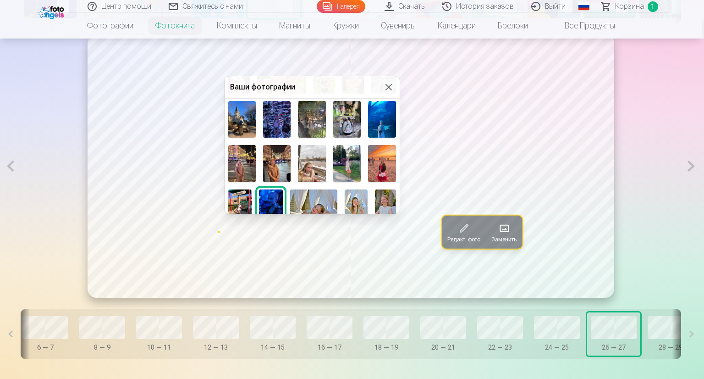
scroll to position [258, 0]
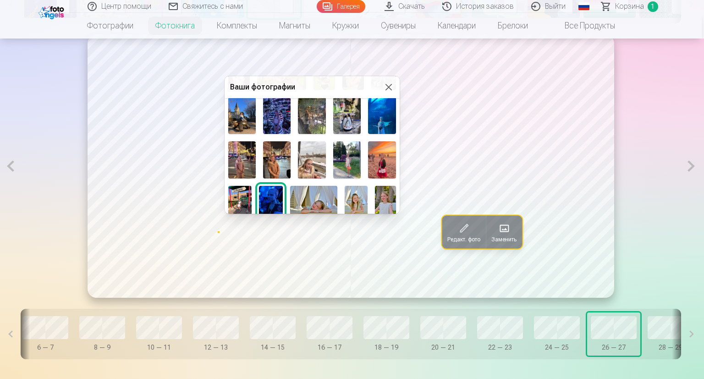
click at [385, 156] on img at bounding box center [381, 159] width 27 height 37
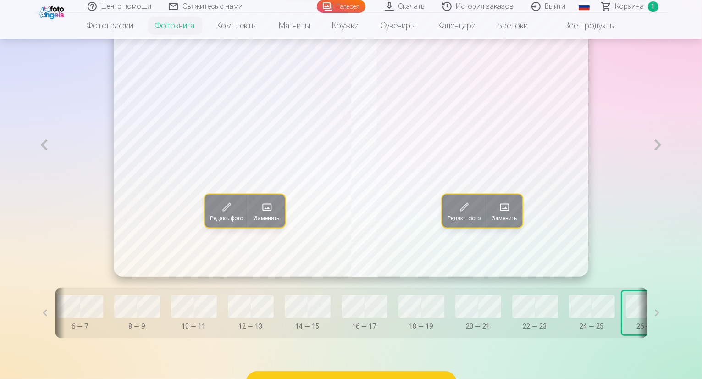
click at [35, 165] on button at bounding box center [44, 144] width 19 height 263
click at [667, 166] on button at bounding box center [657, 144] width 19 height 263
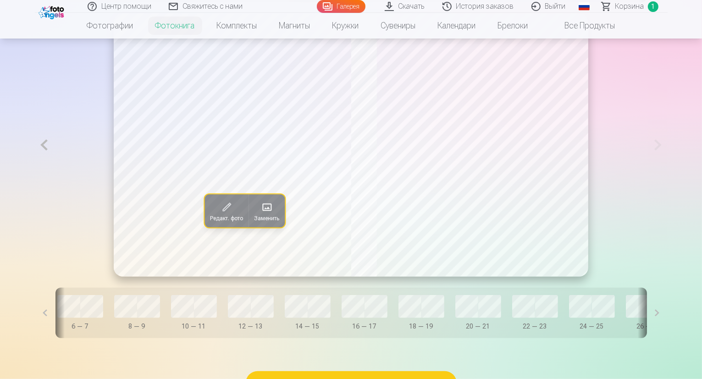
click at [259, 214] on span at bounding box center [266, 206] width 15 height 15
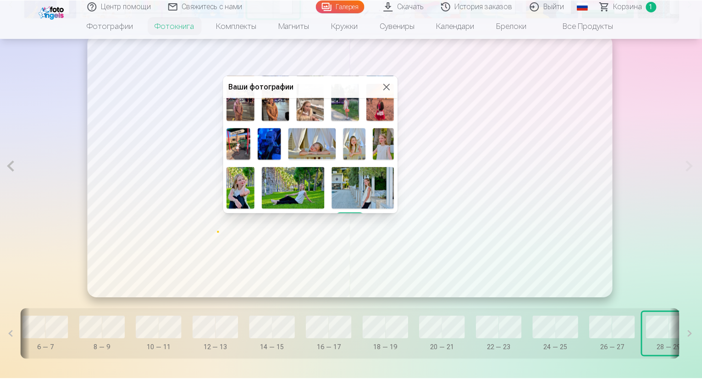
scroll to position [322, 0]
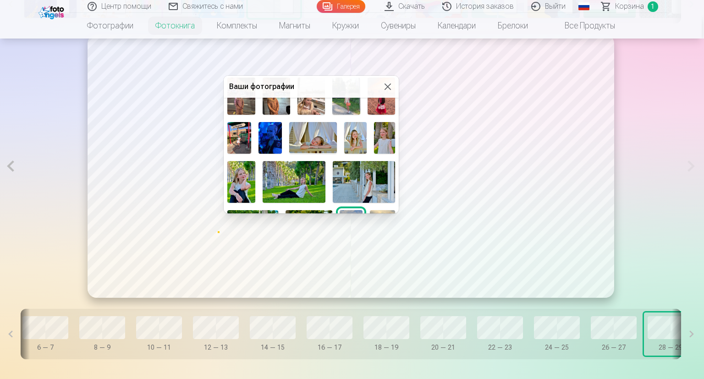
click at [275, 132] on img at bounding box center [270, 138] width 24 height 32
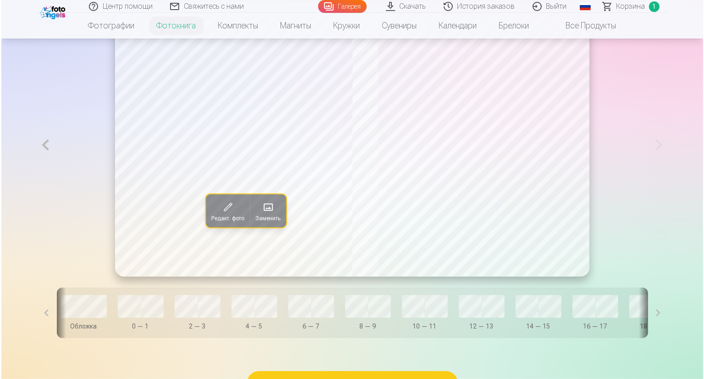
scroll to position [0, 0]
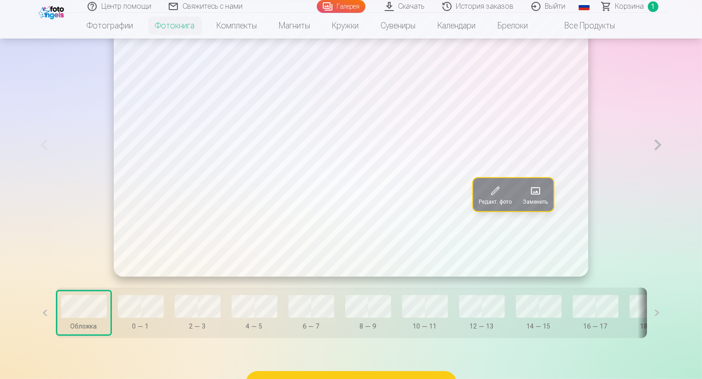
click at [667, 166] on button at bounding box center [657, 144] width 19 height 263
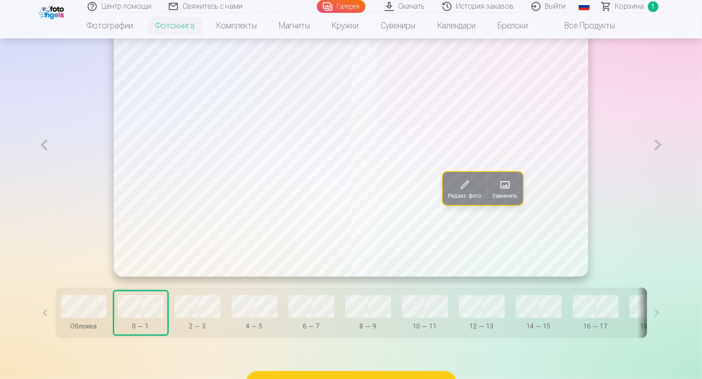
click at [667, 165] on button at bounding box center [657, 144] width 19 height 263
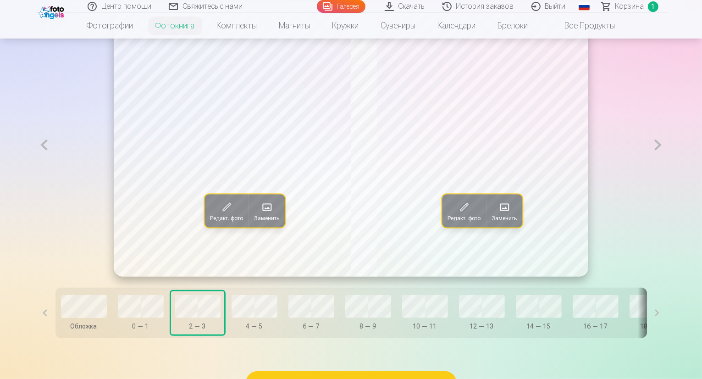
click at [667, 165] on button at bounding box center [657, 144] width 19 height 263
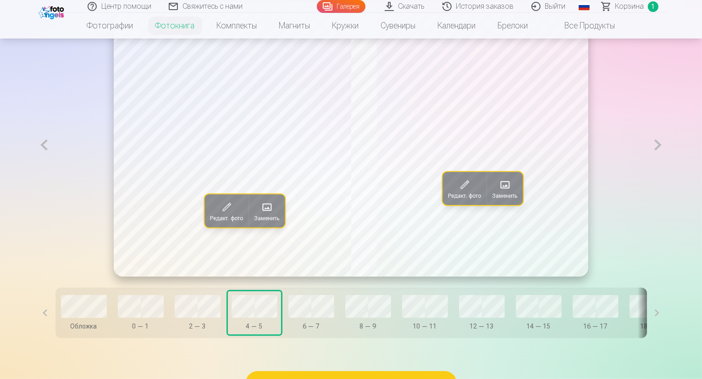
click at [667, 165] on button at bounding box center [657, 144] width 19 height 263
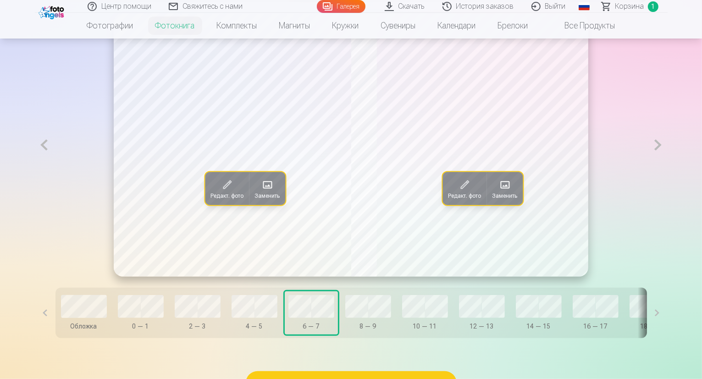
click at [667, 165] on button at bounding box center [657, 144] width 19 height 263
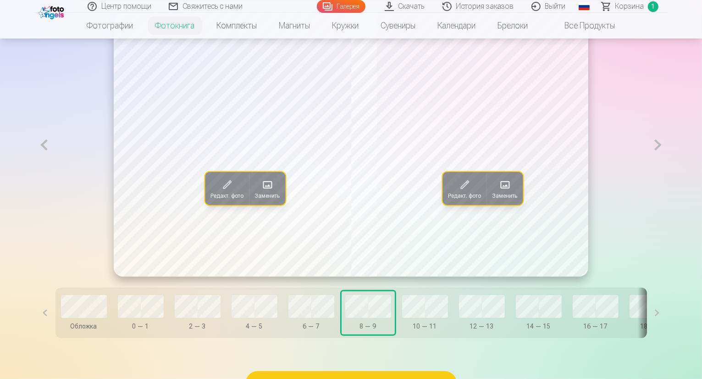
click at [667, 165] on button at bounding box center [657, 144] width 19 height 263
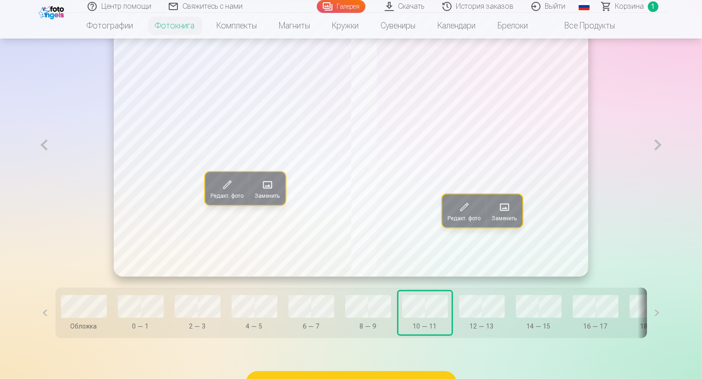
click at [667, 165] on button at bounding box center [657, 144] width 19 height 263
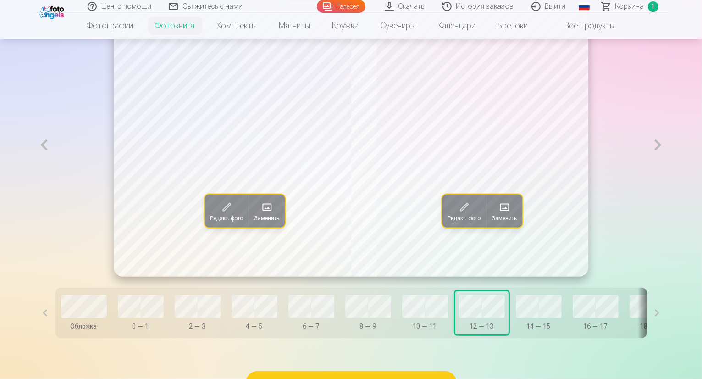
click at [667, 165] on button at bounding box center [657, 144] width 19 height 263
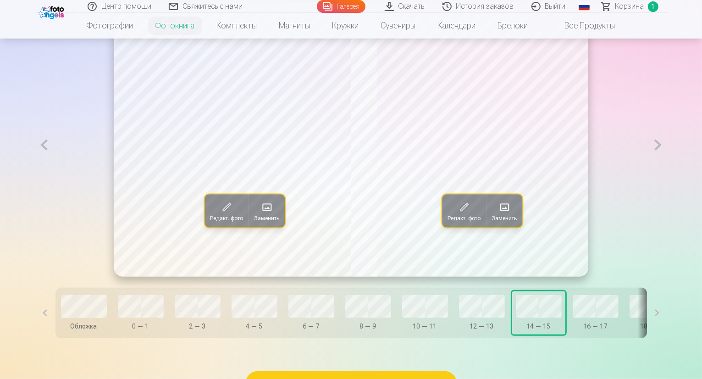
click at [259, 214] on span at bounding box center [266, 206] width 15 height 15
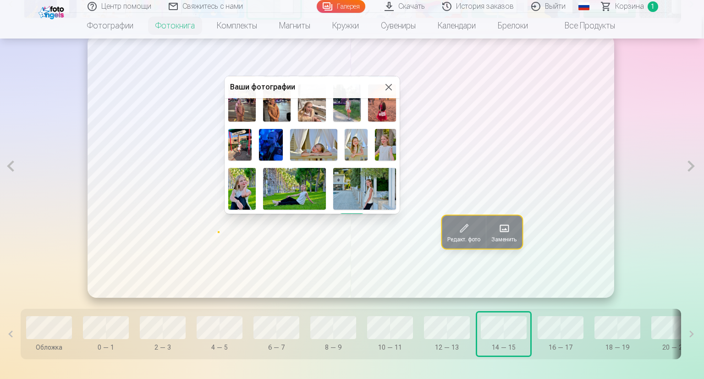
scroll to position [310, 0]
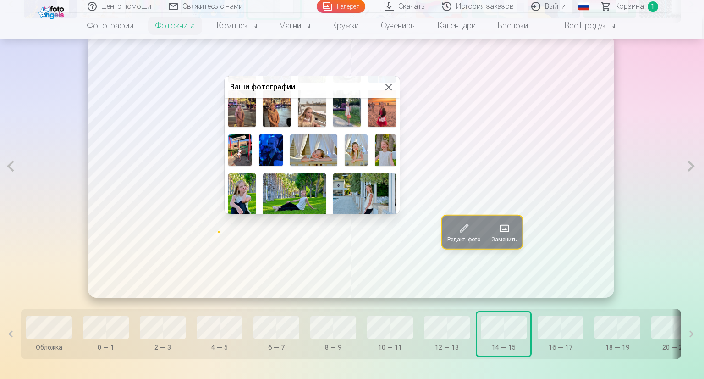
click at [240, 143] on img at bounding box center [240, 150] width 24 height 32
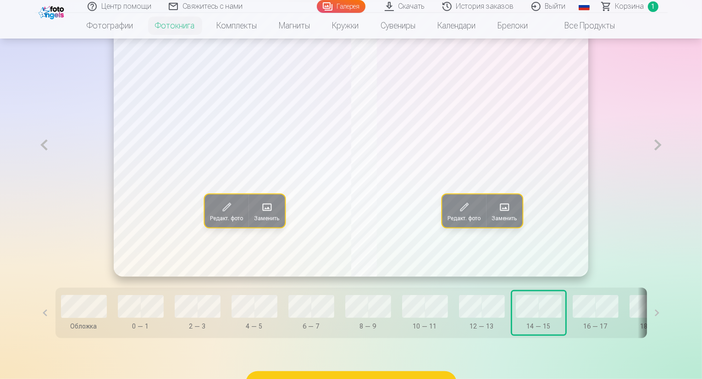
click at [489, 338] on div "Обложка 0 — 1 2 — 3 4 — 5 6 — 7 8 — 9 10 — 11 12 — 13 14 — 15 16 — 17 18 — 19 2…" at bounding box center [350, 312] width 591 height 50
click at [667, 167] on button at bounding box center [657, 144] width 19 height 263
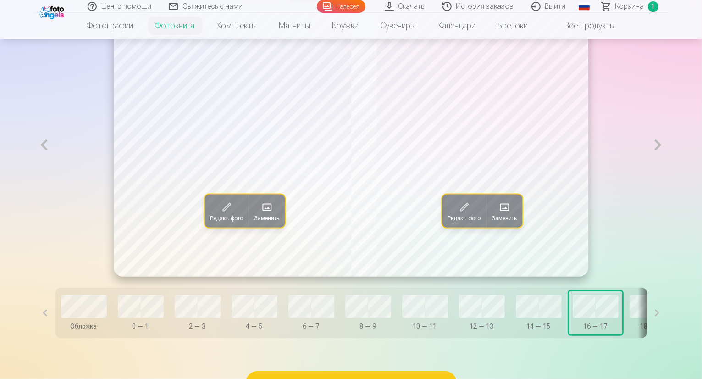
click at [667, 167] on button at bounding box center [657, 144] width 19 height 263
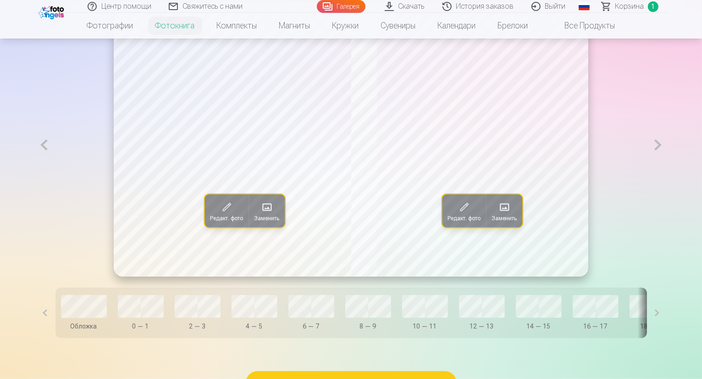
click at [35, 165] on button at bounding box center [44, 144] width 19 height 263
click at [509, 214] on span at bounding box center [504, 206] width 15 height 15
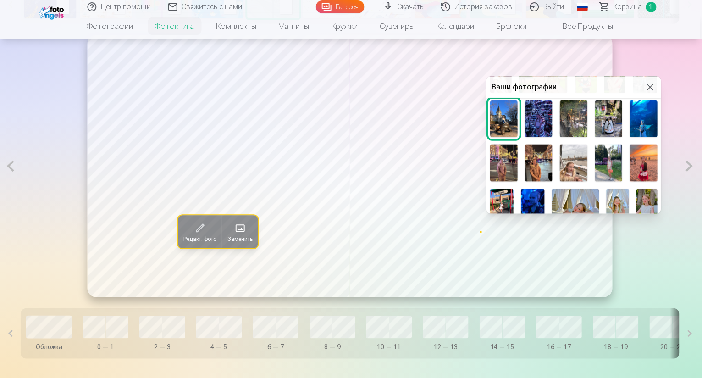
scroll to position [257, 0]
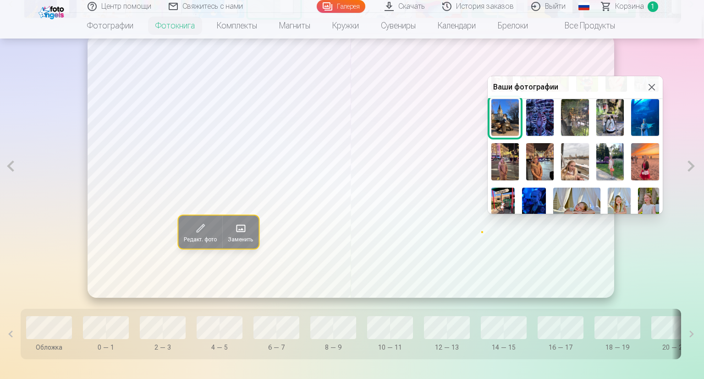
click at [535, 152] on img at bounding box center [539, 161] width 27 height 37
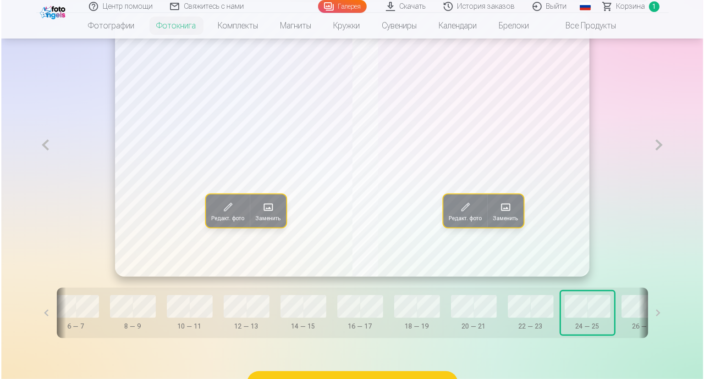
scroll to position [0, 248]
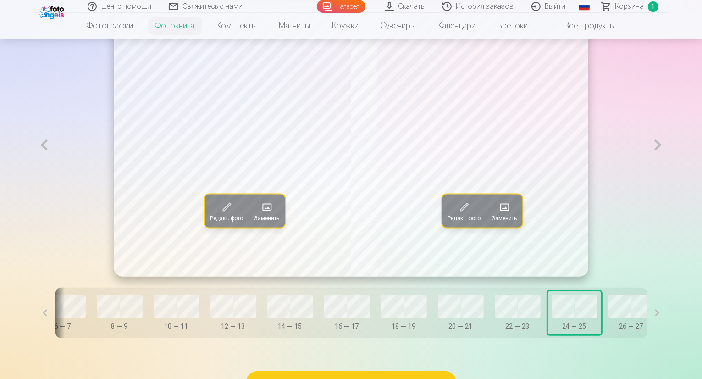
click at [667, 167] on button at bounding box center [657, 144] width 19 height 263
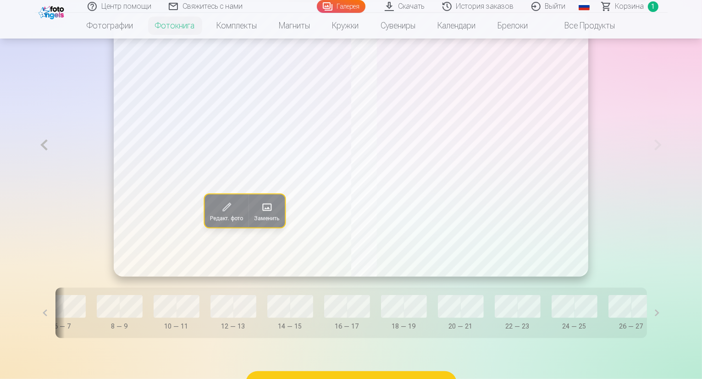
click at [35, 167] on button at bounding box center [44, 144] width 19 height 263
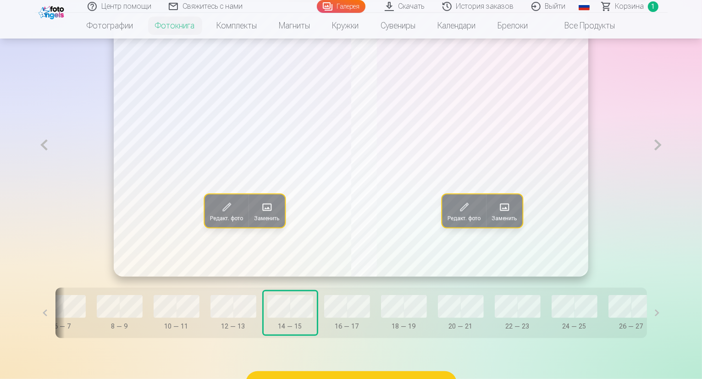
click at [506, 214] on span at bounding box center [504, 206] width 15 height 15
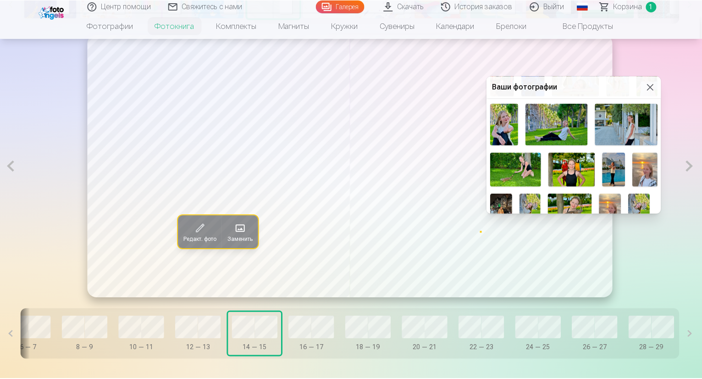
scroll to position [387, 0]
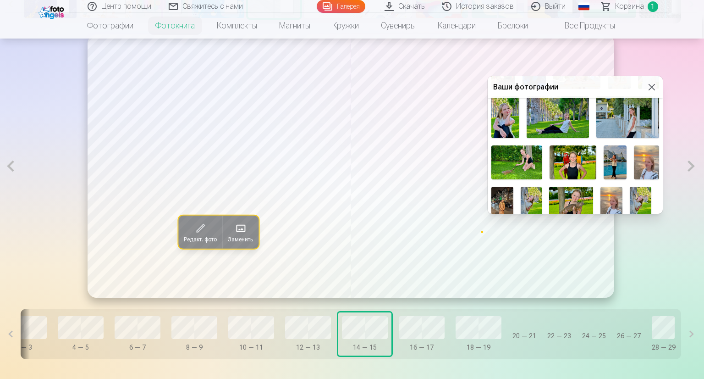
click at [615, 197] on img at bounding box center [611, 201] width 22 height 29
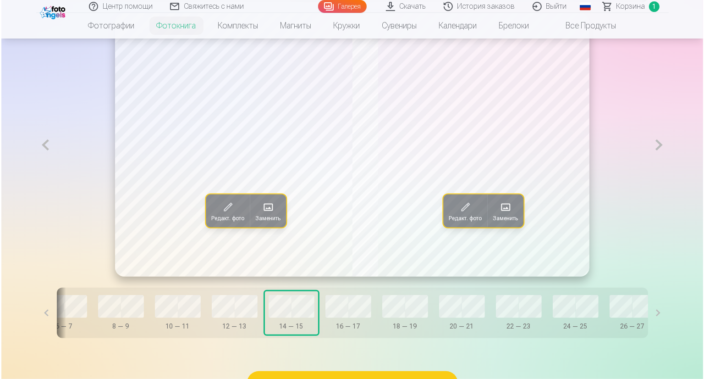
scroll to position [0, 246]
click at [667, 166] on button at bounding box center [657, 144] width 19 height 263
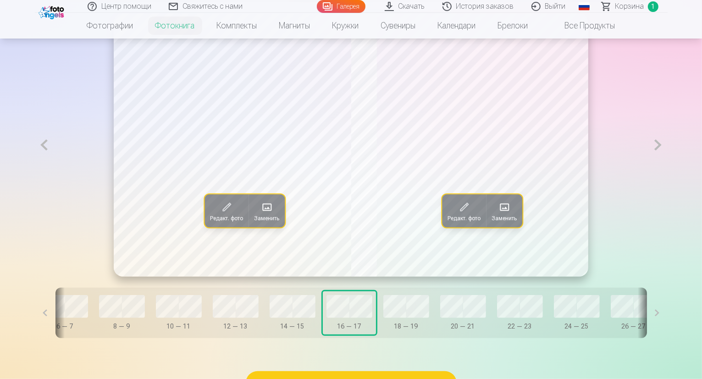
click at [667, 166] on button at bounding box center [657, 144] width 19 height 263
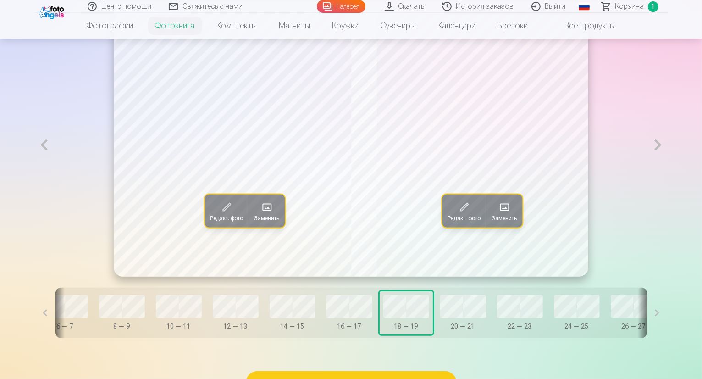
click at [667, 166] on button at bounding box center [657, 144] width 19 height 263
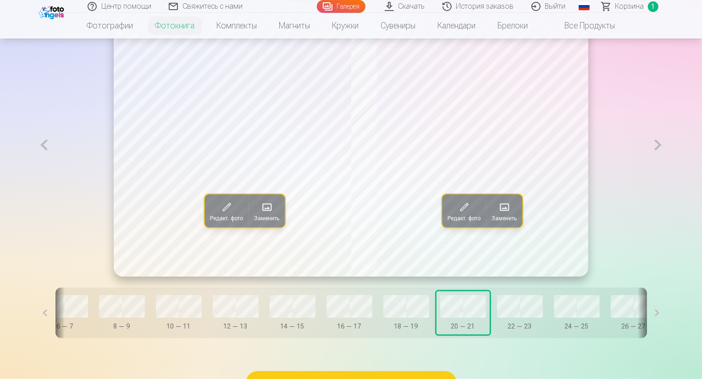
click at [667, 166] on button at bounding box center [657, 144] width 19 height 263
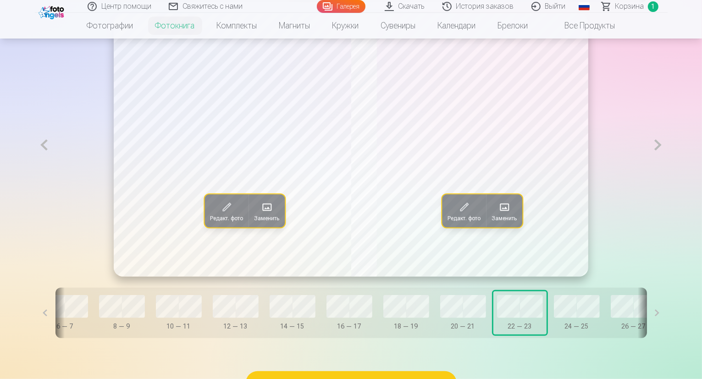
click at [667, 166] on button at bounding box center [657, 144] width 19 height 263
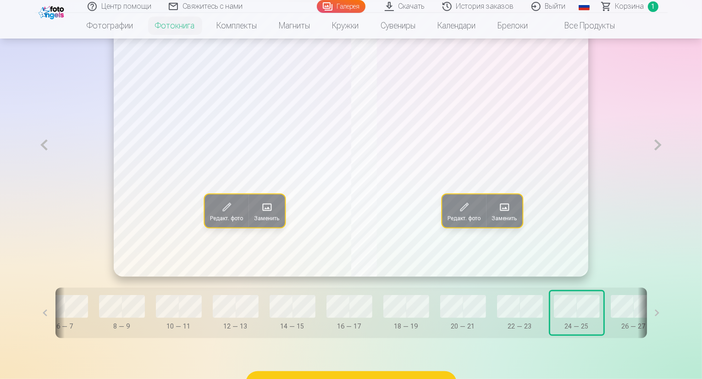
click at [667, 166] on button at bounding box center [657, 144] width 19 height 263
click at [505, 214] on span at bounding box center [504, 206] width 15 height 15
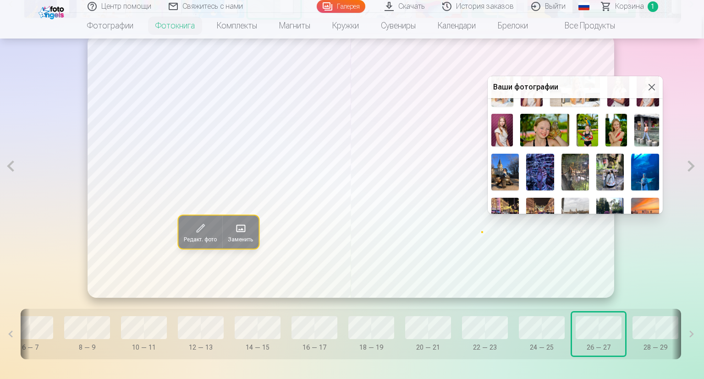
scroll to position [205, 0]
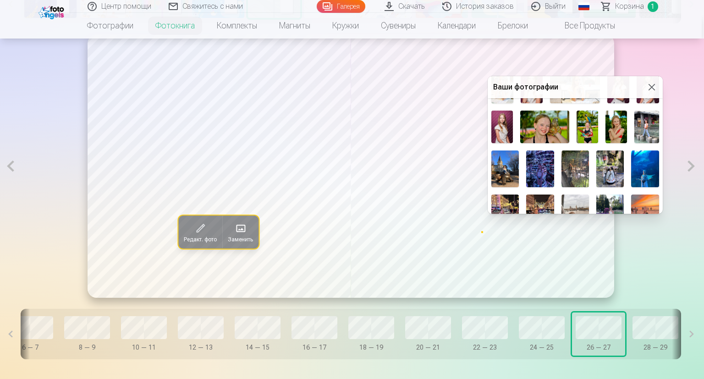
click at [504, 166] on img at bounding box center [504, 168] width 27 height 37
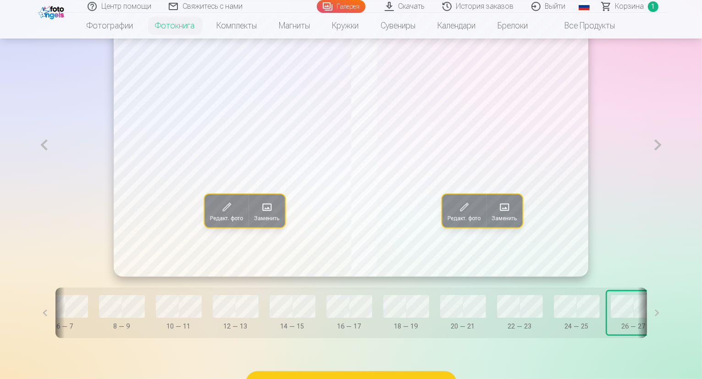
click at [667, 168] on button at bounding box center [657, 144] width 19 height 263
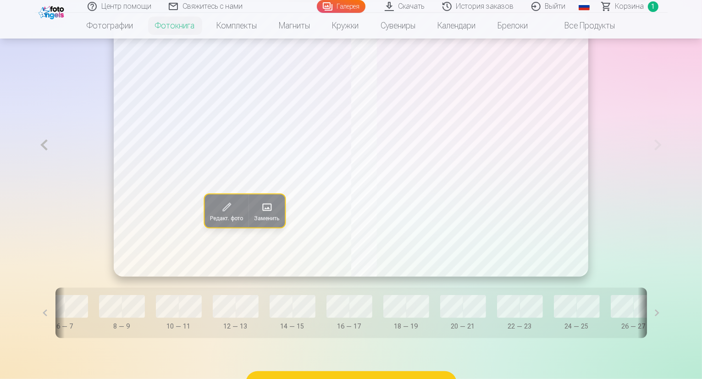
click at [35, 167] on button at bounding box center [44, 144] width 19 height 263
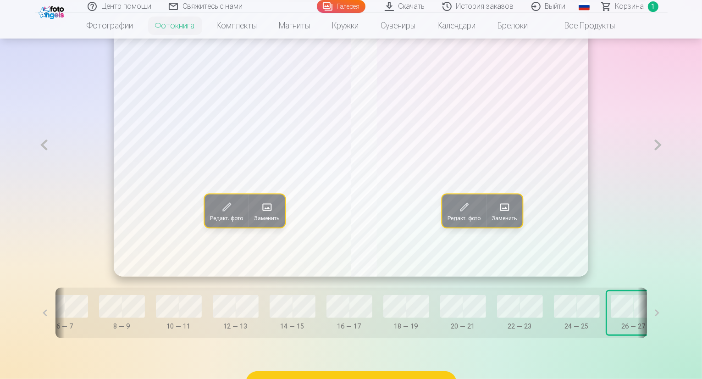
click at [506, 214] on span at bounding box center [504, 206] width 15 height 15
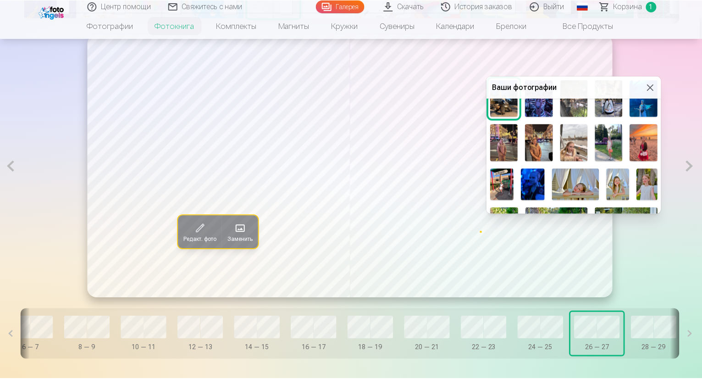
scroll to position [291, 0]
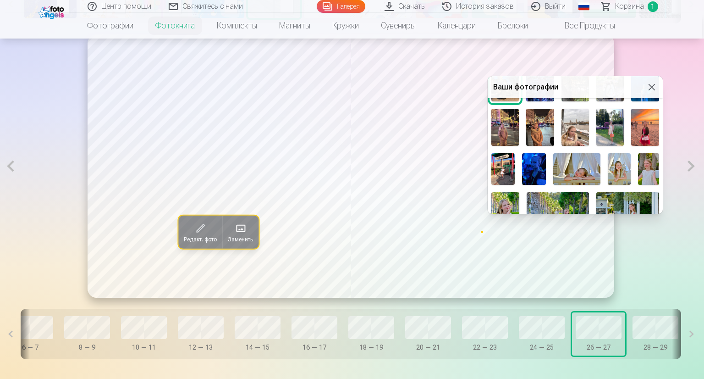
click at [539, 164] on img at bounding box center [534, 169] width 24 height 32
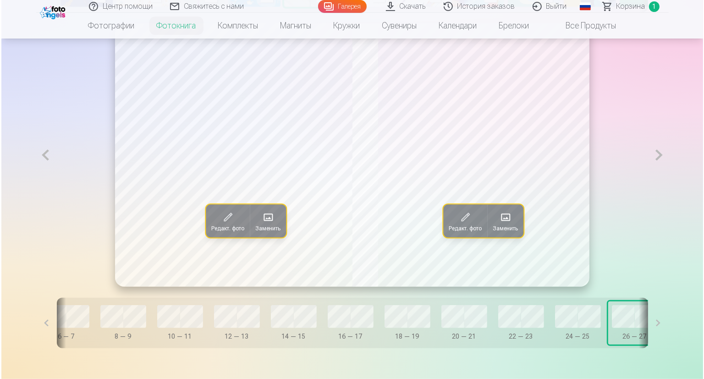
scroll to position [550, 0]
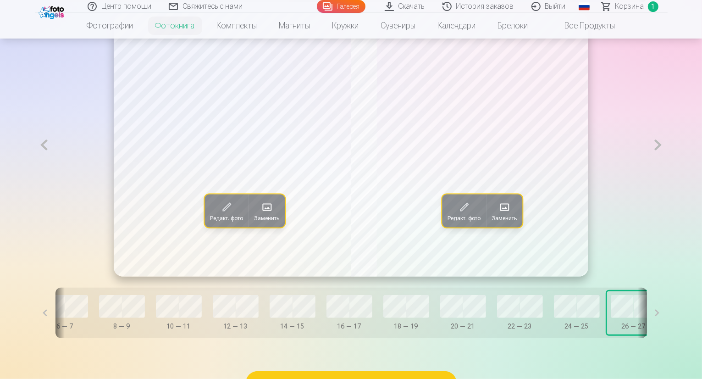
click at [511, 214] on span at bounding box center [504, 206] width 15 height 15
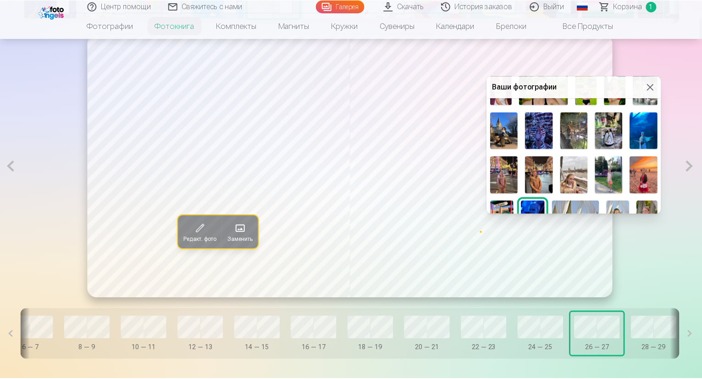
scroll to position [247, 0]
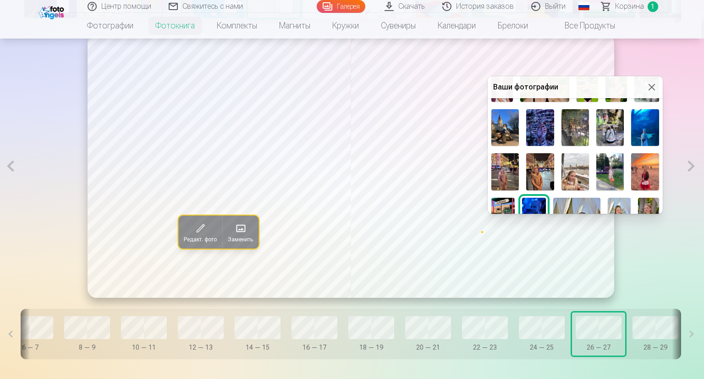
click at [502, 121] on img at bounding box center [504, 127] width 27 height 37
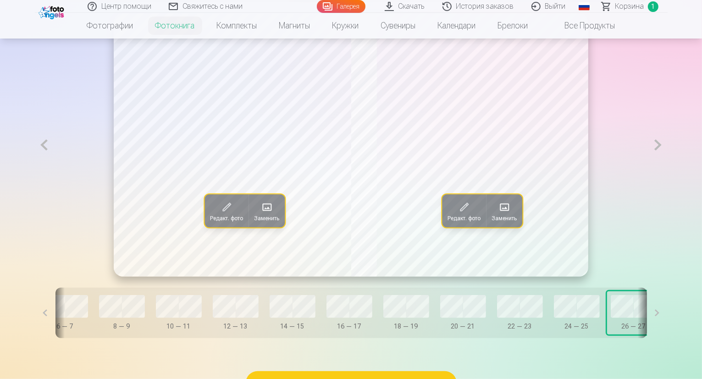
click at [667, 166] on button at bounding box center [657, 144] width 19 height 263
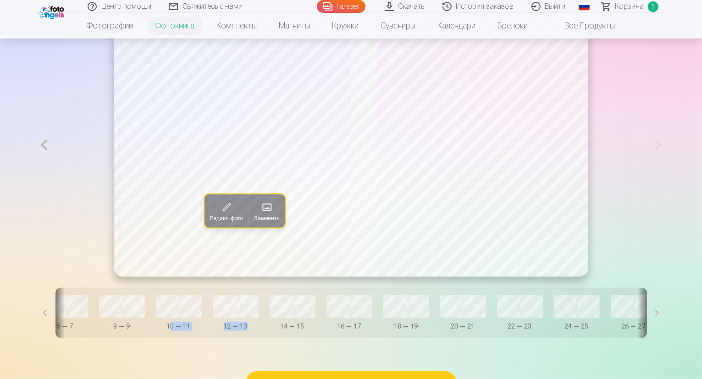
drag, startPoint x: 227, startPoint y: 361, endPoint x: 136, endPoint y: 356, distance: 91.3
click at [136, 338] on div "Обложка 0 — 1 2 — 3 4 — 5 6 — 7 8 — 9 10 — 11 12 — 13 14 — 15 16 — 17 18 — 19 2…" at bounding box center [350, 312] width 591 height 50
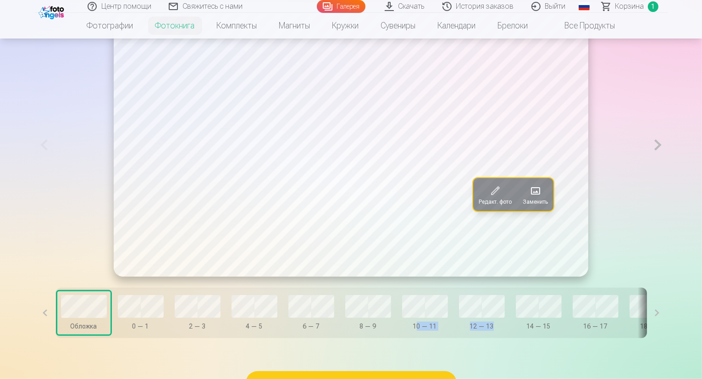
click at [667, 165] on button at bounding box center [657, 144] width 19 height 263
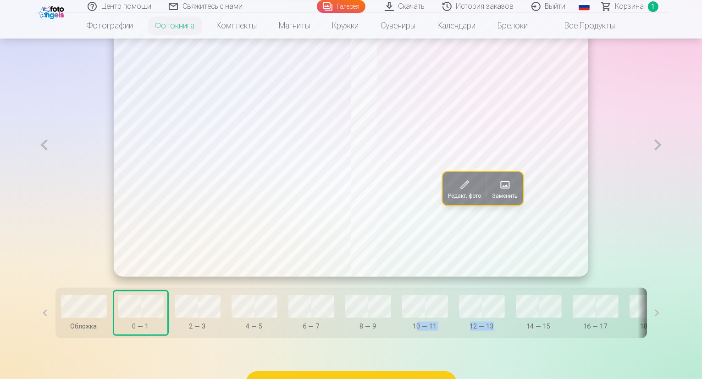
click at [667, 165] on button at bounding box center [657, 144] width 19 height 263
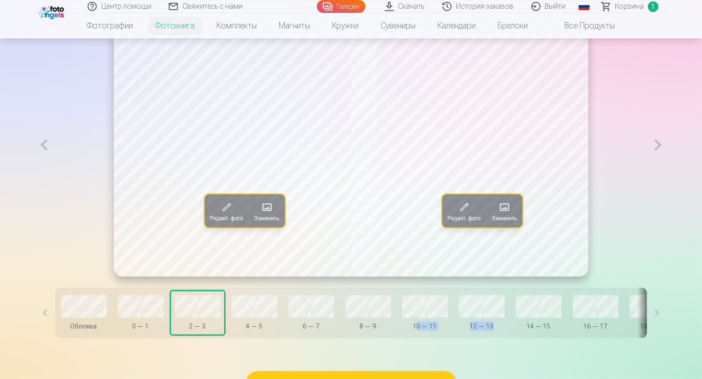
click at [667, 165] on button at bounding box center [657, 144] width 19 height 263
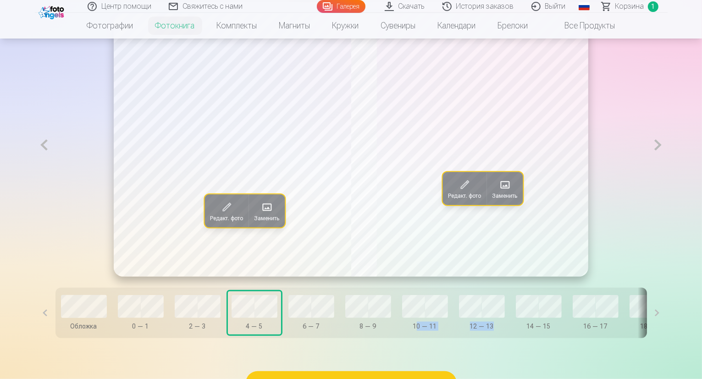
click at [667, 165] on button at bounding box center [657, 144] width 19 height 263
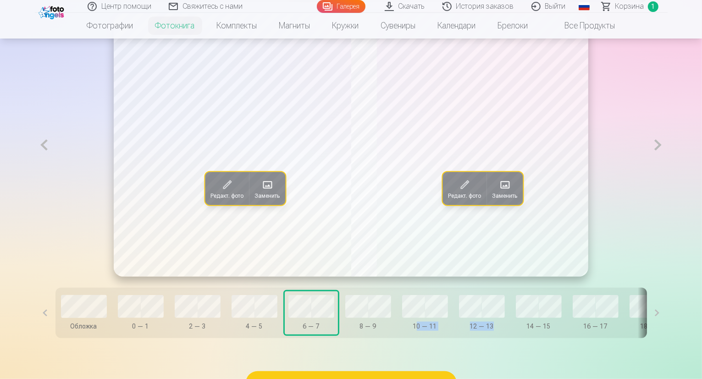
click at [667, 165] on button at bounding box center [657, 144] width 19 height 263
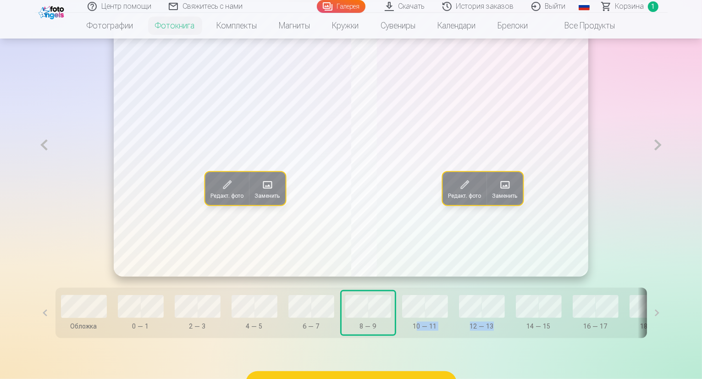
click at [667, 165] on button at bounding box center [657, 144] width 19 height 263
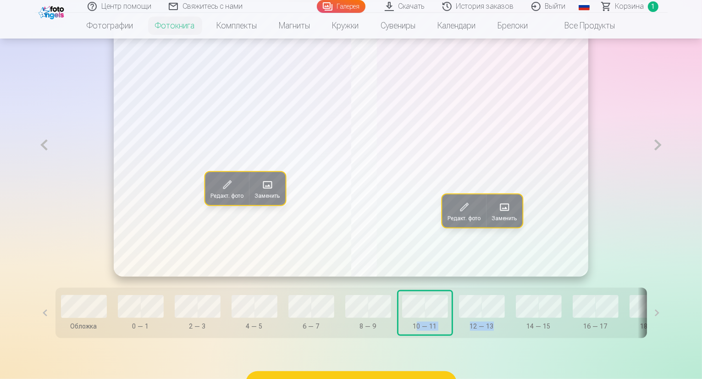
click at [667, 165] on button at bounding box center [657, 144] width 19 height 263
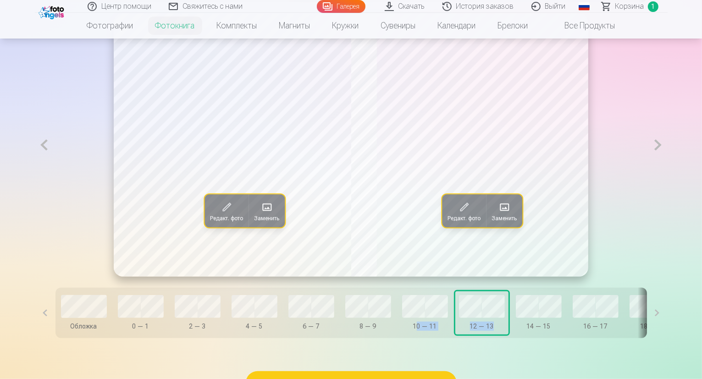
click at [667, 165] on button at bounding box center [657, 144] width 19 height 263
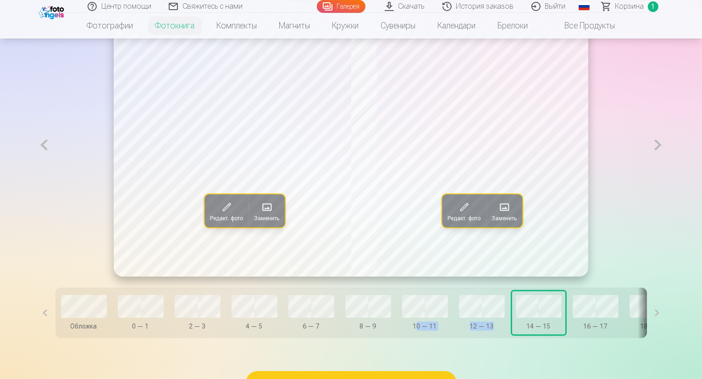
click at [667, 165] on button at bounding box center [657, 144] width 19 height 263
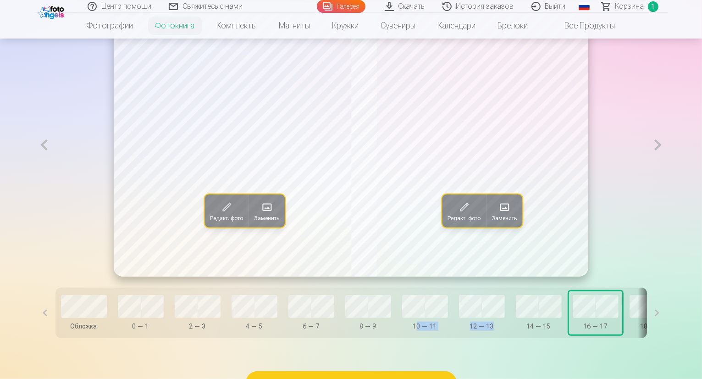
click at [667, 165] on button at bounding box center [657, 144] width 19 height 263
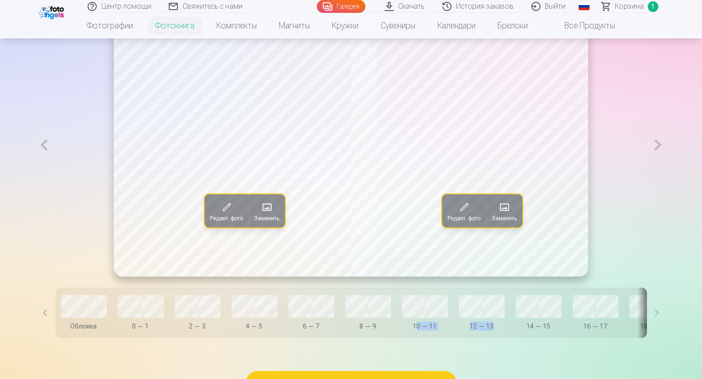
click at [667, 165] on button at bounding box center [657, 144] width 19 height 263
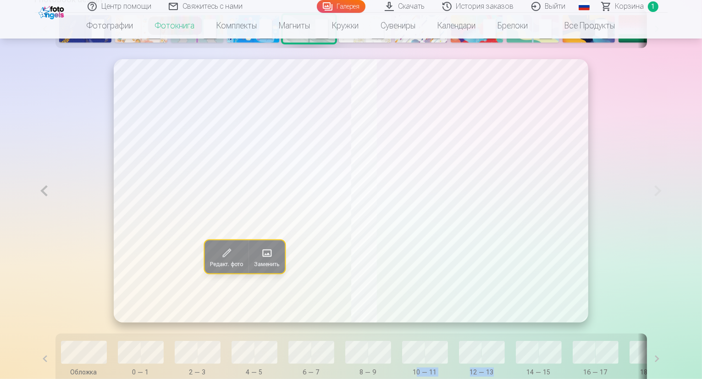
scroll to position [458, 0]
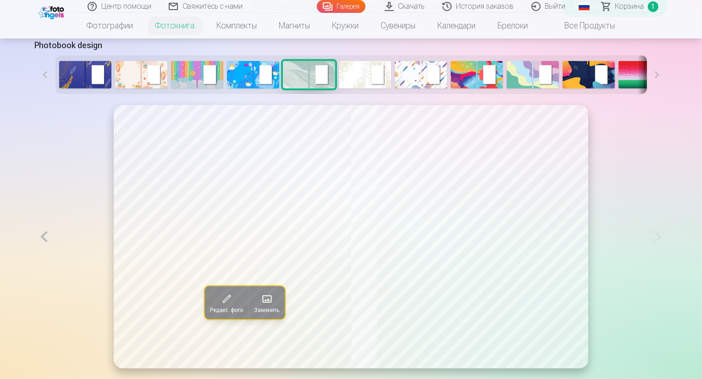
click at [227, 88] on img at bounding box center [253, 74] width 52 height 27
click at [667, 94] on button at bounding box center [657, 74] width 21 height 38
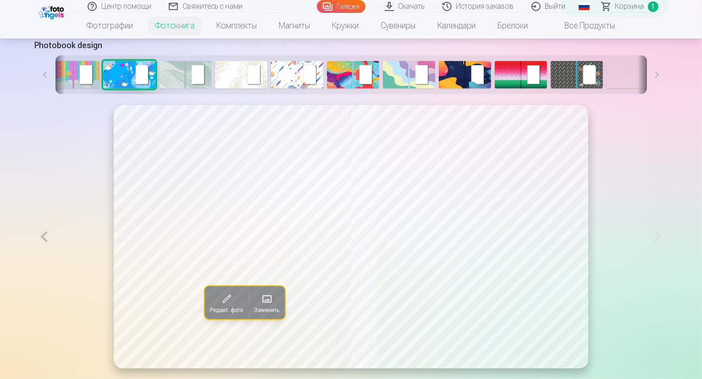
scroll to position [0, 126]
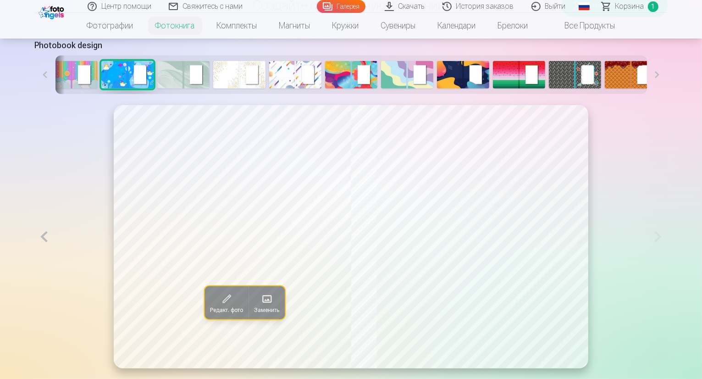
click at [667, 94] on button at bounding box center [657, 74] width 21 height 38
click at [660, 88] on img at bounding box center [686, 74] width 52 height 27
click at [35, 94] on button at bounding box center [45, 74] width 21 height 38
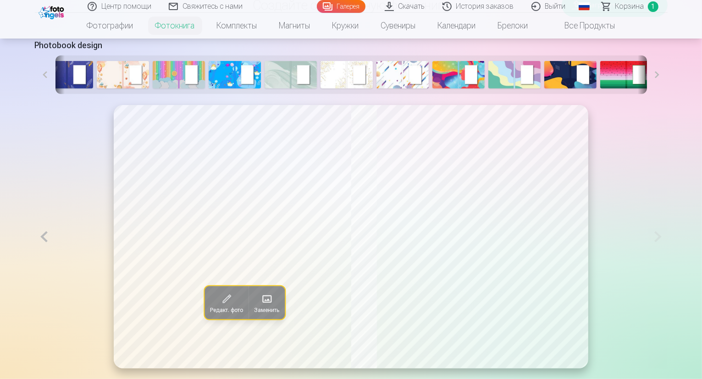
scroll to position [0, 0]
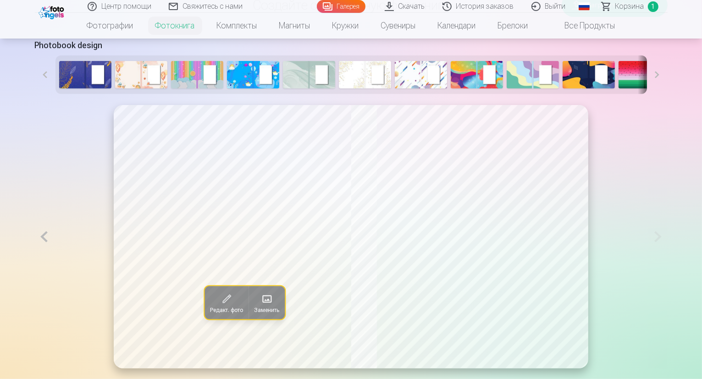
click at [35, 94] on button at bounding box center [45, 74] width 21 height 38
click at [59, 88] on img at bounding box center [85, 74] width 52 height 27
click at [283, 88] on img at bounding box center [309, 74] width 52 height 27
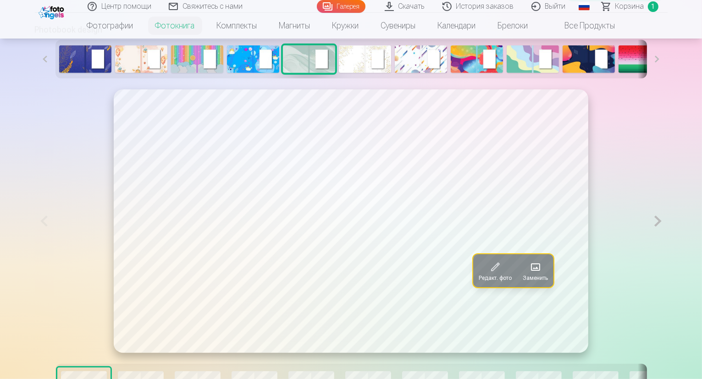
scroll to position [504, 0]
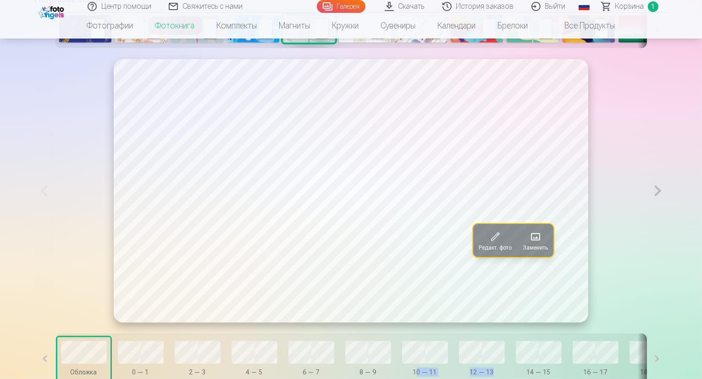
click at [667, 213] on button at bounding box center [657, 190] width 19 height 263
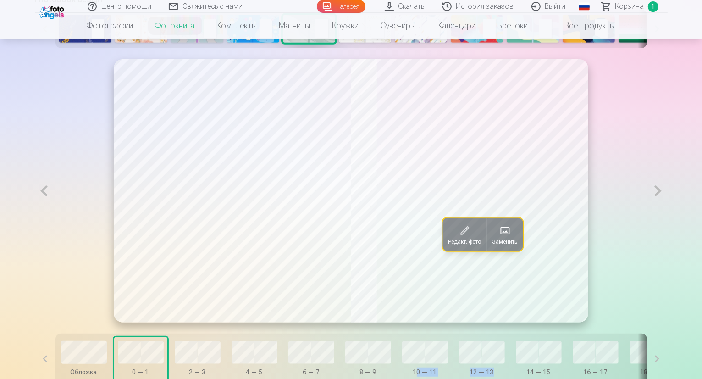
click at [667, 213] on button at bounding box center [657, 190] width 19 height 263
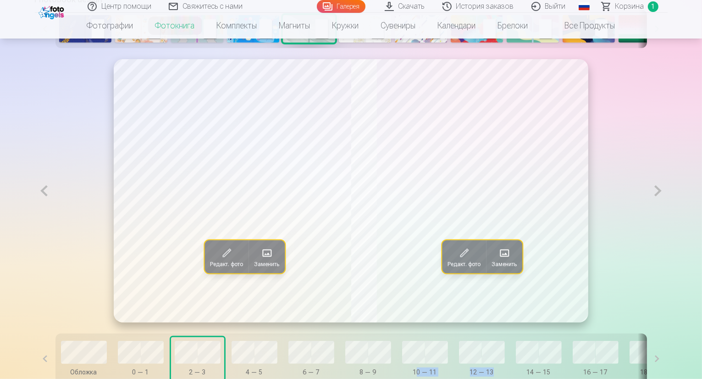
click at [667, 213] on button at bounding box center [657, 190] width 19 height 263
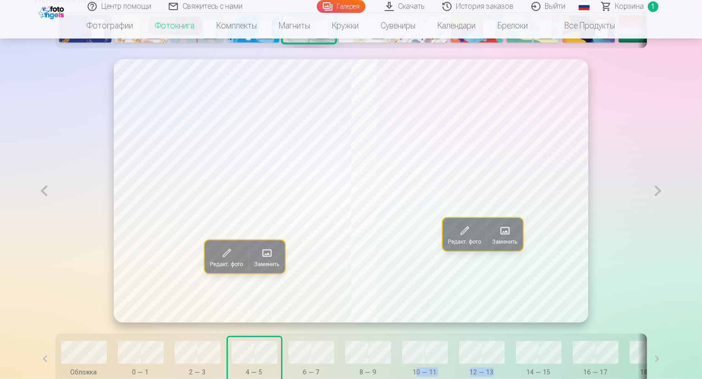
click at [667, 213] on button at bounding box center [657, 190] width 19 height 263
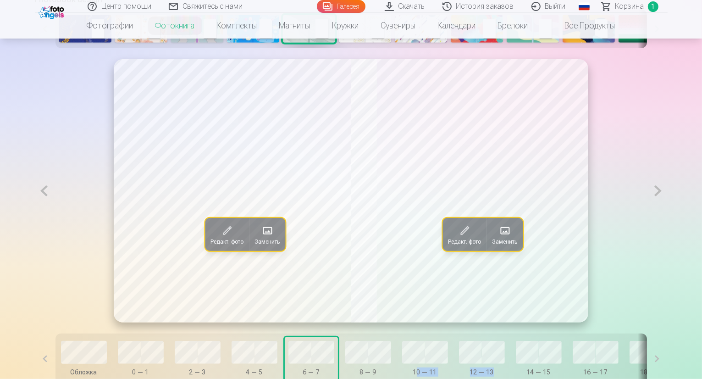
click at [667, 213] on button at bounding box center [657, 190] width 19 height 263
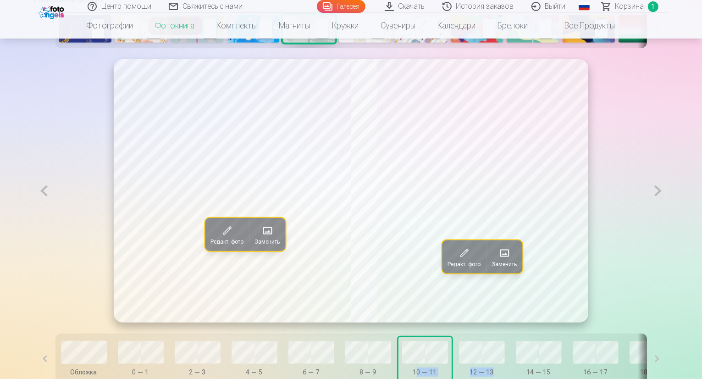
click at [667, 213] on button at bounding box center [657, 190] width 19 height 263
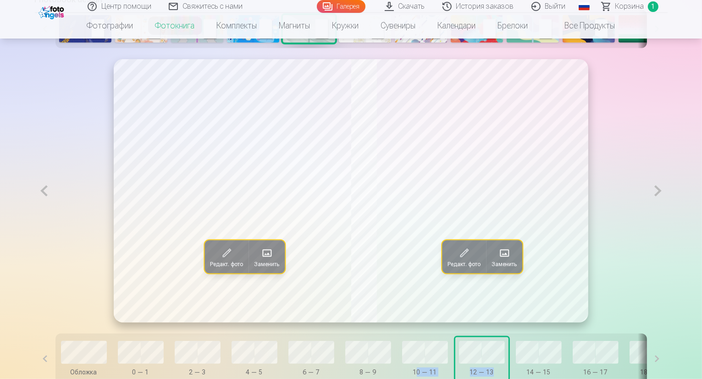
click at [667, 213] on button at bounding box center [657, 190] width 19 height 263
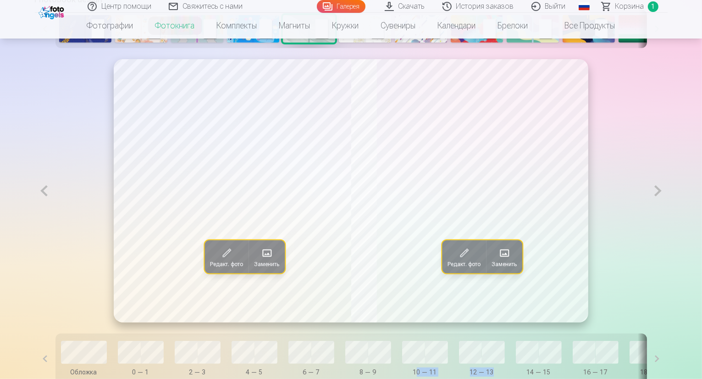
click at [667, 213] on button at bounding box center [657, 190] width 19 height 263
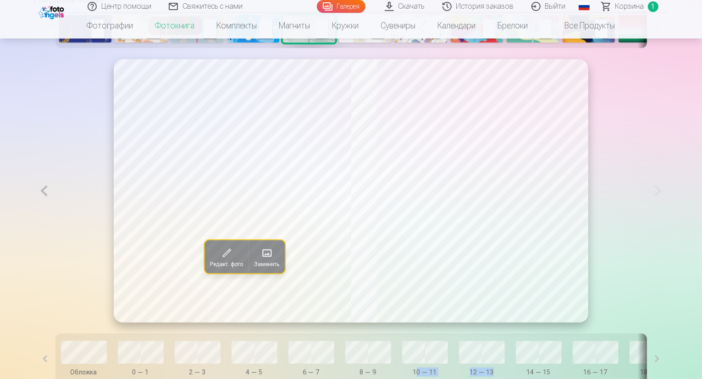
scroll to position [550, 0]
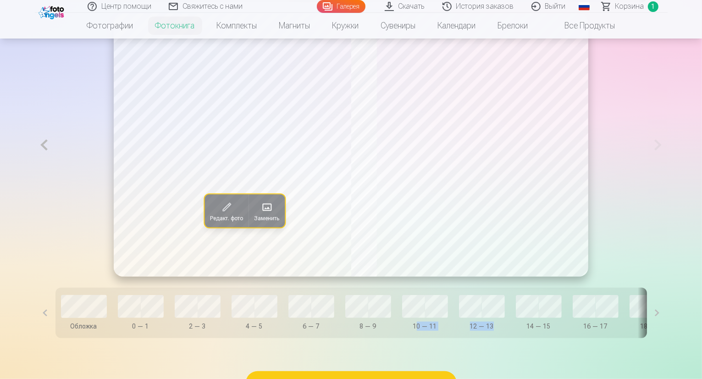
click at [35, 337] on button at bounding box center [45, 312] width 21 height 50
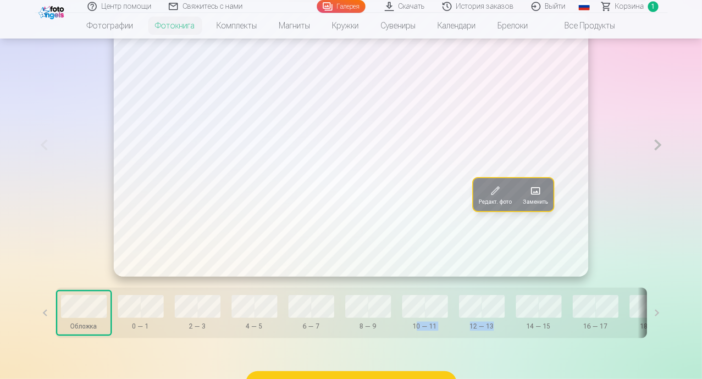
click at [527, 198] on span at bounding box center [534, 190] width 15 height 15
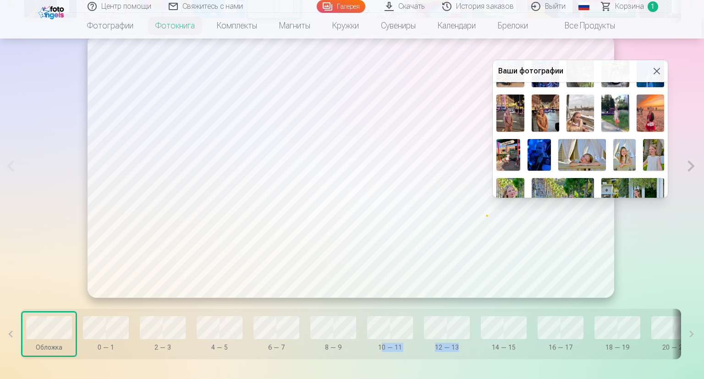
scroll to position [290, 0]
click at [653, 148] on img at bounding box center [653, 154] width 21 height 32
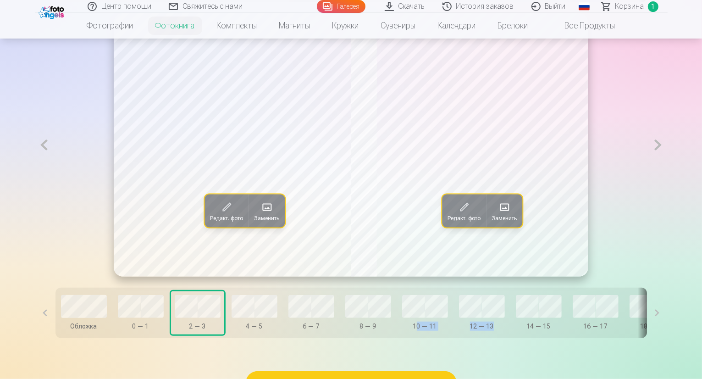
click at [509, 214] on span at bounding box center [504, 206] width 15 height 15
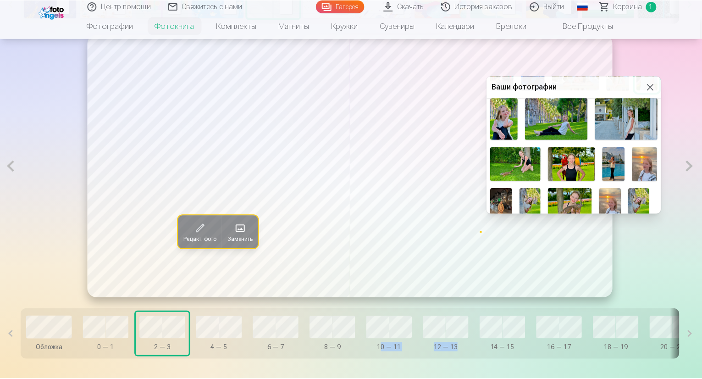
scroll to position [386, 0]
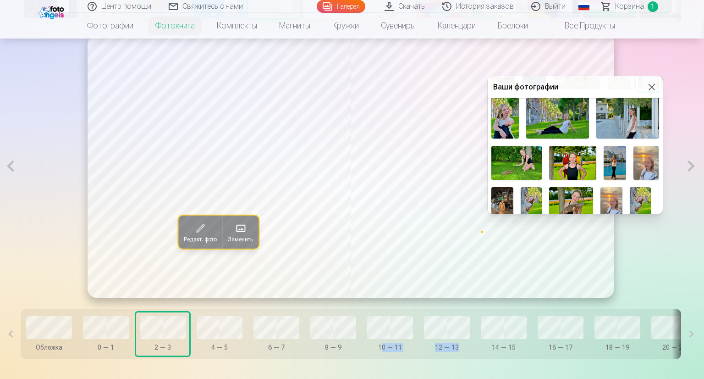
click at [640, 192] on img at bounding box center [640, 201] width 21 height 29
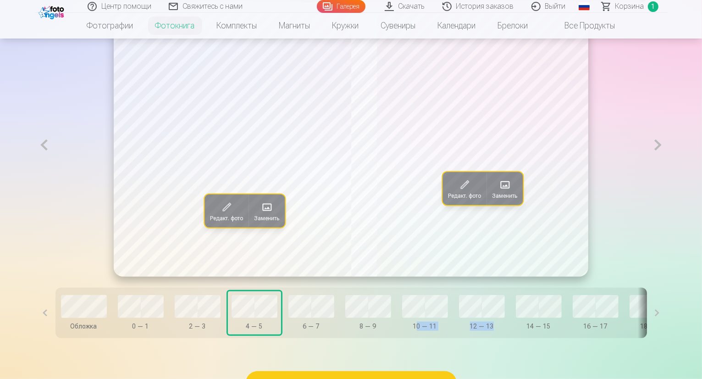
click at [288, 318] on div at bounding box center [311, 306] width 46 height 23
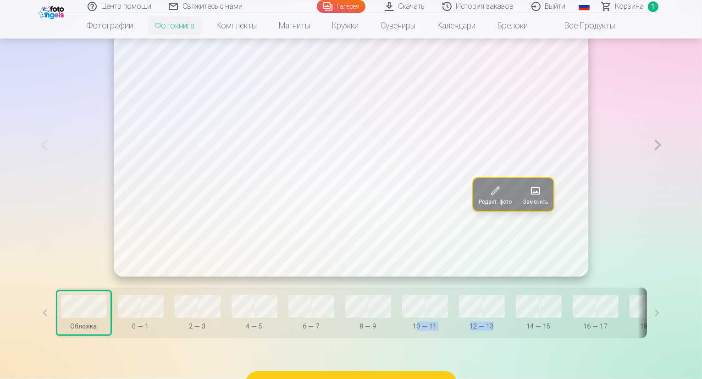
scroll to position [596, 0]
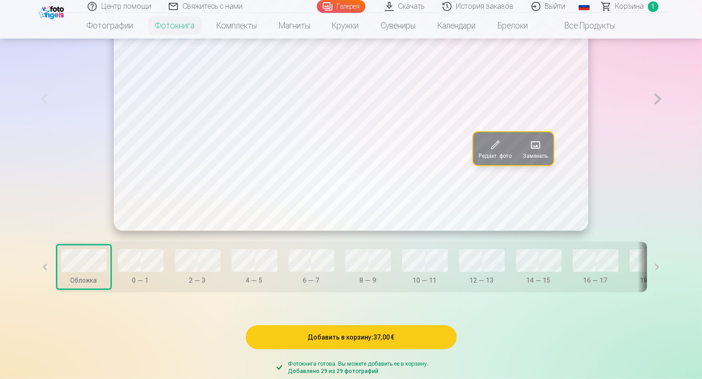
click at [200, 314] on div "Редакт. фото Заменить Обложка 0 — 1 2 — 3 4 — 5 6 — 7 8 — 9 10 — 11 12 — 13 14 …" at bounding box center [351, 134] width 632 height 357
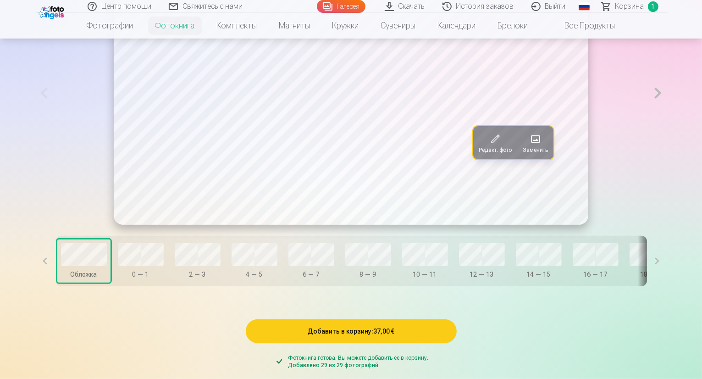
scroll to position [642, 0]
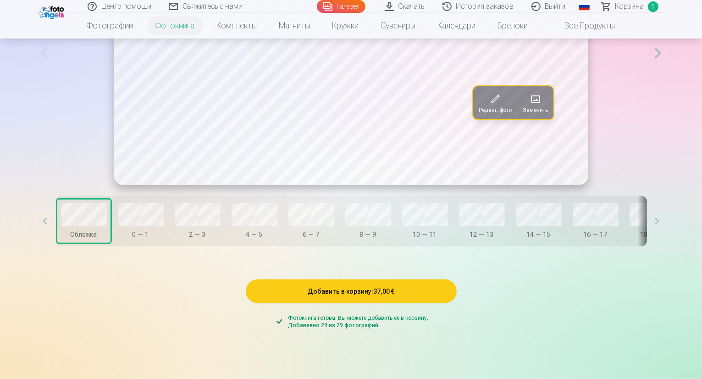
click at [341, 303] on button "Добавить в корзину : 37,00 €" at bounding box center [351, 291] width 211 height 24
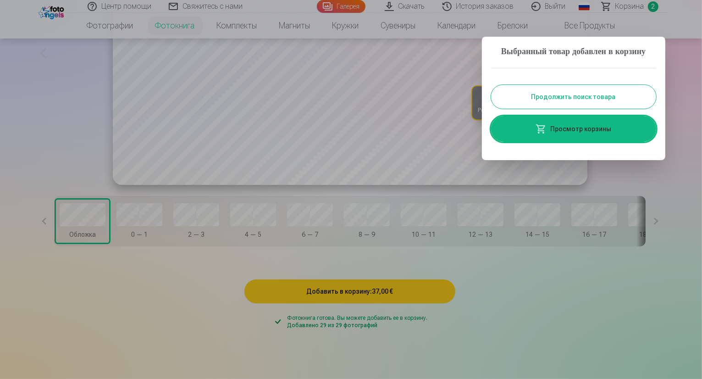
scroll to position [642, 0]
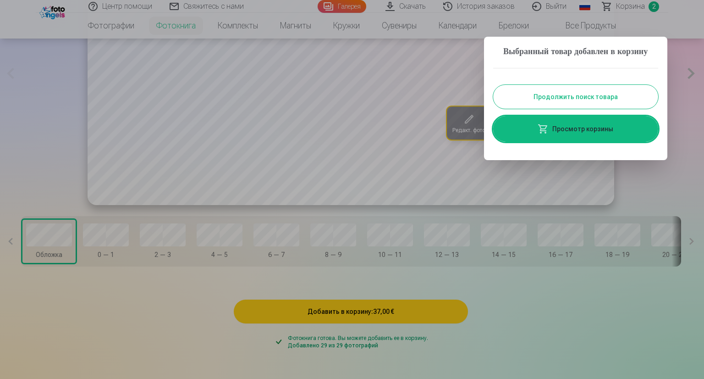
click at [567, 141] on link "Просмотр корзины" at bounding box center [575, 129] width 165 height 26
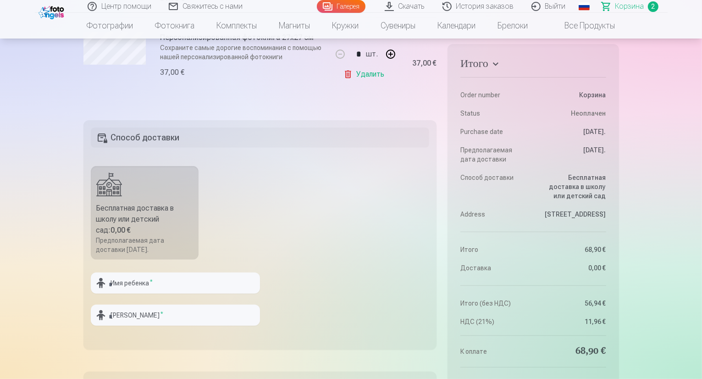
scroll to position [321, 0]
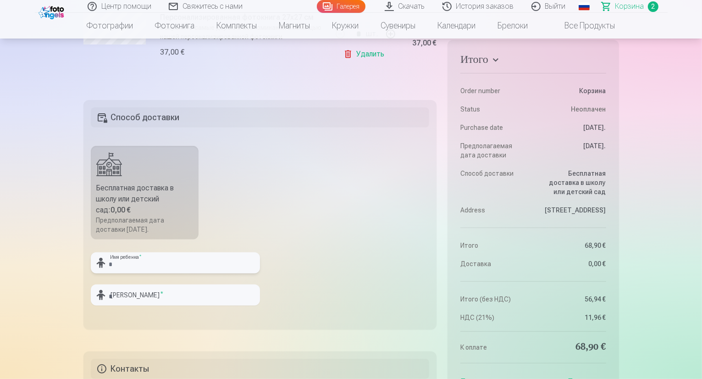
click at [119, 262] on input "text" at bounding box center [175, 262] width 169 height 21
type input "*"
type input "********"
click at [144, 292] on input "text" at bounding box center [175, 294] width 169 height 21
type input "******"
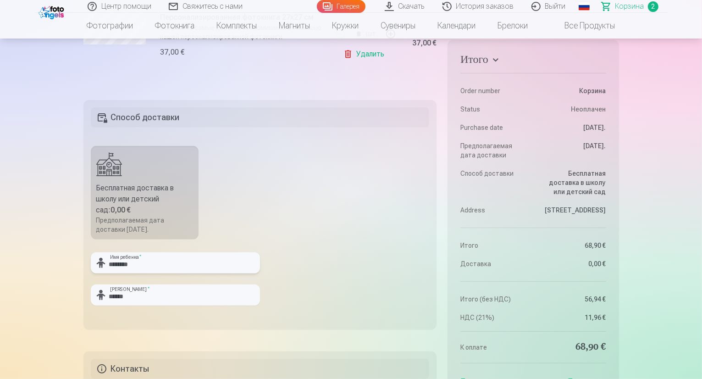
click at [125, 263] on input "********" at bounding box center [175, 262] width 169 height 21
type input "********"
click at [141, 298] on input "******" at bounding box center [175, 294] width 169 height 21
click at [313, 294] on fieldset "Способ доставки Бесплатная доставка в школу или детский сад : 0,00 € Предполага…" at bounding box center [259, 214] width 353 height 229
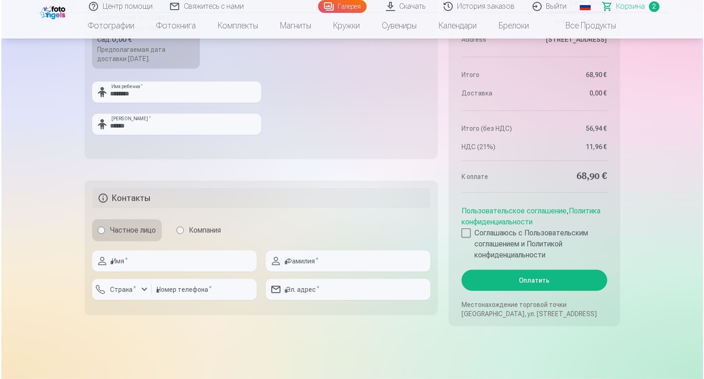
scroll to position [504, 0]
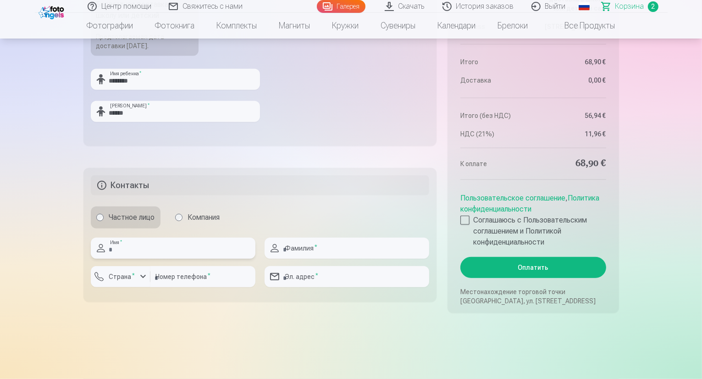
click at [149, 251] on input "text" at bounding box center [173, 247] width 165 height 21
type input "*******"
click at [287, 246] on input "text" at bounding box center [346, 247] width 165 height 21
type input "******"
click at [138, 277] on div "button" at bounding box center [142, 276] width 11 height 11
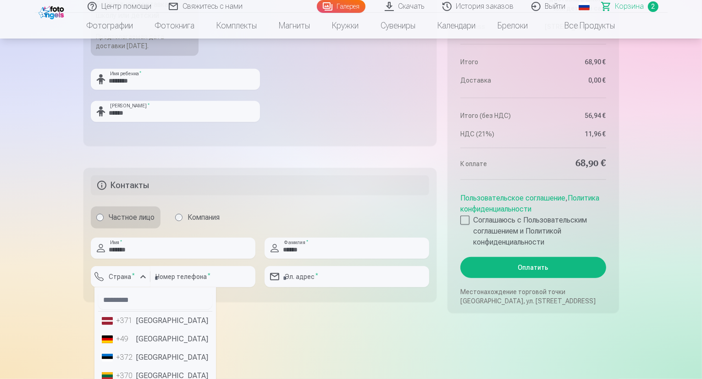
click at [143, 320] on li "+371 Латвия" at bounding box center [155, 320] width 114 height 18
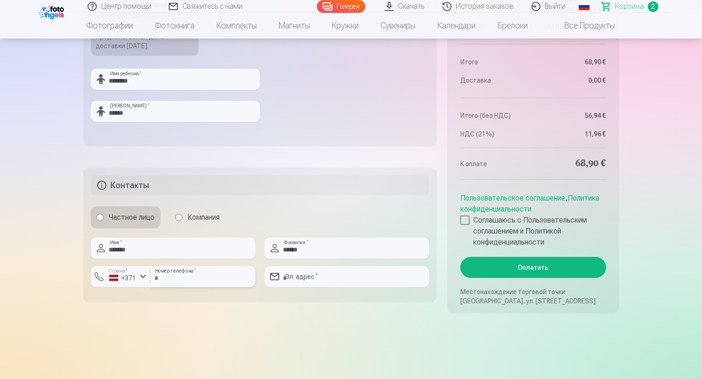
click at [172, 279] on input "number" at bounding box center [202, 276] width 105 height 21
type input "********"
click at [307, 278] on input "email" at bounding box center [346, 276] width 165 height 21
type input "**********"
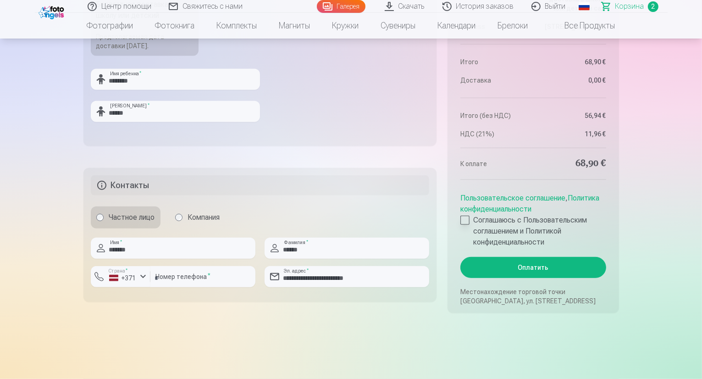
click at [465, 220] on div at bounding box center [464, 219] width 9 height 9
click at [510, 267] on button "Оплатить" at bounding box center [532, 267] width 145 height 21
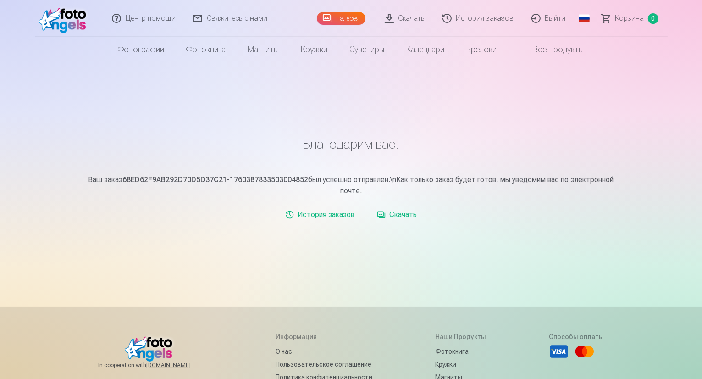
click at [394, 16] on link "Скачать" at bounding box center [405, 18] width 58 height 37
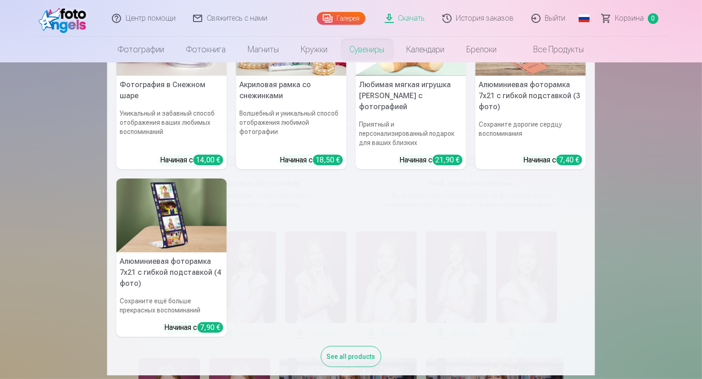
scroll to position [255, 0]
click at [48, 137] on nav "Персонализированный коврик для мыши с фотографией Добавьте личный штрих к вашем…" at bounding box center [351, 218] width 702 height 313
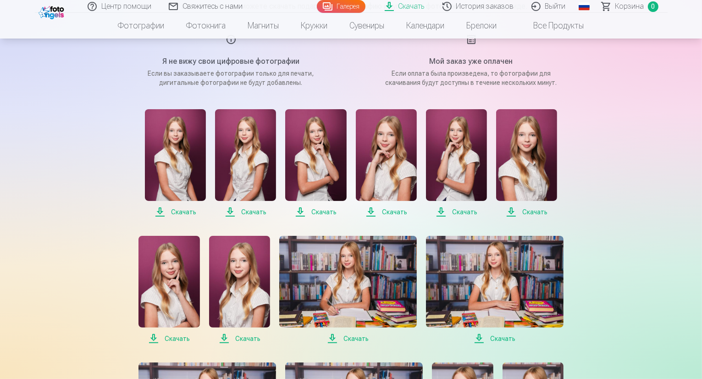
scroll to position [137, 0]
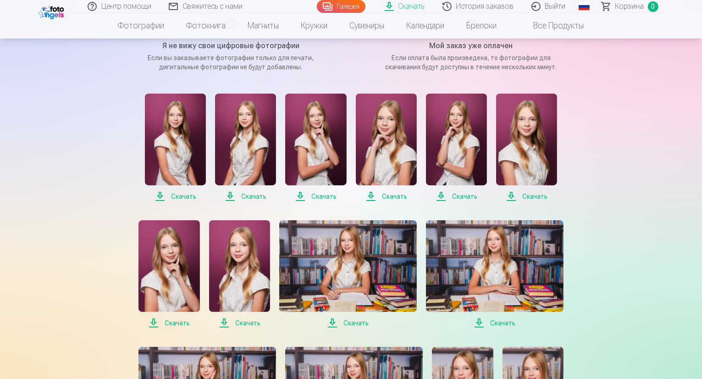
click at [178, 195] on span "Скачать" at bounding box center [175, 196] width 61 height 11
click at [240, 195] on span "Скачать" at bounding box center [245, 196] width 61 height 11
click at [318, 194] on span "Скачать" at bounding box center [315, 196] width 61 height 11
click at [392, 196] on span "Скачать" at bounding box center [386, 196] width 61 height 11
click at [458, 195] on span "Скачать" at bounding box center [456, 196] width 61 height 11
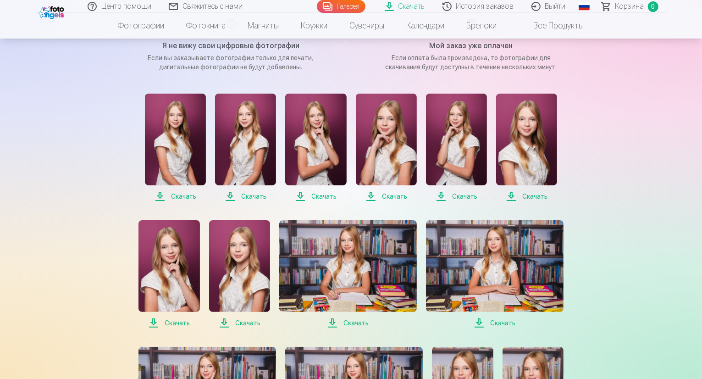
click at [533, 195] on span "Скачать" at bounding box center [526, 196] width 61 height 11
click at [171, 322] on span "Скачать" at bounding box center [168, 322] width 61 height 11
click at [242, 321] on span "Скачать" at bounding box center [239, 322] width 61 height 11
click at [356, 321] on span "Скачать" at bounding box center [347, 322] width 137 height 11
click at [495, 321] on span "Скачать" at bounding box center [494, 322] width 137 height 11
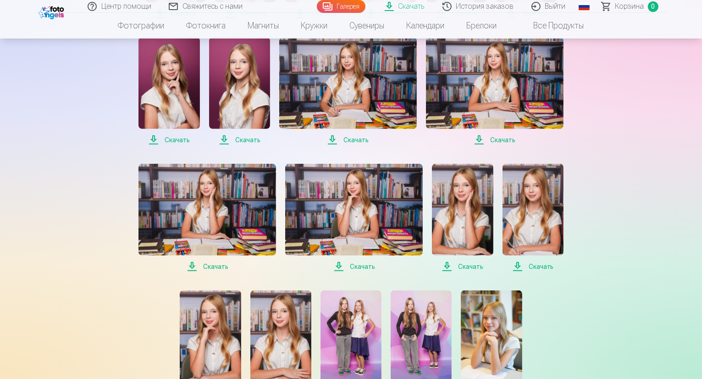
scroll to position [321, 0]
click at [206, 266] on span "Скачать" at bounding box center [206, 265] width 137 height 11
click at [357, 264] on span "Скачать" at bounding box center [353, 265] width 137 height 11
click at [467, 265] on span "Скачать" at bounding box center [462, 265] width 61 height 11
click at [537, 264] on span "Скачать" at bounding box center [532, 265] width 61 height 11
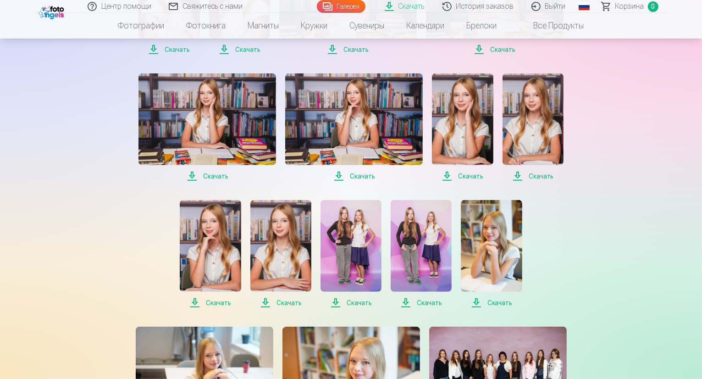
scroll to position [412, 0]
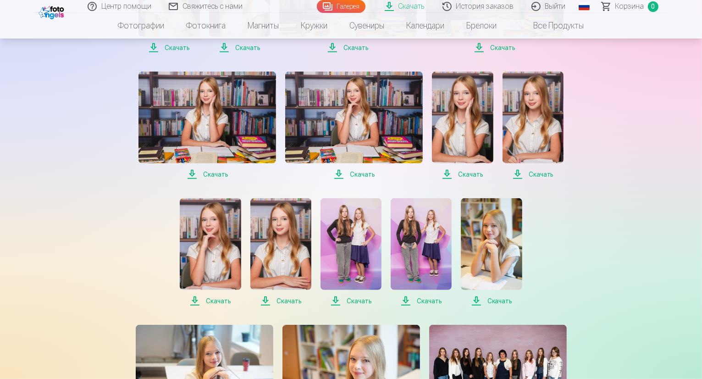
click at [213, 300] on span "Скачать" at bounding box center [210, 300] width 61 height 11
click at [288, 298] on span "Скачать" at bounding box center [280, 300] width 61 height 11
click at [357, 299] on span "Скачать" at bounding box center [350, 300] width 61 height 11
click at [429, 301] on span "Скачать" at bounding box center [420, 300] width 61 height 11
click at [492, 299] on span "Скачать" at bounding box center [491, 300] width 61 height 11
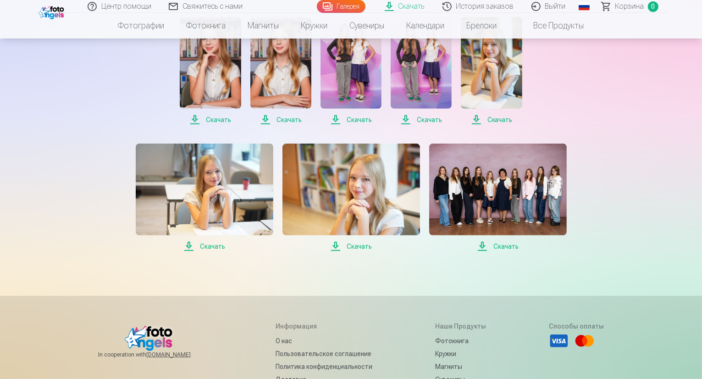
scroll to position [596, 0]
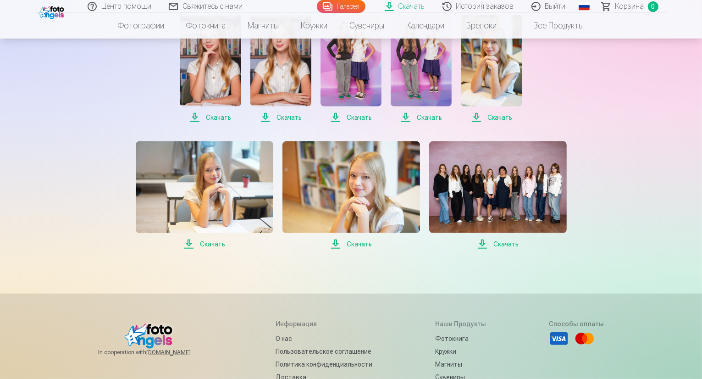
click at [200, 243] on span "Скачать" at bounding box center [204, 243] width 137 height 11
click at [353, 242] on span "Скачать" at bounding box center [350, 243] width 137 height 11
click at [500, 243] on span "Скачать" at bounding box center [497, 243] width 137 height 11
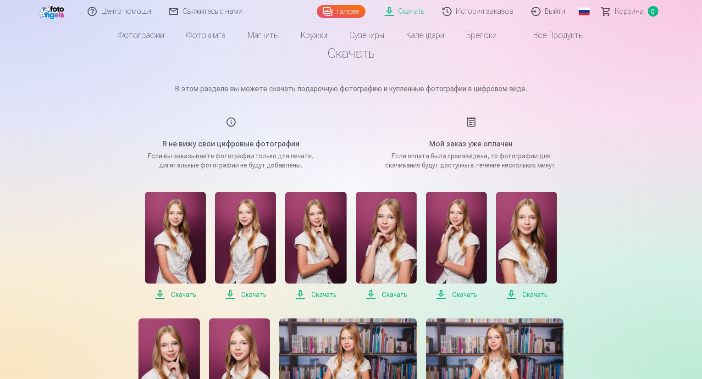
scroll to position [0, 0]
